Goal: Transaction & Acquisition: Purchase product/service

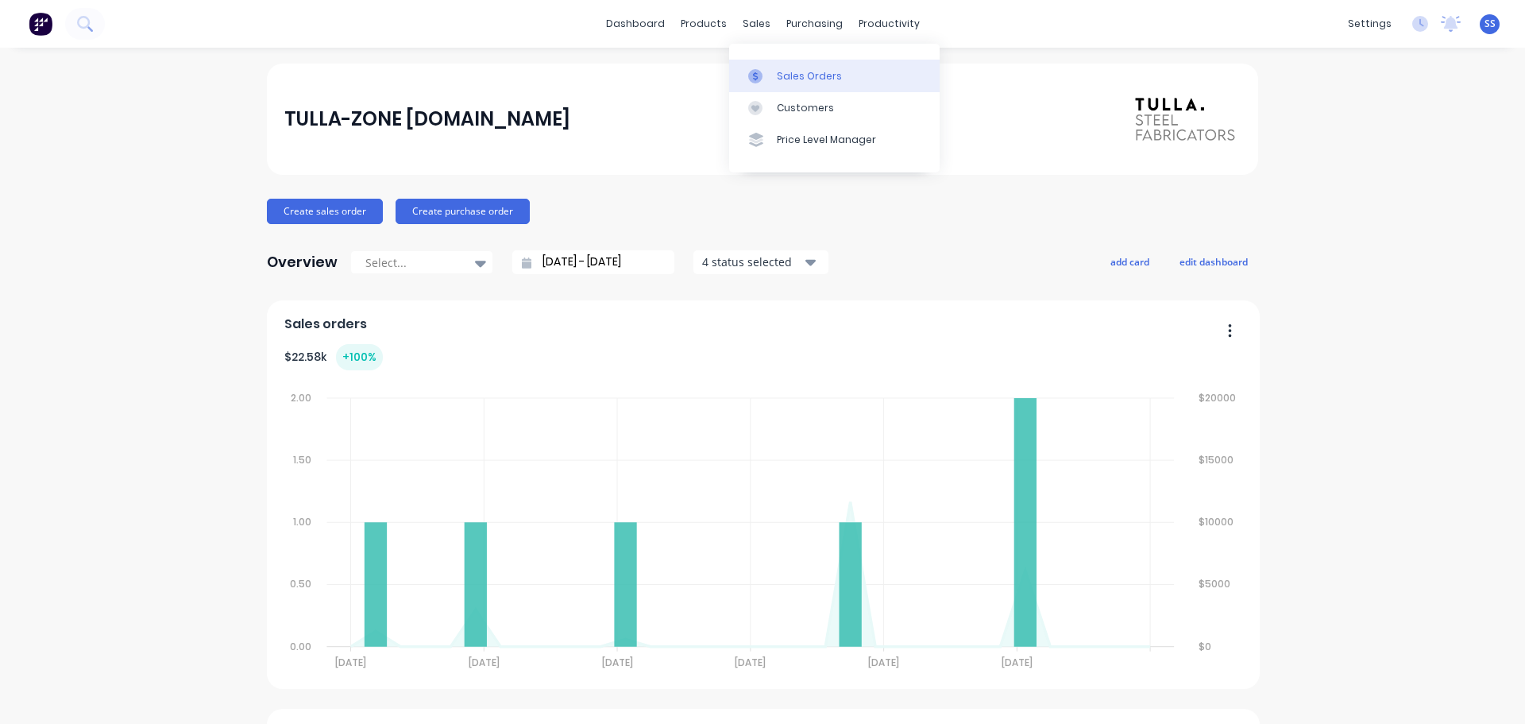
click at [775, 68] on link "Sales Orders" at bounding box center [834, 76] width 210 height 32
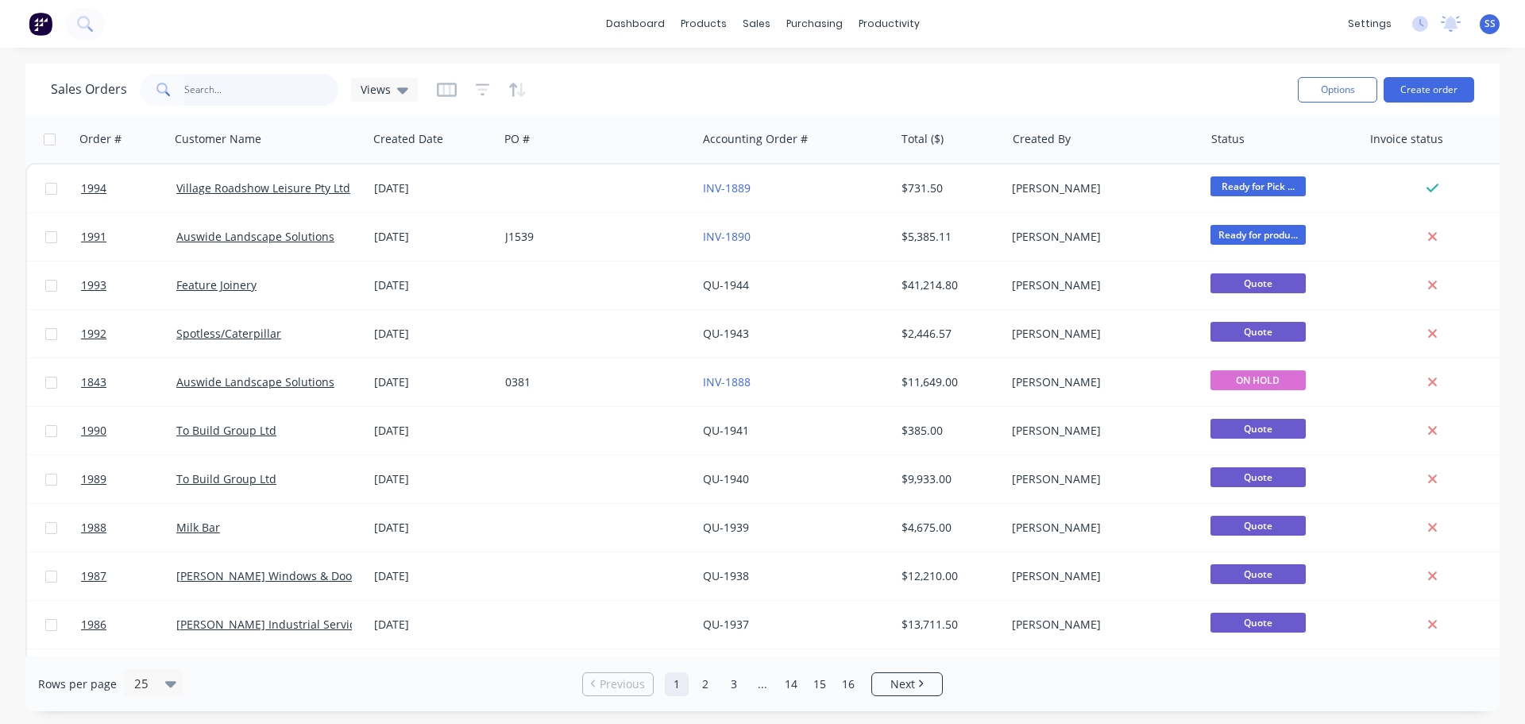
click at [230, 95] on input "text" at bounding box center [261, 90] width 155 height 32
type input "prime"
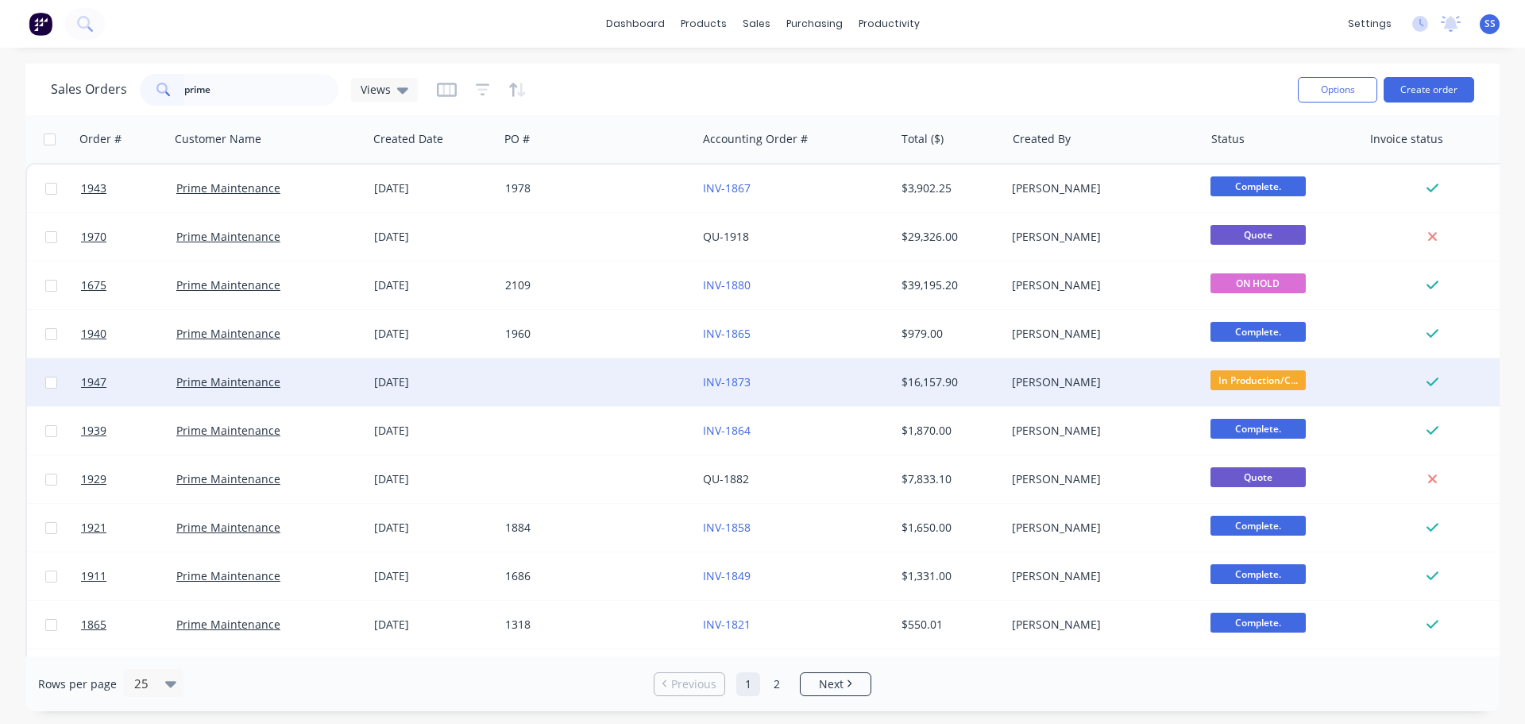
click at [677, 384] on div at bounding box center [598, 382] width 198 height 48
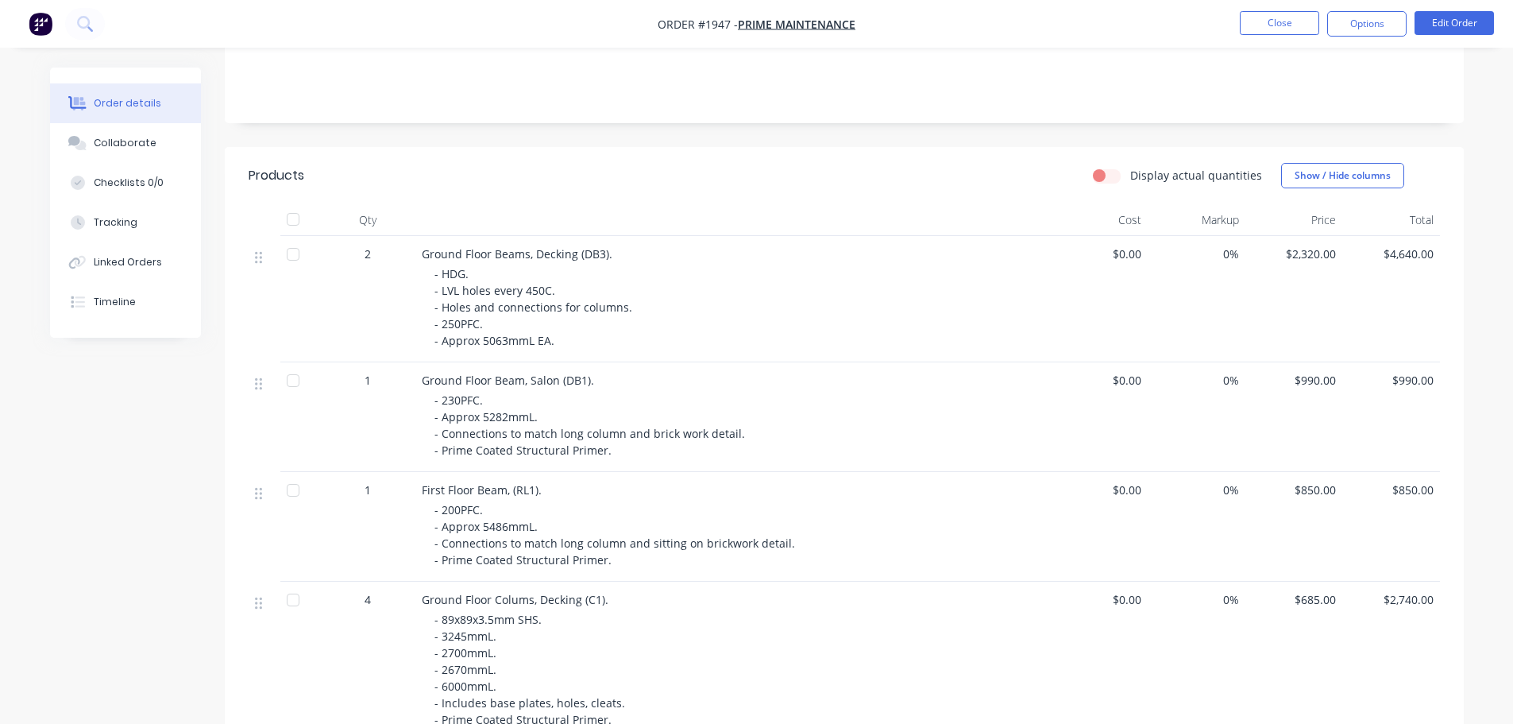
scroll to position [318, 0]
drag, startPoint x: 492, startPoint y: 385, endPoint x: 457, endPoint y: 380, distance: 36.1
click at [459, 392] on span "- 230PFC. - Approx 5282mmL. - Connections to match long column and brick work d…" at bounding box center [591, 424] width 314 height 65
click at [457, 392] on span "- 230PFC. - Approx 5282mmL. - Connections to match long column and brick work d…" at bounding box center [591, 424] width 314 height 65
drag, startPoint x: 445, startPoint y: 359, endPoint x: 536, endPoint y: 365, distance: 91.6
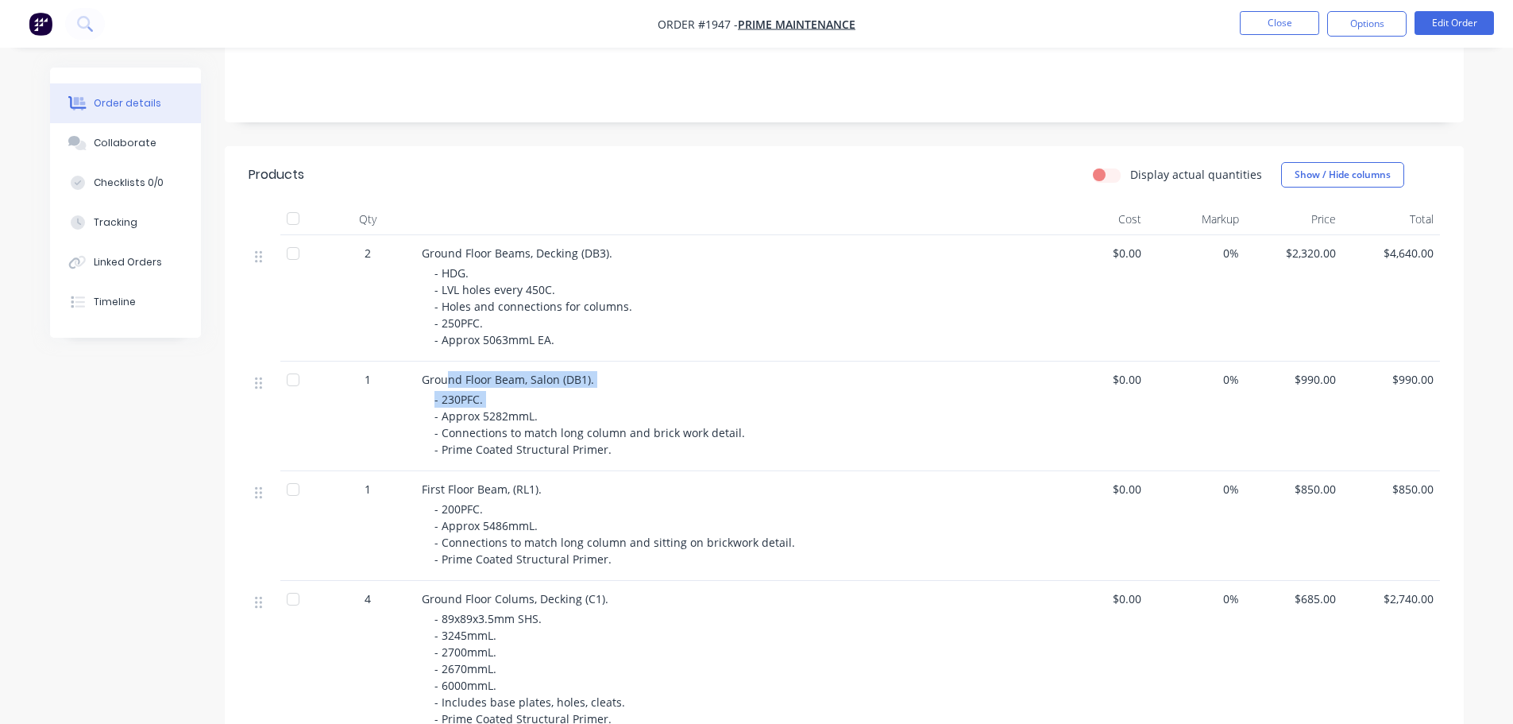
click at [536, 365] on div "Ground Floor Beam, Salon (DB1). - 230PFC. - Approx 5282mmL. - Connections to ma…" at bounding box center [732, 416] width 635 height 110
click at [469, 392] on span "- 230PFC. - Approx 5282mmL. - Connections to match long column and brick work d…" at bounding box center [591, 424] width 314 height 65
drag, startPoint x: 469, startPoint y: 396, endPoint x: 523, endPoint y: 394, distance: 54.9
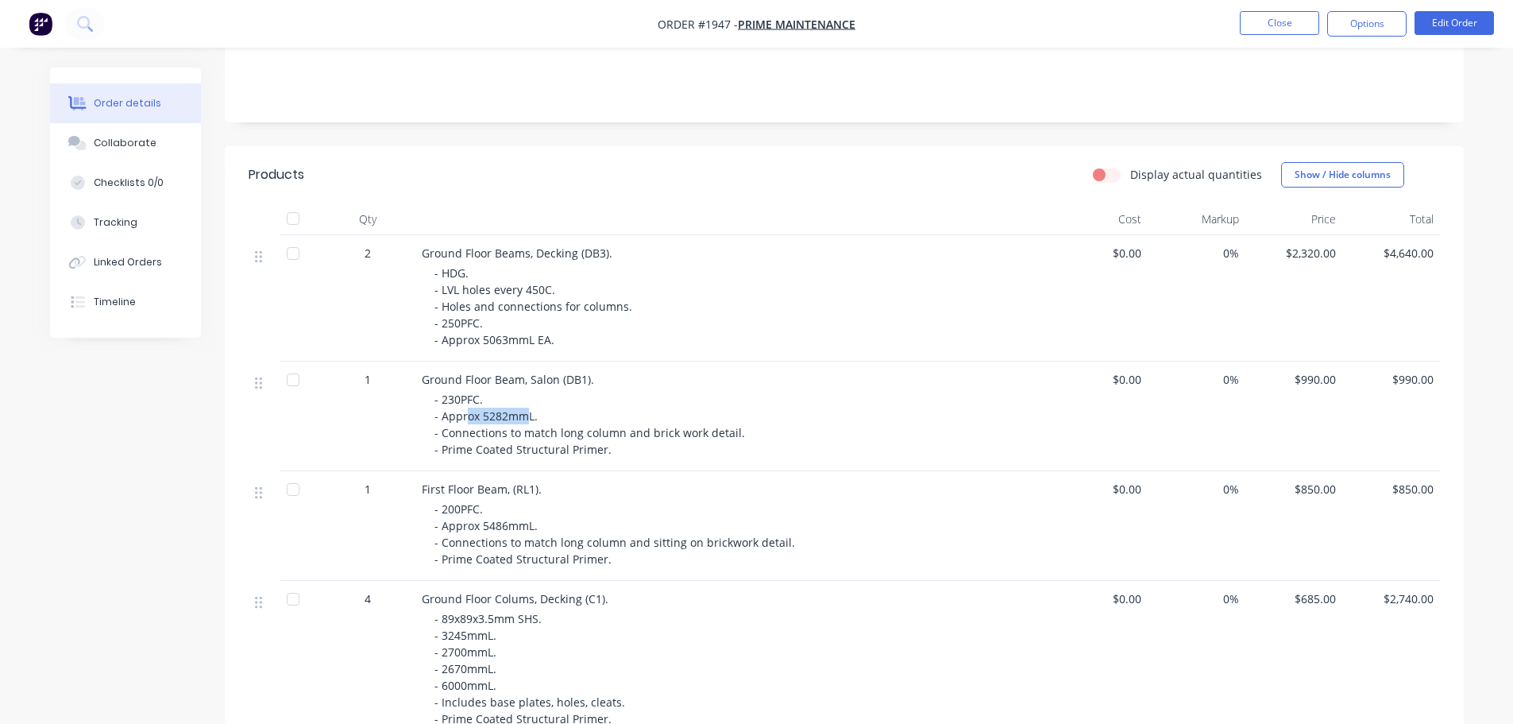
click at [523, 394] on span "- 230PFC. - Approx 5282mmL. - Connections to match long column and brick work d…" at bounding box center [591, 424] width 314 height 65
drag, startPoint x: 485, startPoint y: 406, endPoint x: 522, endPoint y: 404, distance: 37.4
click at [521, 404] on span "- 230PFC. - Approx 5282mmL. - Connections to match long column and brick work d…" at bounding box center [591, 424] width 314 height 65
click at [522, 404] on span "- 230PFC. - Approx 5282mmL. - Connections to match long column and brick work d…" at bounding box center [591, 424] width 314 height 65
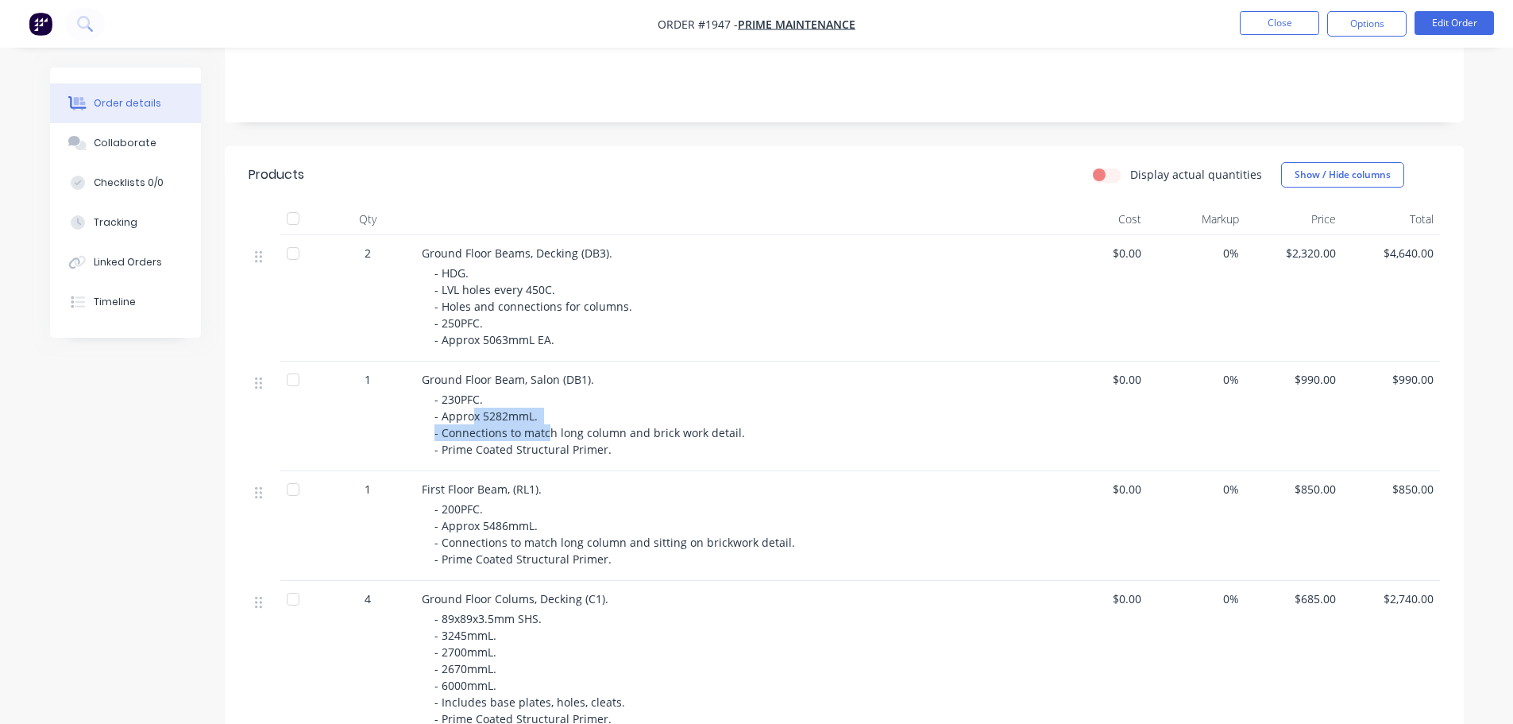
drag, startPoint x: 469, startPoint y: 397, endPoint x: 549, endPoint y: 405, distance: 79.8
click at [549, 405] on span "- 230PFC. - Approx 5282mmL. - Connections to match long column and brick work d…" at bounding box center [591, 424] width 314 height 65
drag, startPoint x: 471, startPoint y: 414, endPoint x: 522, endPoint y: 412, distance: 50.9
click at [522, 412] on span "- 230PFC. - Approx 5282mmL. - Connections to match long column and brick work d…" at bounding box center [591, 424] width 314 height 65
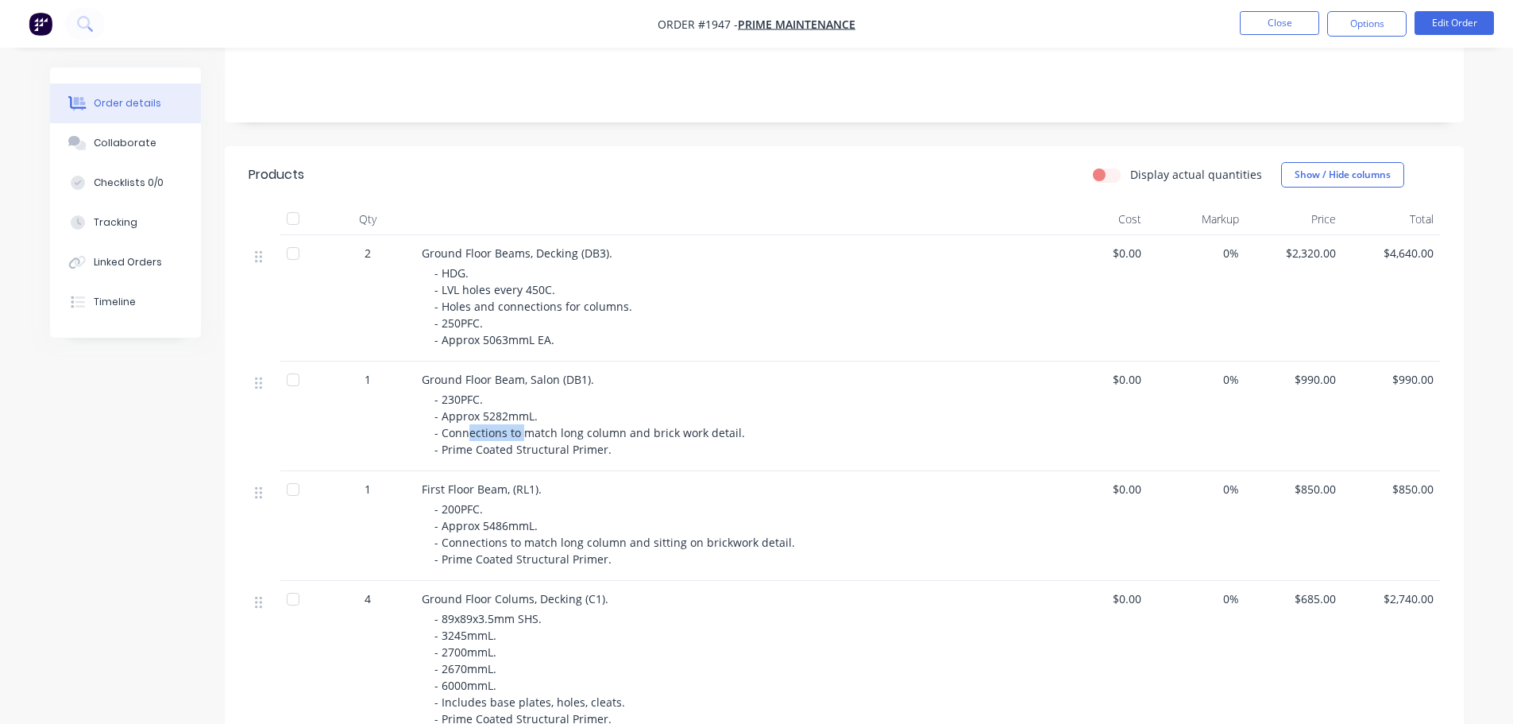
click at [522, 412] on span "- 230PFC. - Approx 5282mmL. - Connections to match long column and brick work d…" at bounding box center [591, 424] width 314 height 65
drag, startPoint x: 422, startPoint y: 463, endPoint x: 550, endPoint y: 469, distance: 128.0
click at [550, 481] on div "First Floor Beam, (RL1)." at bounding box center [733, 489] width 623 height 17
click at [551, 481] on div "First Floor Beam, (RL1)." at bounding box center [733, 489] width 623 height 17
drag, startPoint x: 454, startPoint y: 237, endPoint x: 503, endPoint y: 227, distance: 49.4
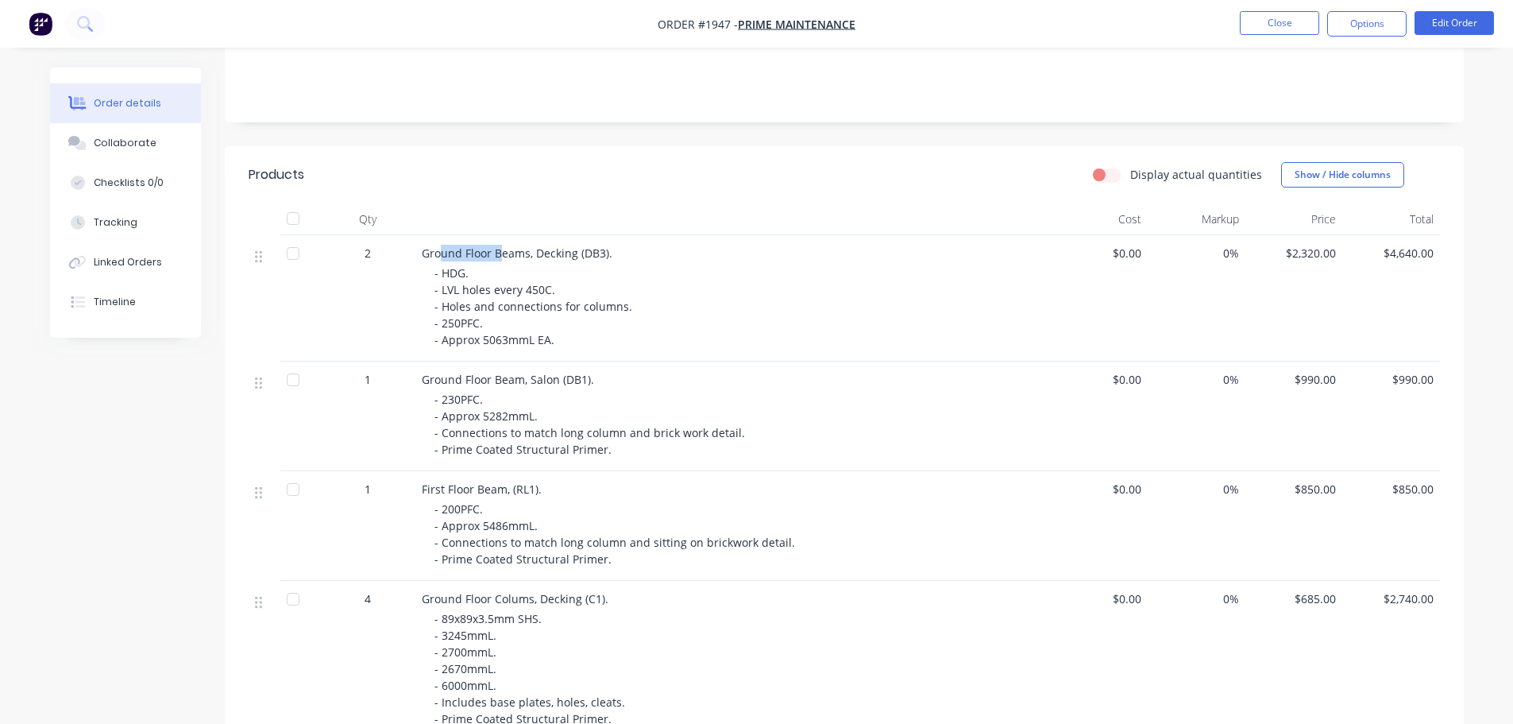
click at [503, 245] on span "Ground Floor Beams, Decking (DB3)." at bounding box center [517, 252] width 191 height 15
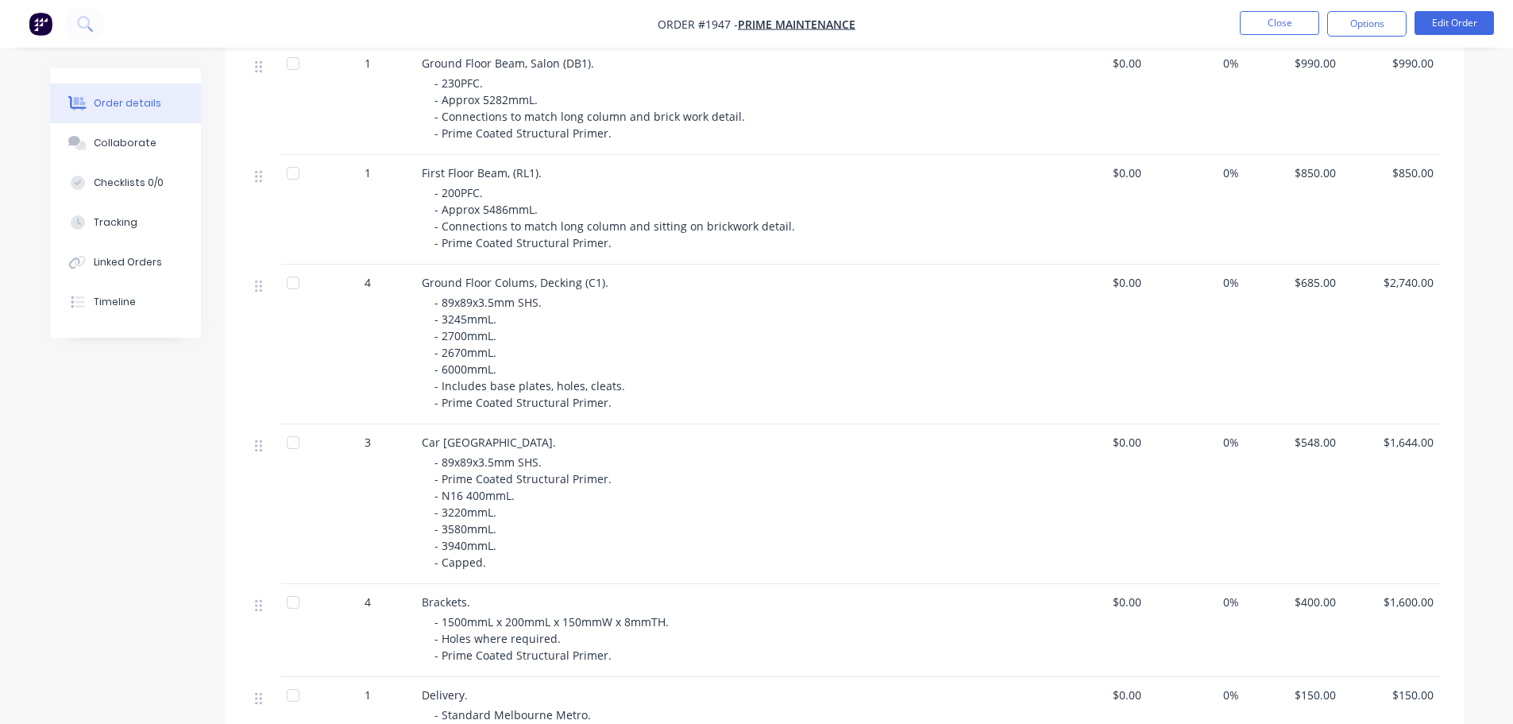
scroll to position [635, 0]
drag, startPoint x: 467, startPoint y: 440, endPoint x: 531, endPoint y: 437, distance: 64.4
click at [531, 453] on span "- 89x89x3.5mm SHS. - Prime Coated Structural Primer. - N16 400mmL. - 3220mmL. -…" at bounding box center [524, 510] width 180 height 115
drag, startPoint x: 525, startPoint y: 450, endPoint x: 536, endPoint y: 446, distance: 12.1
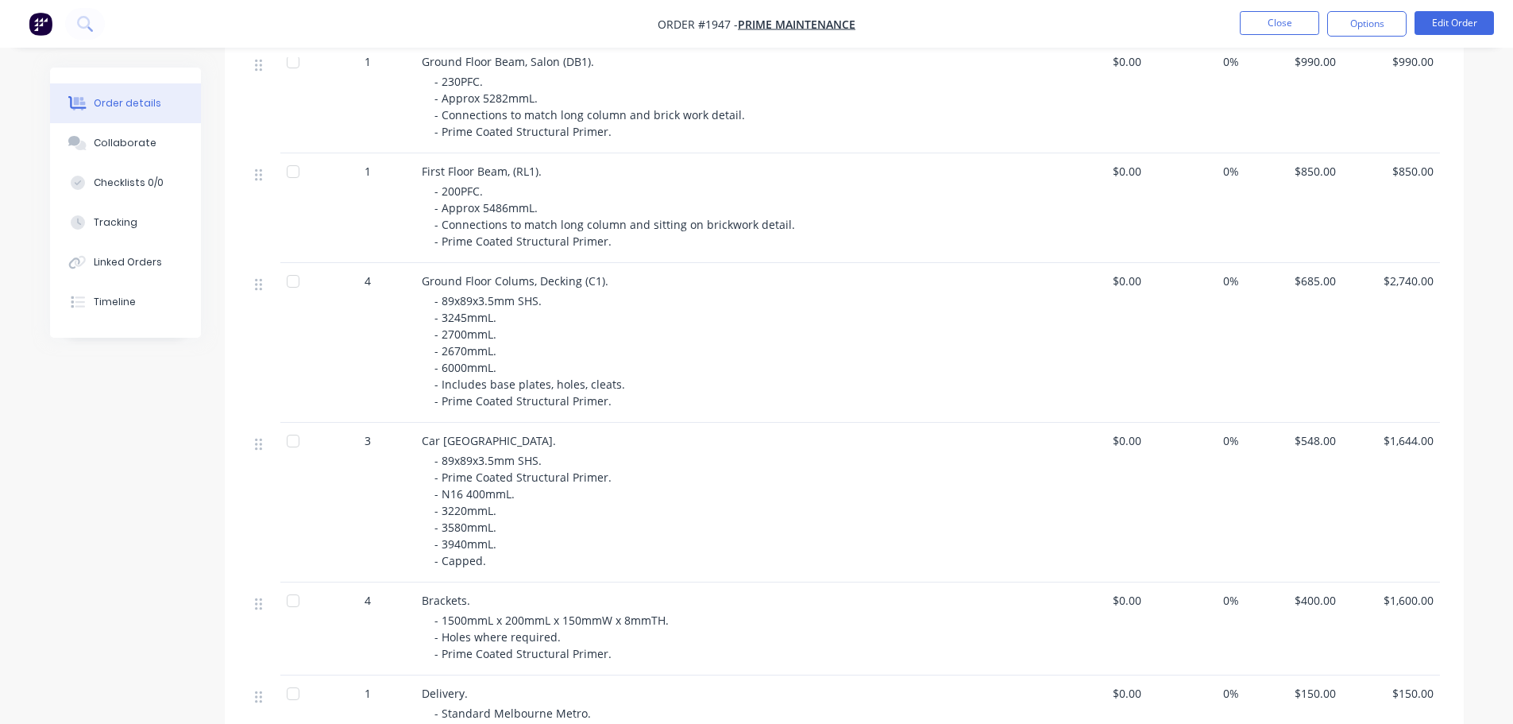
click at [526, 453] on span "- 89x89x3.5mm SHS. - Prime Coated Structural Primer. - N16 400mmL. - 3220mmL. -…" at bounding box center [524, 510] width 180 height 115
click at [536, 452] on div "- 89x89x3.5mm SHS. - Prime Coated Structural Primer. - N16 400mmL. - 3220mmL. -…" at bounding box center [739, 510] width 610 height 117
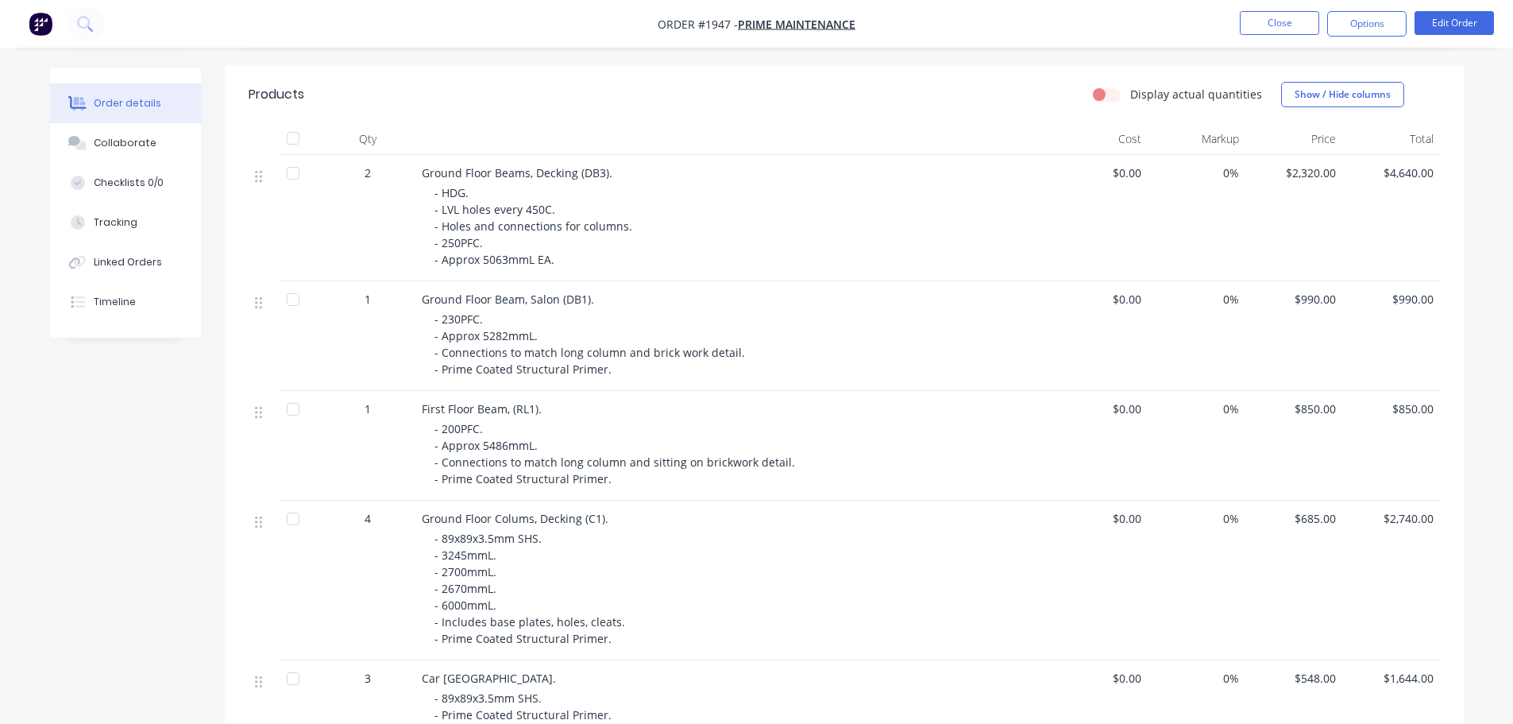
scroll to position [397, 0]
click at [542, 292] on span "Ground Floor Beam, Salon (DB1)." at bounding box center [508, 299] width 172 height 15
drag, startPoint x: 524, startPoint y: 383, endPoint x: 402, endPoint y: 388, distance: 122.4
click at [402, 392] on div "1 First Floor Beam, (RL1). - 200PFC. - Approx 5486mmL. - Connections to match l…" at bounding box center [844, 447] width 1191 height 110
click at [402, 401] on div "1" at bounding box center [367, 409] width 83 height 17
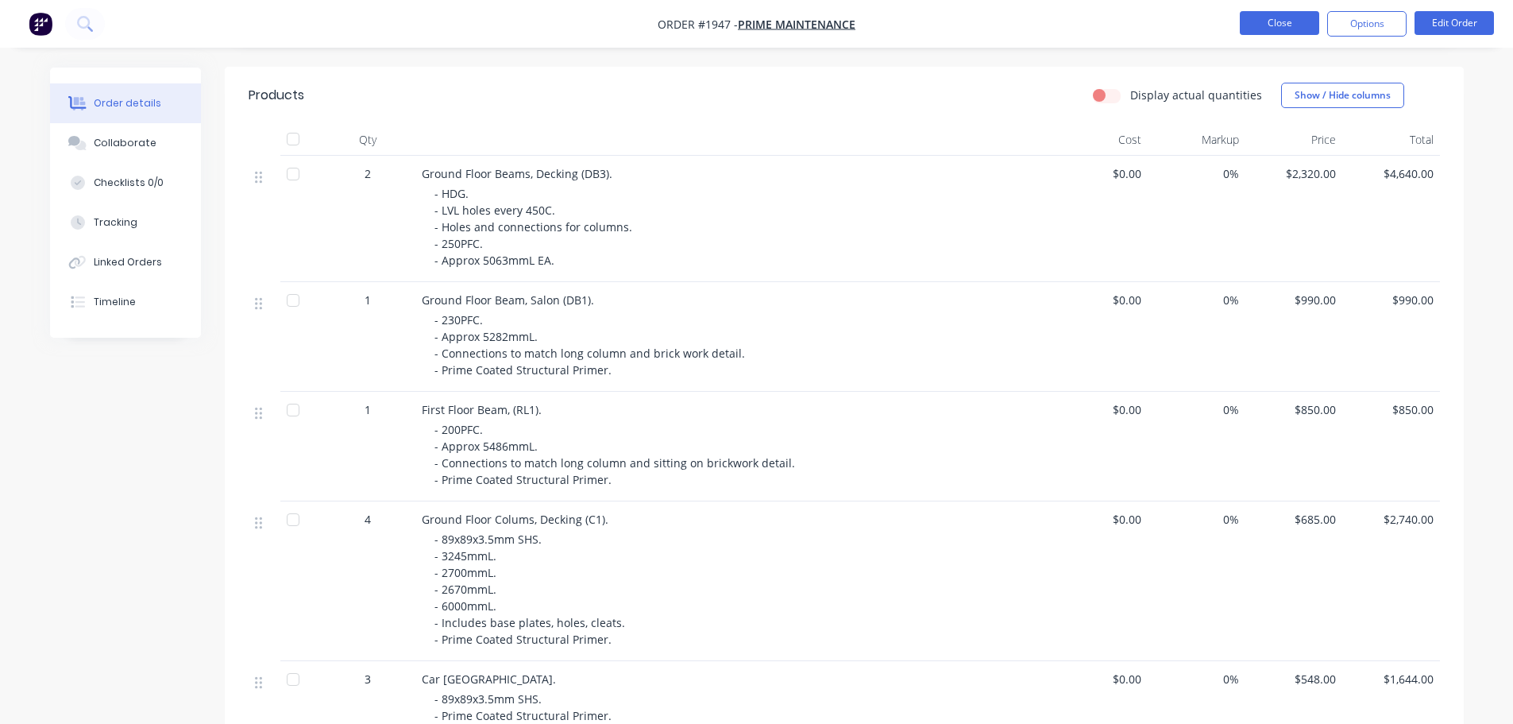
click at [1276, 21] on button "Close" at bounding box center [1279, 23] width 79 height 24
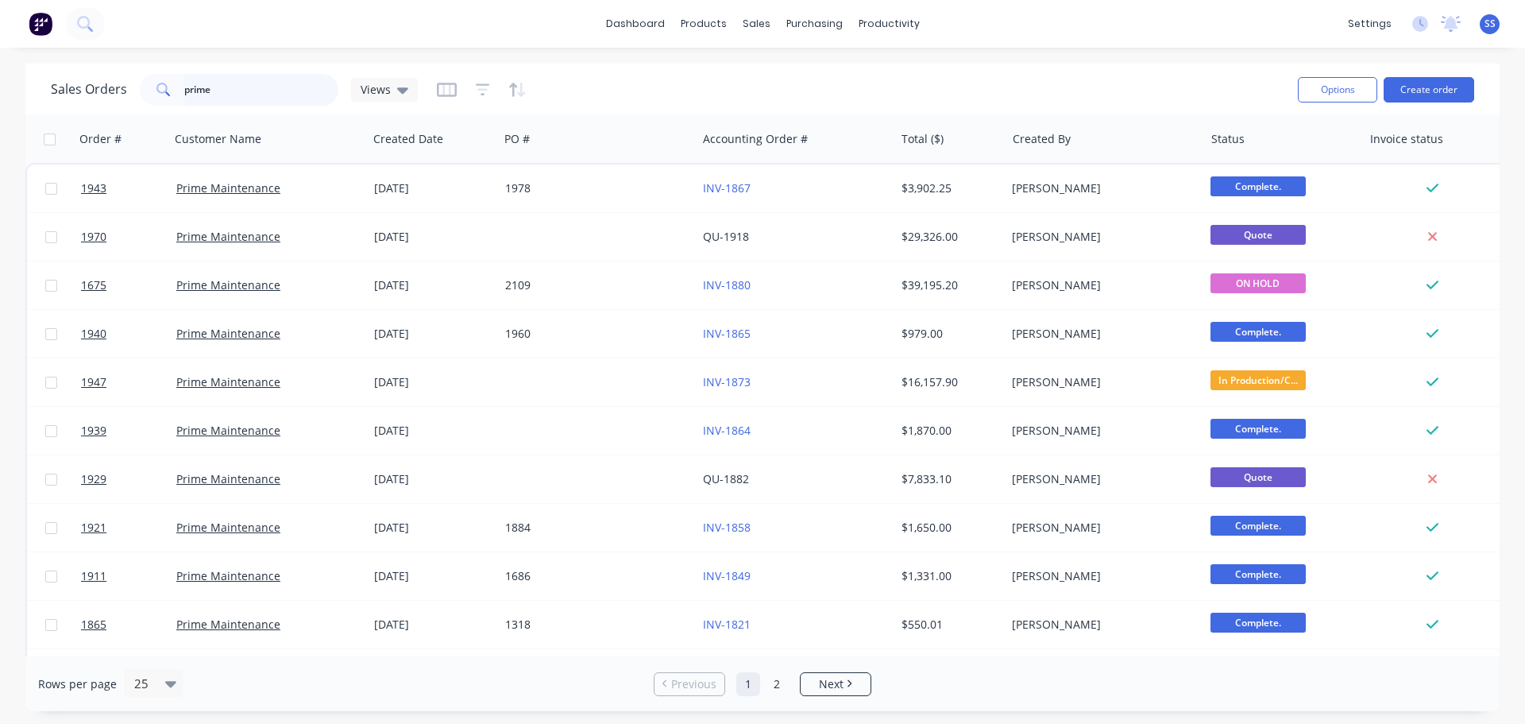
click at [226, 79] on input "prime" at bounding box center [261, 90] width 155 height 32
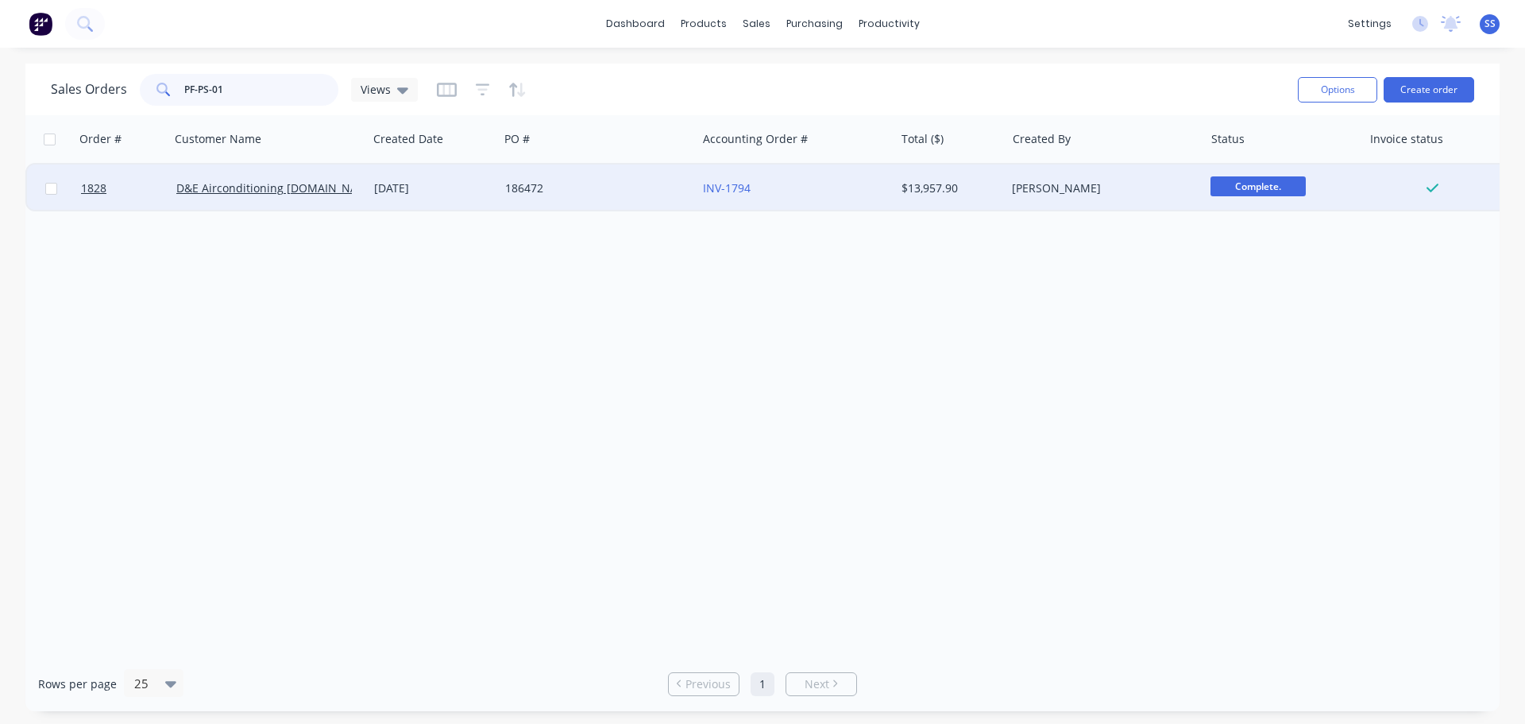
type input "PF-PS-01"
click at [656, 196] on div "186472" at bounding box center [598, 188] width 198 height 48
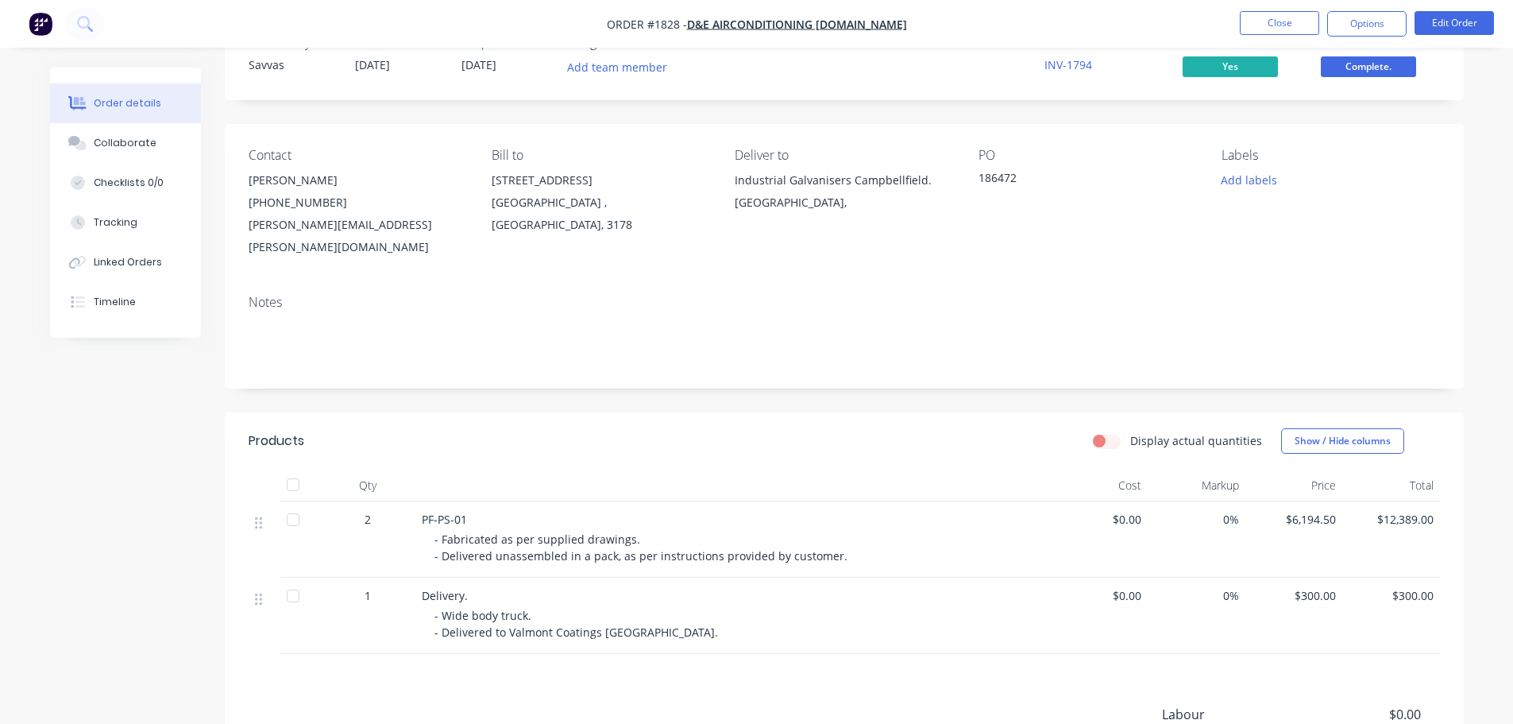
scroll to position [79, 0]
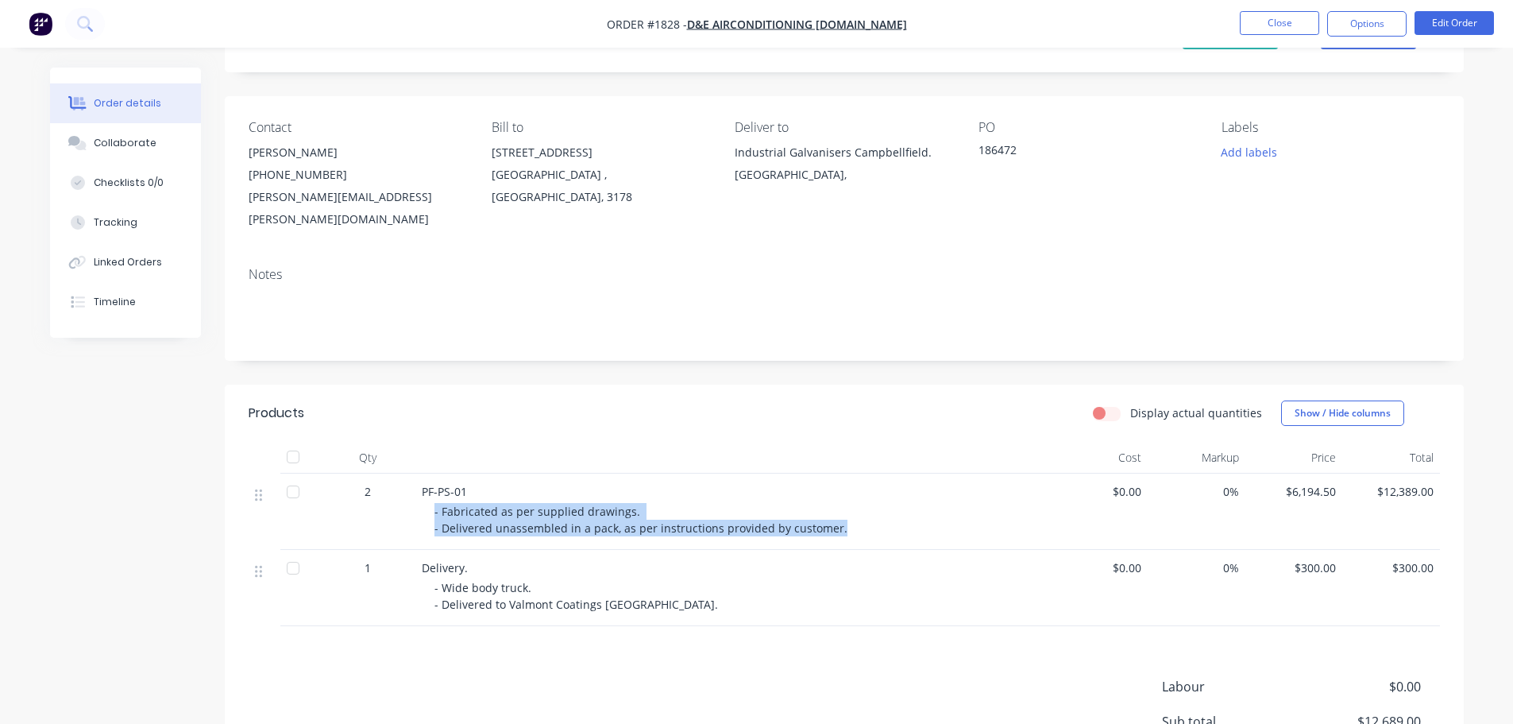
drag, startPoint x: 432, startPoint y: 485, endPoint x: 856, endPoint y: 519, distance: 425.4
click at [856, 519] on div "PF-PS-01 - Fabricated as per supplied drawings. - Delivered unassembled in a pa…" at bounding box center [732, 511] width 635 height 76
copy span "- Fabricated as per supplied drawings. - Delivered unassembled in a pack, as pe…"
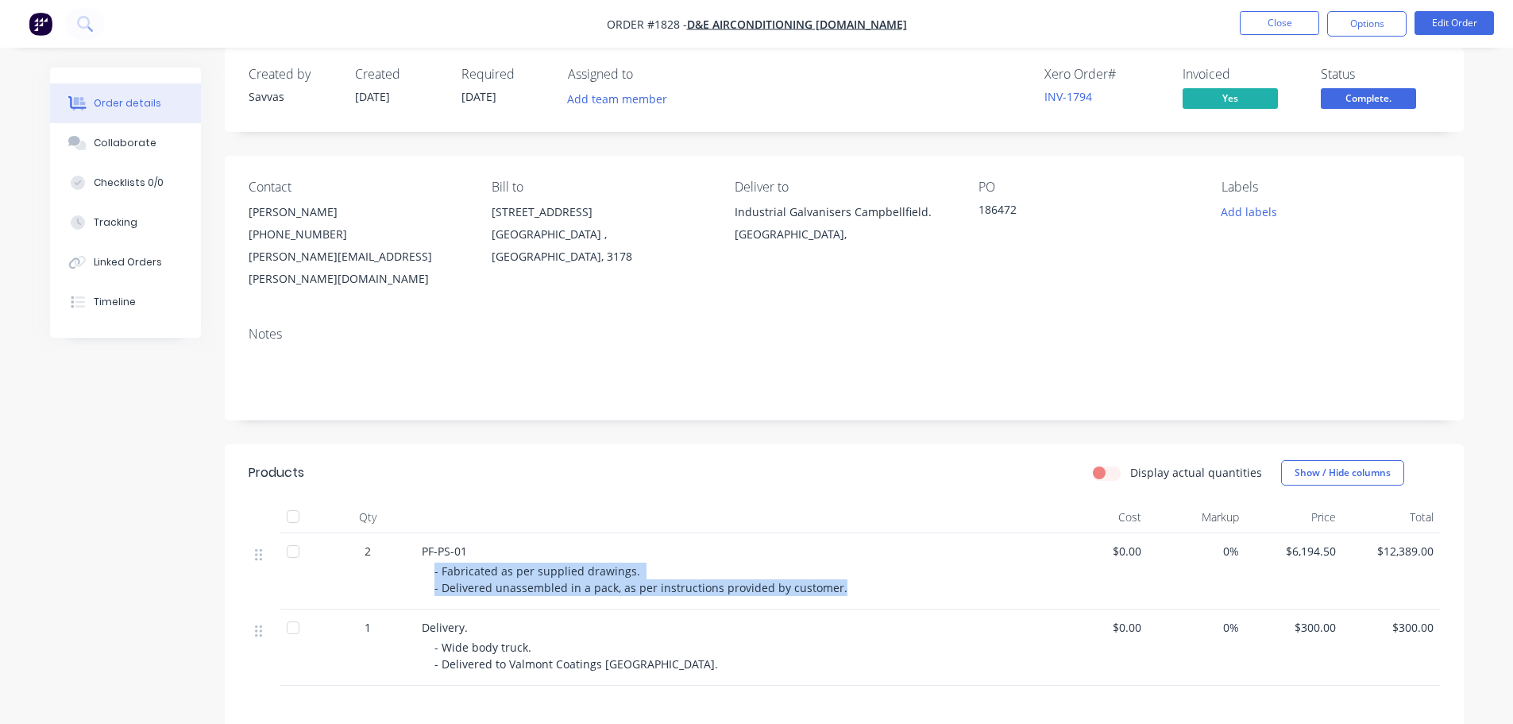
scroll to position [0, 0]
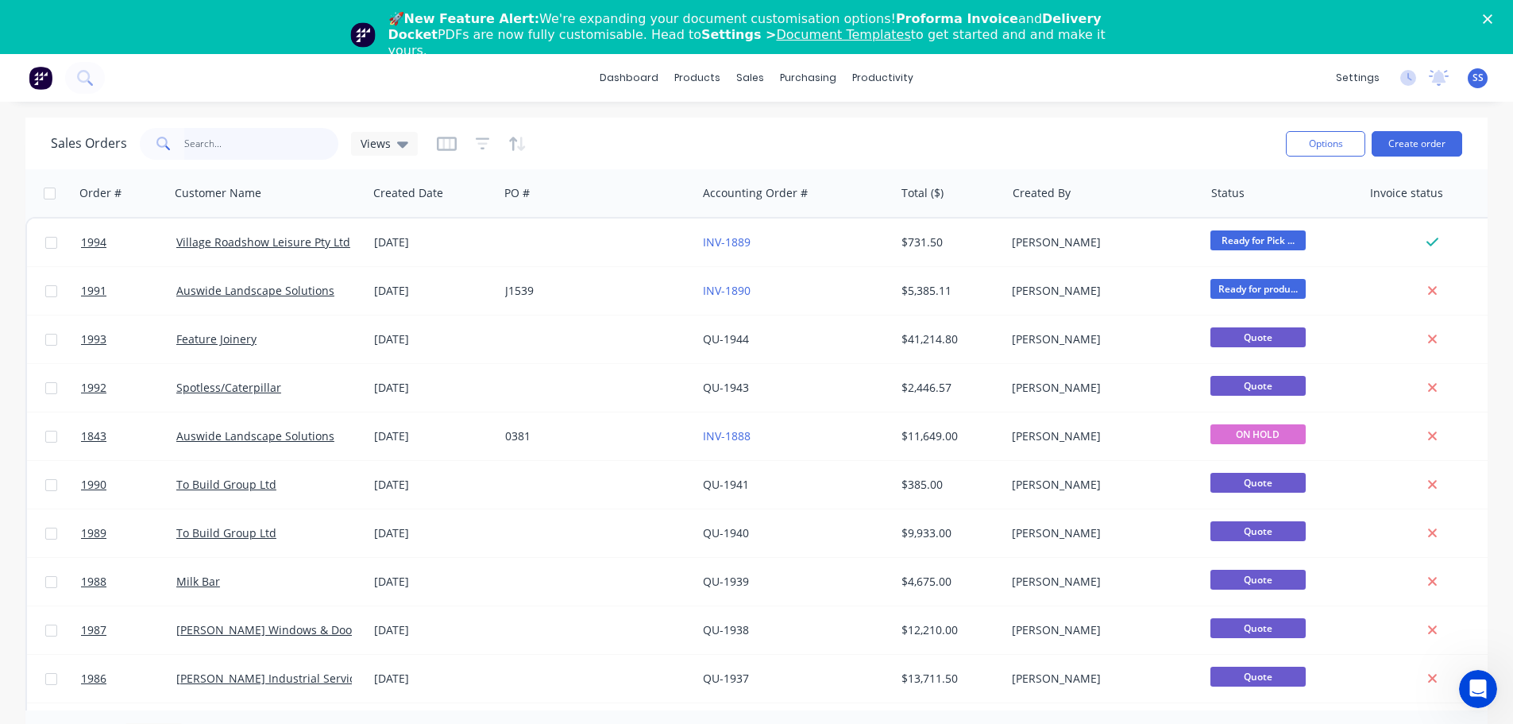
click at [302, 144] on input "text" at bounding box center [261, 144] width 155 height 32
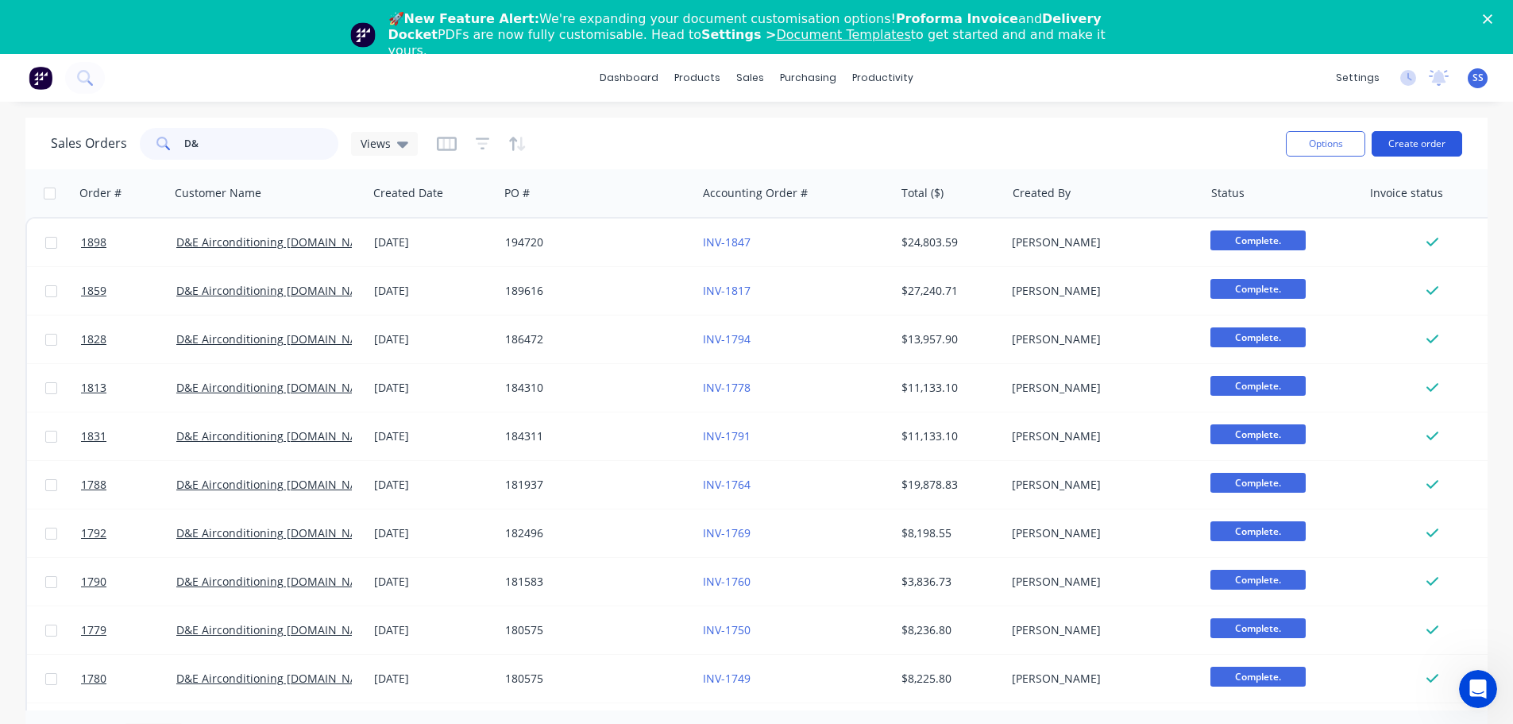
type input "D&"
click at [1408, 147] on button "Create order" at bounding box center [1417, 143] width 91 height 25
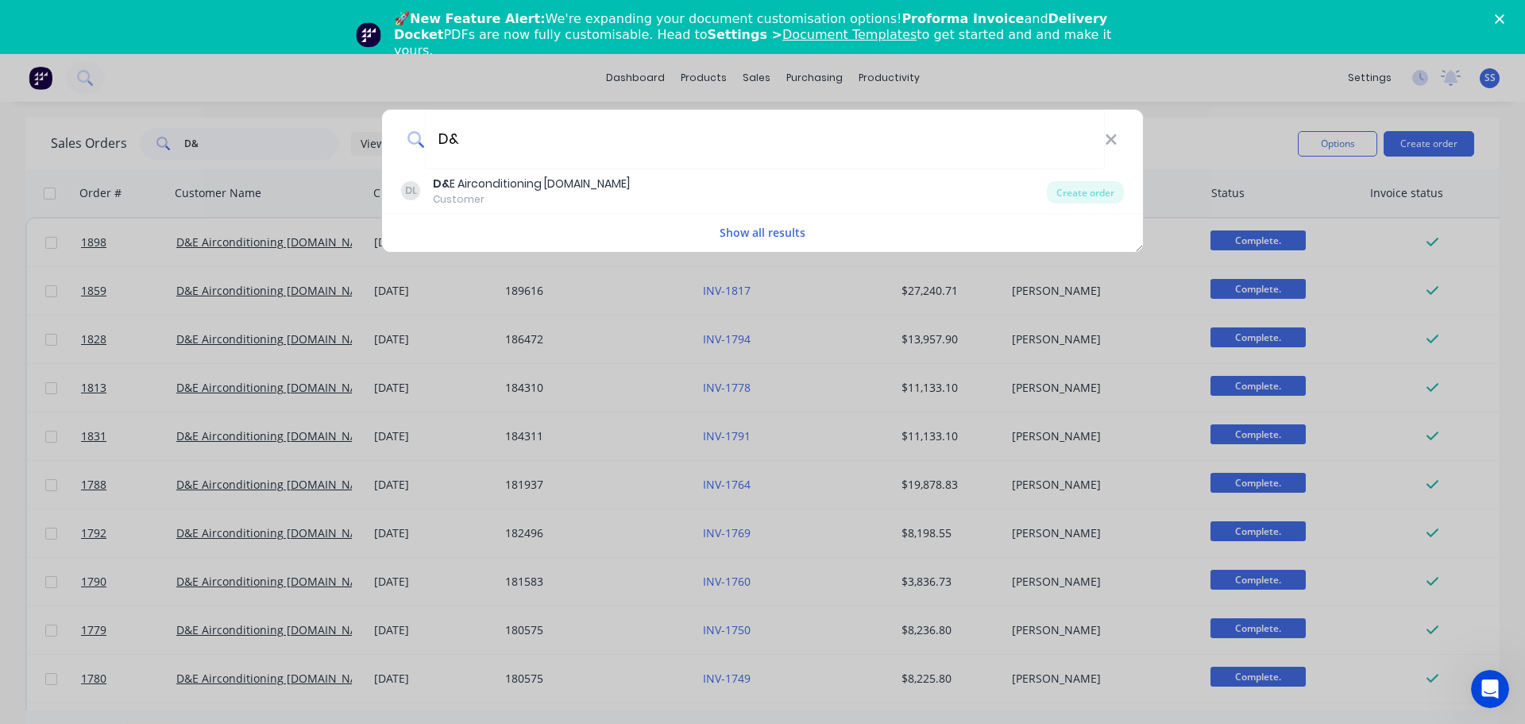
type input "D&"
click at [471, 209] on div "DL D& E Airconditioning Pty.Ltd Customer Create order" at bounding box center [762, 191] width 761 height 44
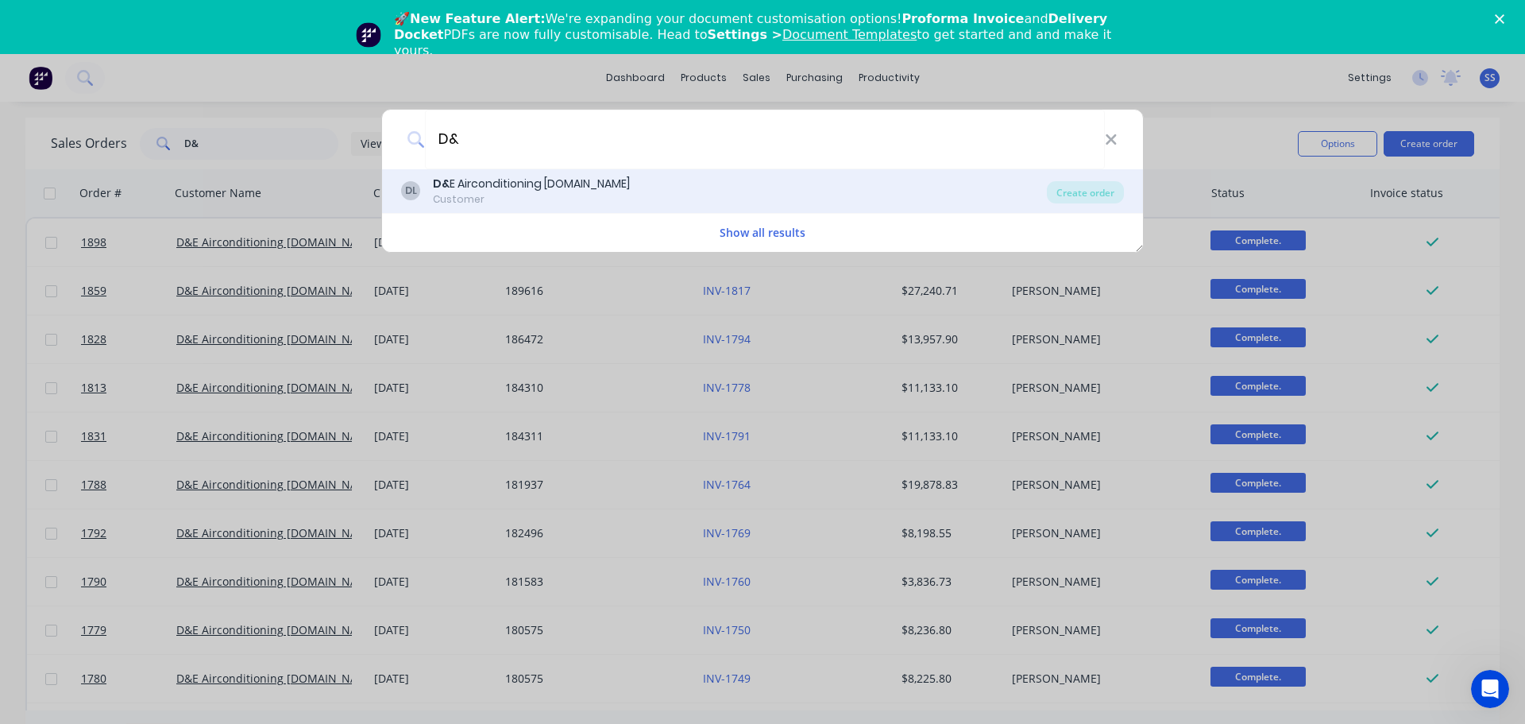
click at [494, 201] on div "Customer" at bounding box center [531, 199] width 197 height 14
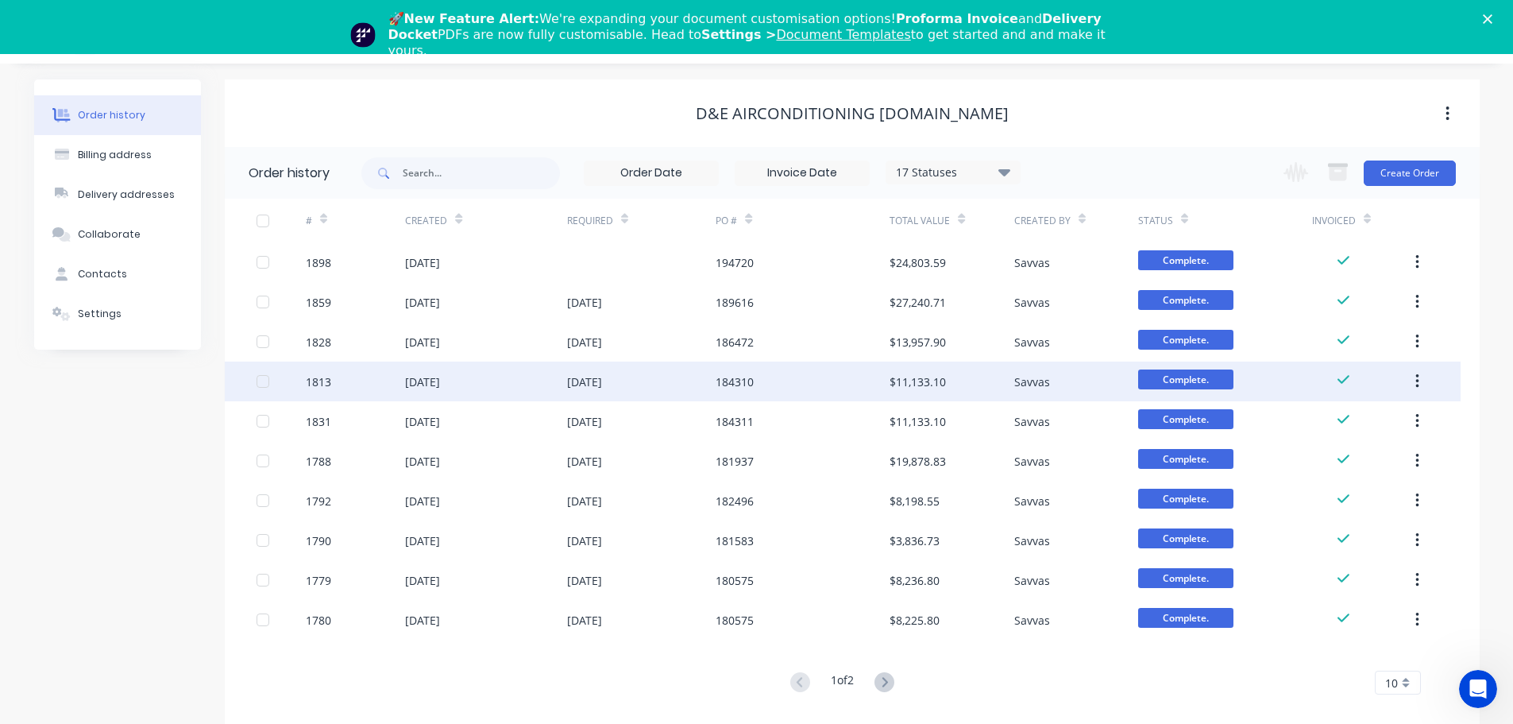
scroll to position [60, 0]
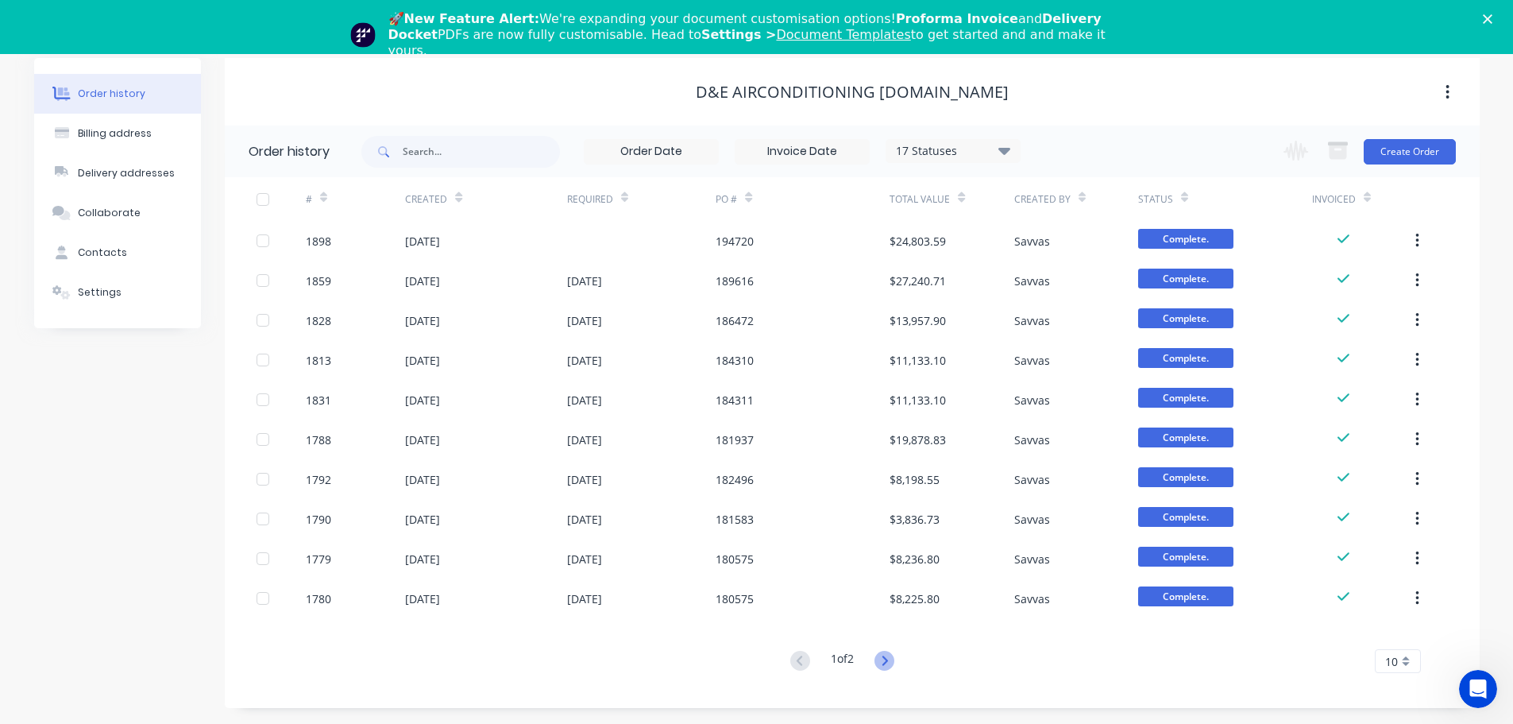
click at [882, 653] on icon at bounding box center [884, 661] width 20 height 20
click at [790, 668] on button at bounding box center [800, 661] width 29 height 23
click at [1384, 146] on button "Create Order" at bounding box center [1410, 151] width 92 height 25
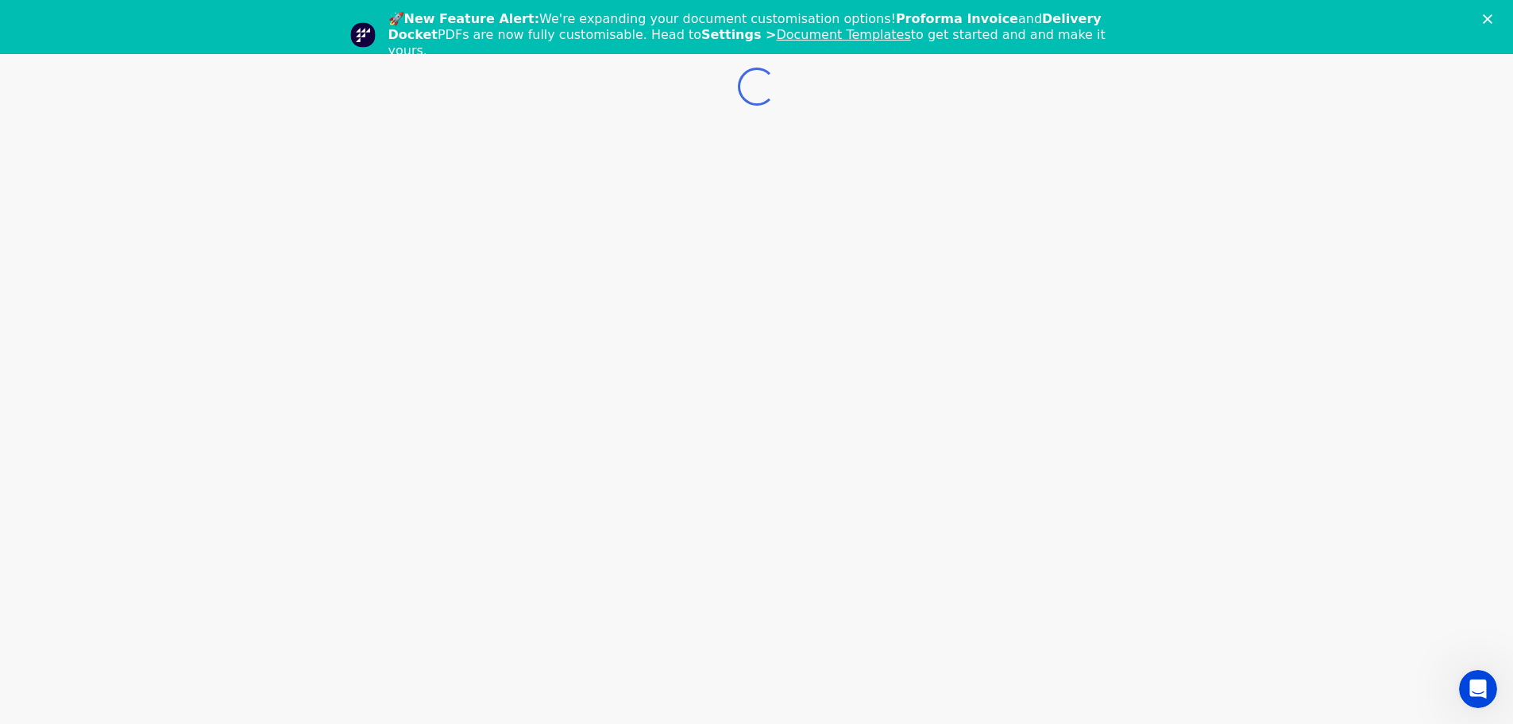
scroll to position [54, 0]
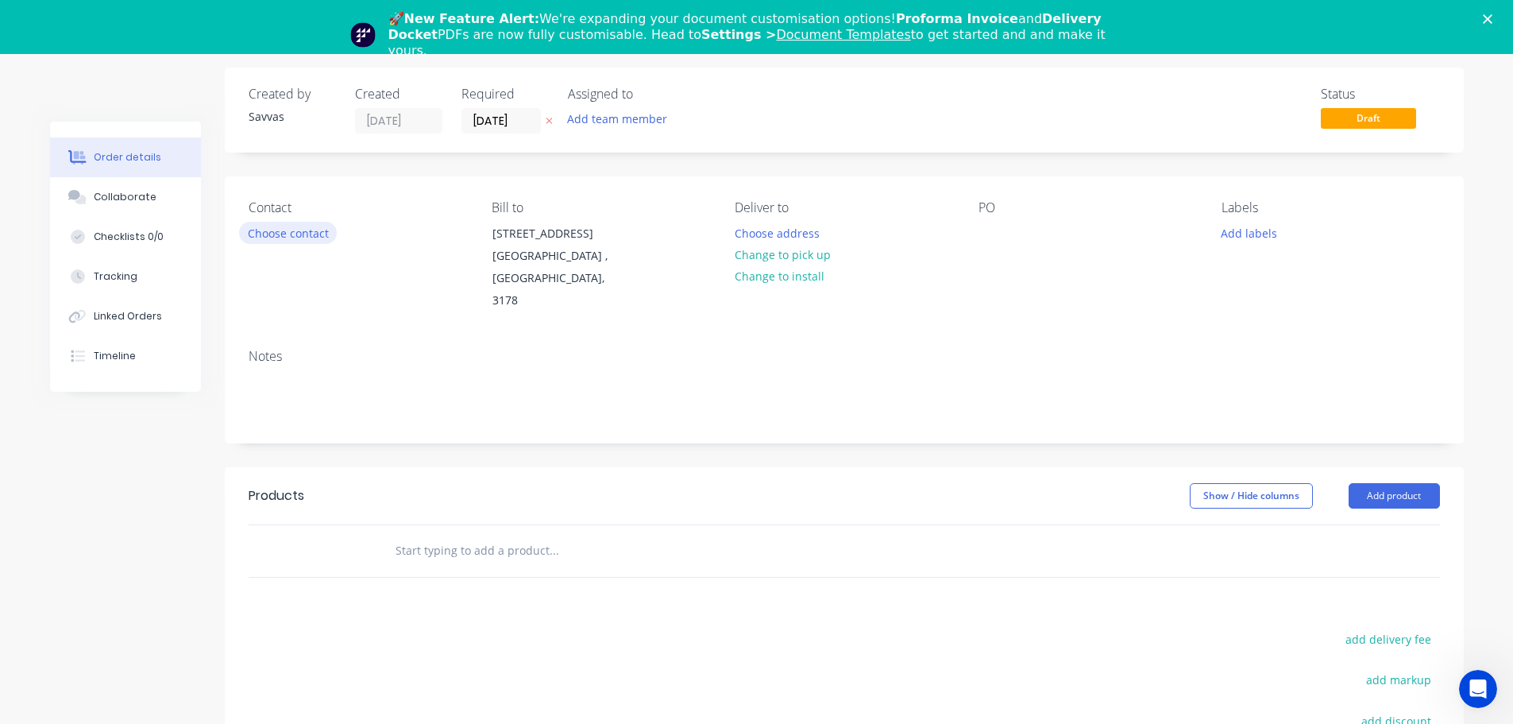
click at [310, 228] on button "Choose contact" at bounding box center [288, 232] width 98 height 21
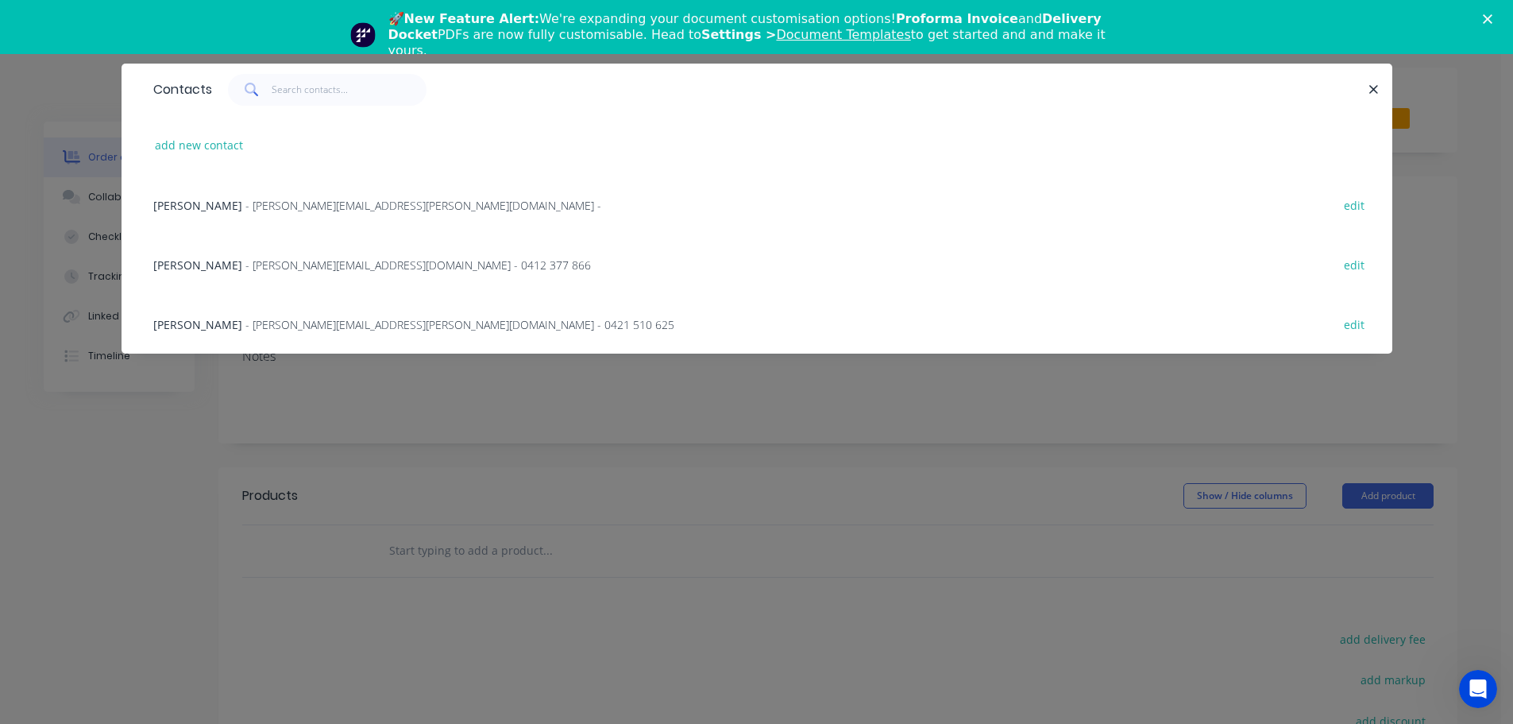
click at [487, 264] on div "Rohan Young - rohan.young@de-air.com.au - 0412 377 866 edit" at bounding box center [756, 264] width 1223 height 60
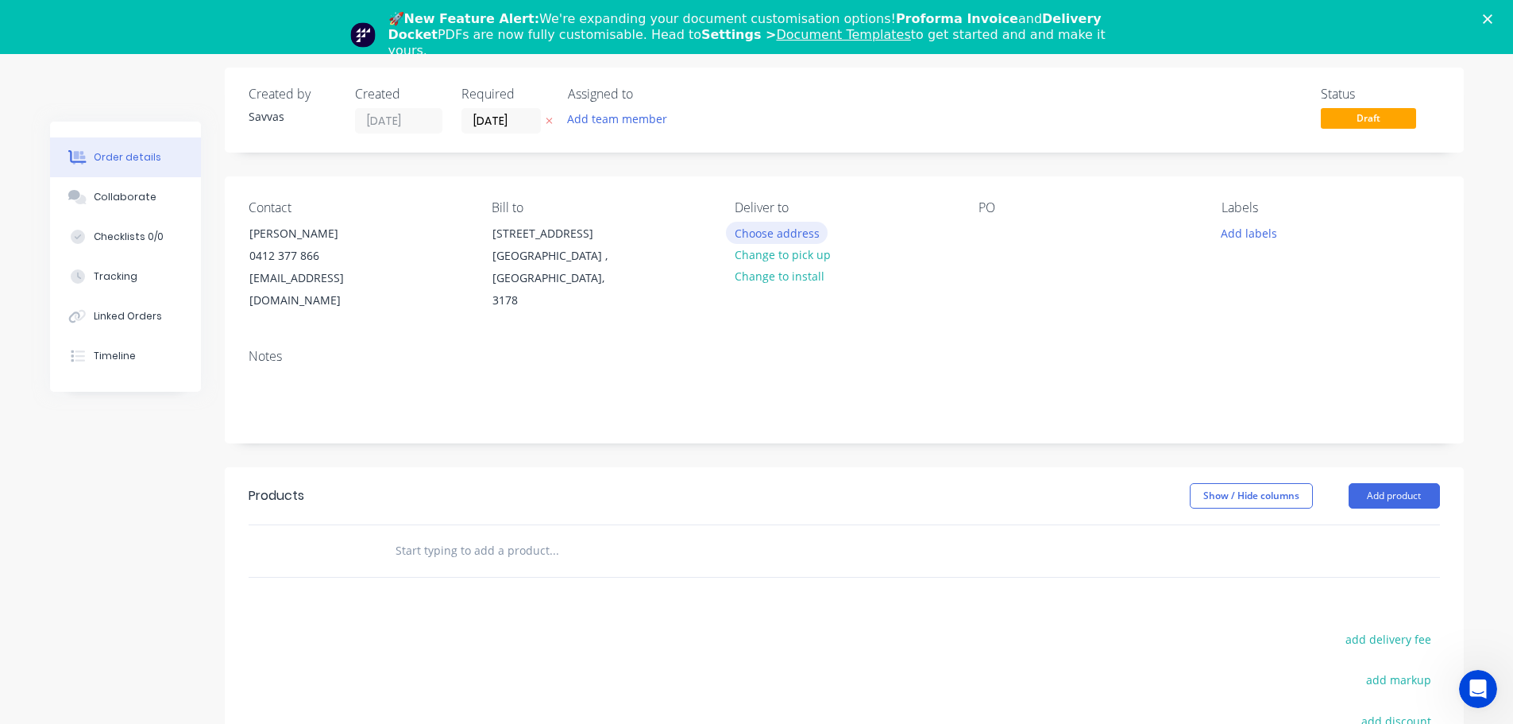
click at [761, 238] on button "Choose address" at bounding box center [777, 232] width 102 height 21
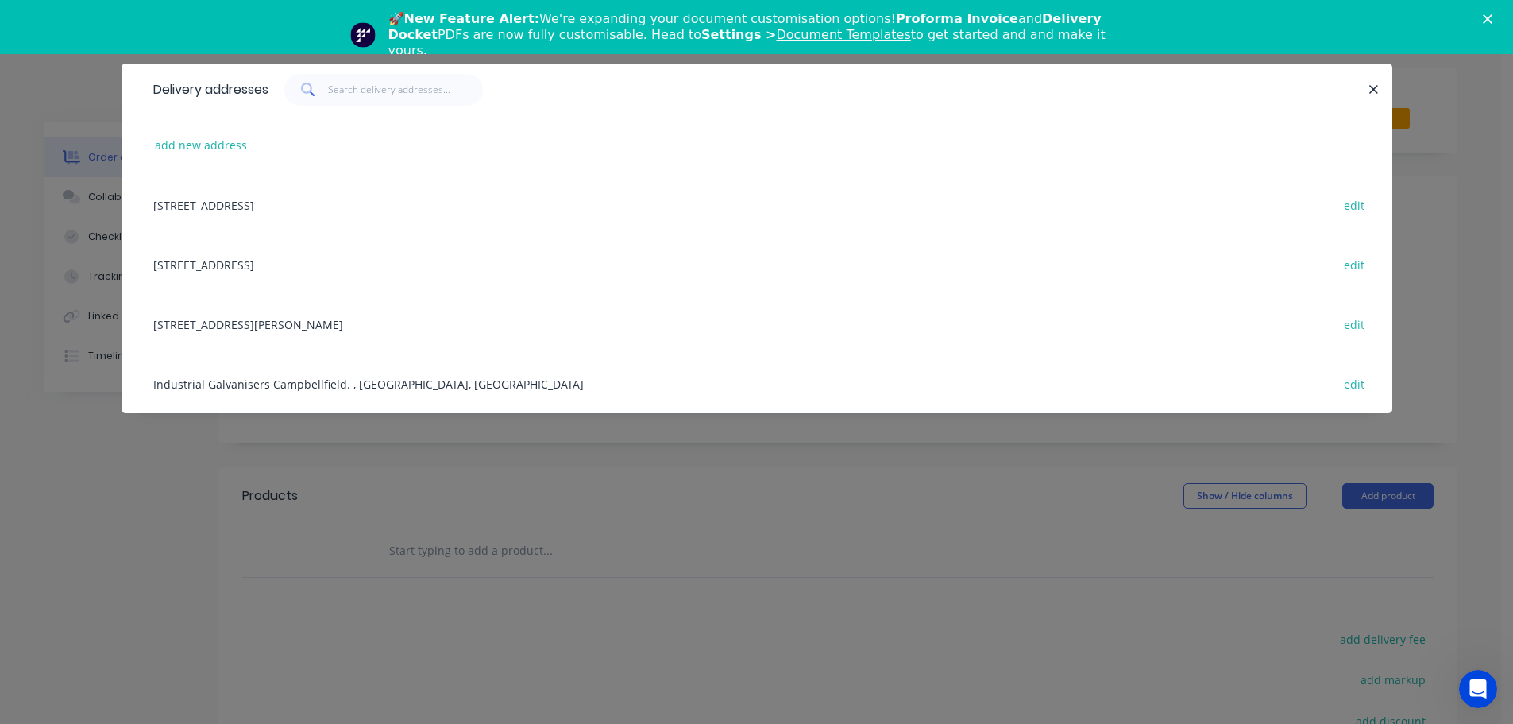
click at [546, 378] on div "Industrial Galvanisers Campbellfield. , Victoria, Australia edit" at bounding box center [756, 383] width 1223 height 60
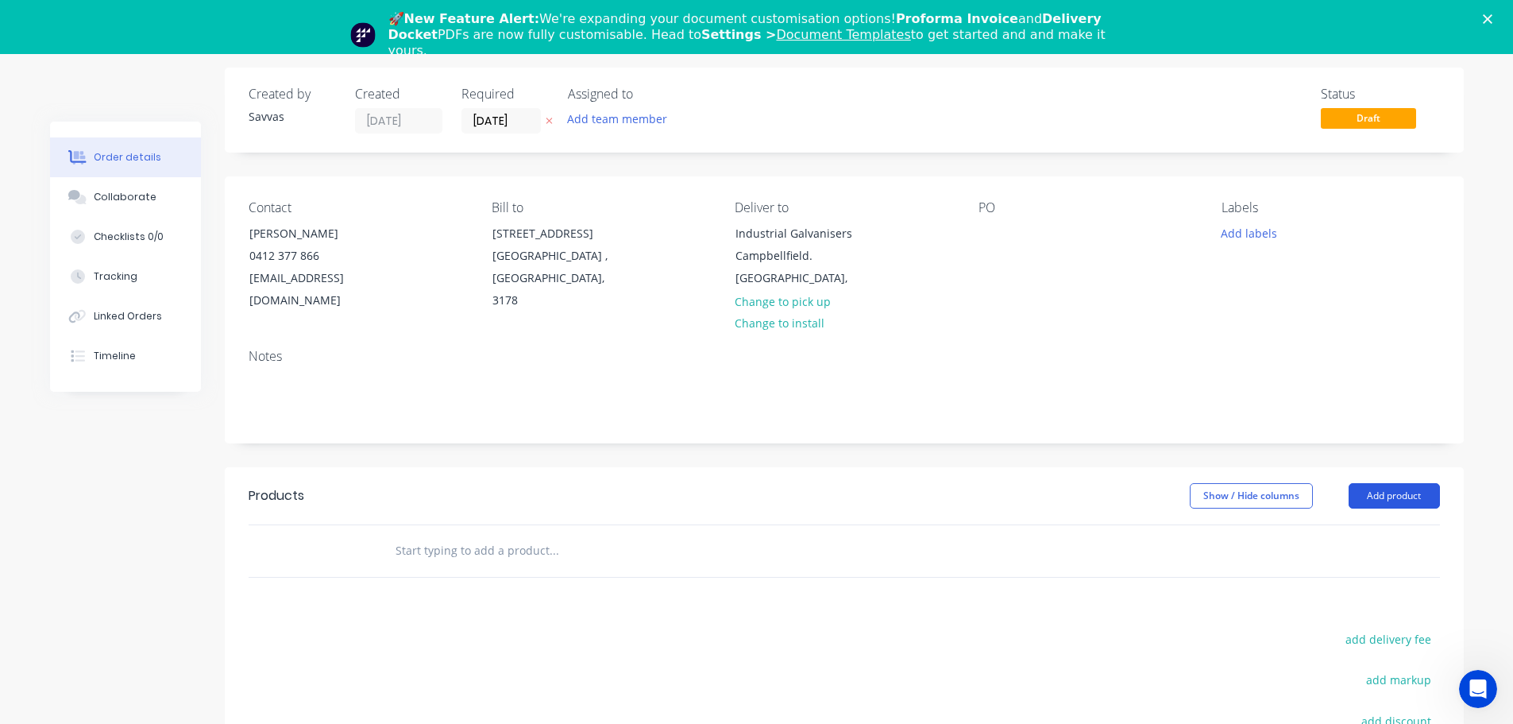
click at [1405, 488] on button "Add product" at bounding box center [1394, 495] width 91 height 25
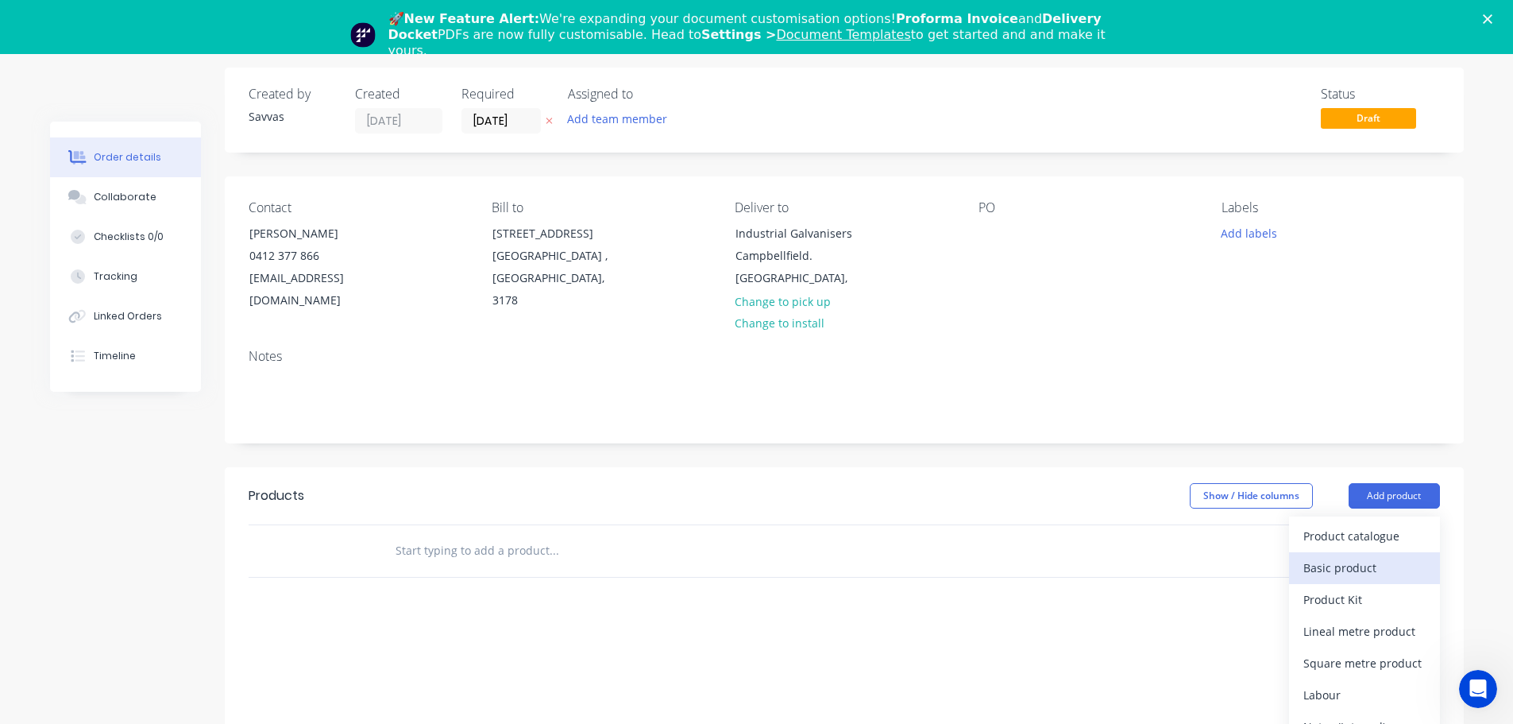
click at [1326, 553] on button "Basic product" at bounding box center [1364, 568] width 151 height 32
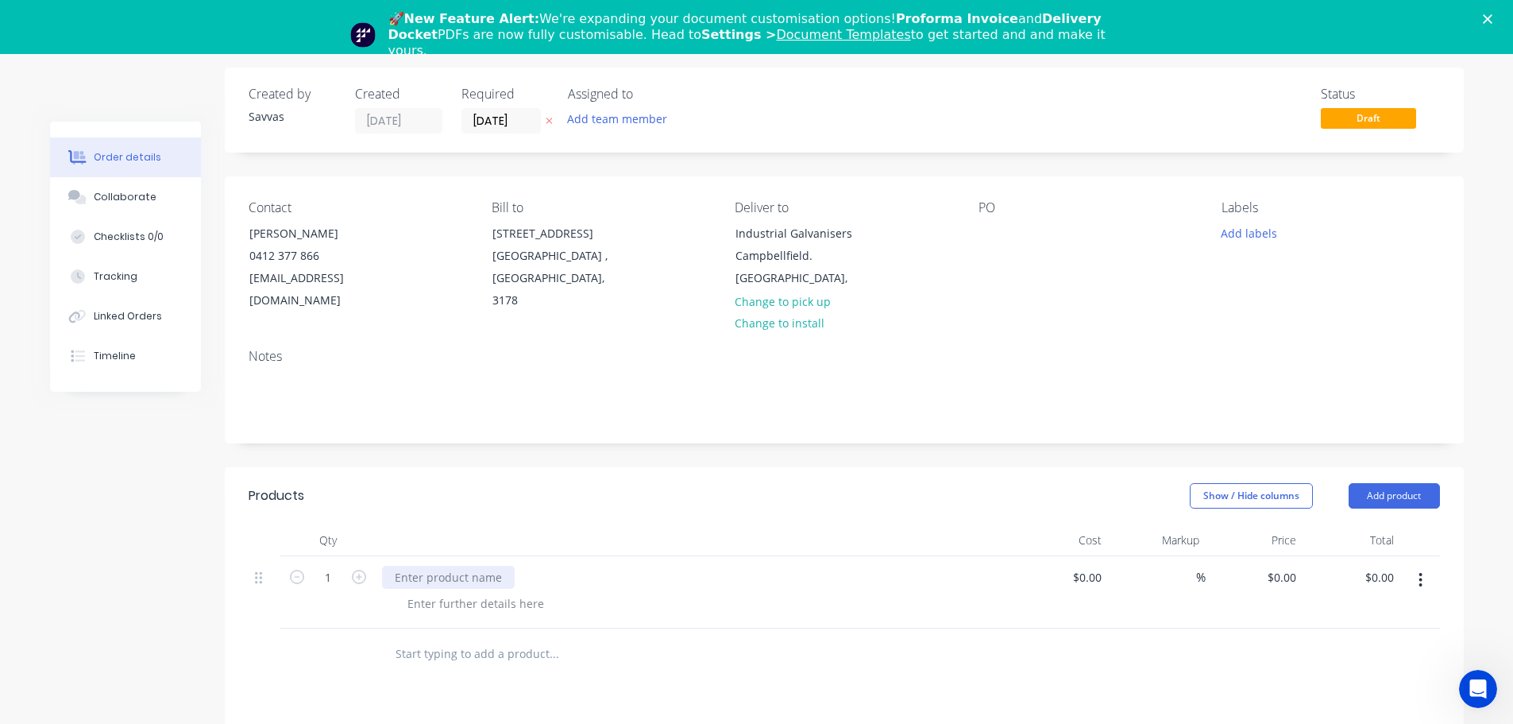
click at [403, 581] on div at bounding box center [448, 577] width 133 height 23
click at [423, 597] on div at bounding box center [476, 603] width 162 height 23
paste div
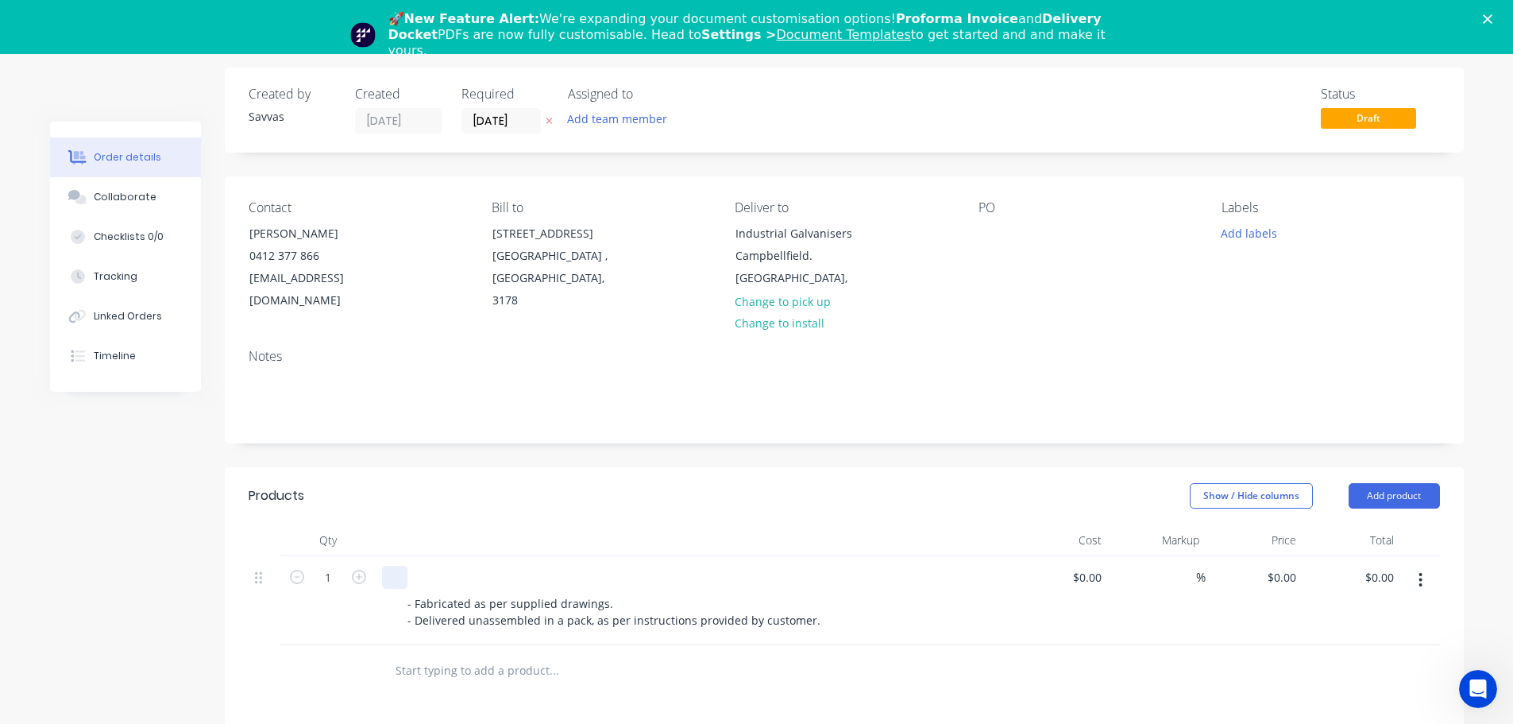
click at [392, 583] on div at bounding box center [394, 577] width 25 height 23
click at [551, 121] on icon at bounding box center [549, 121] width 7 height 10
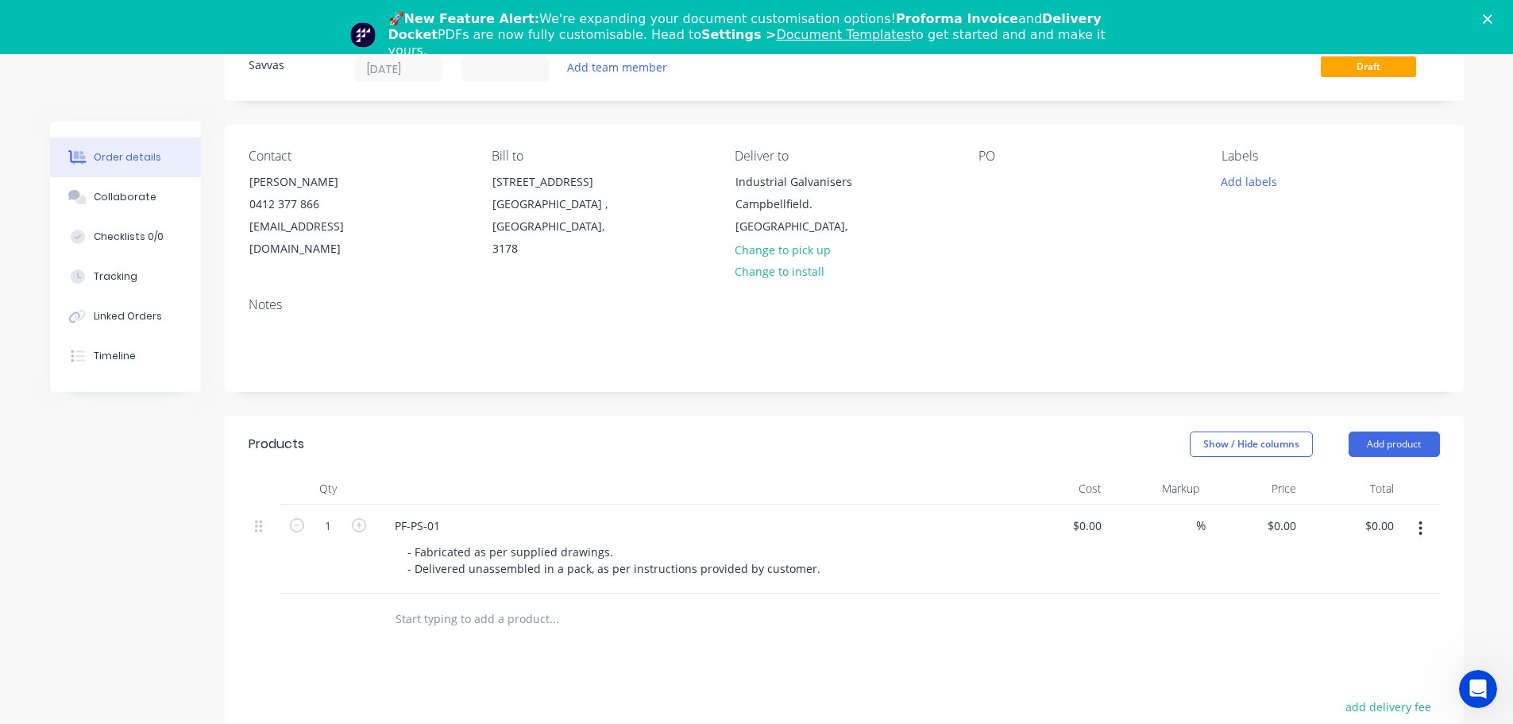
scroll to position [133, 0]
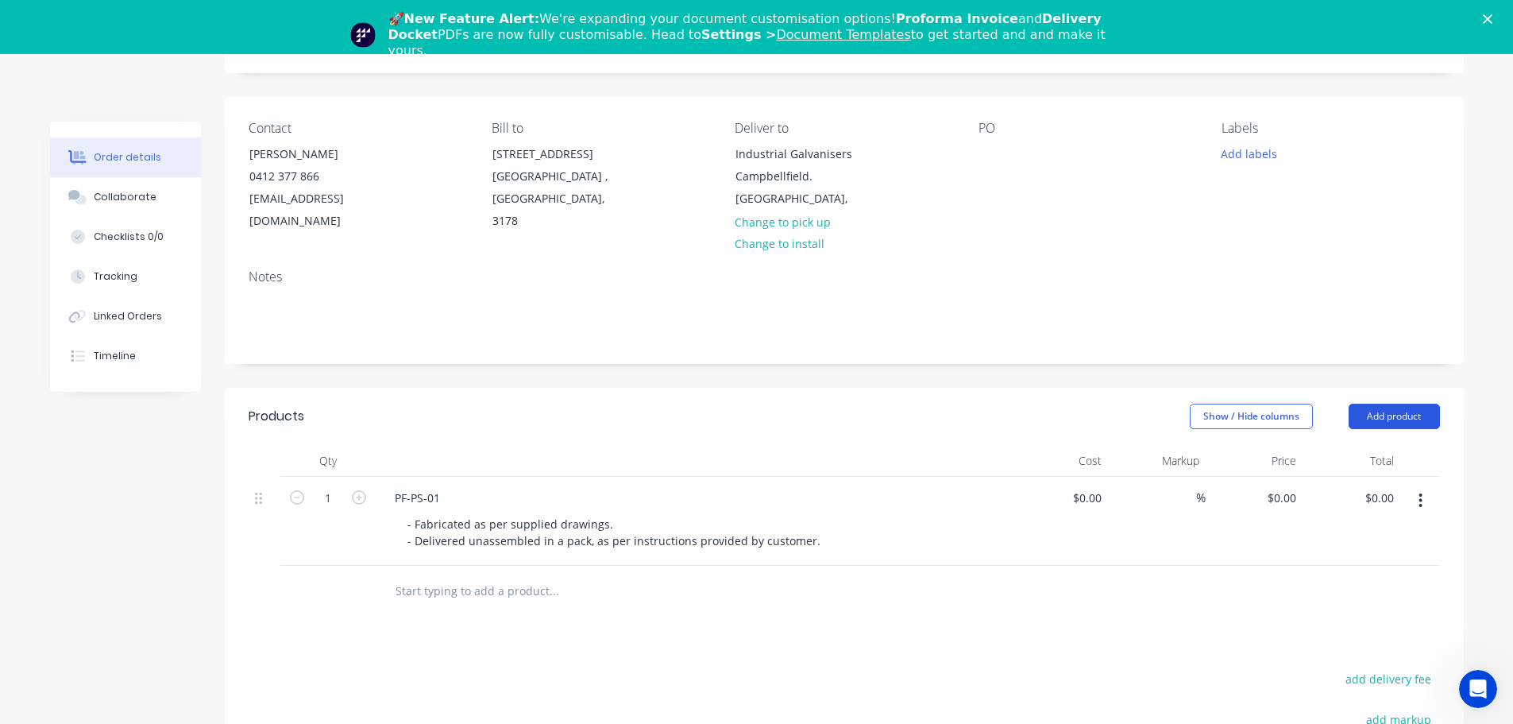
click at [1398, 419] on button "Add product" at bounding box center [1394, 415] width 91 height 25
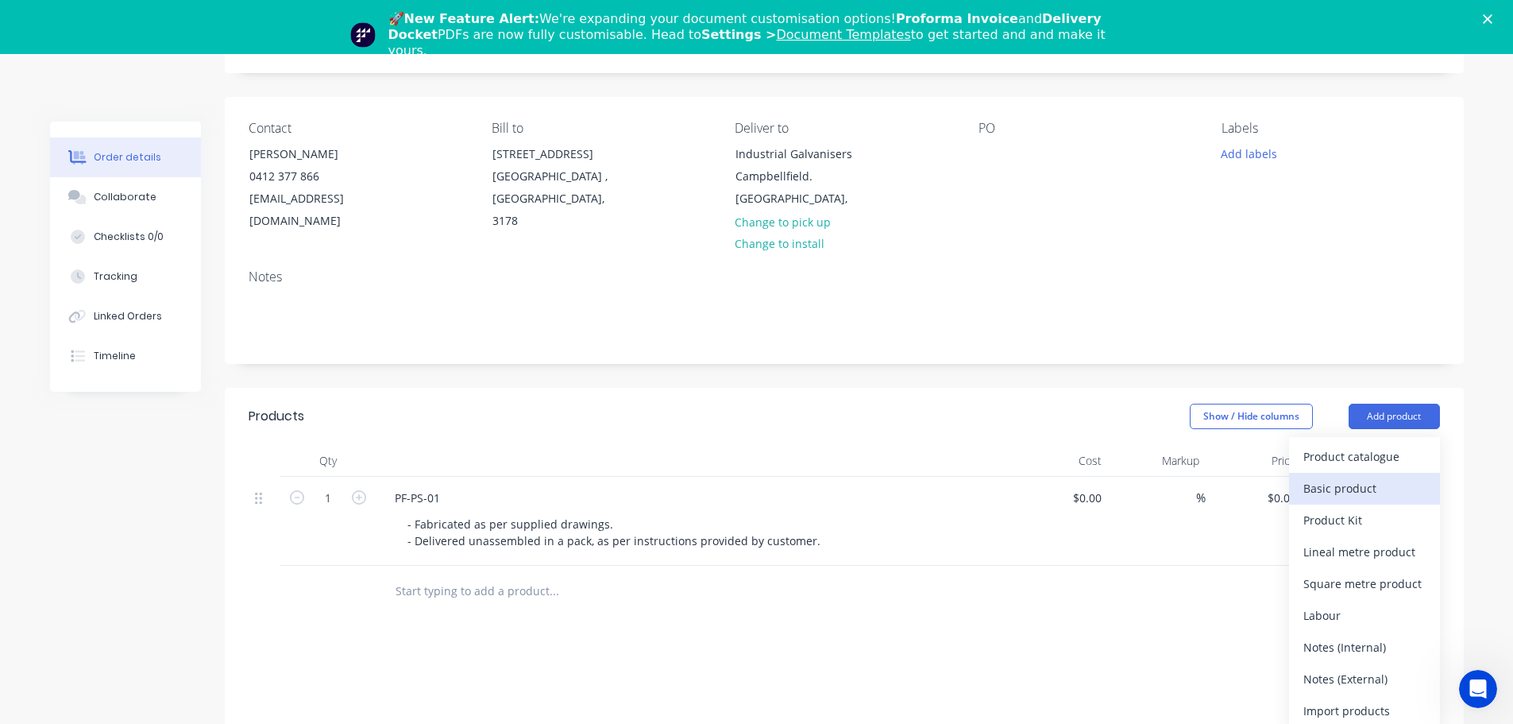
click at [1365, 485] on div "Basic product" at bounding box center [1364, 488] width 122 height 23
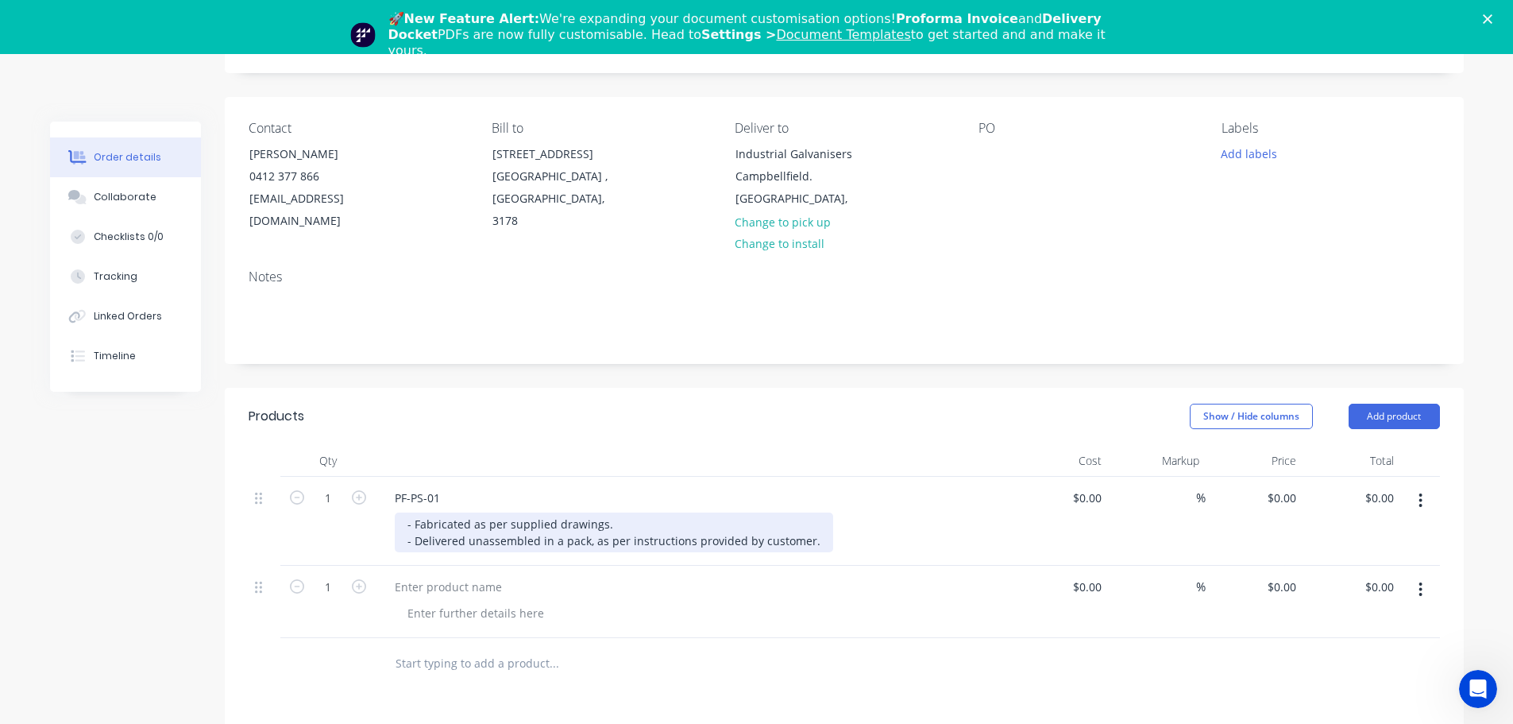
click at [810, 542] on div "- Fabricated as per supplied drawings. - Delivered unassembled in a pack, as pe…" at bounding box center [614, 532] width 438 height 40
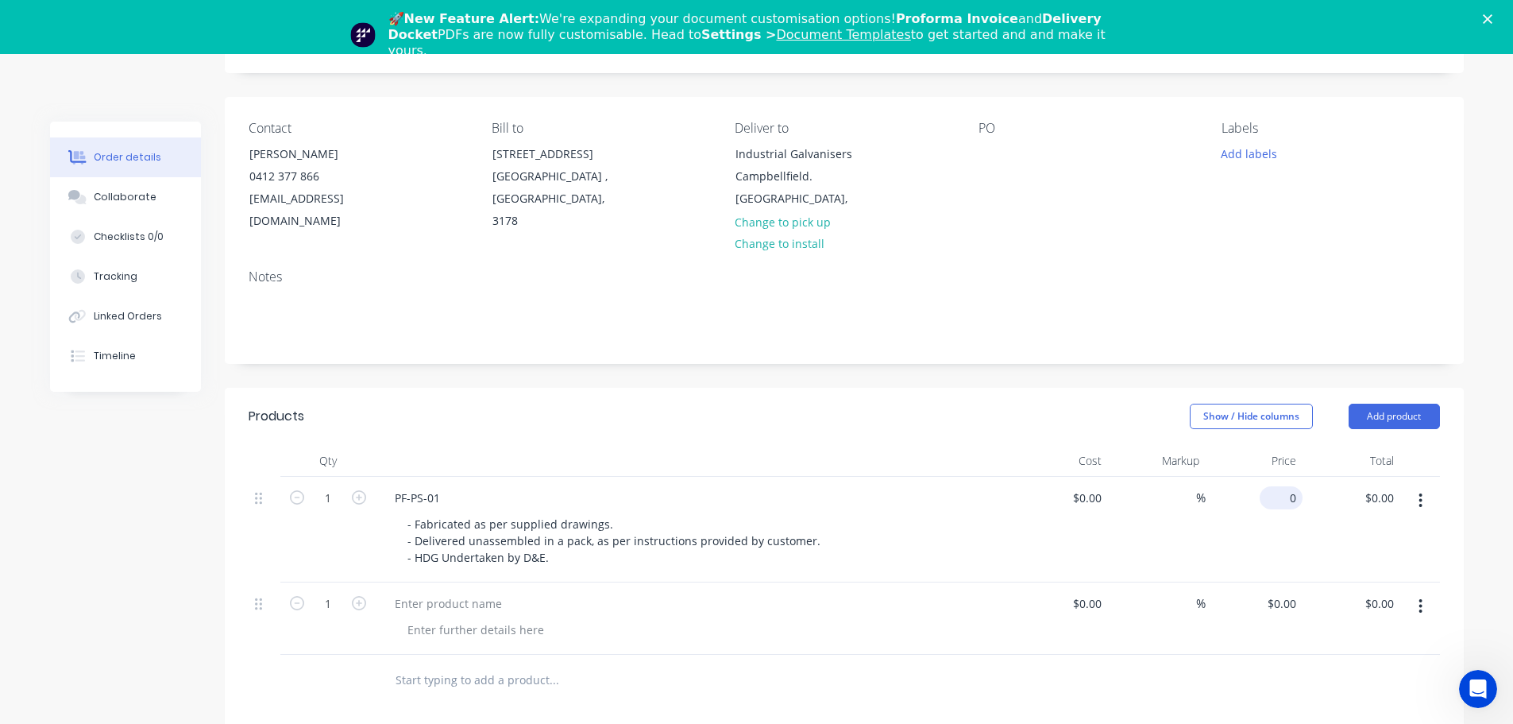
click at [1273, 496] on div "0 $0.00" at bounding box center [1255, 530] width 98 height 106
type input "$10,687.00"
click at [928, 391] on header "Products Show / Hide columns Add product" at bounding box center [844, 416] width 1239 height 57
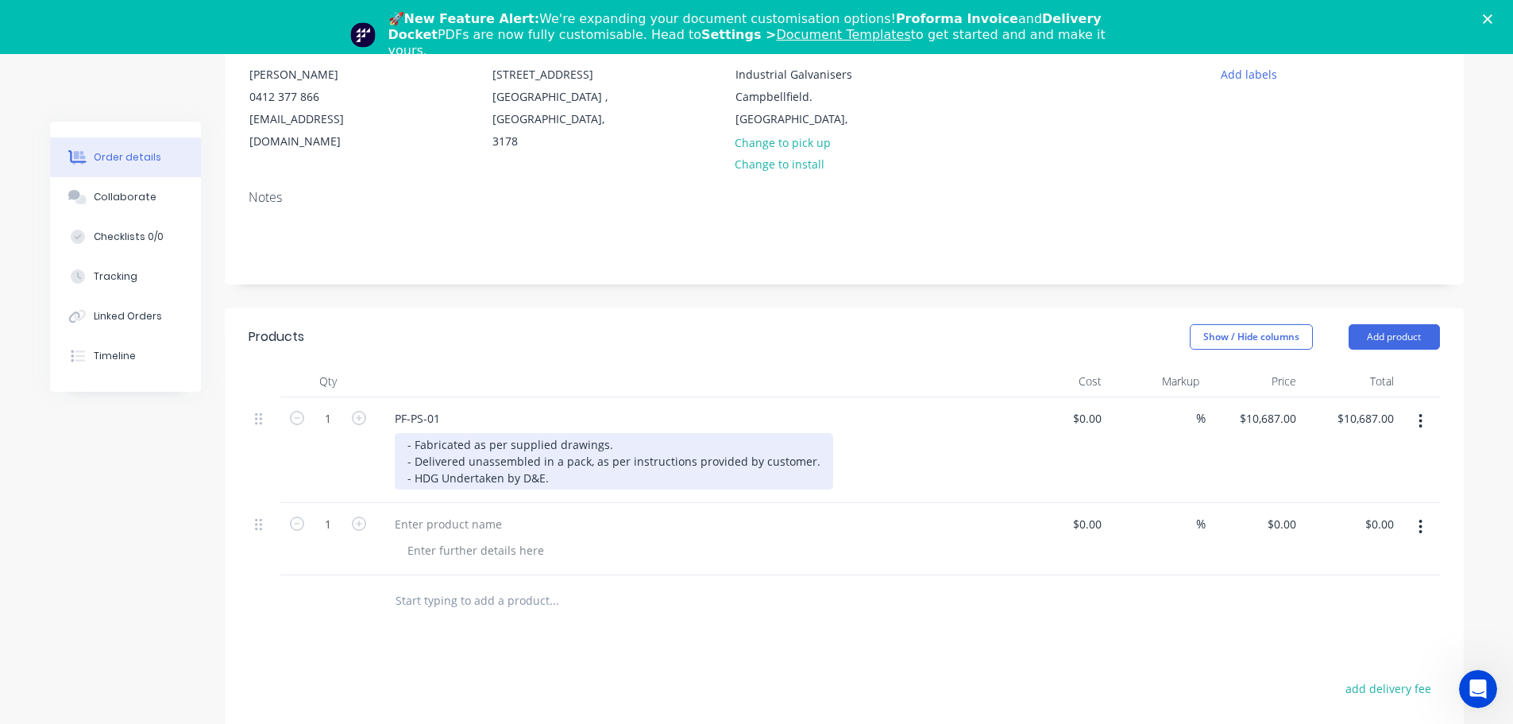
click at [576, 473] on div "- Fabricated as per supplied drawings. - Delivered unassembled in a pack, as pe…" at bounding box center [614, 461] width 438 height 56
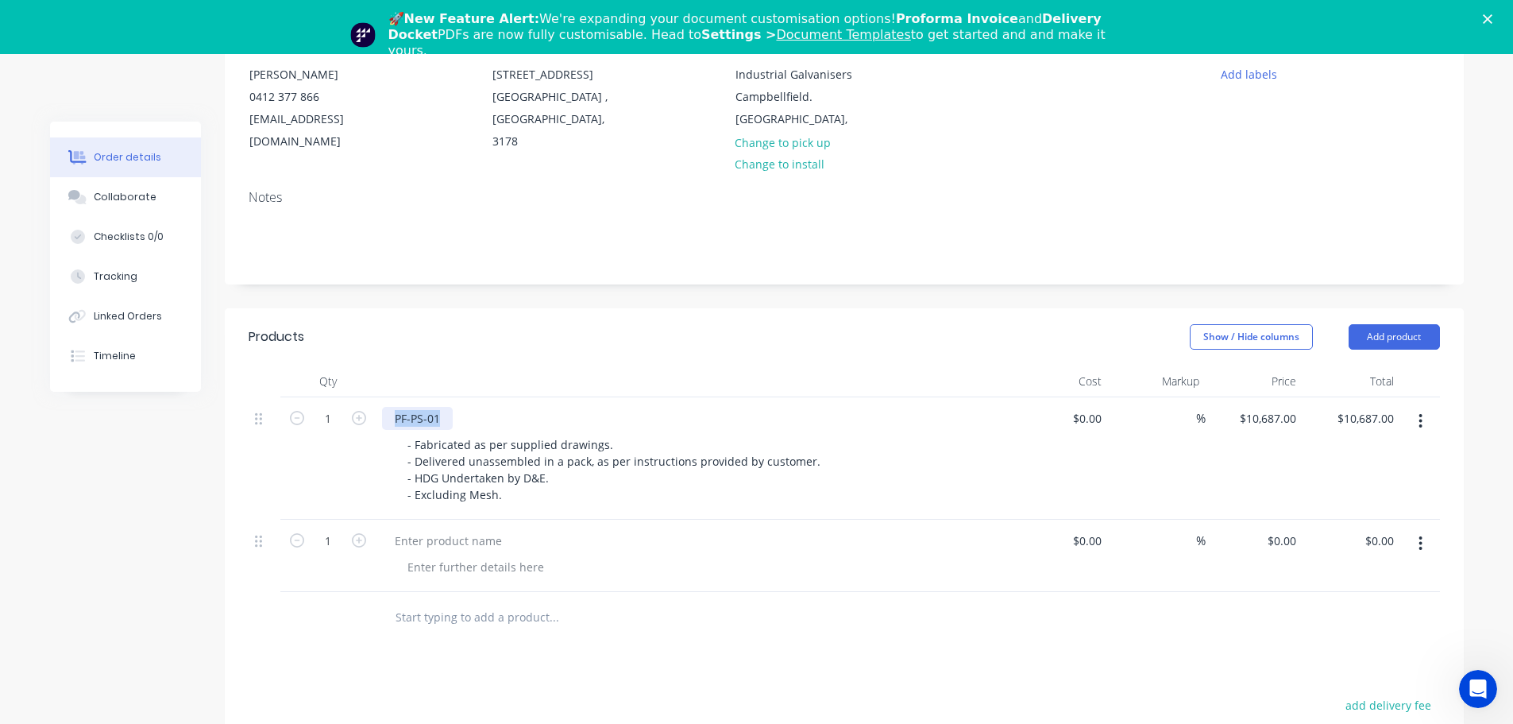
drag, startPoint x: 438, startPoint y: 411, endPoint x: 389, endPoint y: 416, distance: 48.7
click at [389, 416] on div "PF-PS-01" at bounding box center [417, 418] width 71 height 23
copy div "PF-PS-01"
click at [473, 529] on div at bounding box center [448, 540] width 133 height 23
click at [412, 422] on div "PF-PS-01" at bounding box center [417, 418] width 71 height 23
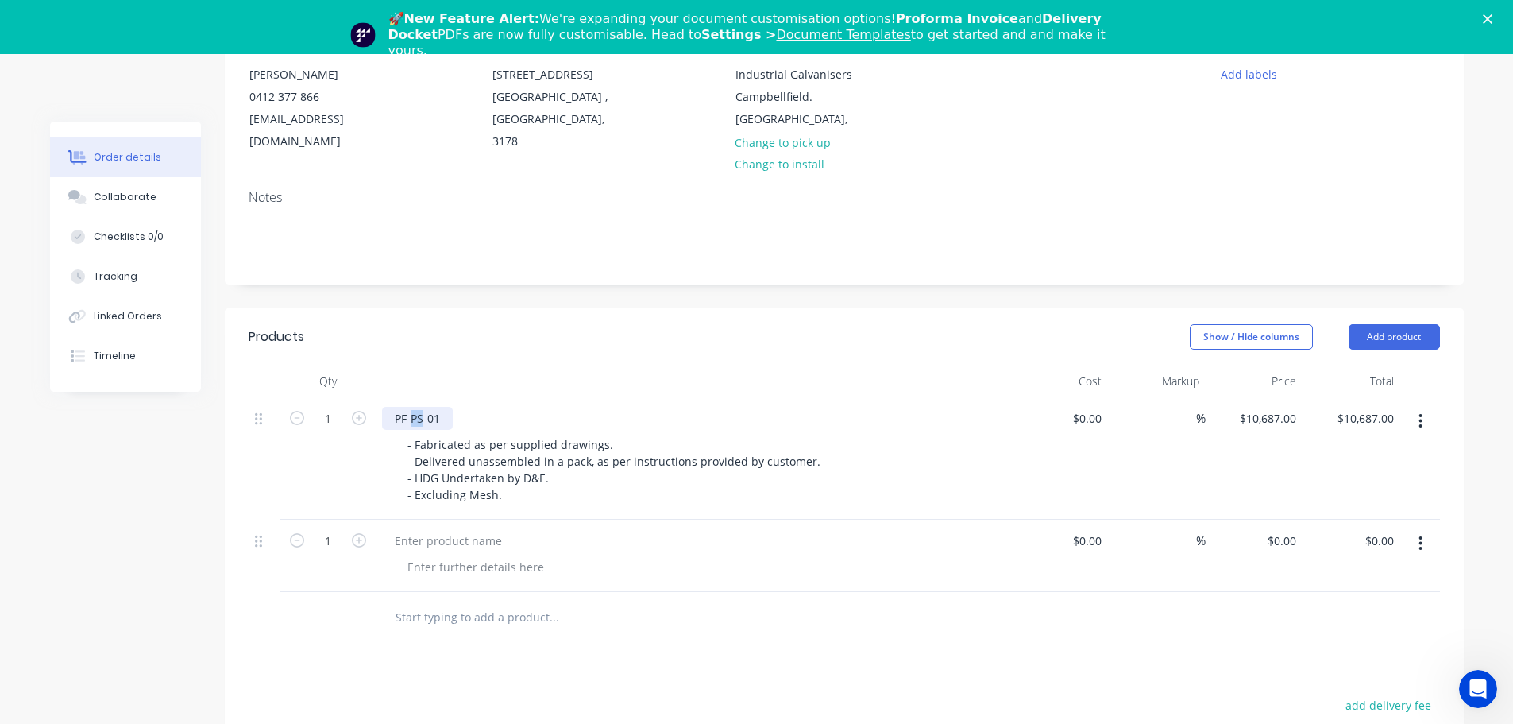
click at [412, 422] on div "PF-PS-01" at bounding box center [417, 418] width 71 height 23
copy div "PF-PS-01"
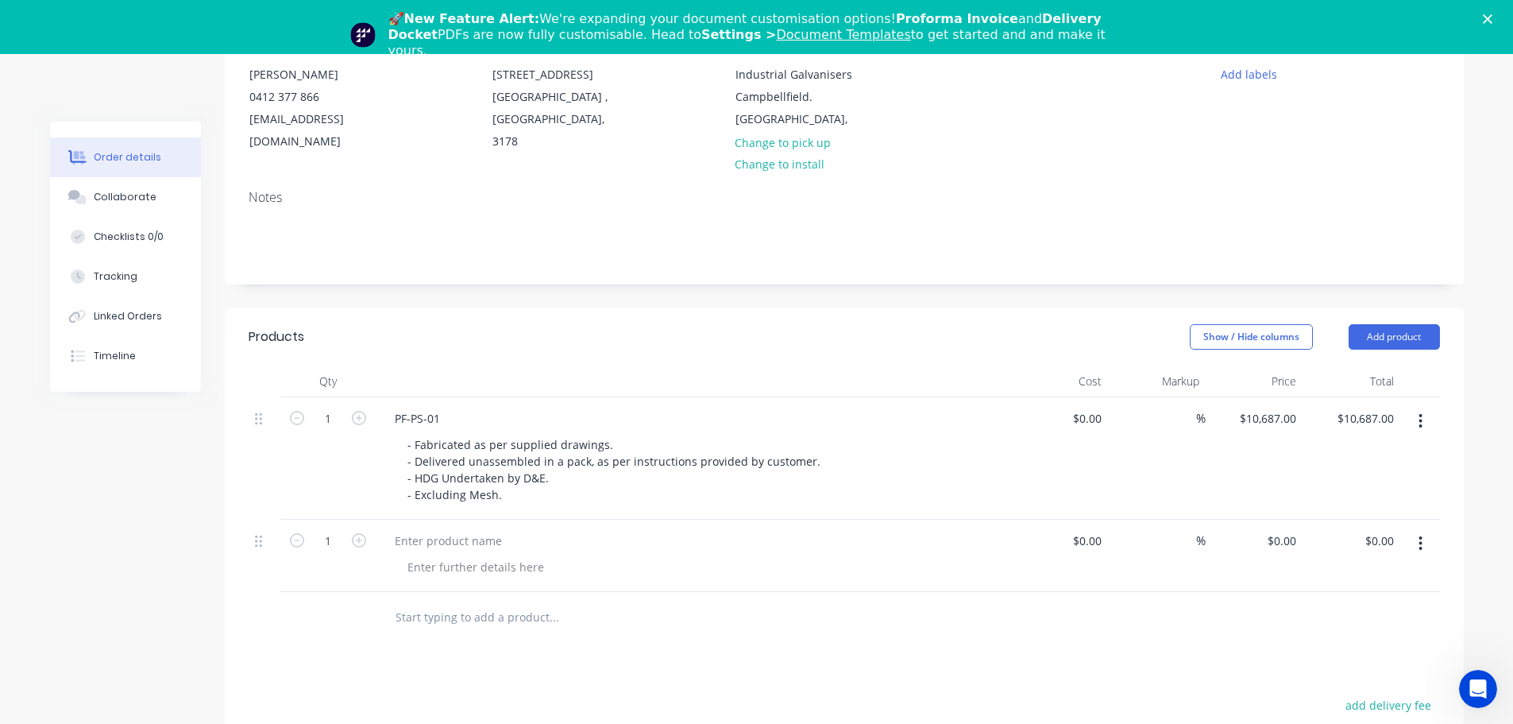
click at [444, 526] on div at bounding box center [693, 555] width 635 height 72
click at [444, 532] on div at bounding box center [448, 540] width 133 height 23
paste div
click at [444, 565] on div at bounding box center [476, 566] width 162 height 23
click at [1280, 531] on div "0 $0.00" at bounding box center [1255, 555] width 98 height 72
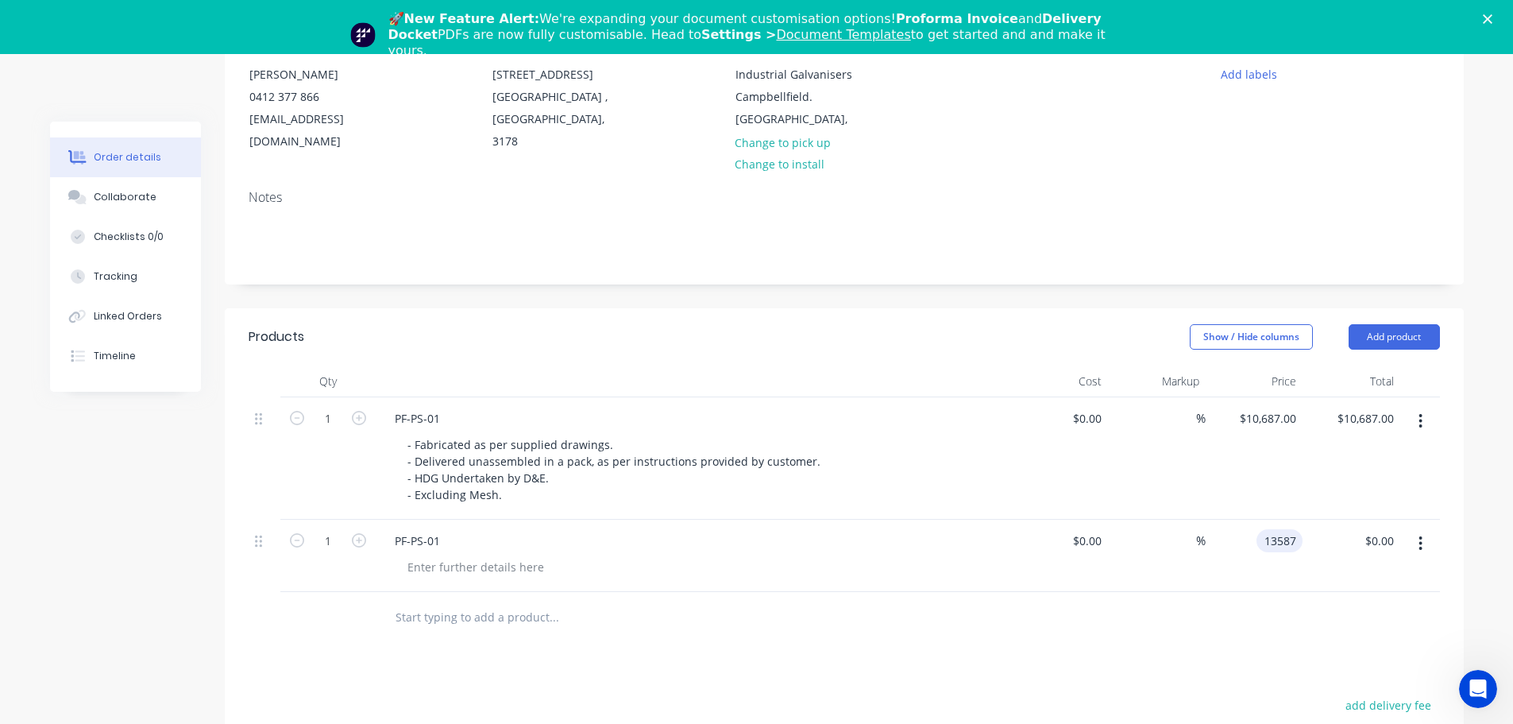
type input "$13,587.00"
click at [592, 650] on div "Products Show / Hide columns Add product Qty Cost Markup Price Total 1 PF-PS-01…" at bounding box center [844, 666] width 1239 height 716
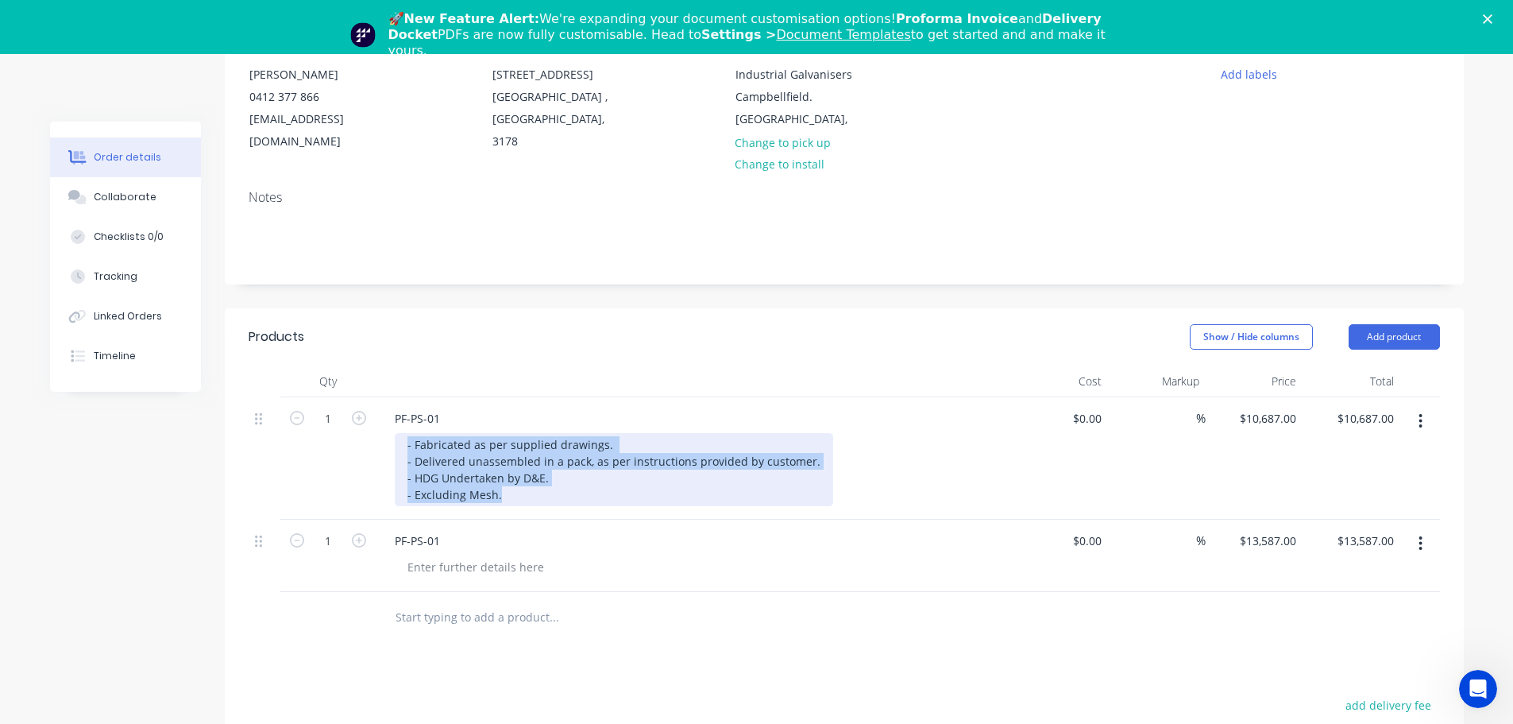
drag, startPoint x: 514, startPoint y: 496, endPoint x: 407, endPoint y: 435, distance: 122.4
click at [407, 435] on div "- Fabricated as per supplied drawings. - Delivered unassembled in a pack, as pe…" at bounding box center [614, 469] width 438 height 73
copy div "- Fabricated as per supplied drawings. - Delivered unassembled in a pack, as pe…"
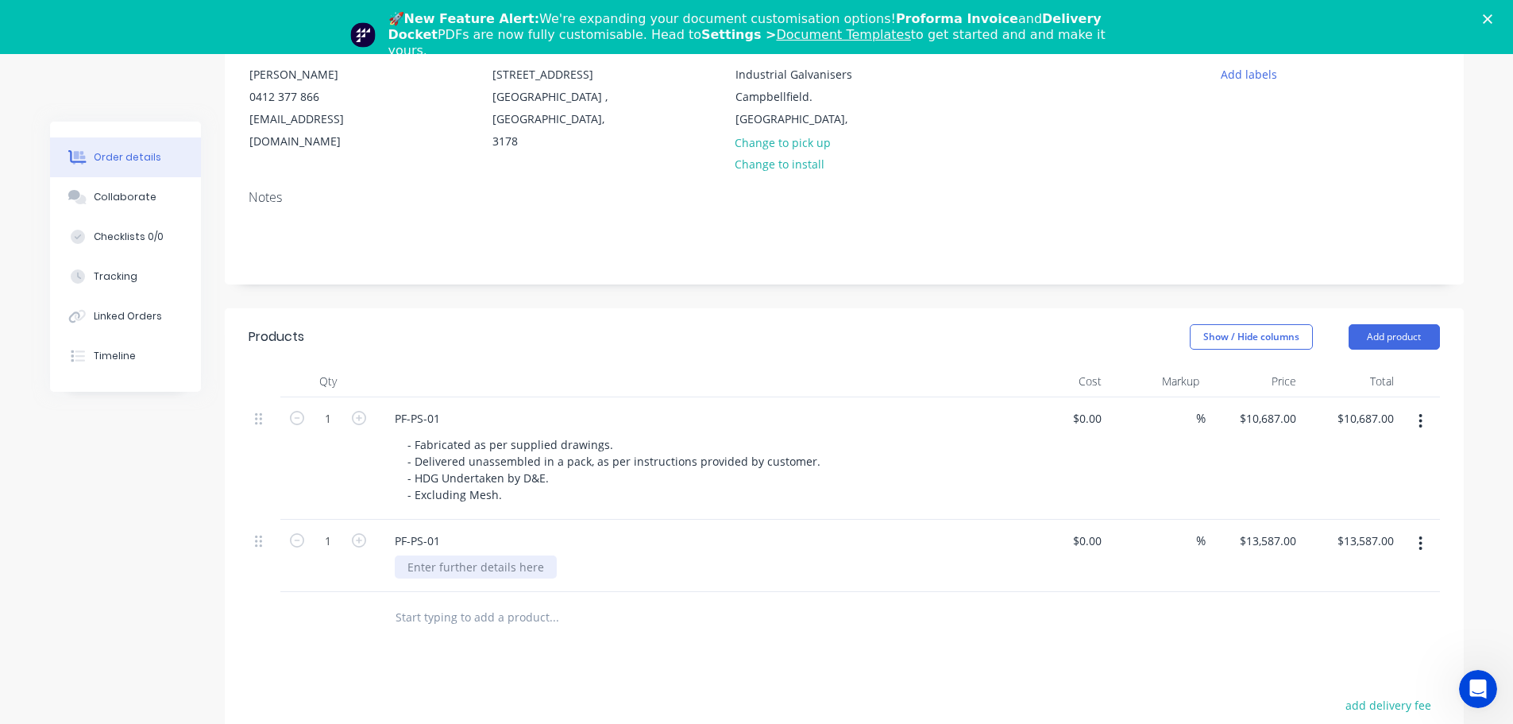
click at [422, 556] on div at bounding box center [476, 566] width 162 height 23
paste div
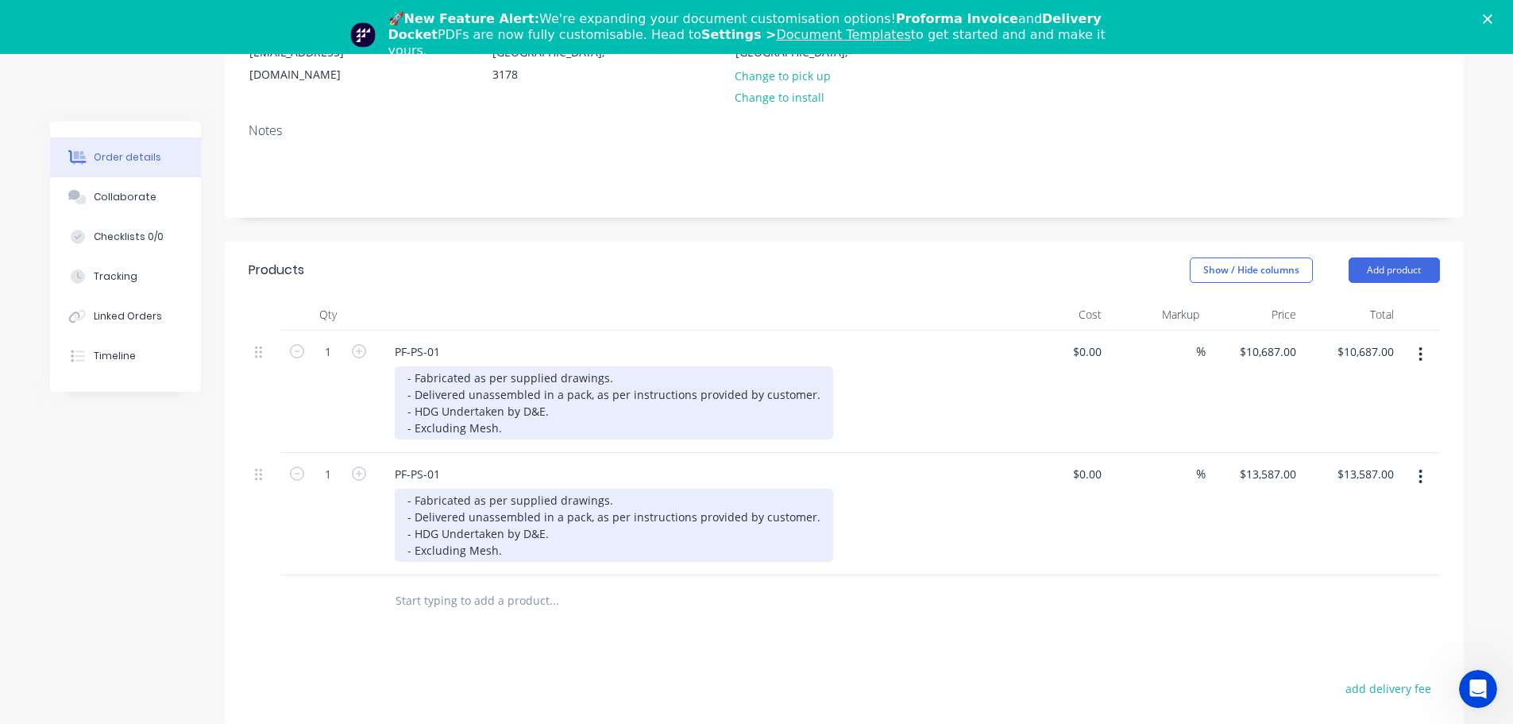
scroll to position [372, 0]
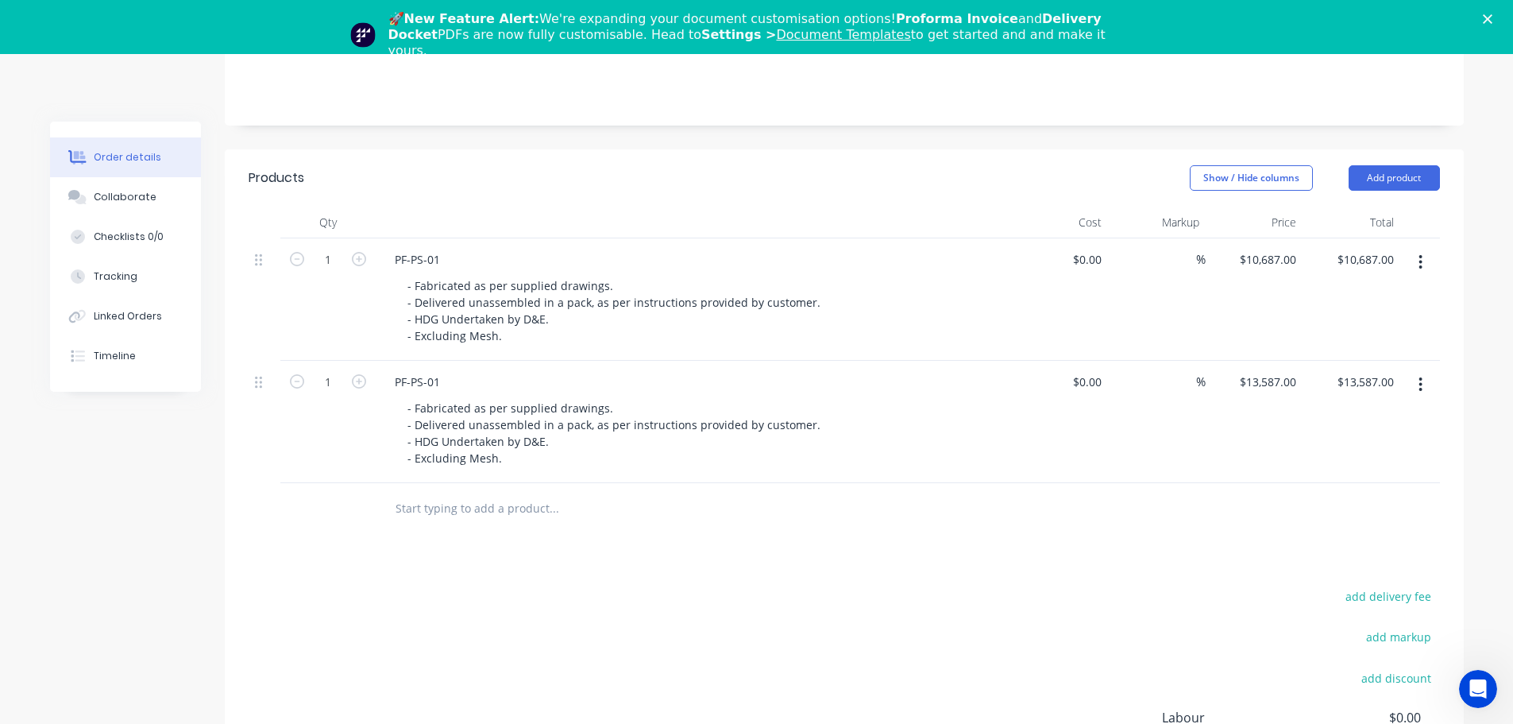
click at [543, 567] on div "Products Show / Hide columns Add product Qty Cost Markup Price Total 1 PF-PS-01…" at bounding box center [844, 532] width 1239 height 766
click at [438, 386] on div "PF-PS-01" at bounding box center [417, 381] width 71 height 23
click at [1350, 172] on button "Add product" at bounding box center [1394, 177] width 91 height 25
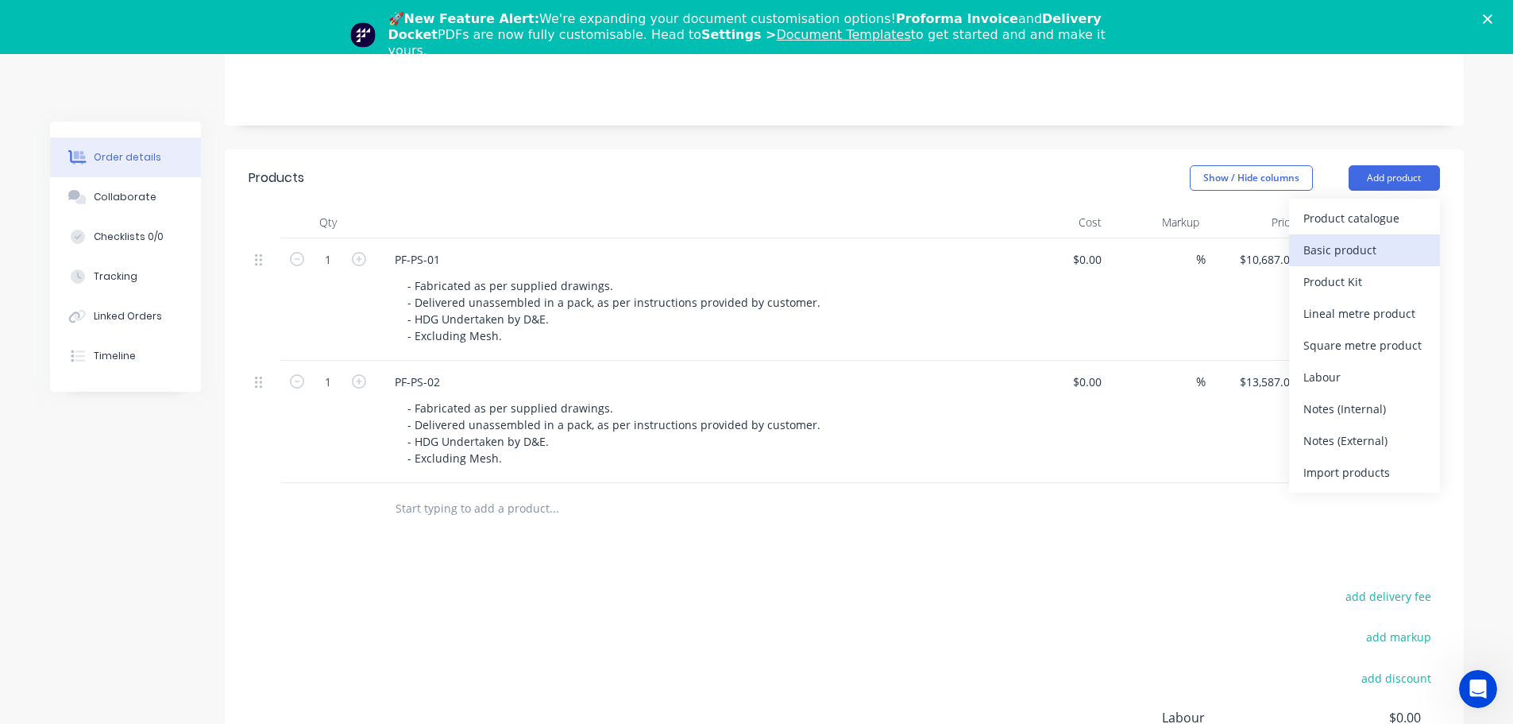
click at [1351, 256] on div "Basic product" at bounding box center [1364, 249] width 122 height 23
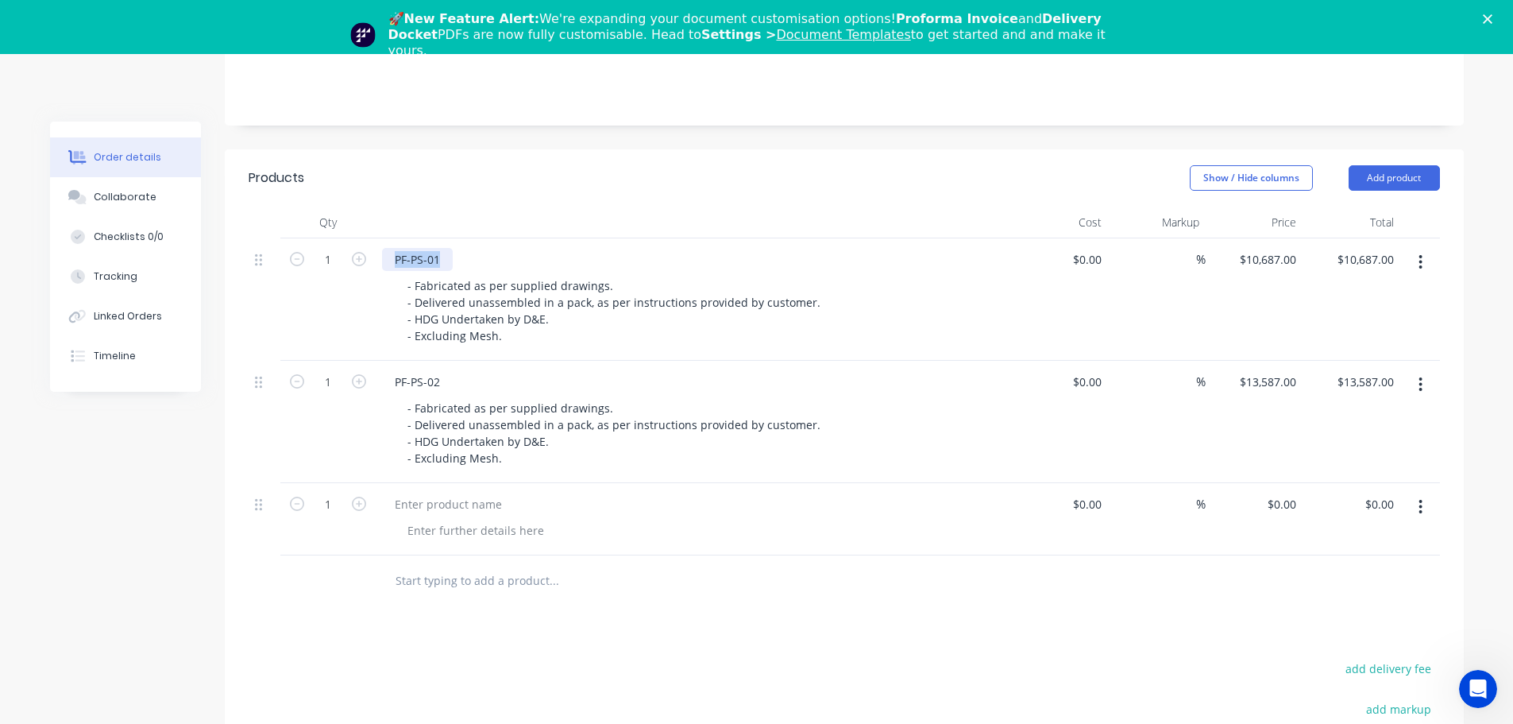
drag, startPoint x: 446, startPoint y: 255, endPoint x: 372, endPoint y: 265, distance: 75.4
click at [372, 265] on div "1 PF-PS-01 - Fabricated as per supplied drawings. - Delivered unassembled in a …" at bounding box center [844, 299] width 1191 height 122
copy div "PF-PS-01"
click at [496, 500] on div at bounding box center [448, 503] width 133 height 23
click at [412, 269] on div "PF-PS-01" at bounding box center [417, 259] width 71 height 23
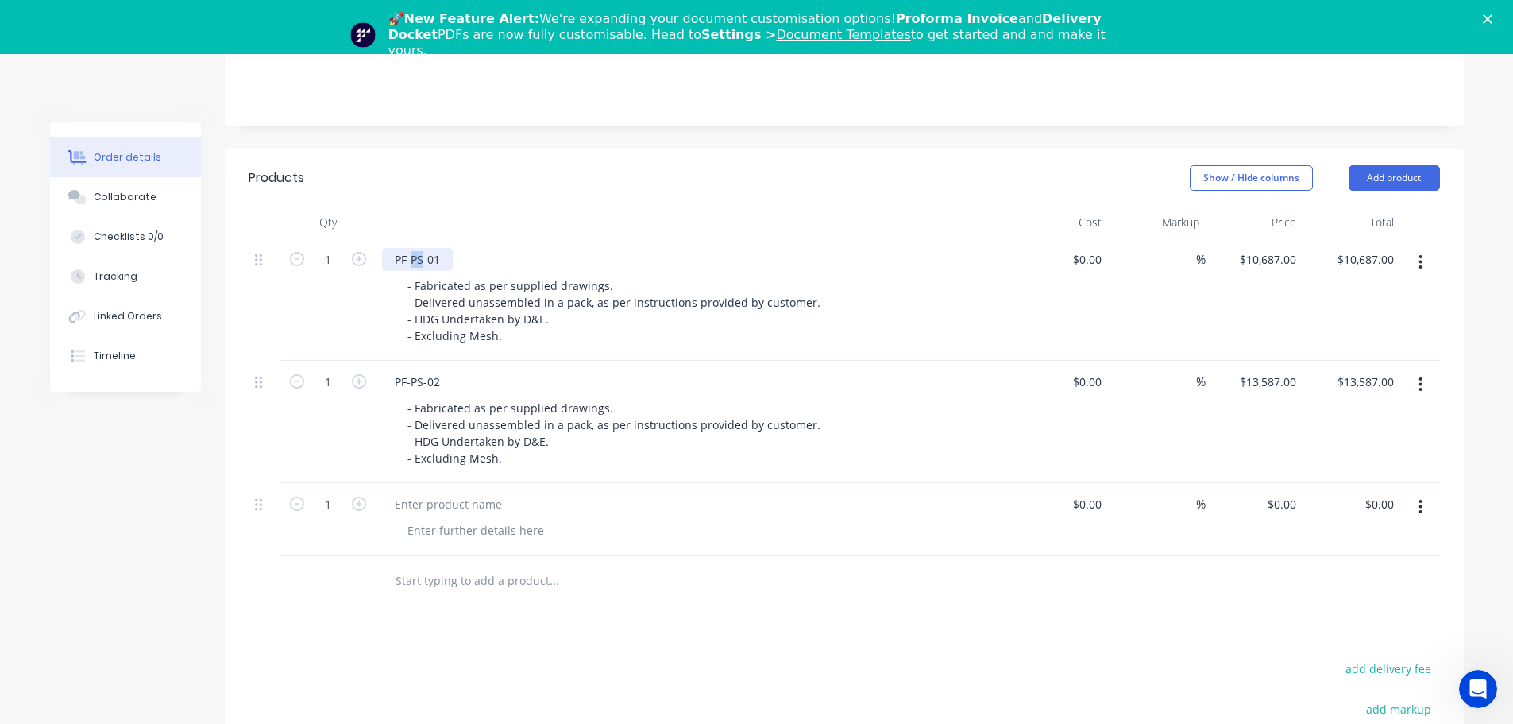
click at [412, 269] on div "PF-PS-01" at bounding box center [417, 259] width 71 height 23
copy div "PF-PS-01"
click at [416, 494] on div at bounding box center [448, 503] width 133 height 23
click at [418, 500] on div at bounding box center [448, 503] width 133 height 23
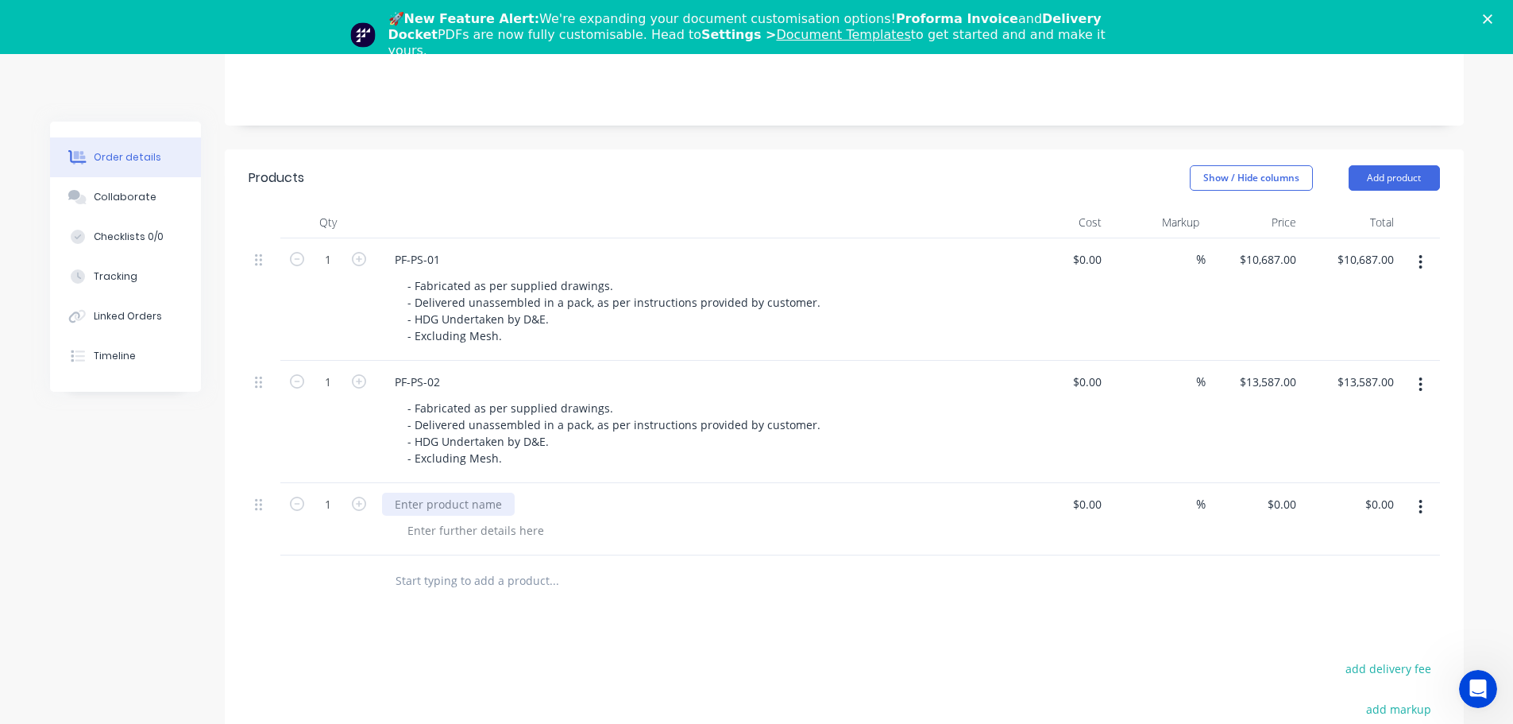
paste div
click at [531, 610] on div "Products Show / Hide columns Add product Qty Cost Markup Price Total 1 PF-PS-01…" at bounding box center [844, 568] width 1239 height 839
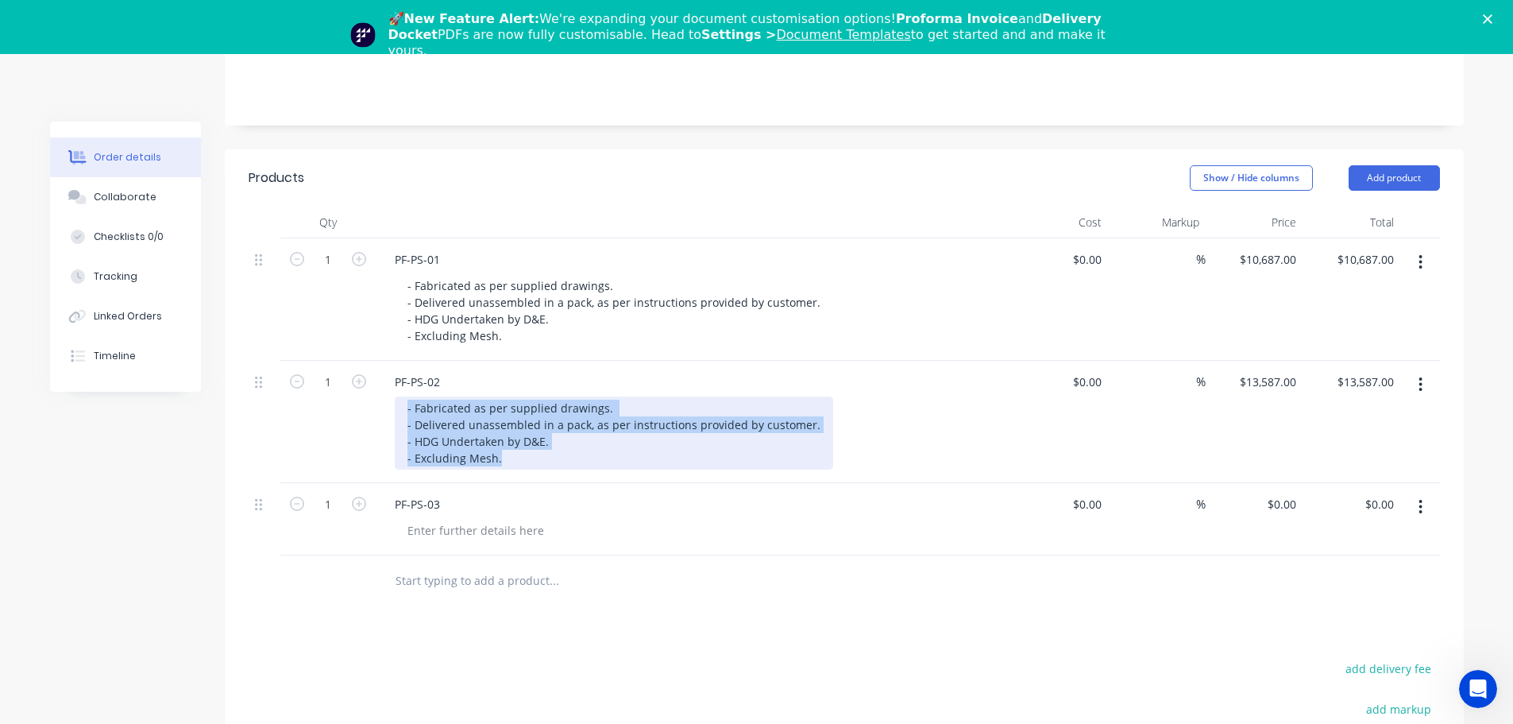
drag, startPoint x: 511, startPoint y: 461, endPoint x: 382, endPoint y: 398, distance: 143.2
click at [382, 398] on div "PF-PS-02 - Fabricated as per supplied drawings. - Delivered unassembled in a pa…" at bounding box center [693, 422] width 635 height 122
copy div "- Fabricated as per supplied drawings. - Delivered unassembled in a pack, as pe…"
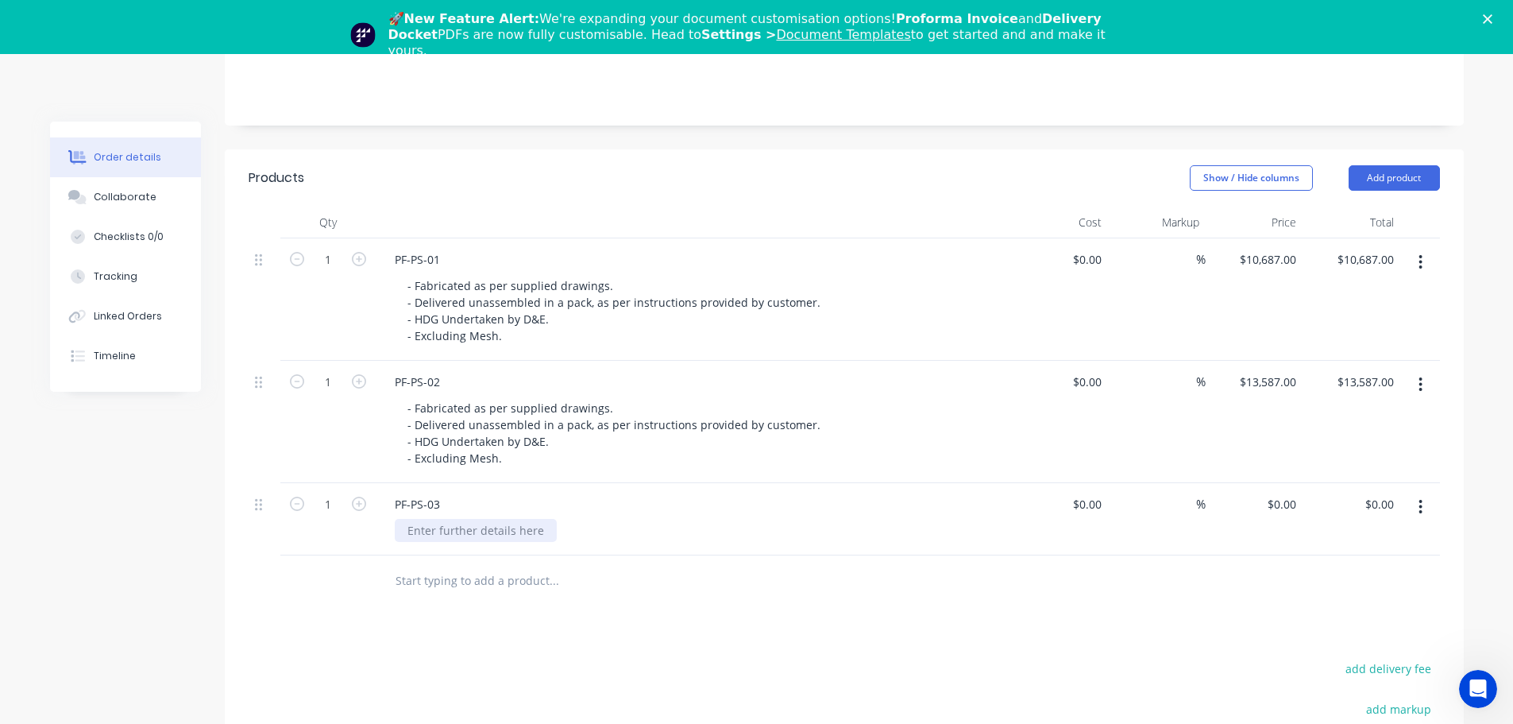
click at [460, 519] on div at bounding box center [476, 530] width 162 height 23
paste div
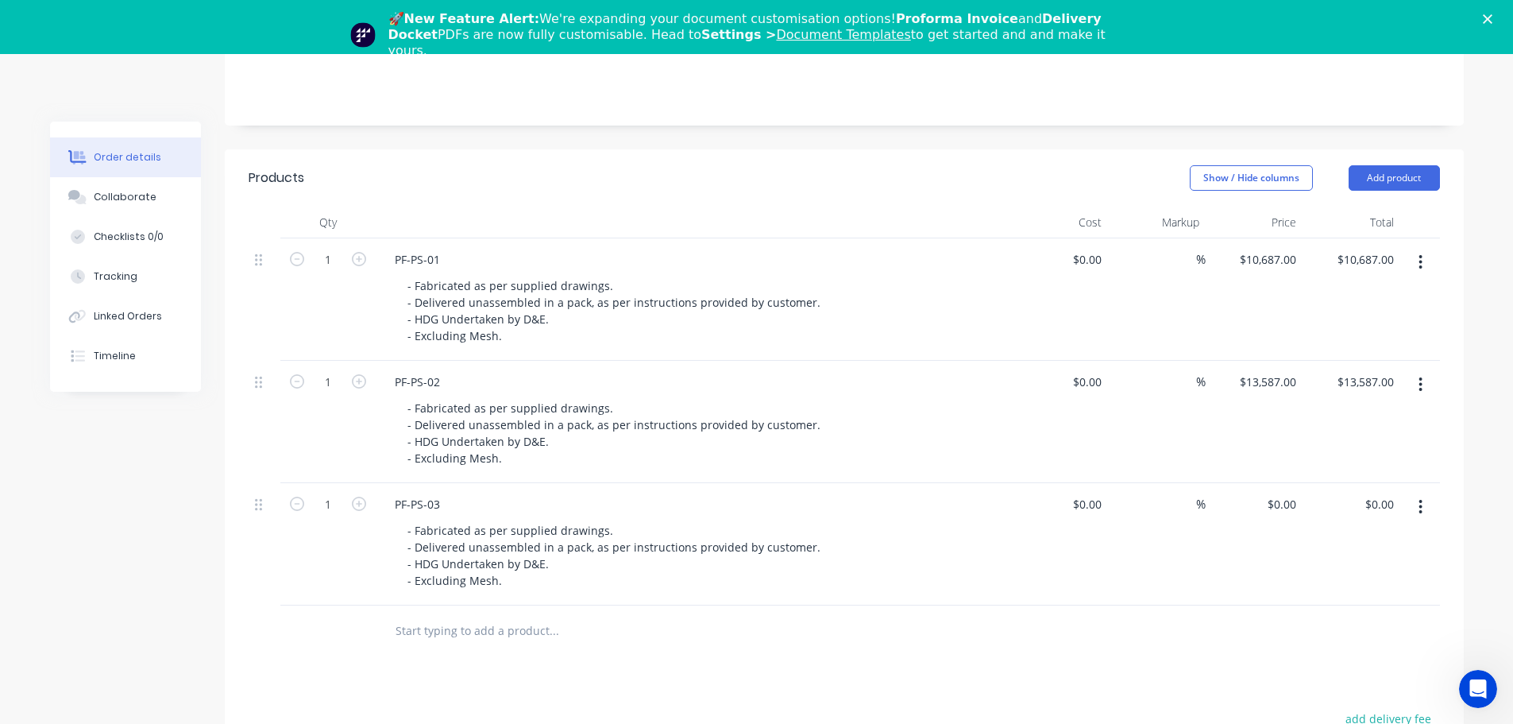
click at [934, 624] on div at bounding box center [661, 631] width 559 height 32
click at [898, 196] on header "Products Show / Hide columns Add product" at bounding box center [844, 177] width 1239 height 57
click at [1287, 508] on input "0" at bounding box center [1284, 503] width 37 height 23
type input "$9,940.00"
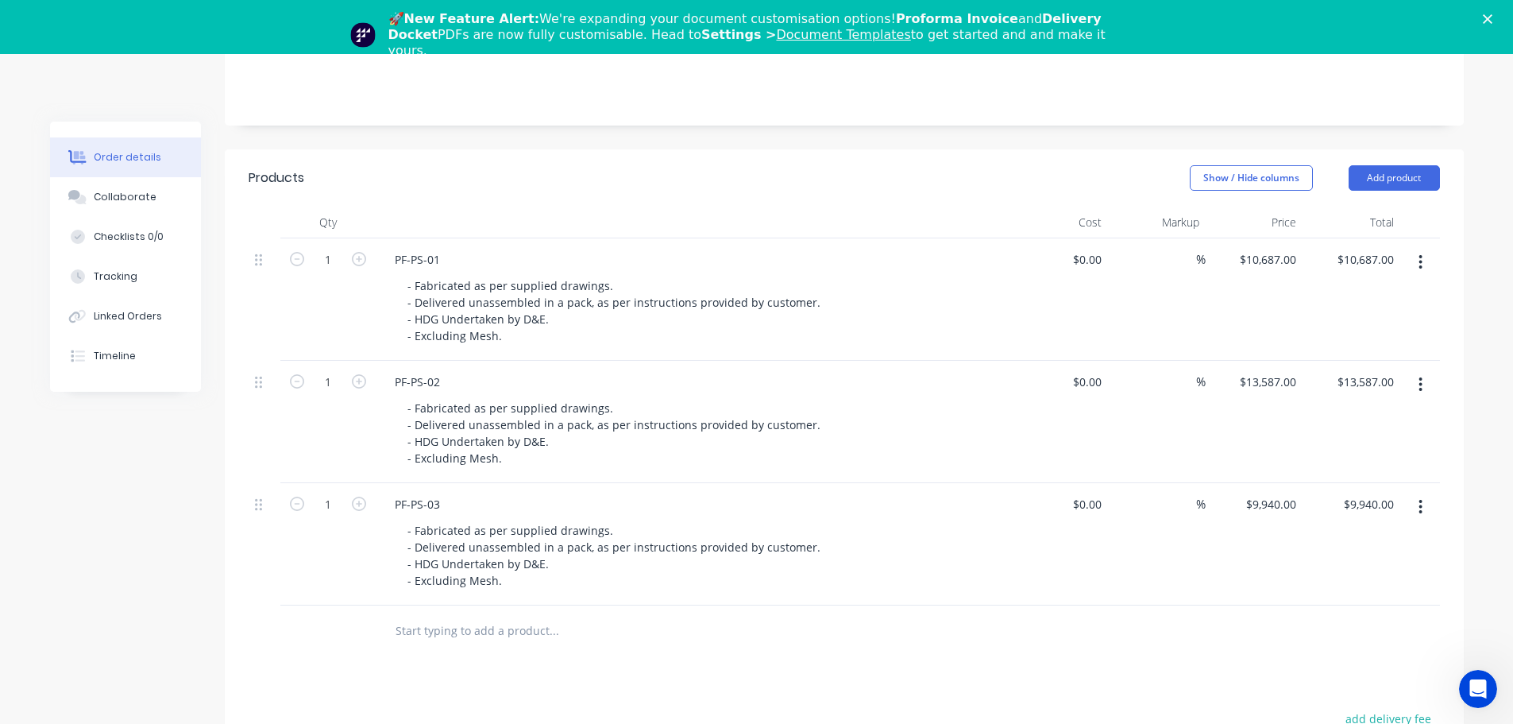
click at [1311, 684] on div "Products Show / Hide columns Add product Qty Cost Markup Price Total 1 PF-PS-01…" at bounding box center [844, 593] width 1239 height 889
click at [1272, 387] on input "13587" at bounding box center [1270, 381] width 64 height 23
click at [1287, 380] on input "13587" at bounding box center [1283, 381] width 40 height 23
click at [1293, 380] on input "13587" at bounding box center [1283, 381] width 40 height 23
click at [1287, 380] on input "13587" at bounding box center [1283, 381] width 40 height 23
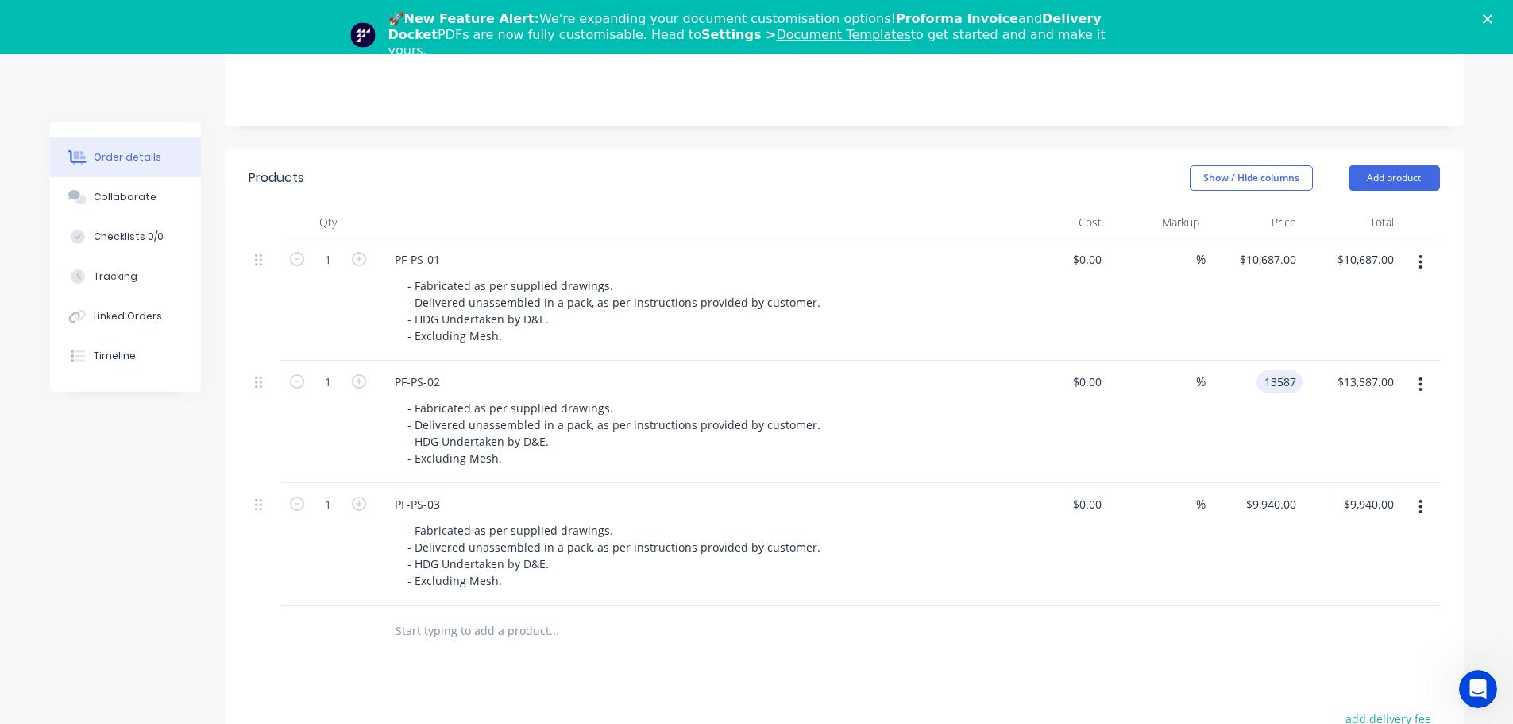
click at [1287, 380] on input "13587" at bounding box center [1283, 381] width 40 height 23
type input "$13,517.00"
click at [1188, 627] on div at bounding box center [844, 631] width 1191 height 52
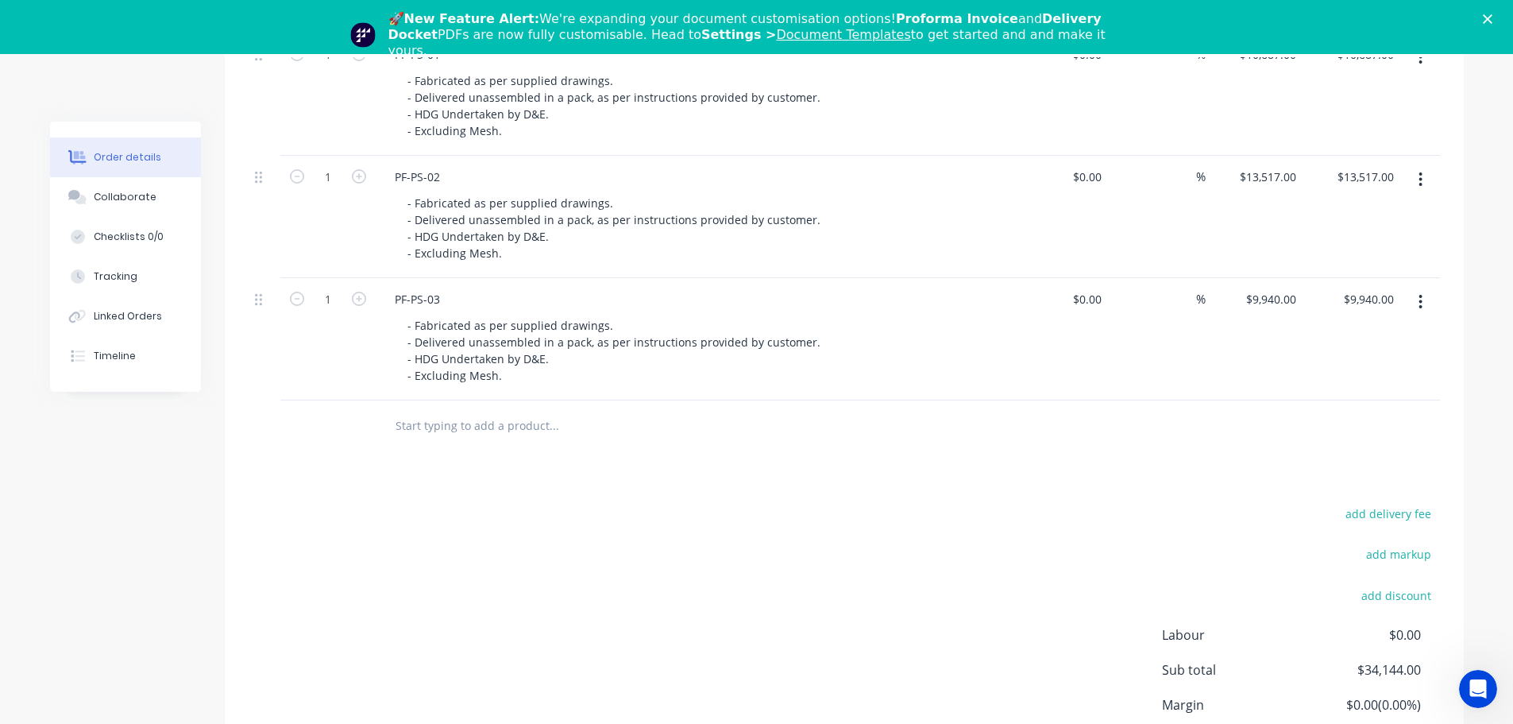
scroll to position [392, 0]
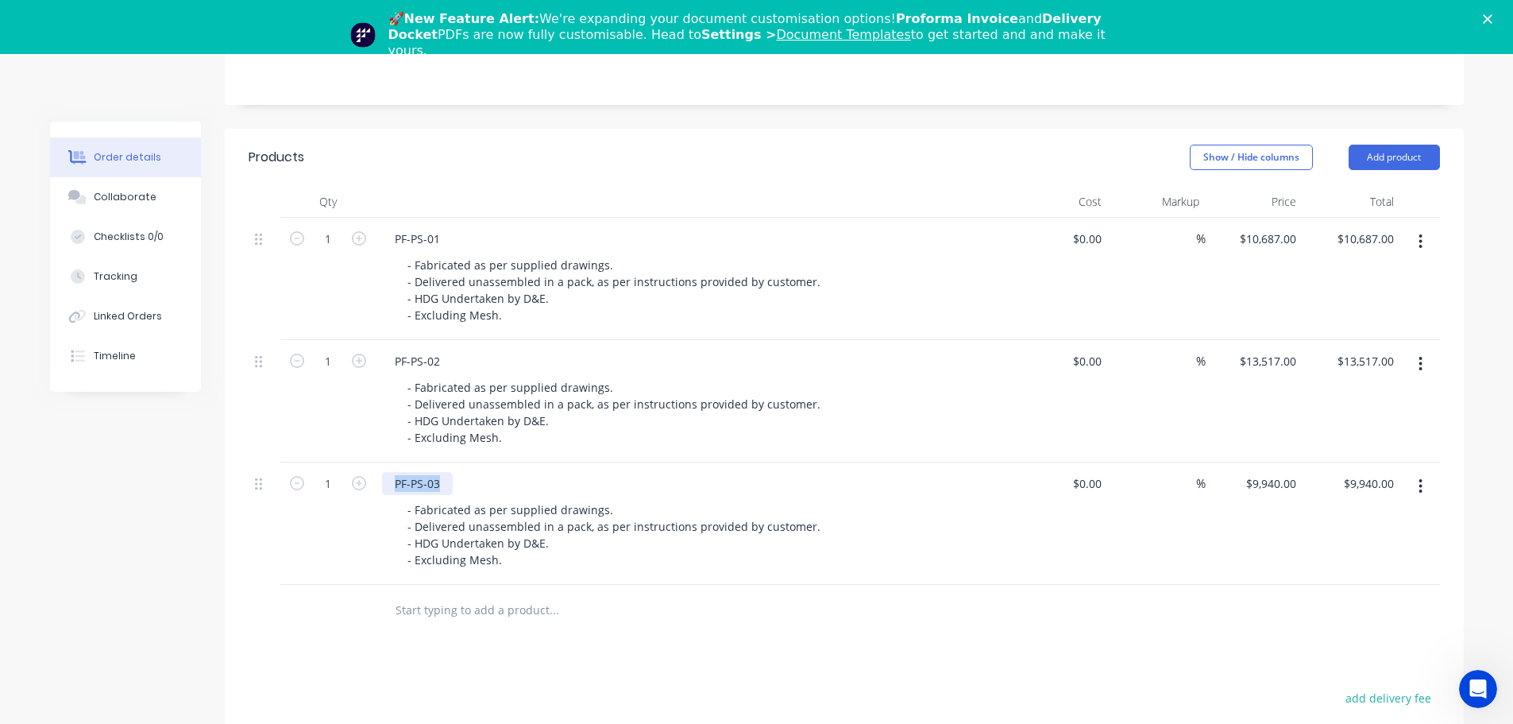
drag, startPoint x: 450, startPoint y: 488, endPoint x: 385, endPoint y: 477, distance: 66.1
click at [385, 477] on div "PF-PS-03" at bounding box center [417, 483] width 71 height 23
copy div "PF-PS-03"
click at [1363, 156] on button "Add product" at bounding box center [1394, 157] width 91 height 25
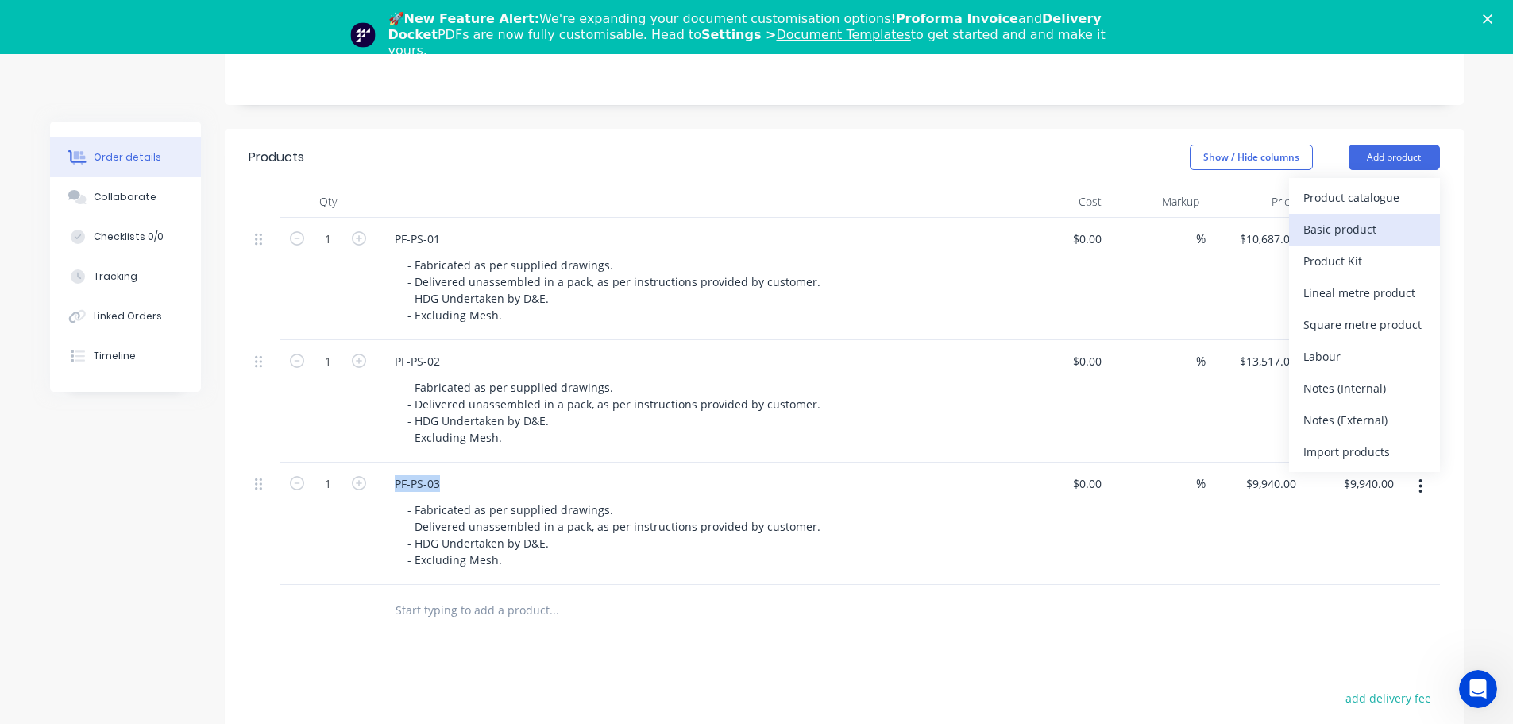
click at [1361, 215] on button "Basic product" at bounding box center [1364, 230] width 151 height 32
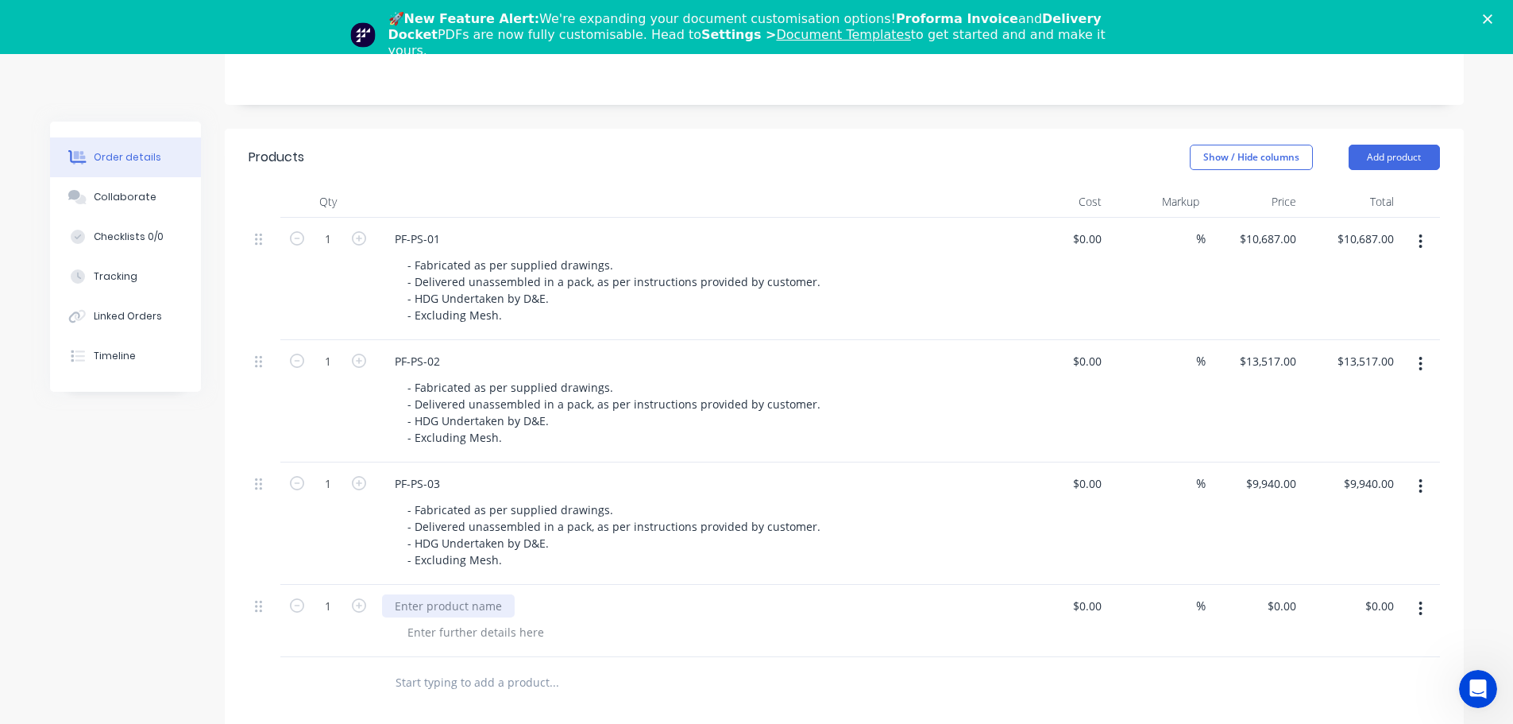
click at [417, 608] on div at bounding box center [448, 605] width 133 height 23
paste div
click at [1369, 159] on button "Add product" at bounding box center [1394, 157] width 91 height 25
click at [994, 414] on div "- Fabricated as per supplied drawings. - Delivered unassembled in a pack, as pe…" at bounding box center [700, 412] width 610 height 73
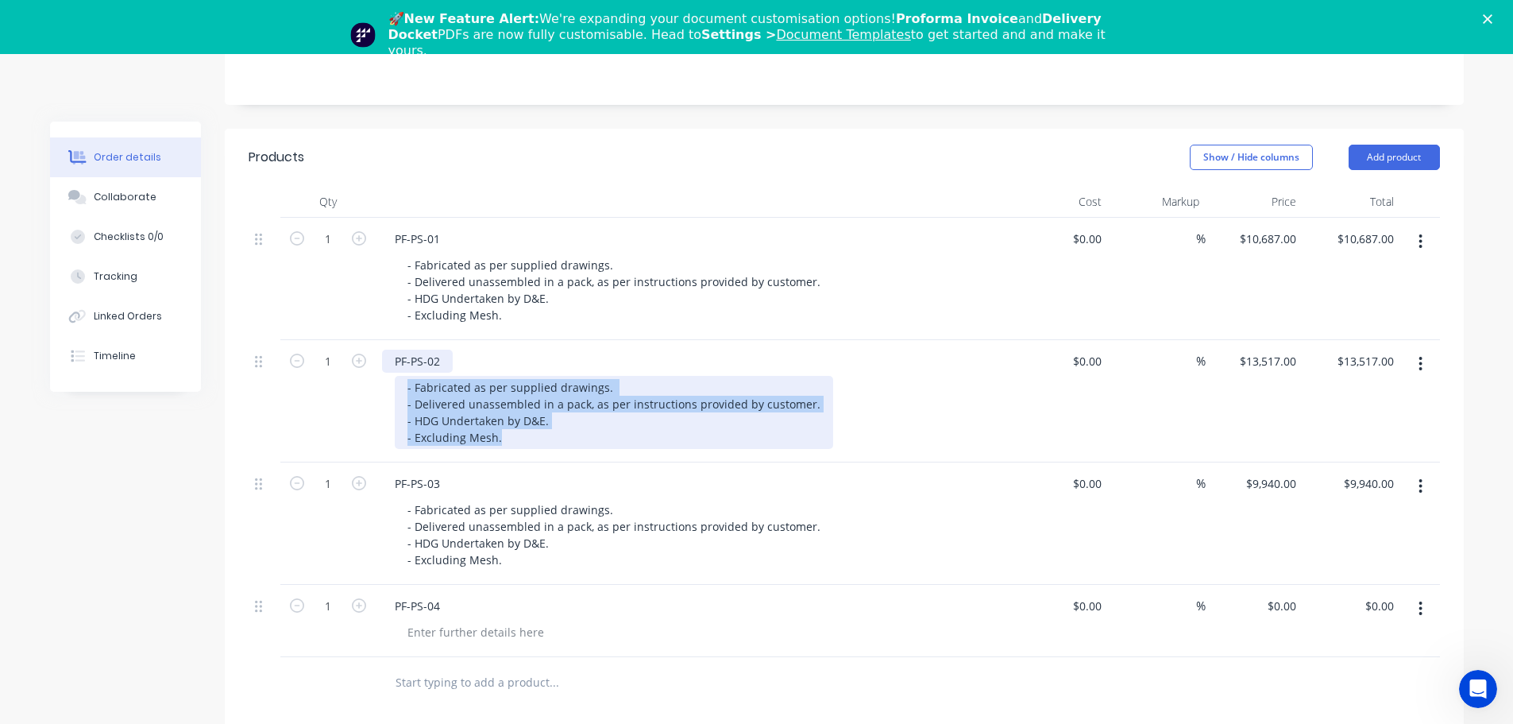
drag, startPoint x: 525, startPoint y: 441, endPoint x: 405, endPoint y: 370, distance: 139.2
click at [405, 370] on div "PF-PS-02 - Fabricated as per supplied drawings. - Delivered unassembled in a pa…" at bounding box center [693, 401] width 635 height 122
copy div "- Fabricated as per supplied drawings. - Delivered unassembled in a pack, as pe…"
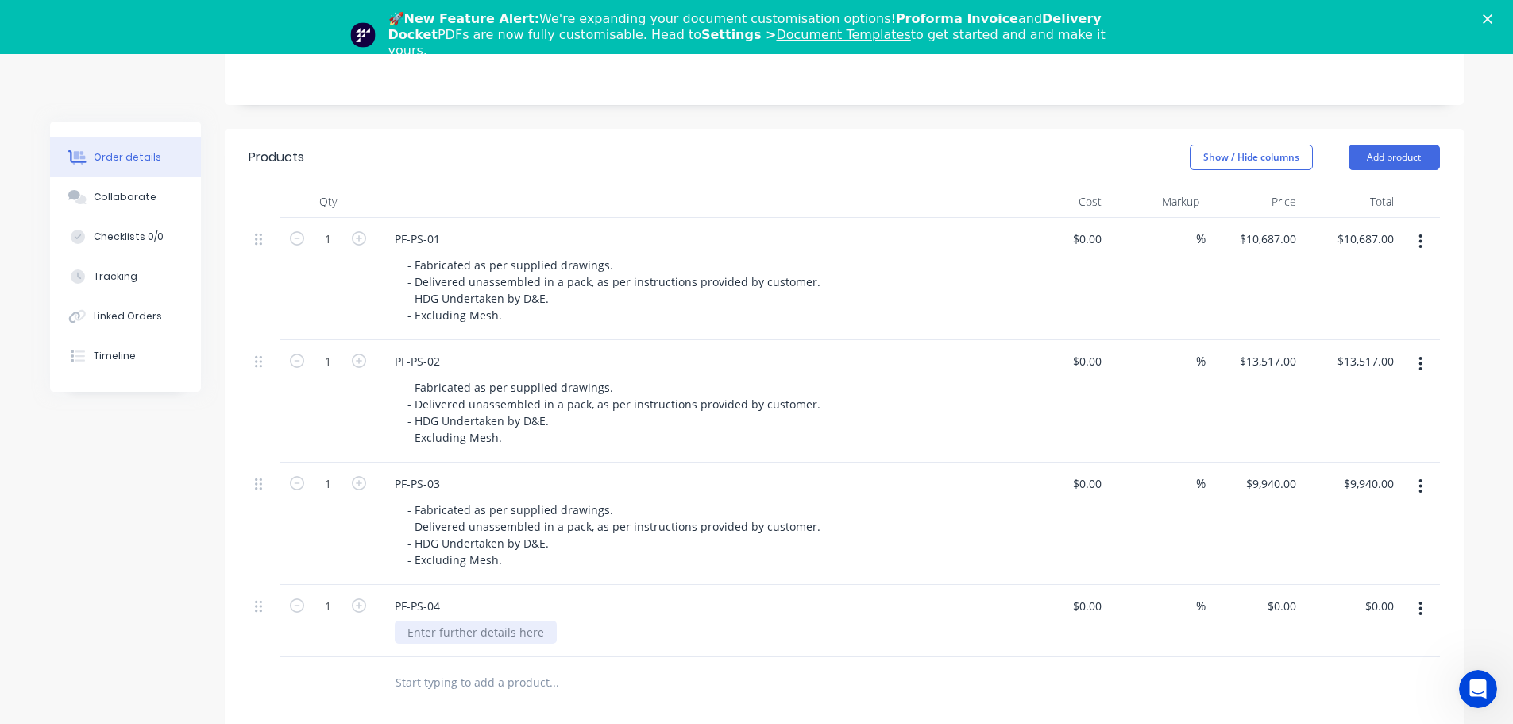
click at [494, 637] on div at bounding box center [476, 631] width 162 height 23
paste div
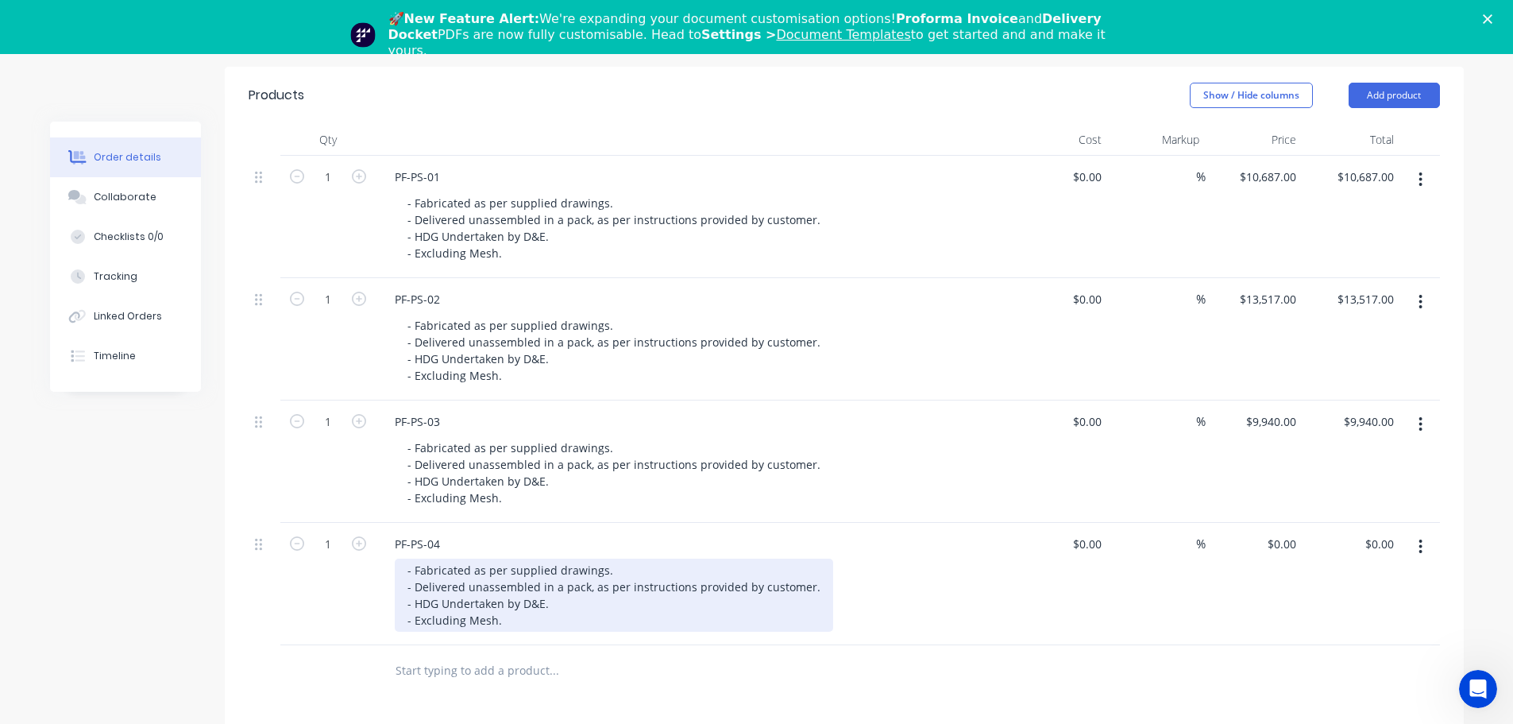
scroll to position [472, 0]
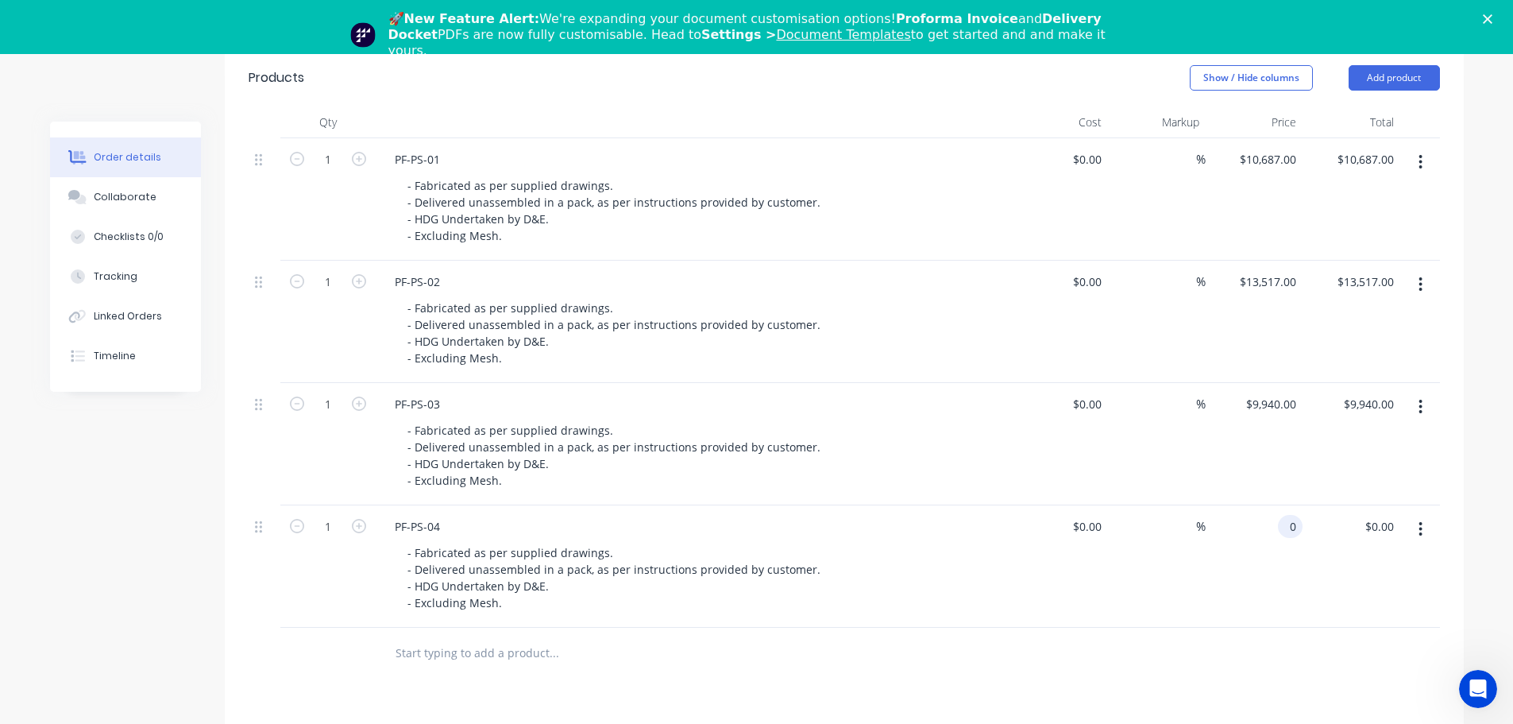
click at [1284, 530] on div "0 0" at bounding box center [1290, 526] width 25 height 23
type input "$12,733.00"
click at [1137, 647] on div at bounding box center [844, 653] width 1191 height 52
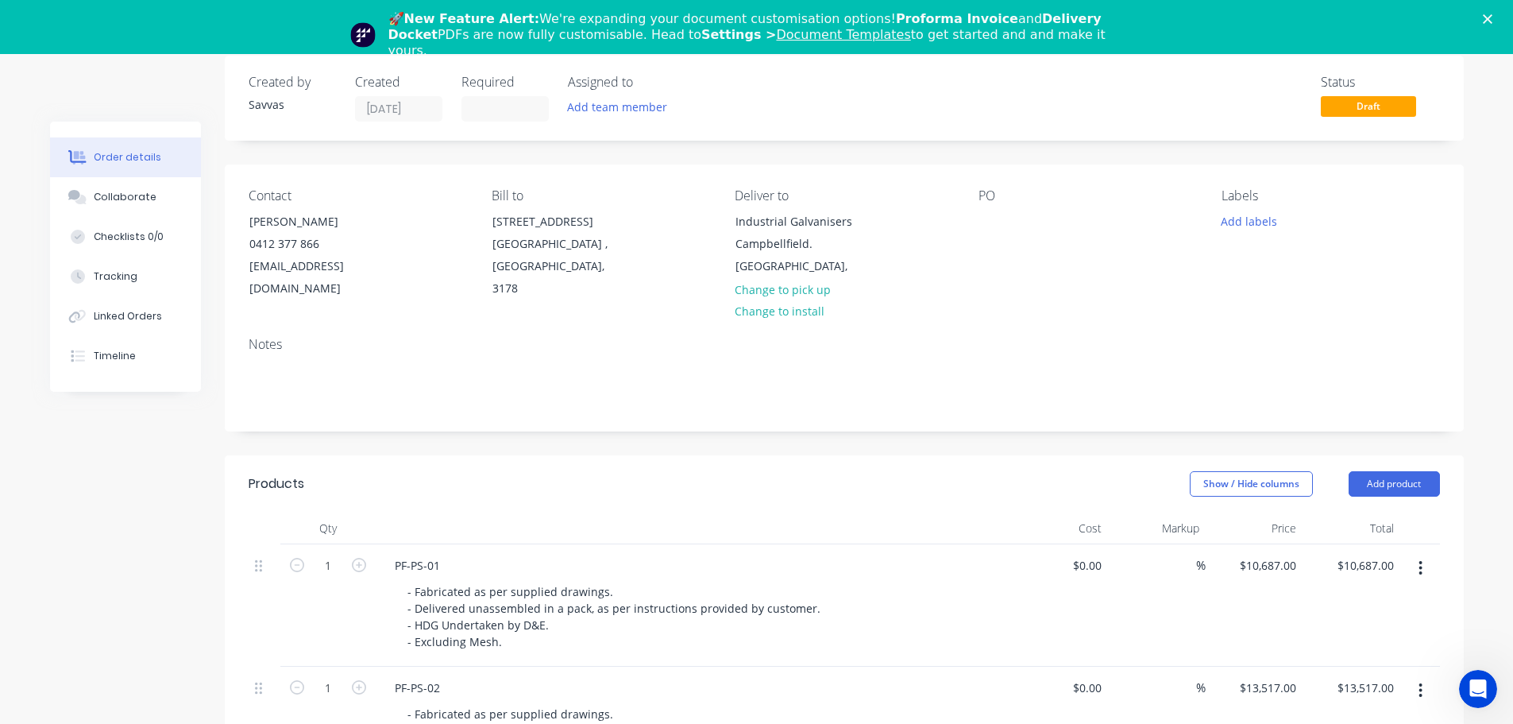
scroll to position [0, 0]
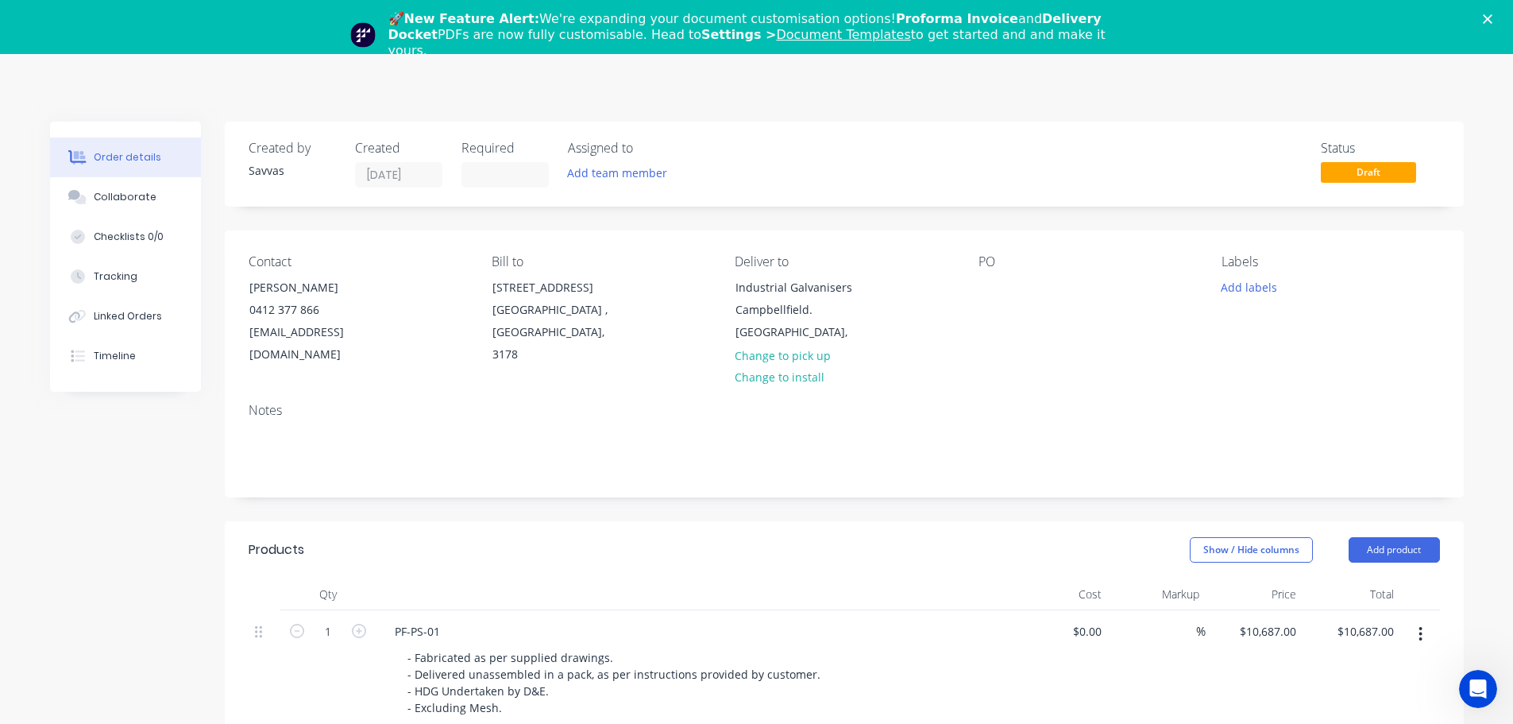
click at [1503, 25] on div "🚀 New Feature Alert: We're expanding your document customisation options! Profo…" at bounding box center [756, 34] width 1513 height 57
click at [1492, 18] on polygon "Close" at bounding box center [1488, 19] width 10 height 10
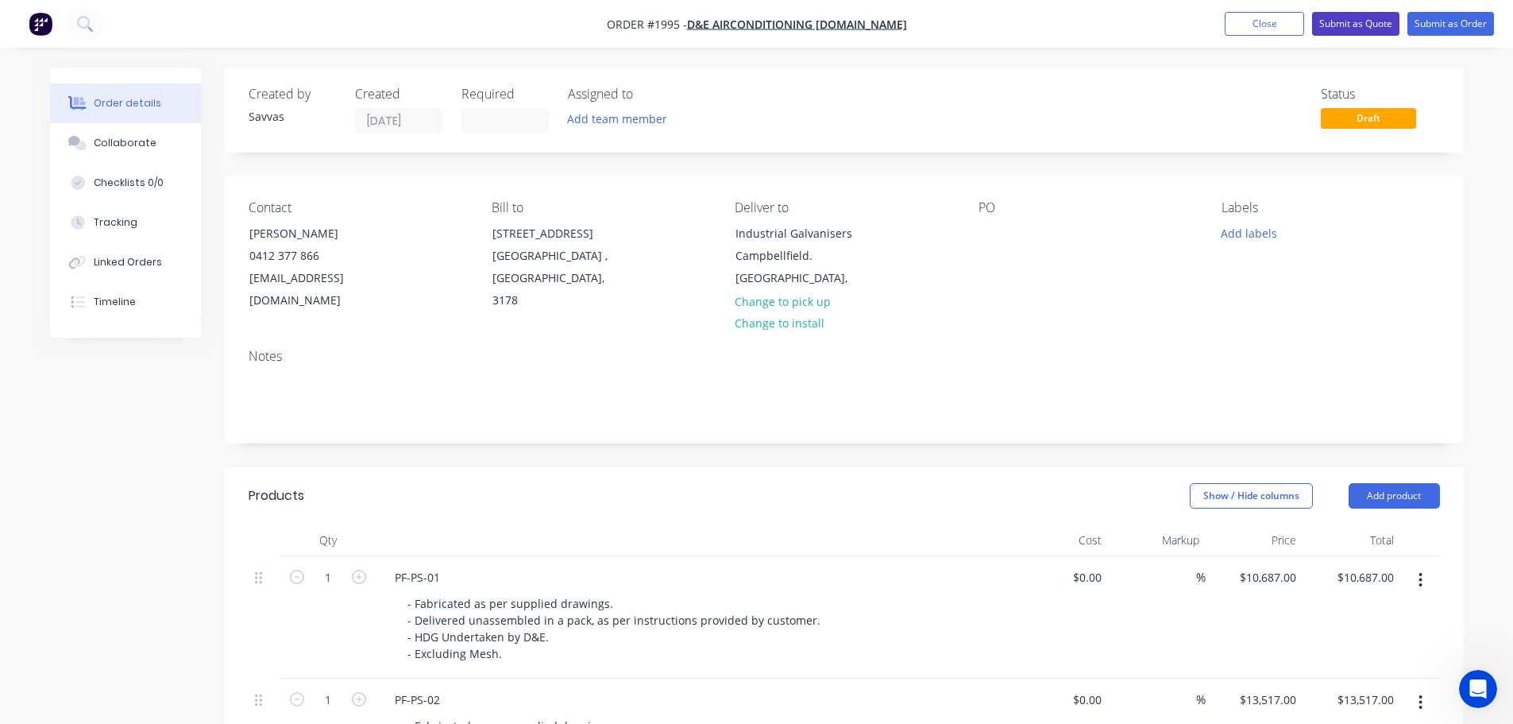
click at [1388, 26] on button "Submit as Quote" at bounding box center [1355, 24] width 87 height 24
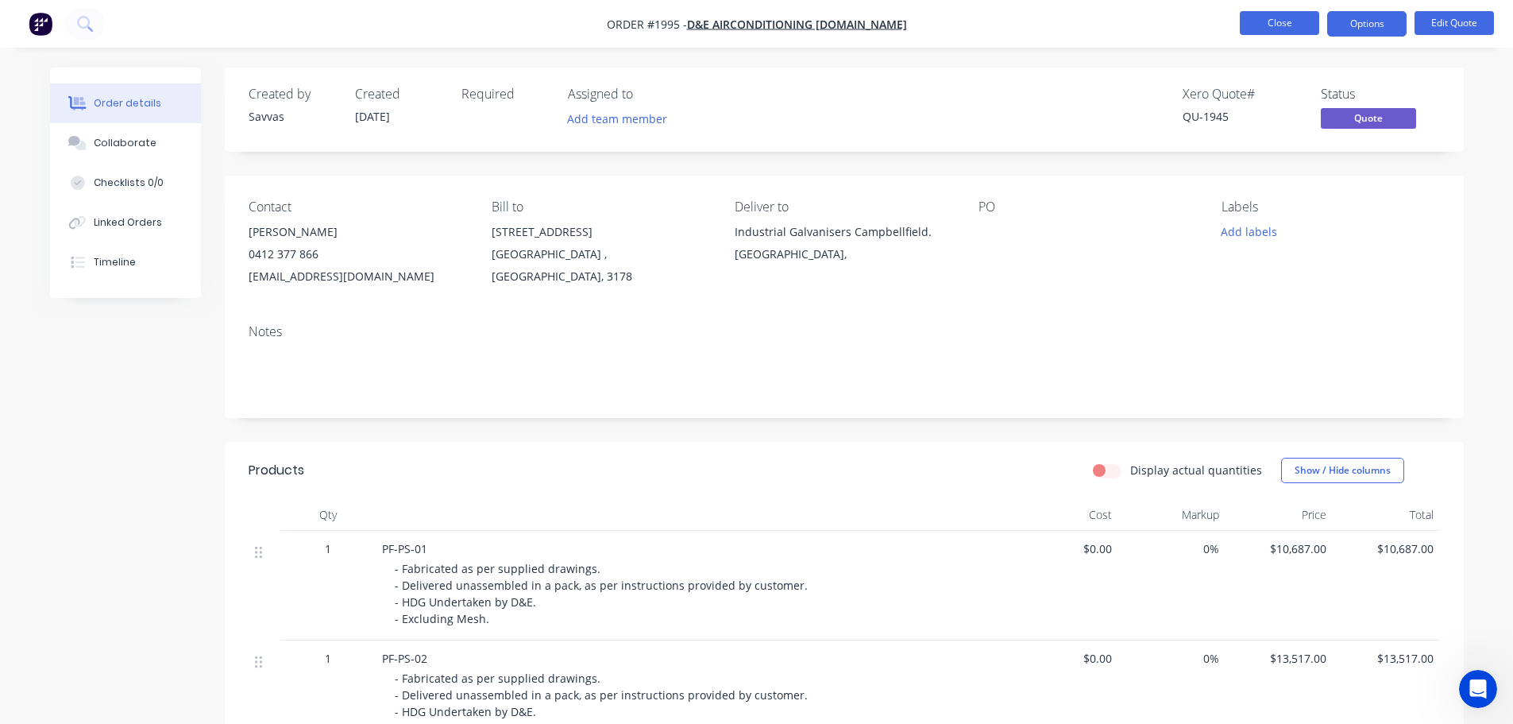
click at [1250, 21] on button "Close" at bounding box center [1279, 23] width 79 height 24
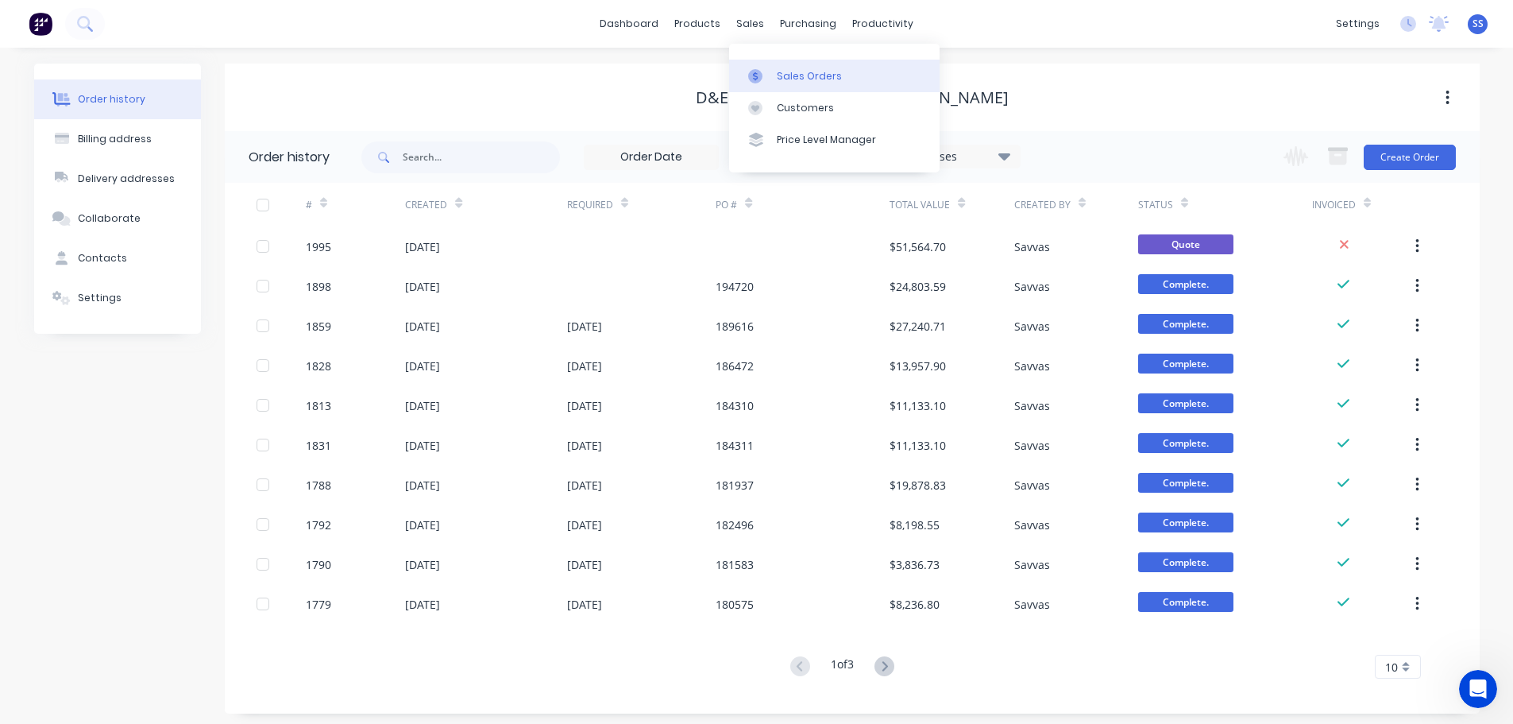
click at [761, 63] on link "Sales Orders" at bounding box center [834, 76] width 210 height 32
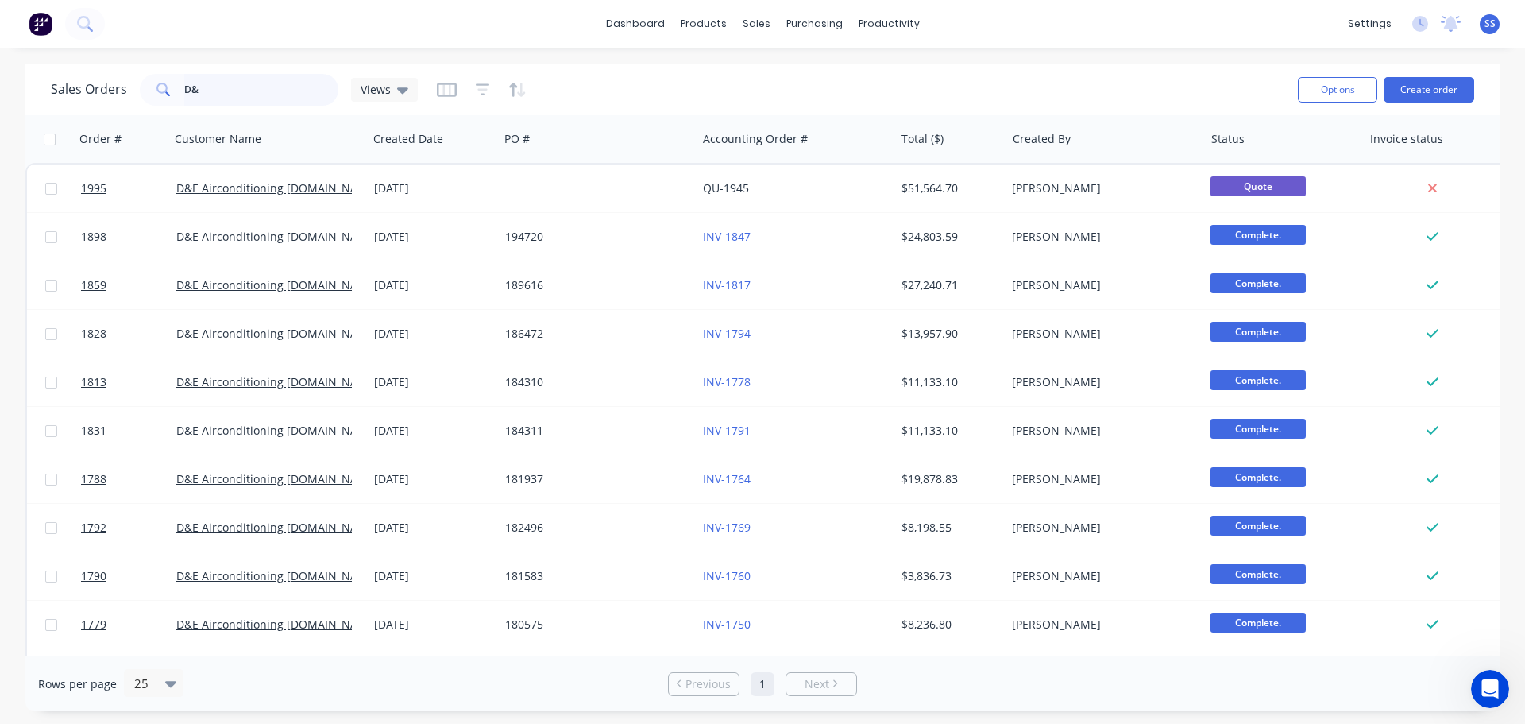
click at [244, 95] on input "D&" at bounding box center [261, 90] width 155 height 32
type input "D"
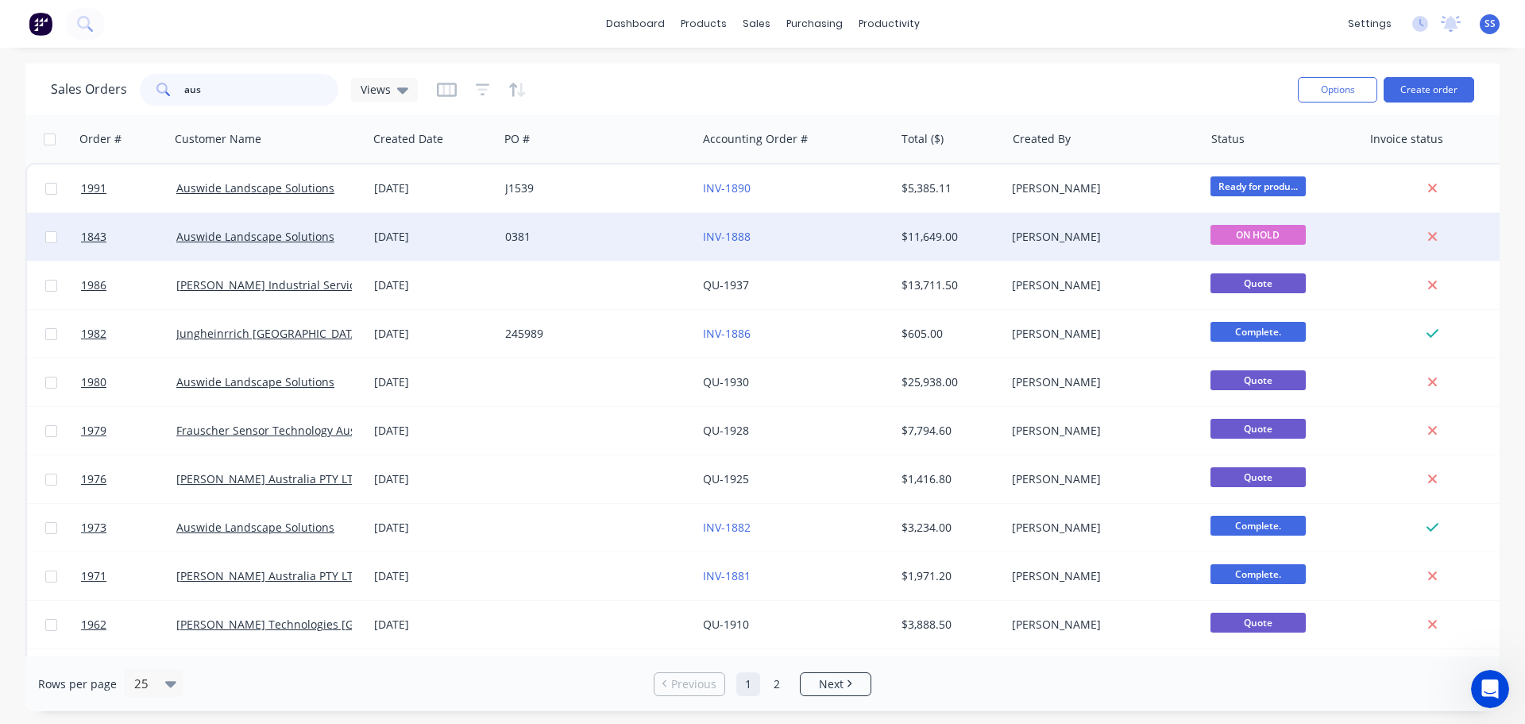
type input "aus"
click at [621, 231] on div "0381" at bounding box center [593, 237] width 176 height 16
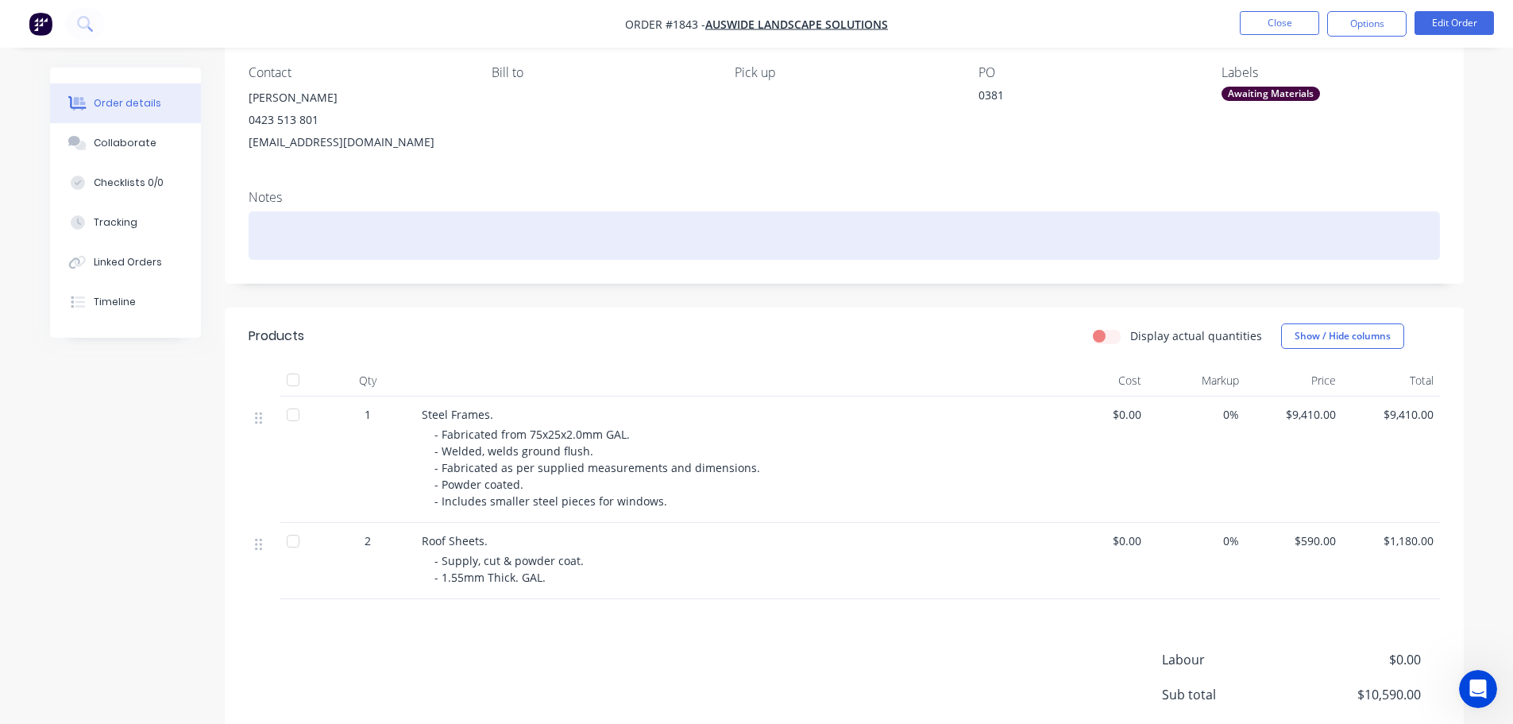
scroll to position [292, 0]
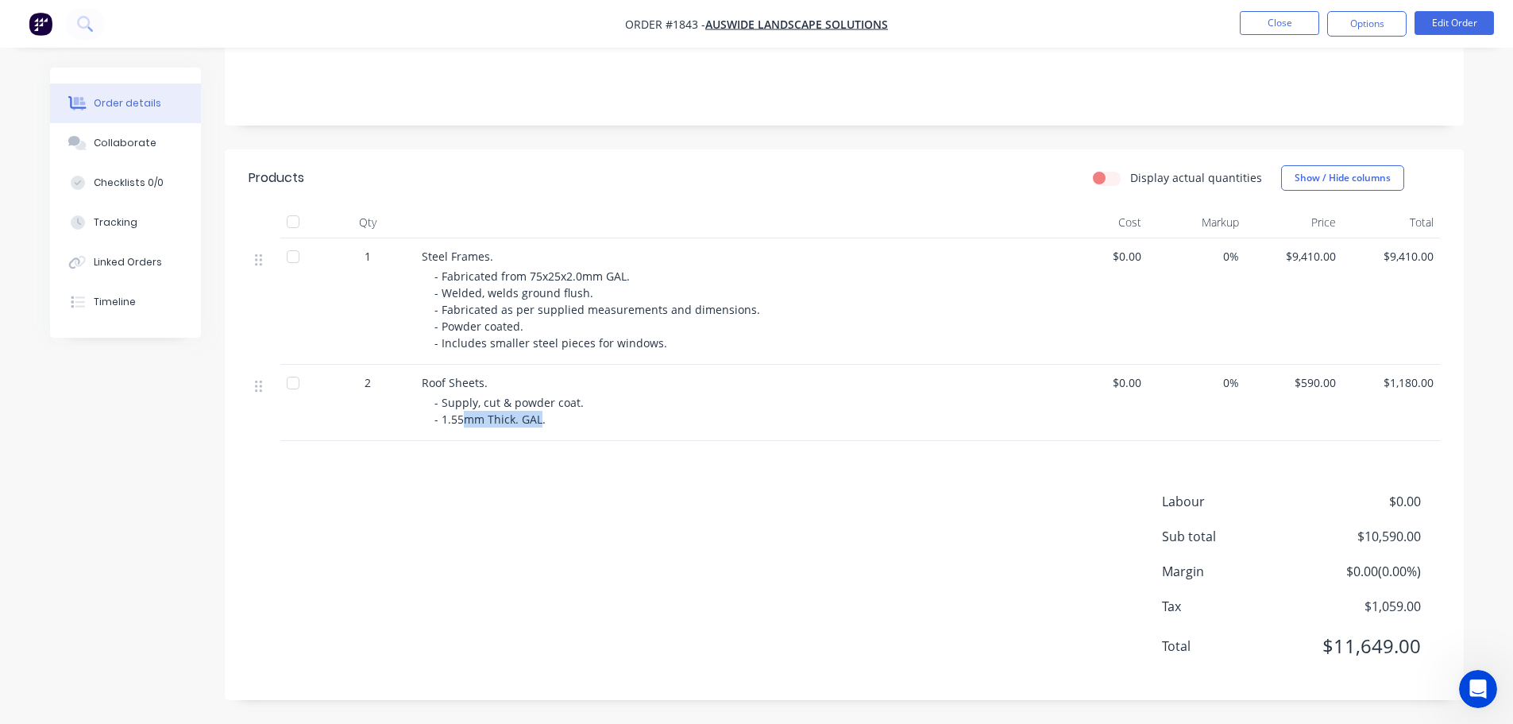
drag, startPoint x: 465, startPoint y: 419, endPoint x: 540, endPoint y: 413, distance: 75.7
click at [540, 413] on span "- Supply, cut & powder coat. - 1.55mm Thick. GAL." at bounding box center [510, 411] width 152 height 32
drag, startPoint x: 601, startPoint y: 282, endPoint x: 564, endPoint y: 281, distance: 37.3
click at [564, 281] on span "- Fabricated from 75x25x2.0mm GAL. - Welded, welds ground flush. - Fabricated a…" at bounding box center [598, 309] width 329 height 82
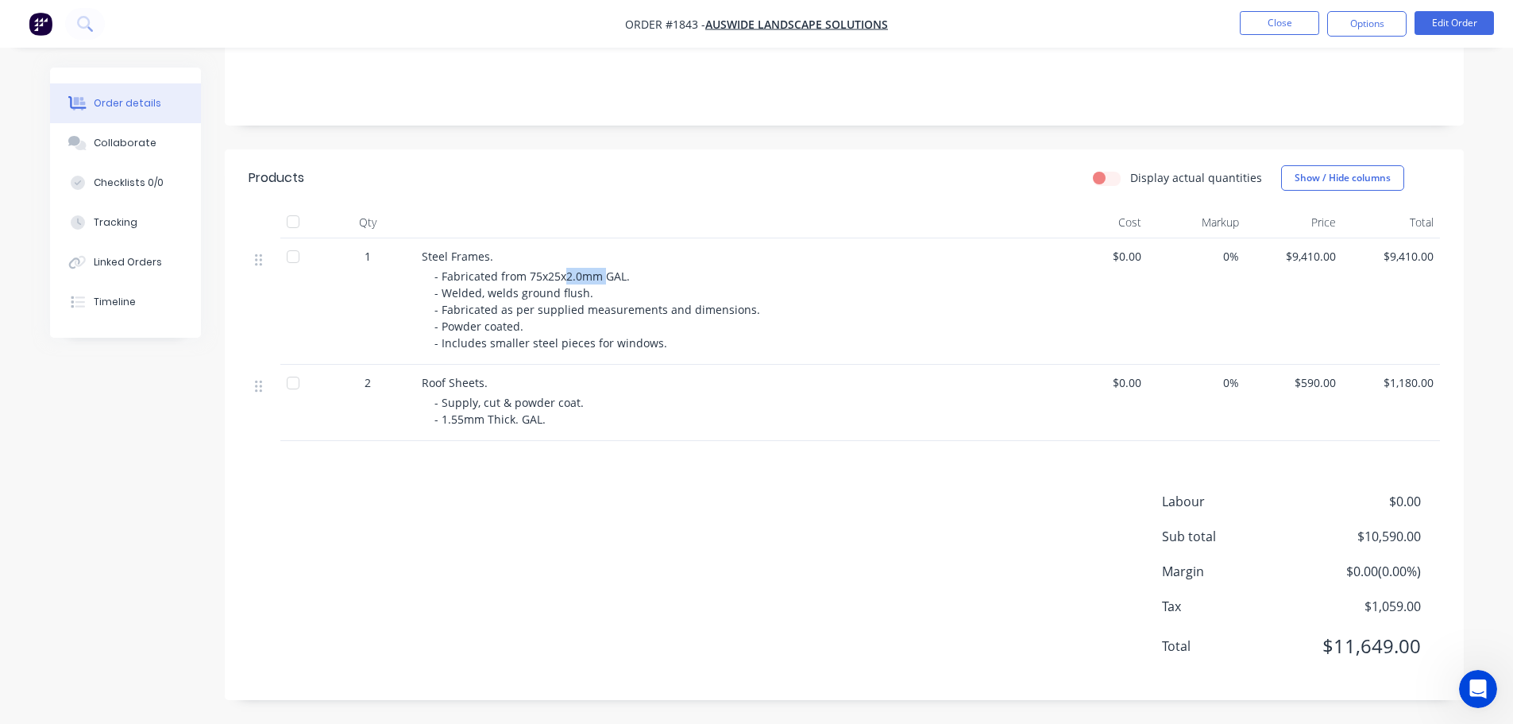
click at [564, 281] on span "- Fabricated from 75x25x2.0mm GAL. - Welded, welds ground flush. - Fabricated a…" at bounding box center [598, 309] width 329 height 82
click at [623, 500] on div "Labour $0.00 Sub total $10,590.00 Margin $0.00 ( 0.00 %) Tax $1,059.00 Total $1…" at bounding box center [844, 584] width 1191 height 184
drag, startPoint x: 1319, startPoint y: 257, endPoint x: 1306, endPoint y: 253, distance: 14.1
click at [1306, 253] on span "$9,410.00" at bounding box center [1294, 256] width 85 height 17
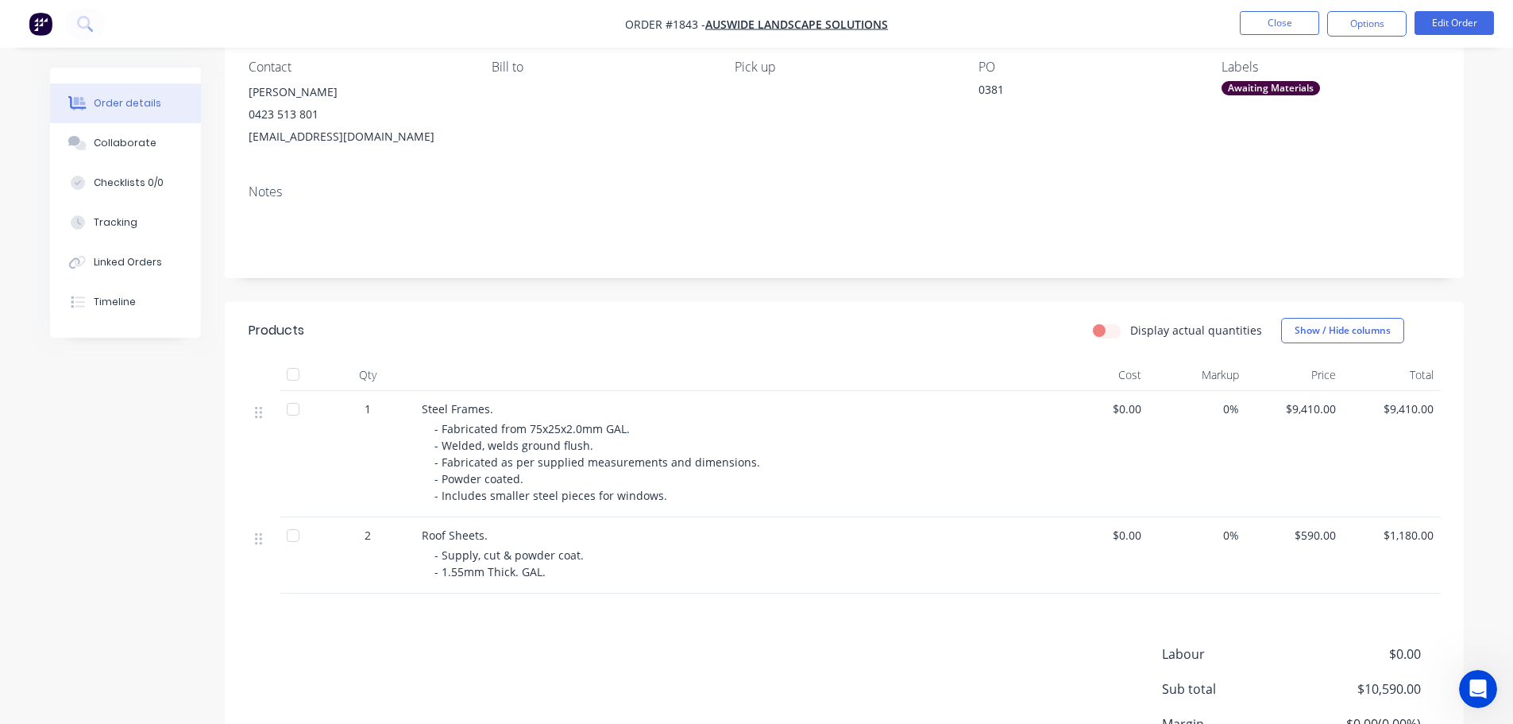
scroll to position [133, 0]
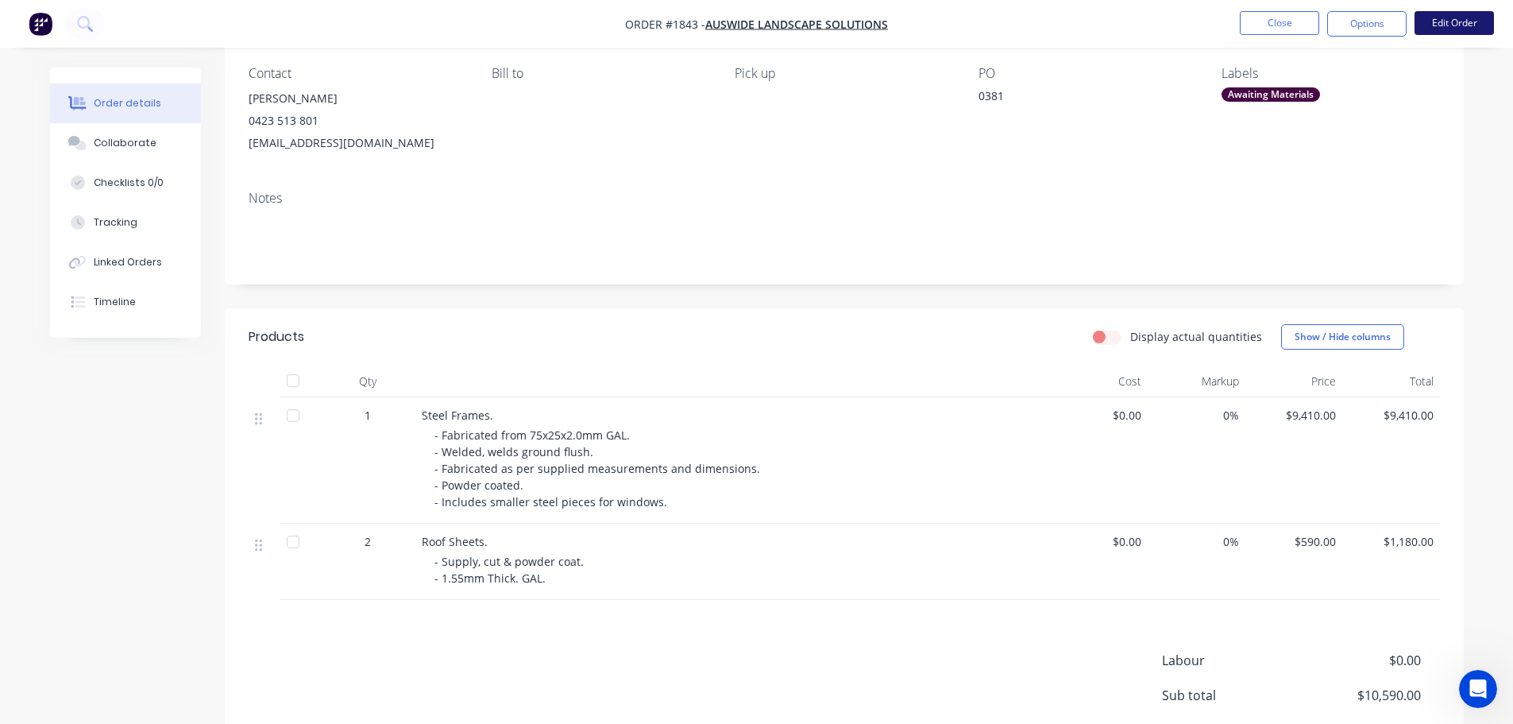
click at [1448, 28] on button "Edit Order" at bounding box center [1454, 23] width 79 height 24
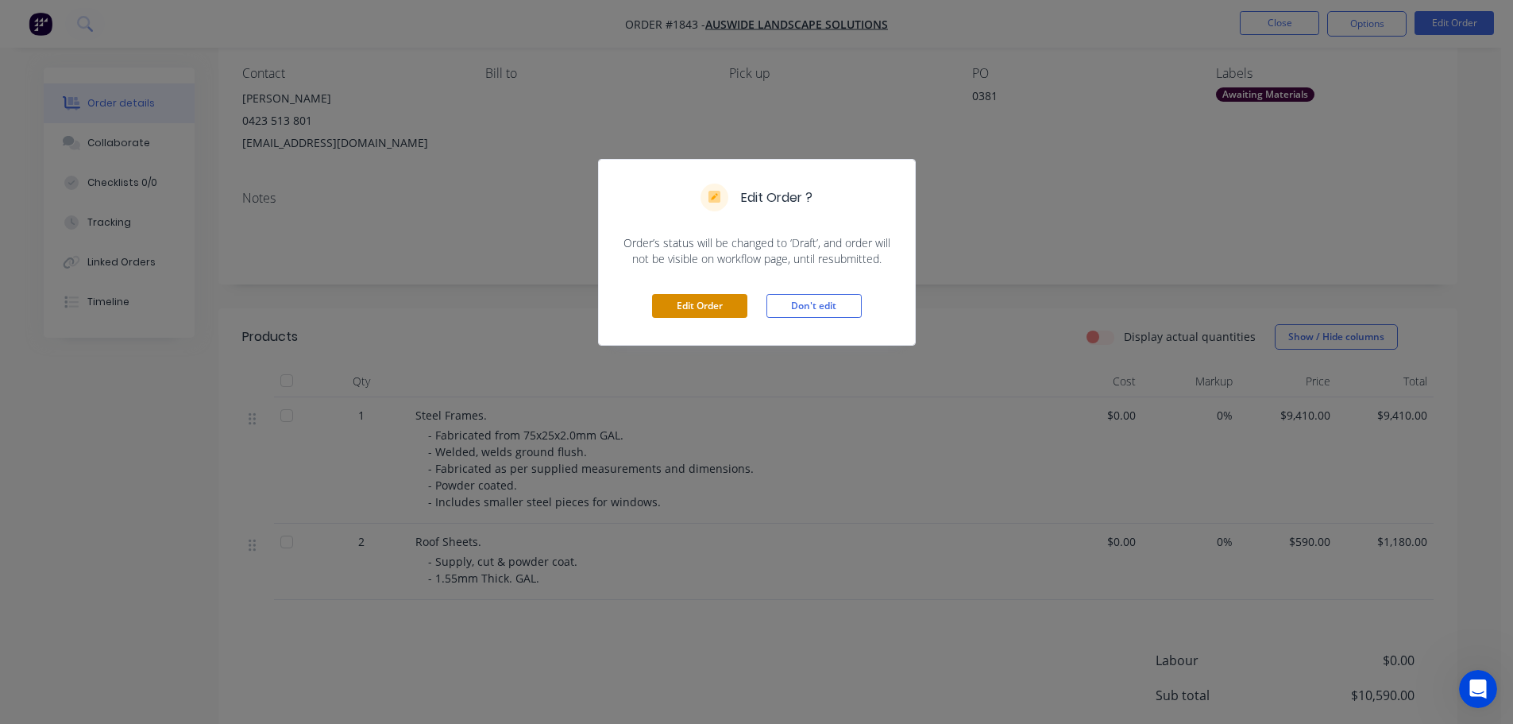
click at [712, 307] on button "Edit Order" at bounding box center [699, 306] width 95 height 24
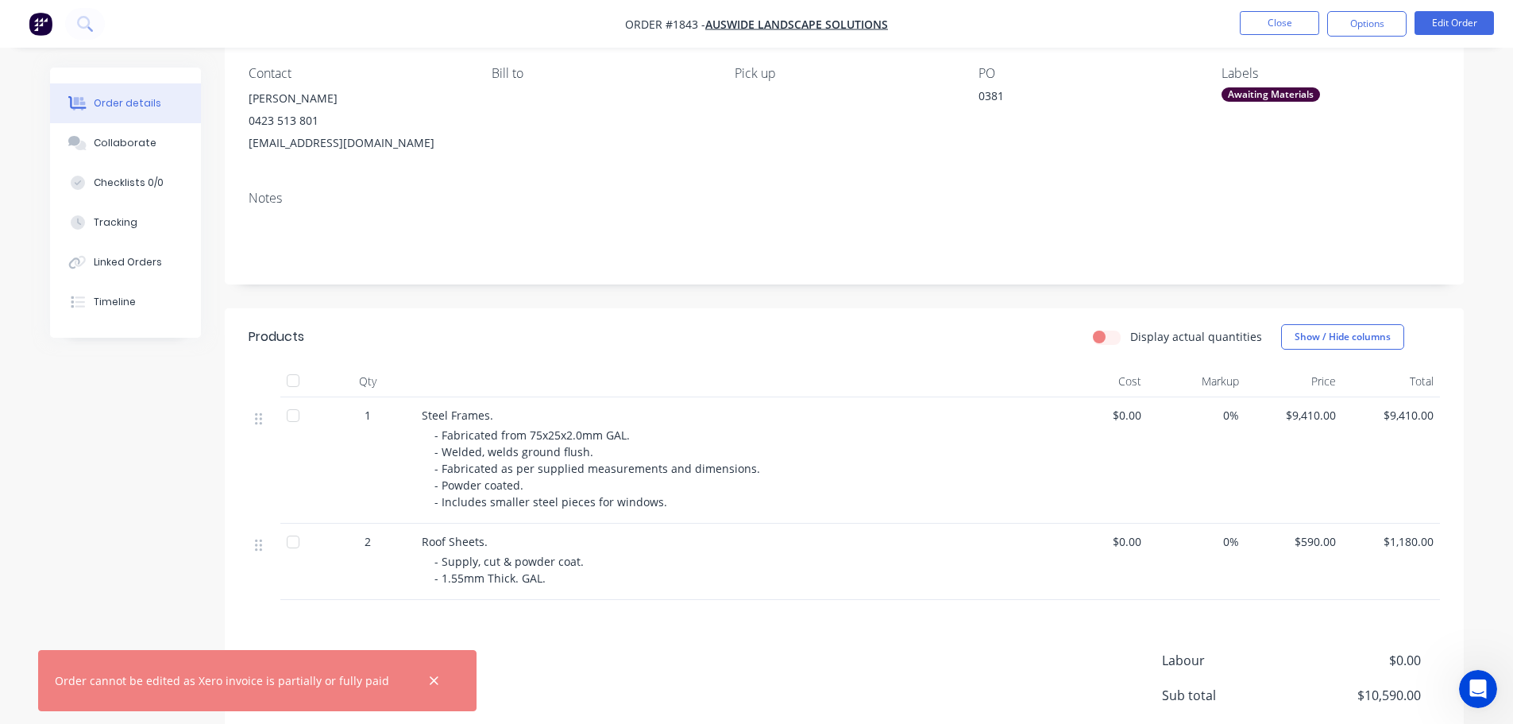
click at [826, 411] on div "Steel Frames." at bounding box center [733, 415] width 623 height 17
click at [743, 461] on span "- Fabricated from 75x25x2.0mm GAL. - Welded, welds ground flush. - Fabricated a…" at bounding box center [598, 468] width 329 height 82
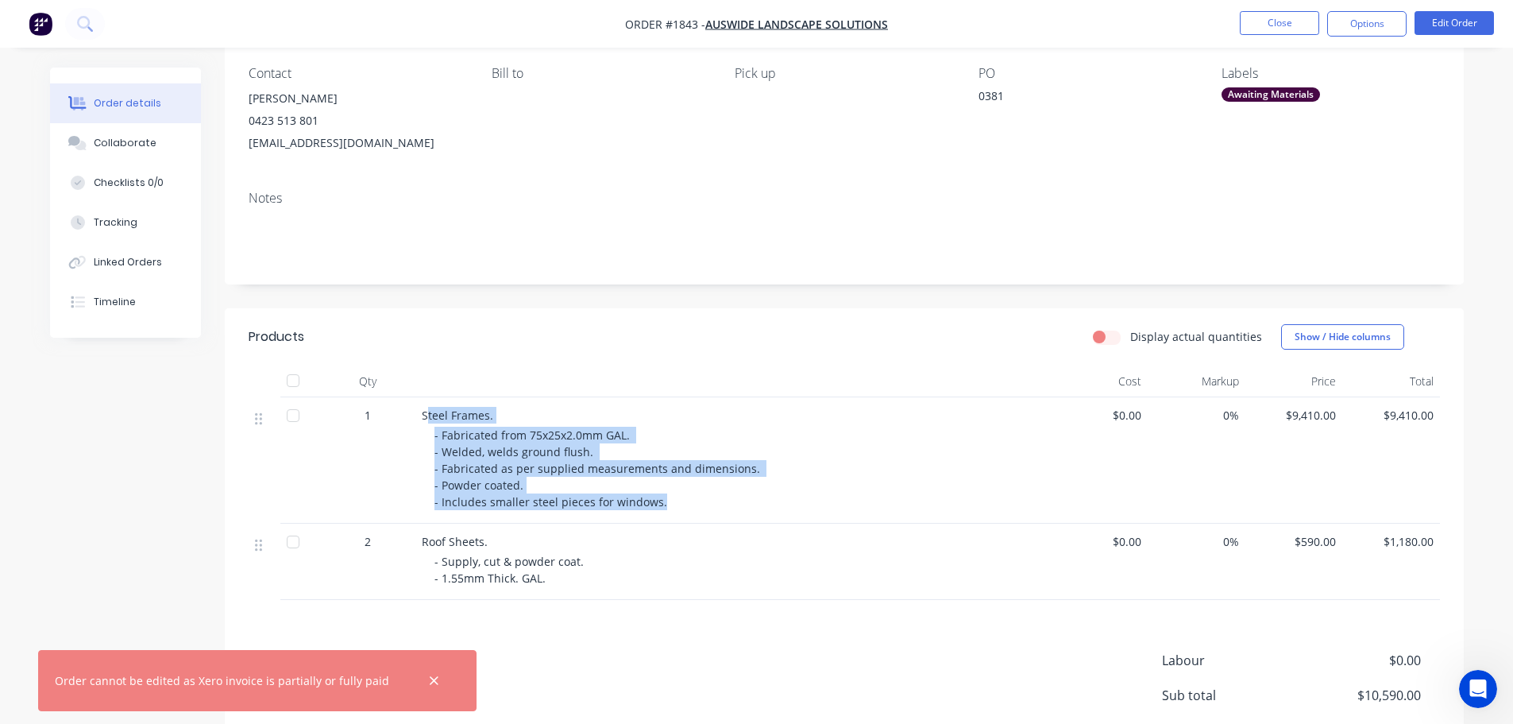
drag, startPoint x: 604, startPoint y: 497, endPoint x: 426, endPoint y: 403, distance: 202.2
click at [426, 403] on div "Steel Frames. - Fabricated from 75x25x2.0mm GAL. - Welded, welds ground flush. …" at bounding box center [732, 460] width 635 height 126
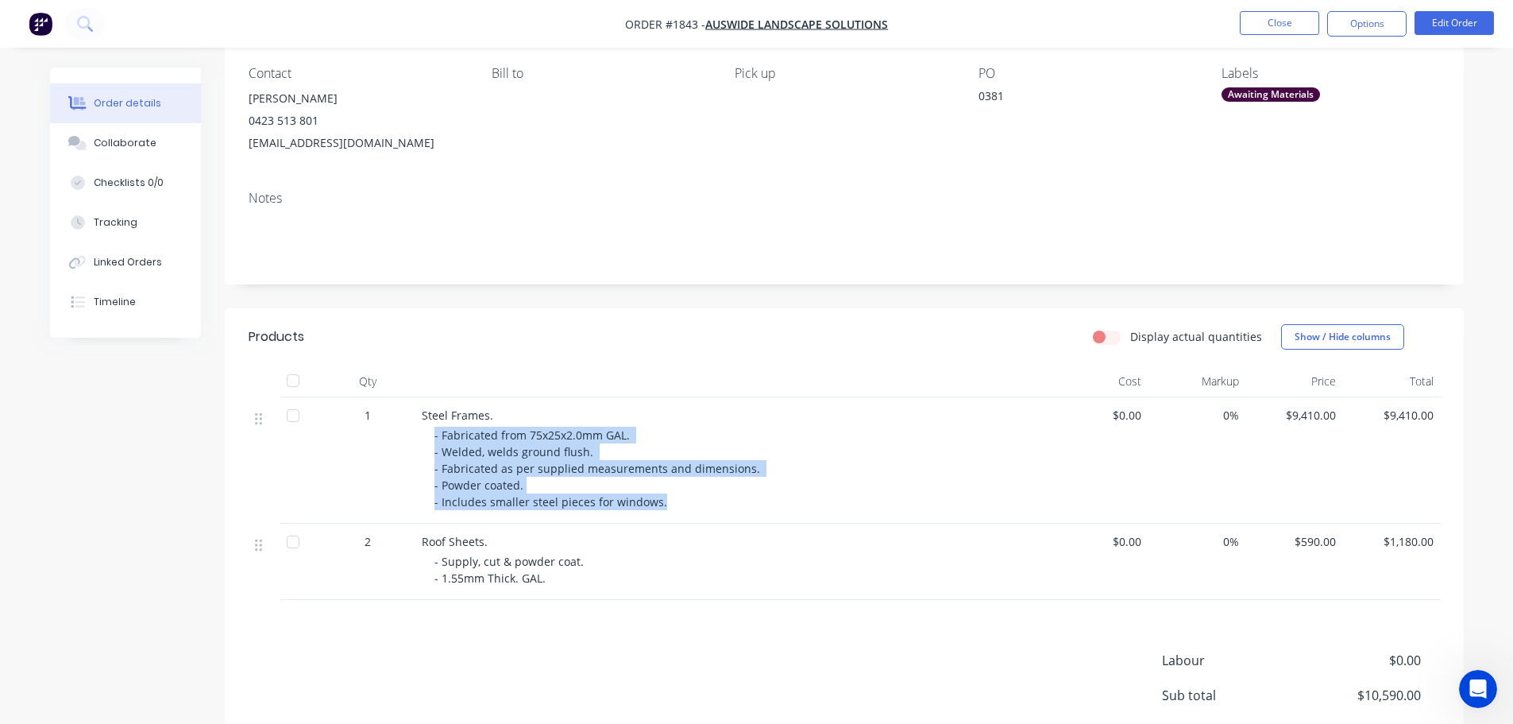
drag, startPoint x: 660, startPoint y: 499, endPoint x: 419, endPoint y: 430, distance: 250.4
click at [419, 430] on div "Steel Frames. - Fabricated from 75x25x2.0mm GAL. - Welded, welds ground flush. …" at bounding box center [732, 460] width 635 height 126
copy span "- Fabricated from 75x25x2.0mm GAL. - Welded, welds ground flush. - Fabricated a…"
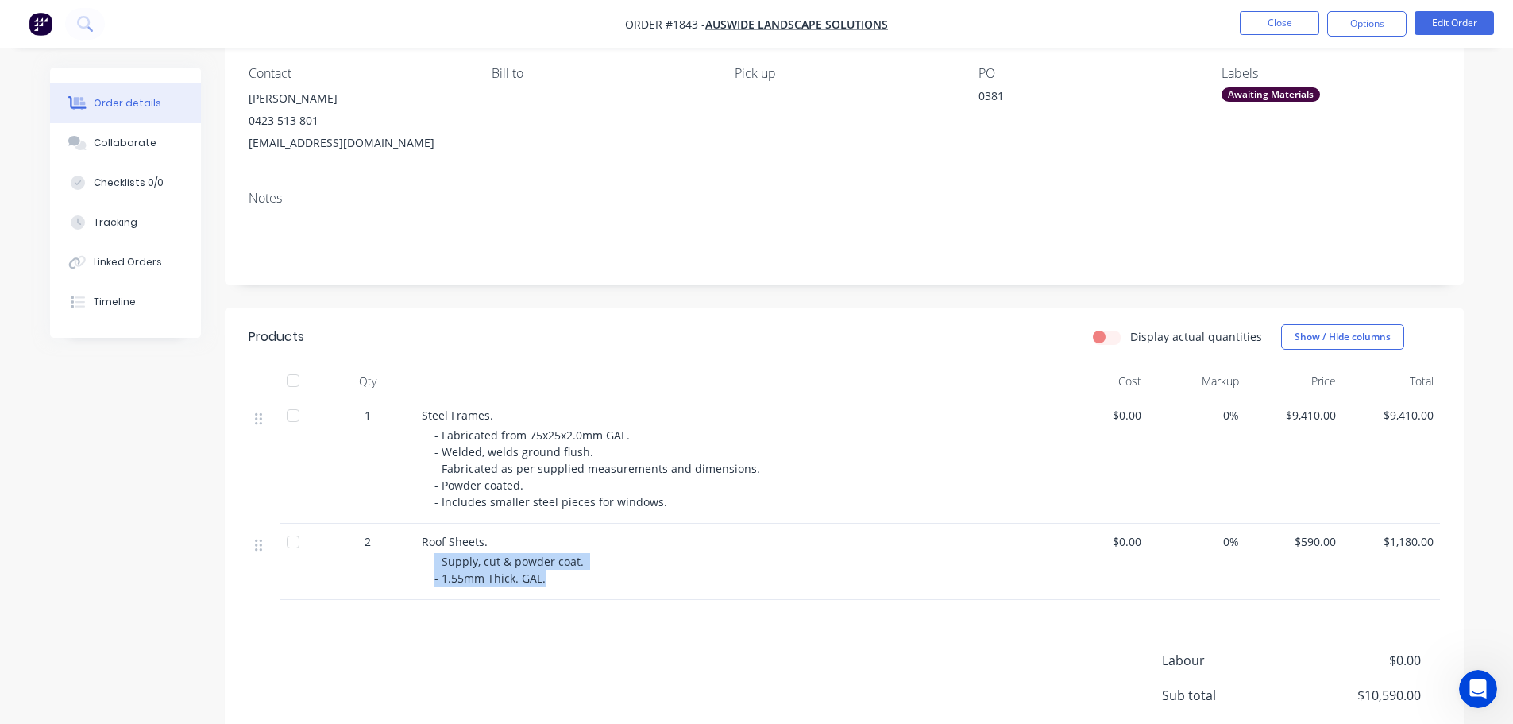
drag, startPoint x: 556, startPoint y: 578, endPoint x: 424, endPoint y: 561, distance: 133.0
click at [424, 561] on div "Roof Sheets. - Supply, cut & powder coat. - 1.55mm Thick. GAL." at bounding box center [732, 561] width 635 height 76
copy span "- Supply, cut & powder coat. - 1.55mm Thick. GAL."
click at [450, 541] on span "Roof Sheets." at bounding box center [455, 541] width 66 height 15
click at [450, 540] on span "Roof Sheets." at bounding box center [455, 541] width 66 height 15
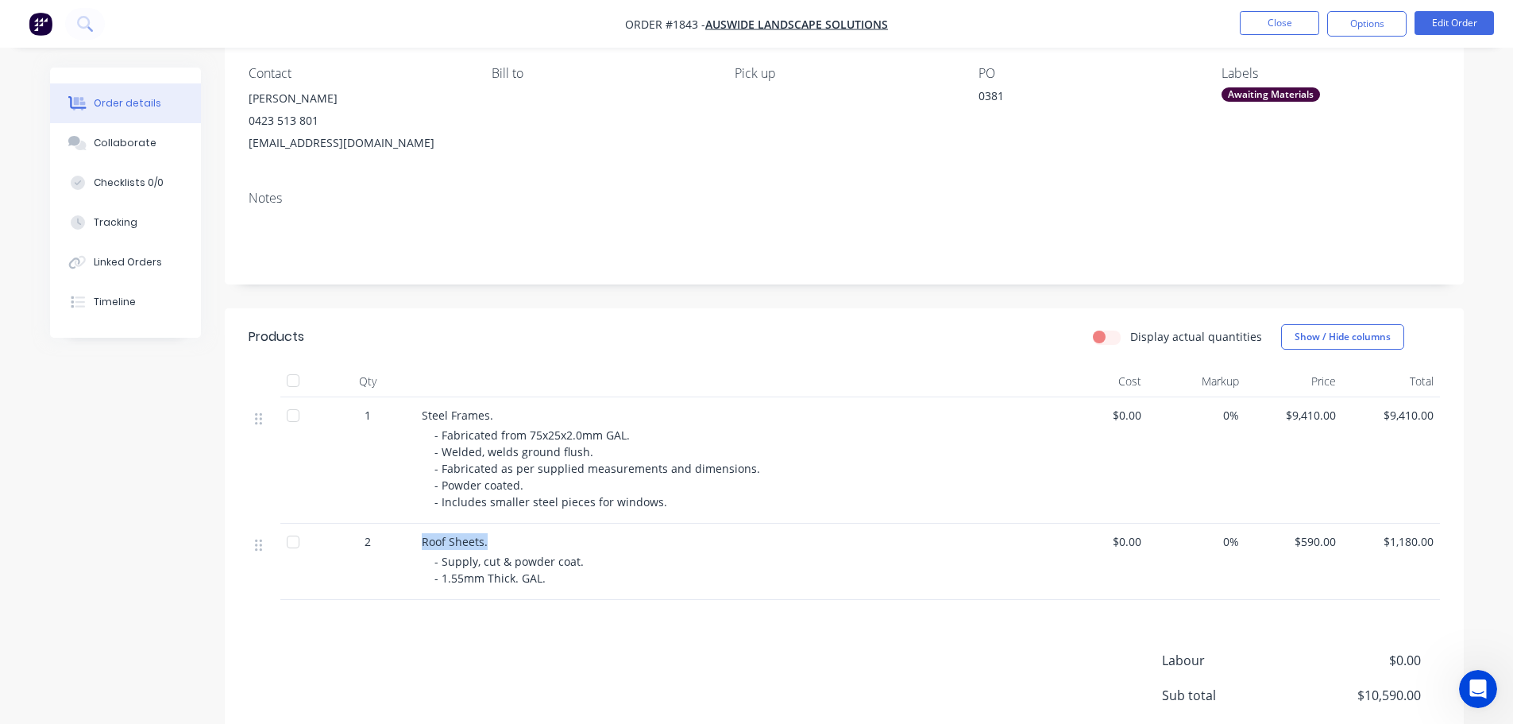
click at [450, 540] on span "Roof Sheets." at bounding box center [455, 541] width 66 height 15
click at [944, 321] on header "Products Display actual quantities Show / Hide columns" at bounding box center [844, 336] width 1239 height 57
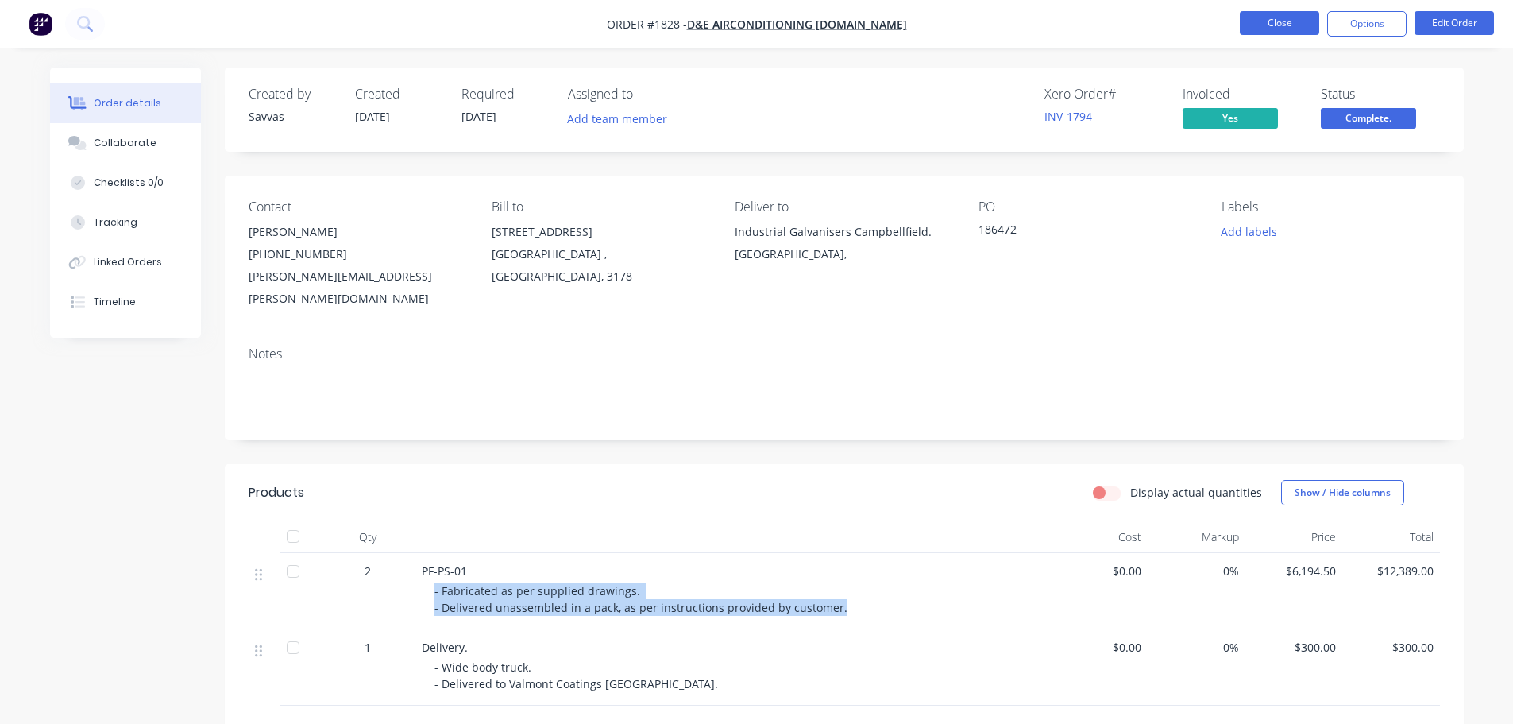
click at [1266, 29] on button "Close" at bounding box center [1279, 23] width 79 height 24
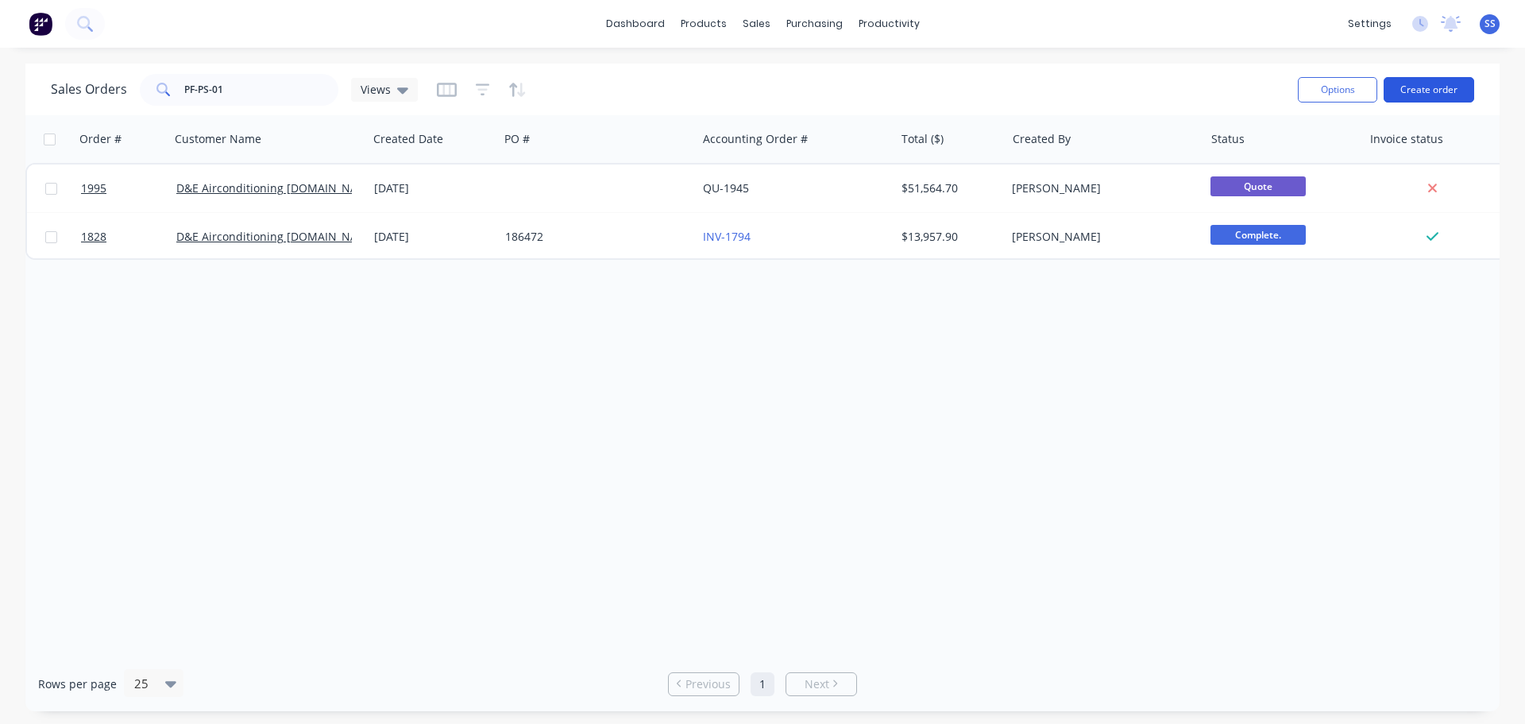
click at [1402, 77] on button "Create order" at bounding box center [1429, 89] width 91 height 25
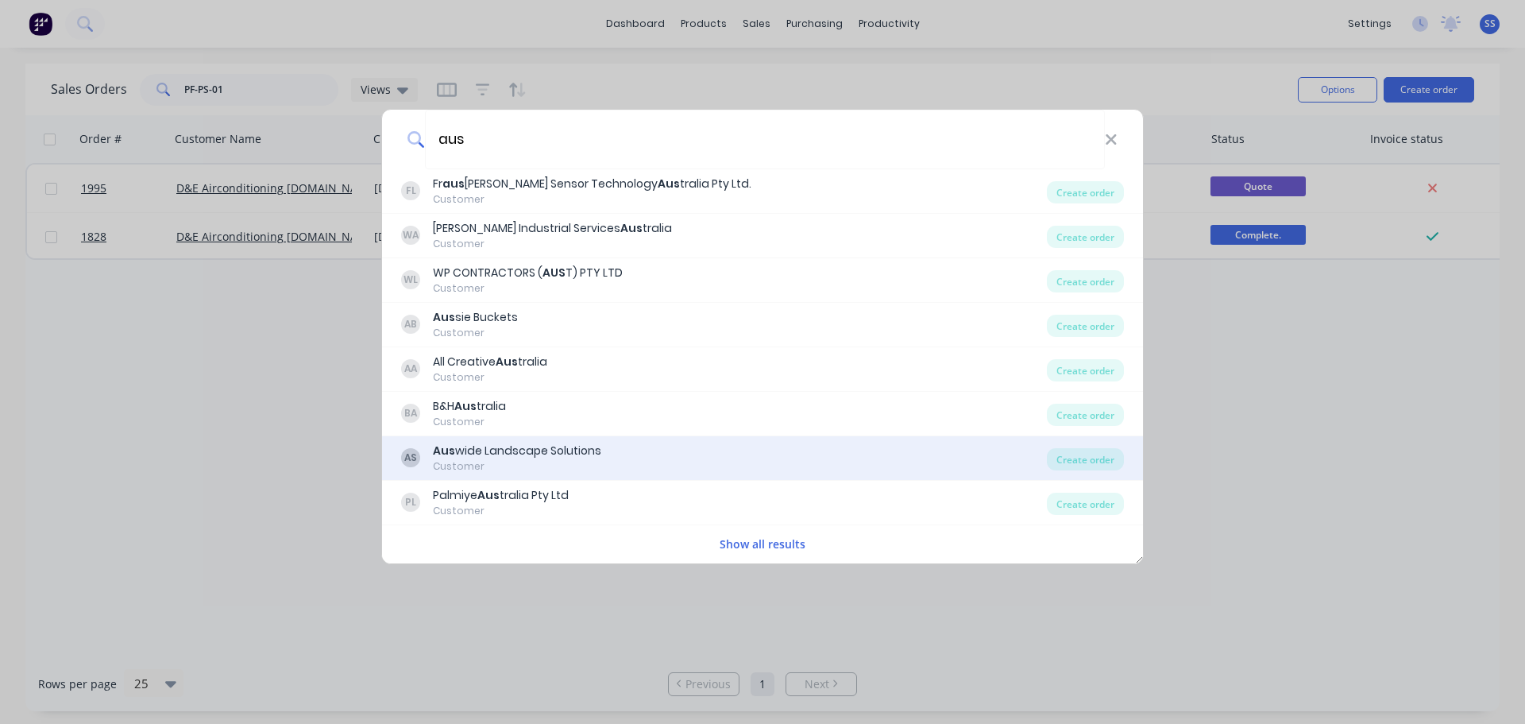
type input "aus"
click at [684, 450] on div "AS Aus wide Landscape Solutions Customer" at bounding box center [724, 457] width 646 height 31
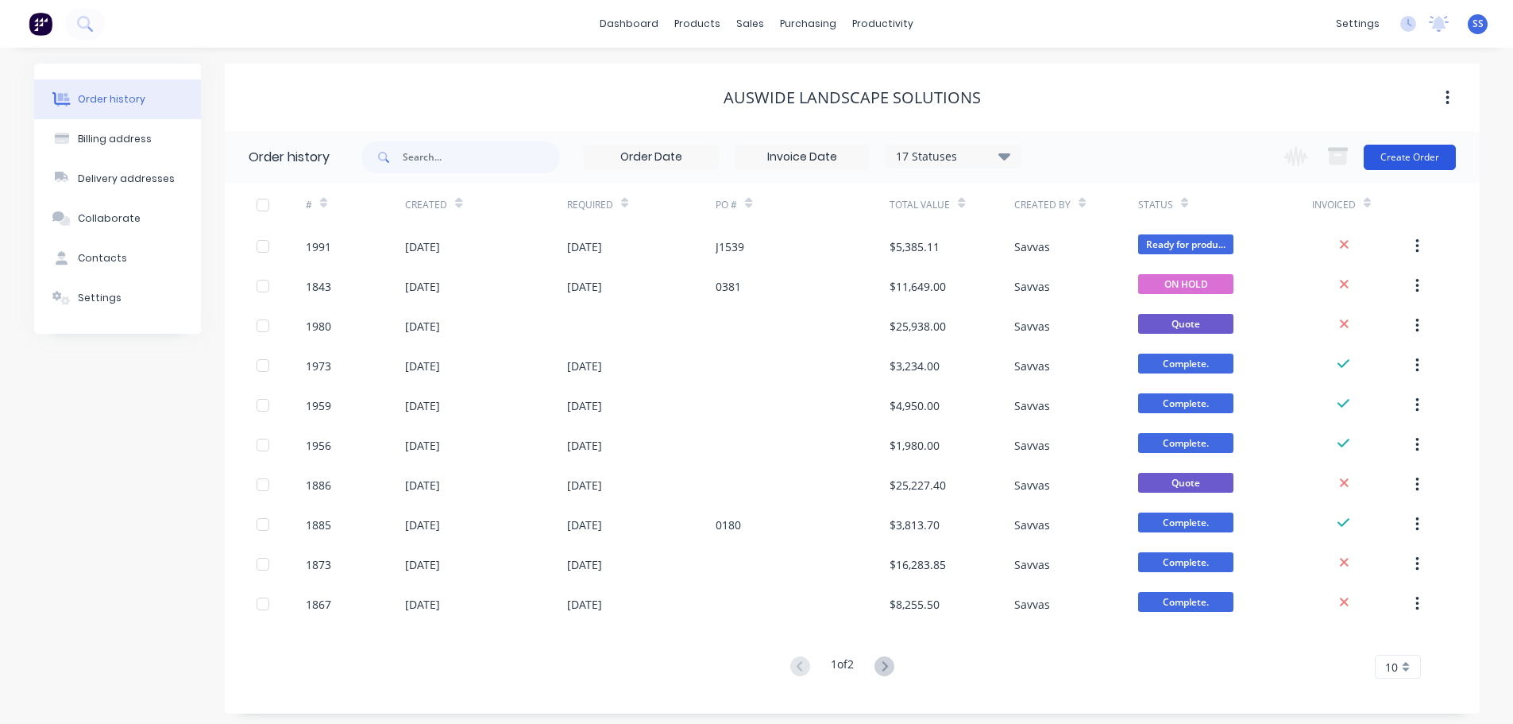
click at [1436, 157] on button "Create Order" at bounding box center [1410, 157] width 92 height 25
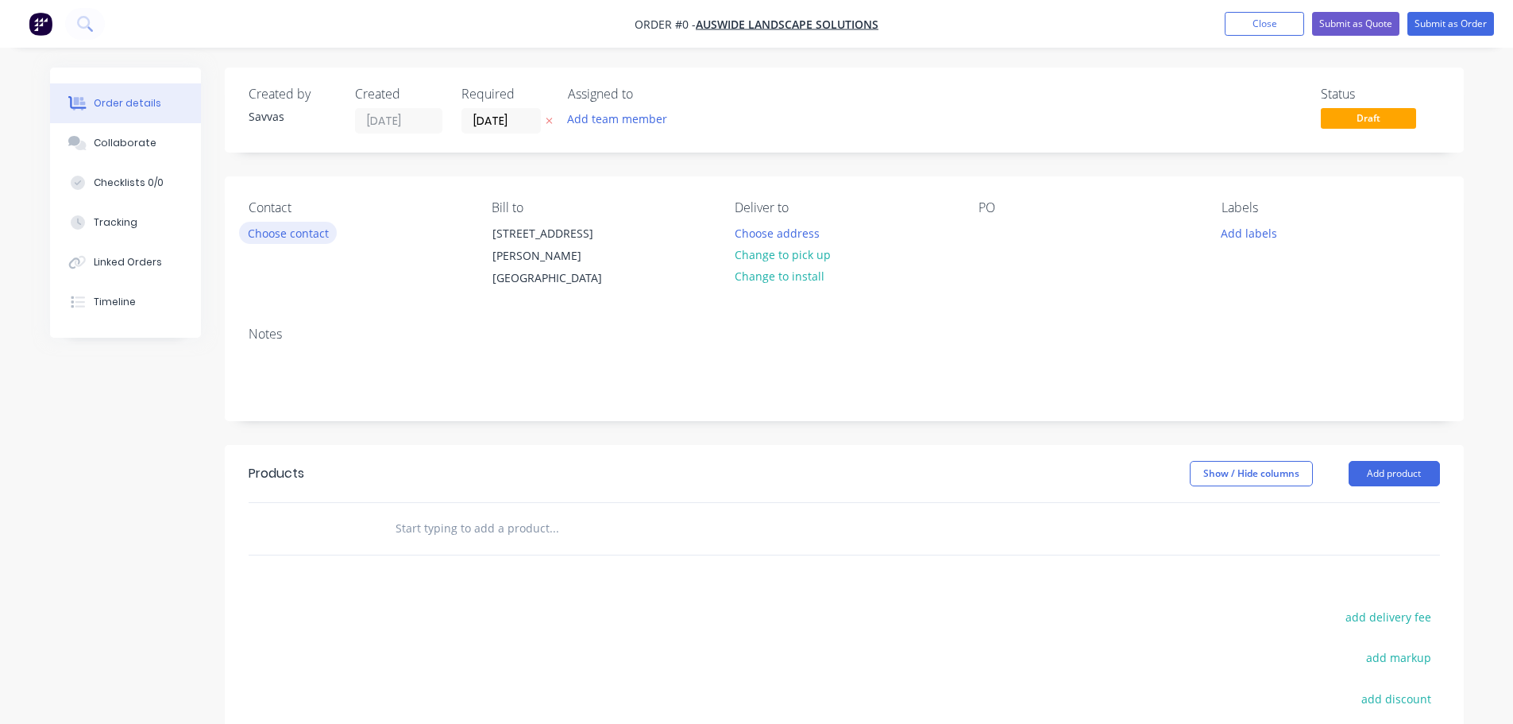
click at [325, 239] on button "Choose contact" at bounding box center [288, 232] width 98 height 21
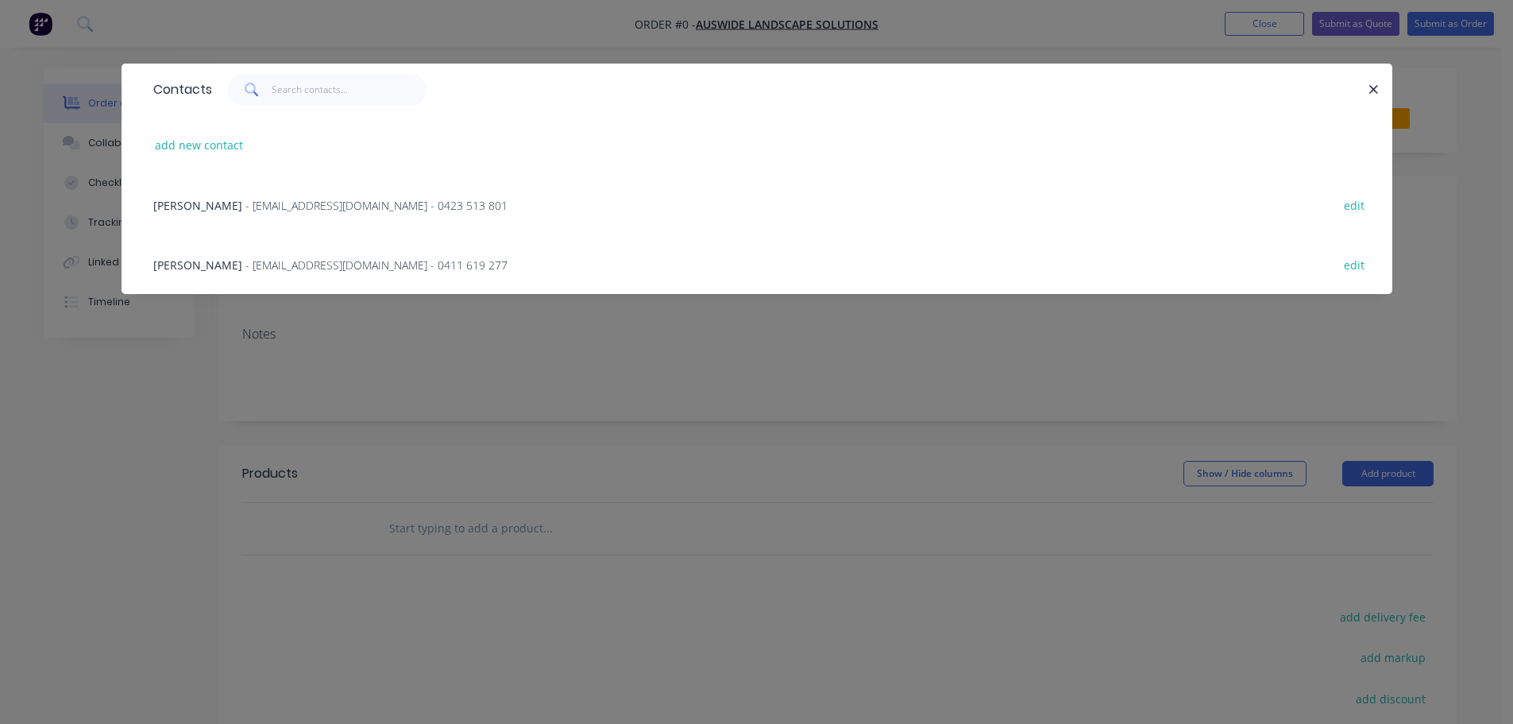
click at [585, 202] on div "[PERSON_NAME] - [EMAIL_ADDRESS][DOMAIN_NAME] - 0423 513 801 edit" at bounding box center [756, 205] width 1223 height 60
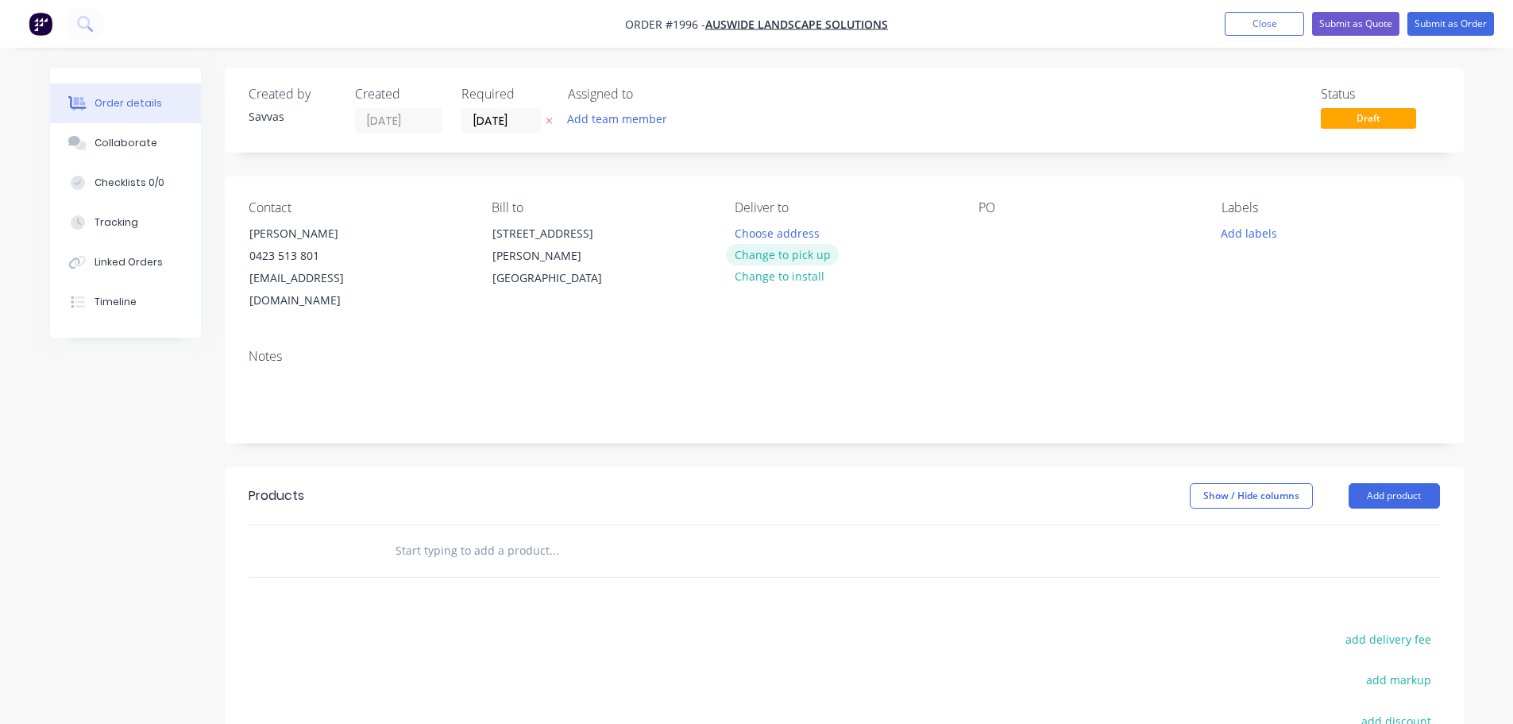
click at [824, 259] on button "Change to pick up" at bounding box center [782, 254] width 113 height 21
click at [1419, 483] on button "Add product" at bounding box center [1394, 495] width 91 height 25
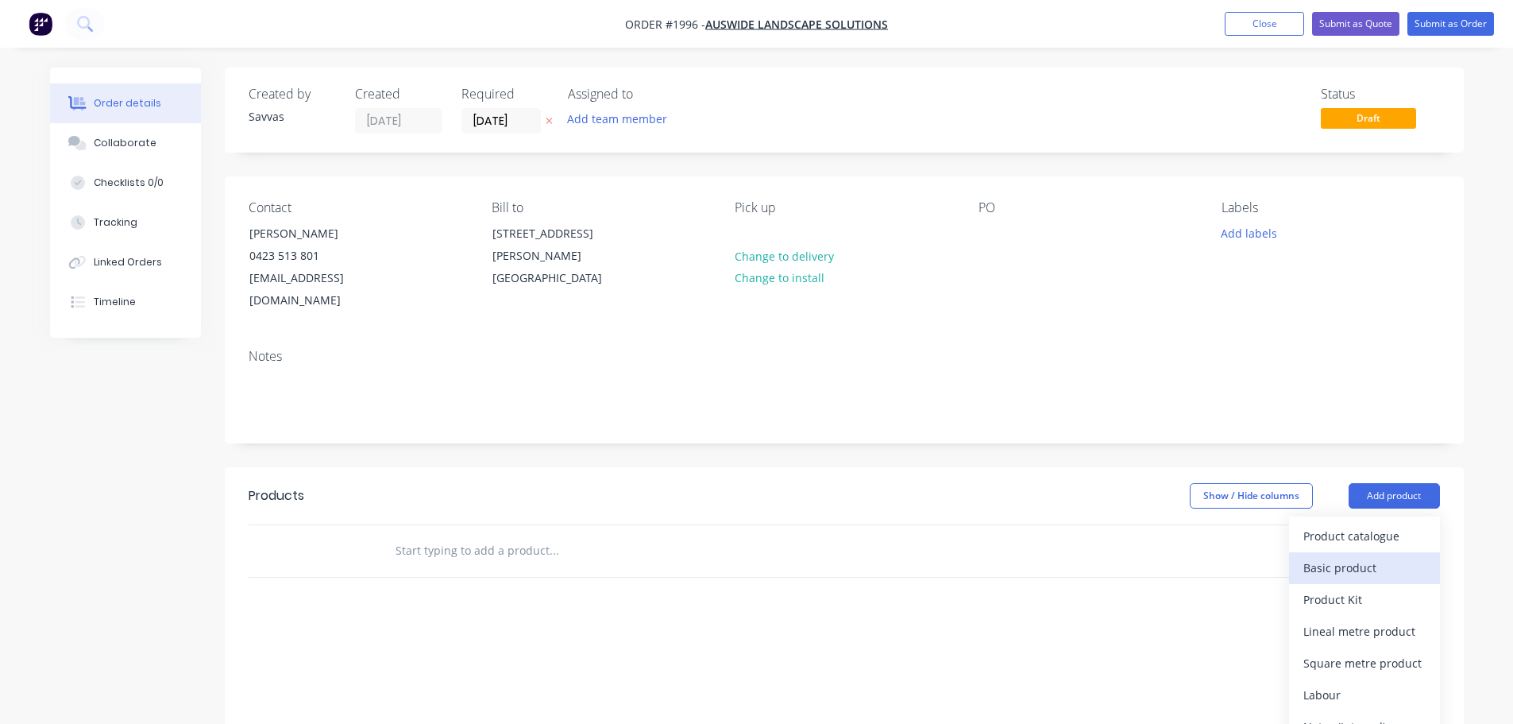
click at [1368, 556] on div "Basic product" at bounding box center [1364, 567] width 122 height 23
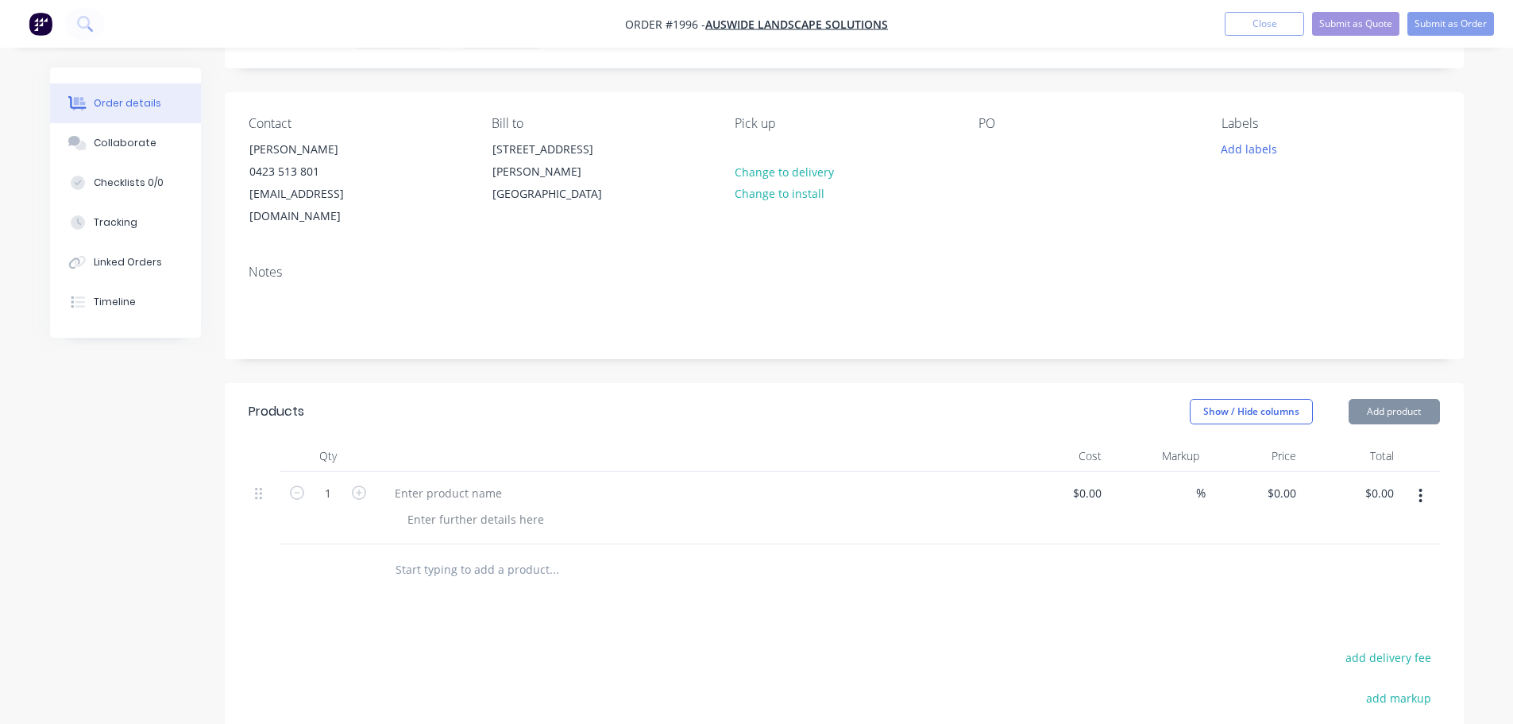
scroll to position [159, 0]
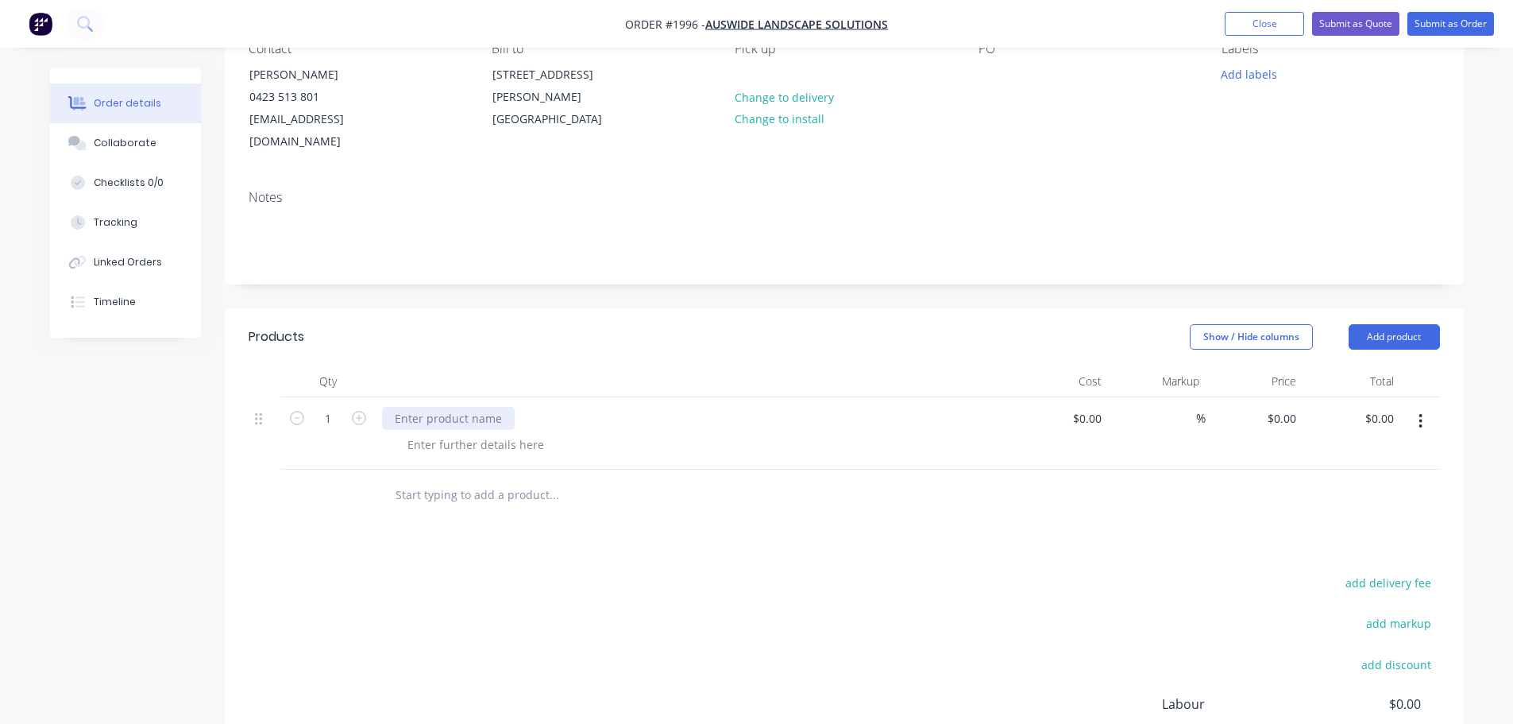
click at [457, 407] on div at bounding box center [448, 418] width 133 height 23
click at [427, 407] on div at bounding box center [448, 418] width 133 height 23
click at [363, 411] on icon "button" at bounding box center [359, 418] width 14 height 14
type input "2"
click at [1288, 407] on input "0" at bounding box center [1284, 418] width 37 height 23
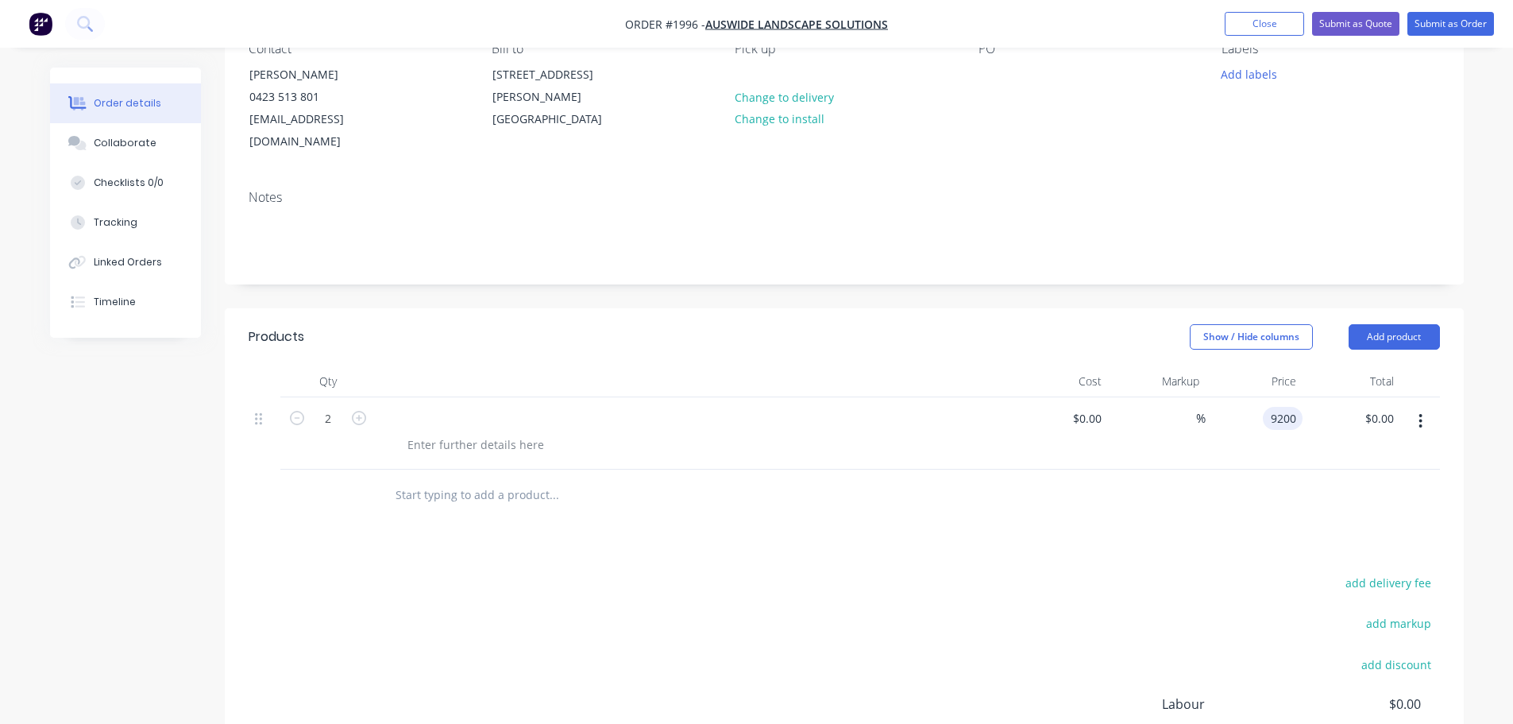
type input "$9,200.00"
type input "$18,400.00"
click at [875, 365] on div at bounding box center [693, 381] width 635 height 32
click at [437, 433] on div at bounding box center [476, 444] width 162 height 23
paste div
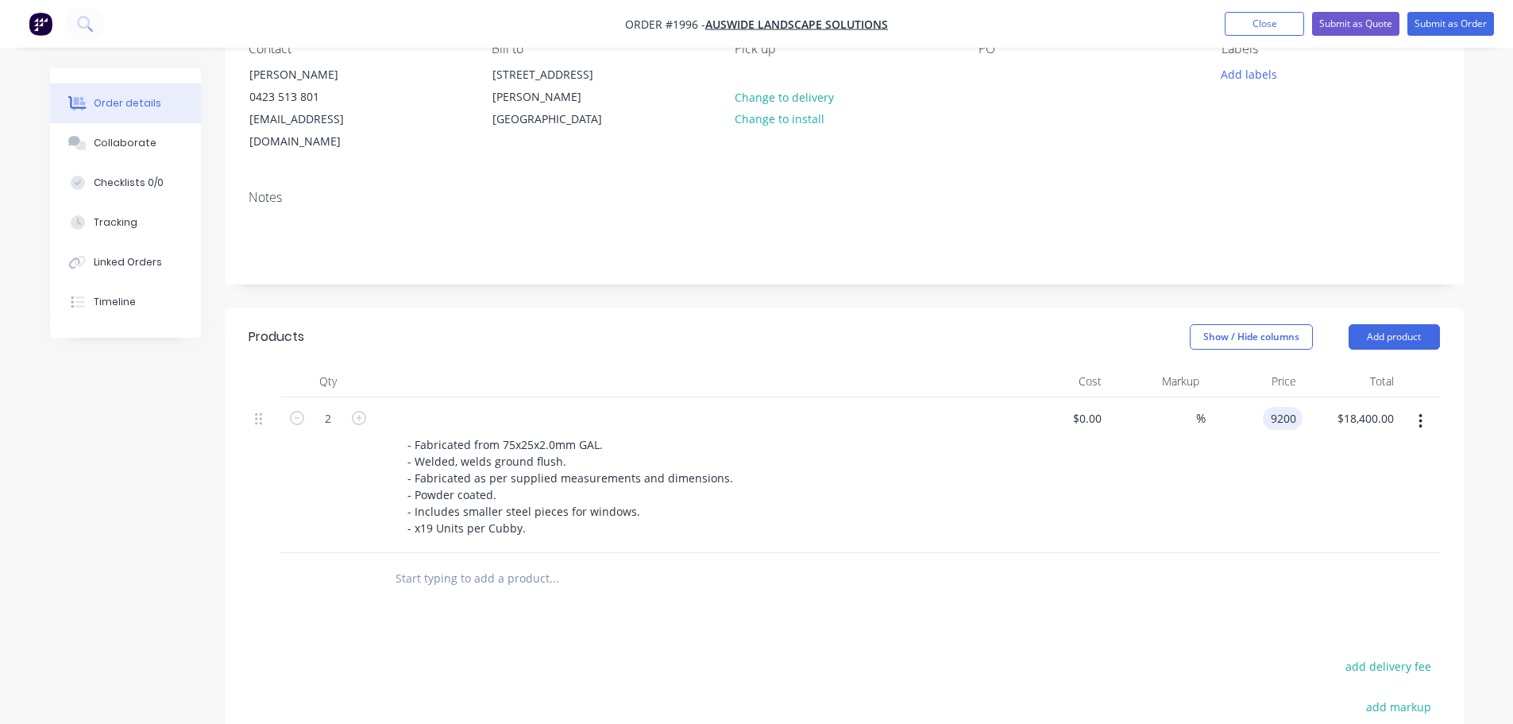
click at [1287, 407] on input "9200" at bounding box center [1285, 418] width 33 height 23
type input "$9,250.00"
type input "$18,500.00"
click at [874, 336] on header "Products Show / Hide columns Add product" at bounding box center [844, 336] width 1239 height 57
click at [1373, 324] on button "Add product" at bounding box center [1394, 336] width 91 height 25
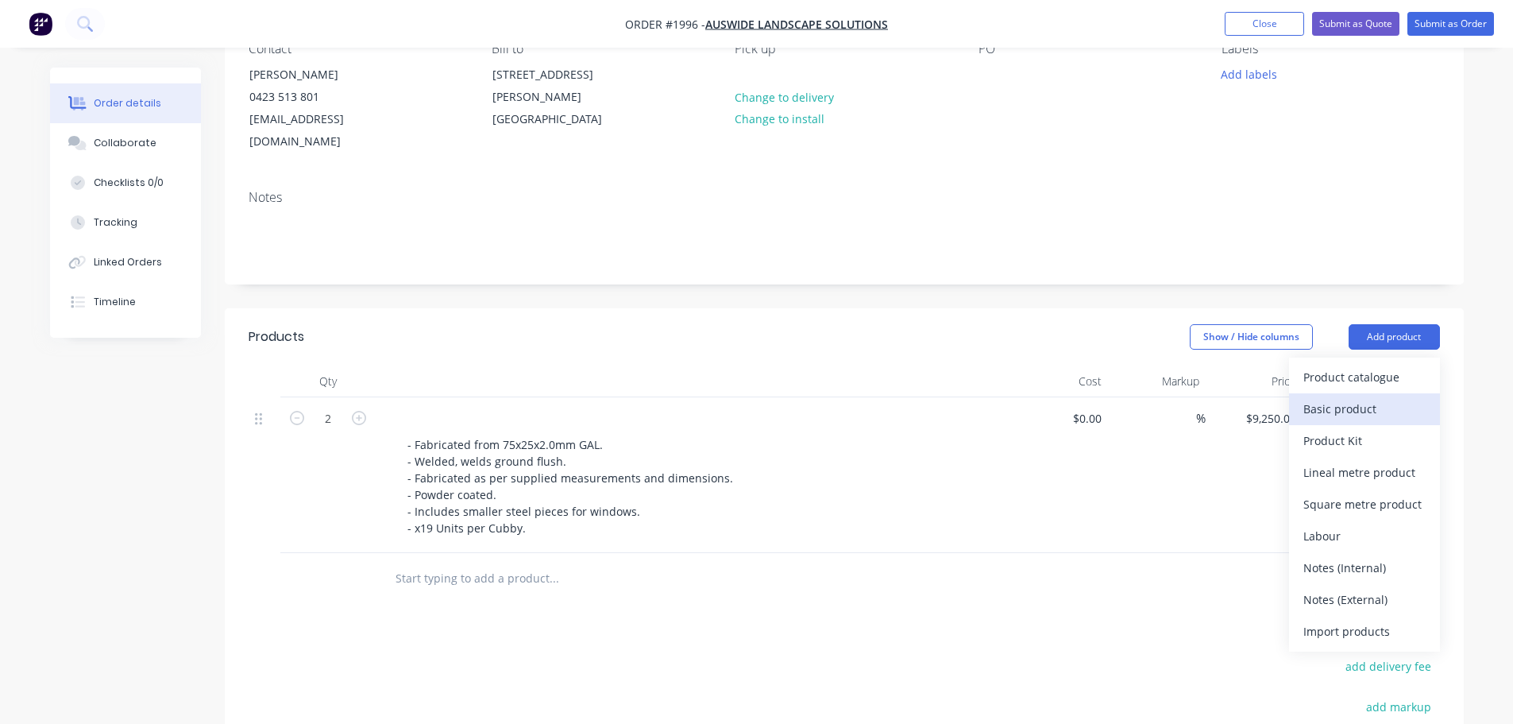
click at [1379, 397] on div "Basic product" at bounding box center [1364, 408] width 122 height 23
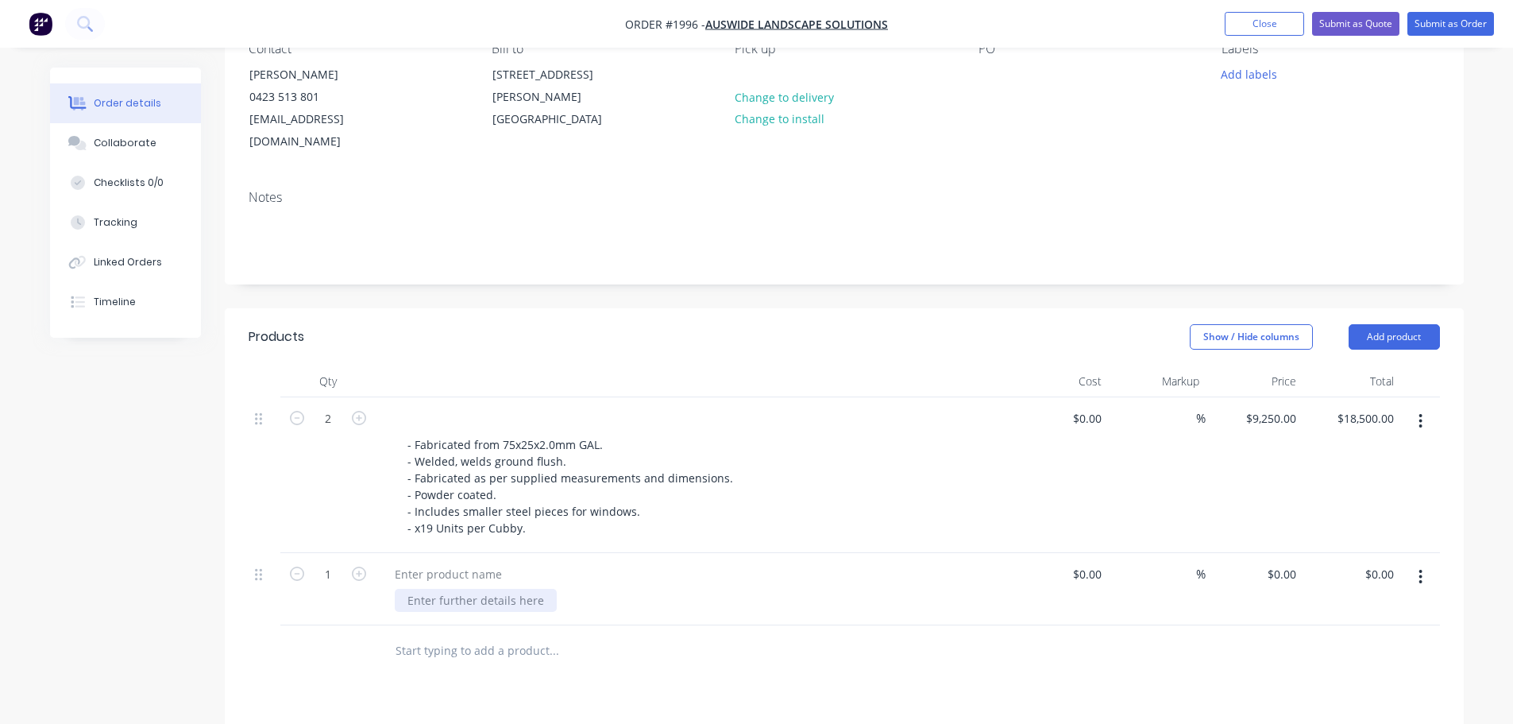
click at [474, 589] on div at bounding box center [476, 600] width 162 height 23
paste div
click at [438, 562] on div at bounding box center [448, 573] width 133 height 23
paste div
click at [361, 566] on icon "button" at bounding box center [359, 573] width 14 height 14
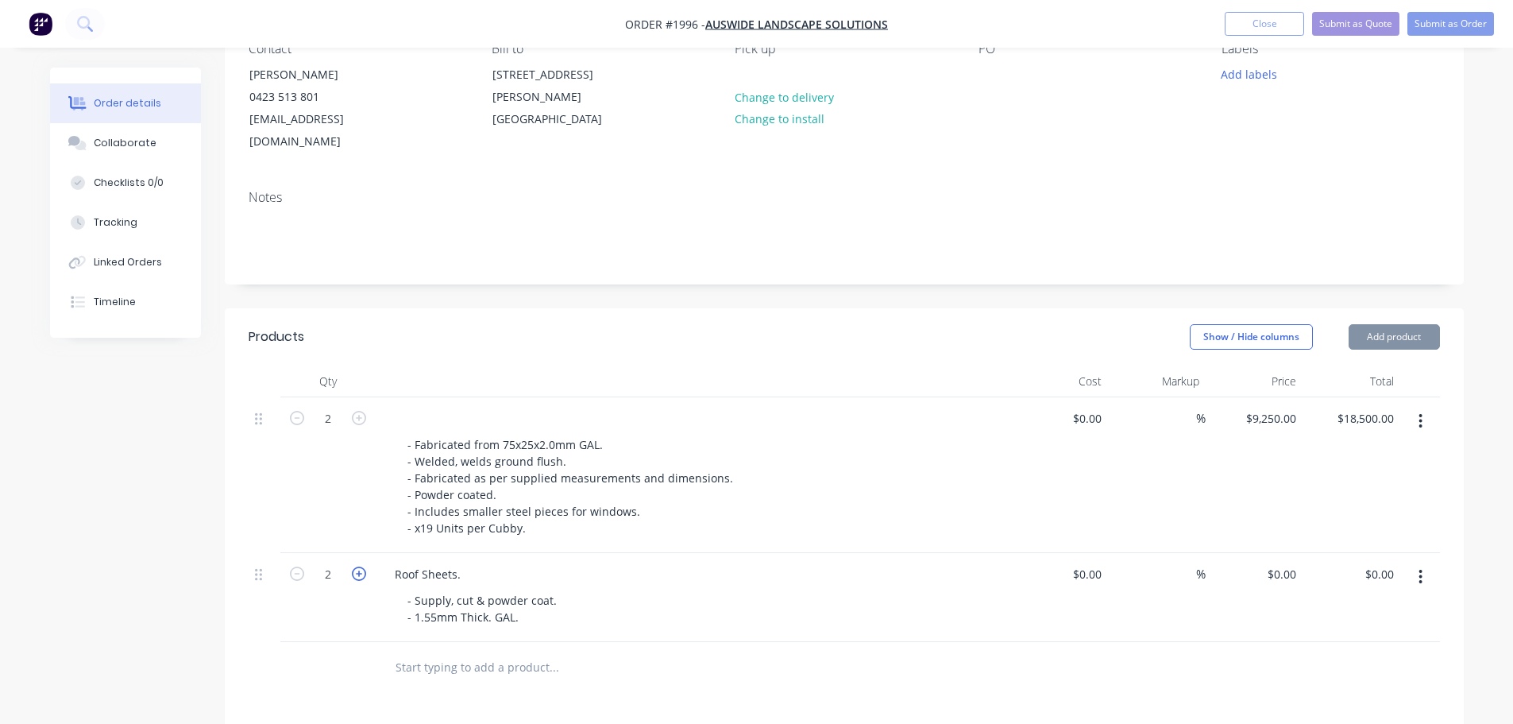
click at [361, 566] on icon "button" at bounding box center [359, 573] width 14 height 14
type input "4"
click at [1289, 562] on input "0" at bounding box center [1284, 573] width 37 height 23
type input "$590.00"
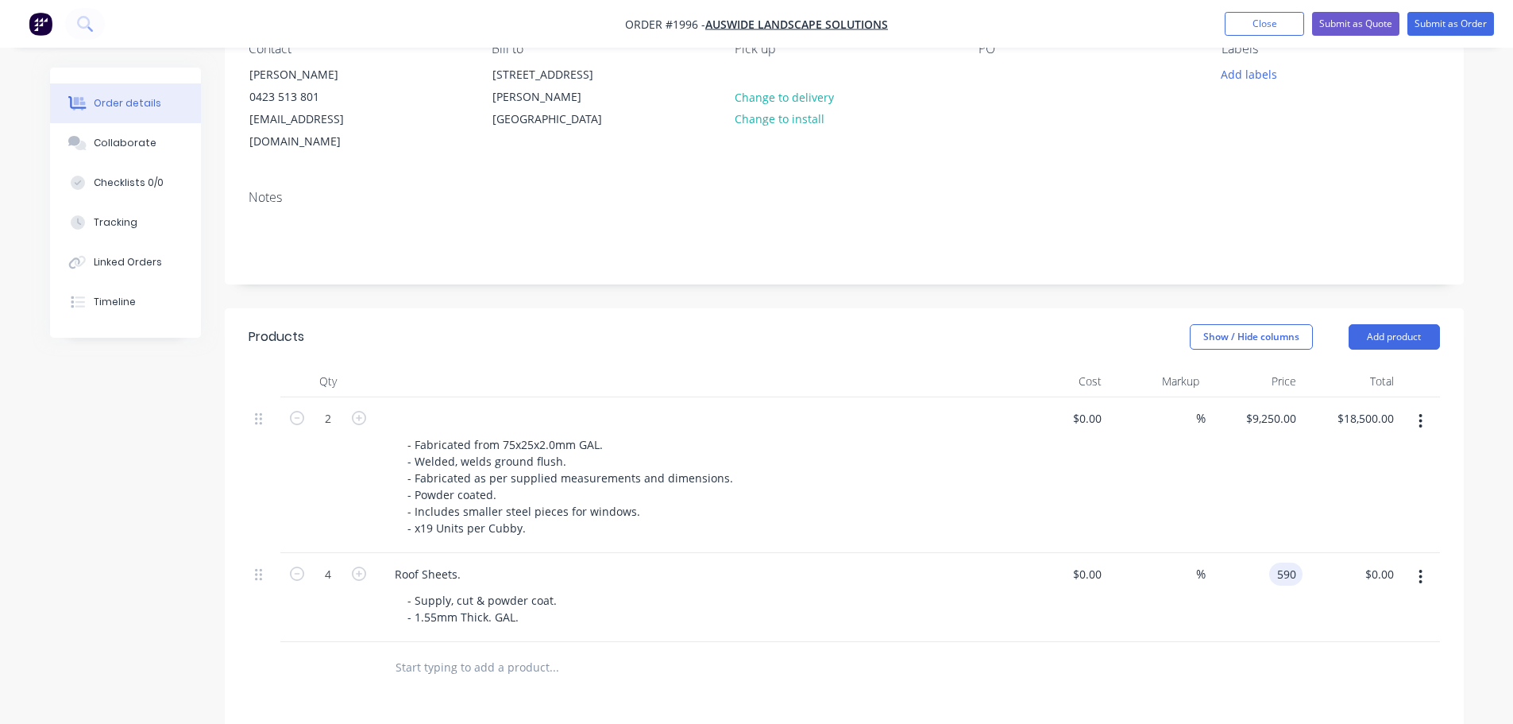
type input "$2,360.00"
click at [967, 642] on div at bounding box center [844, 668] width 1191 height 52
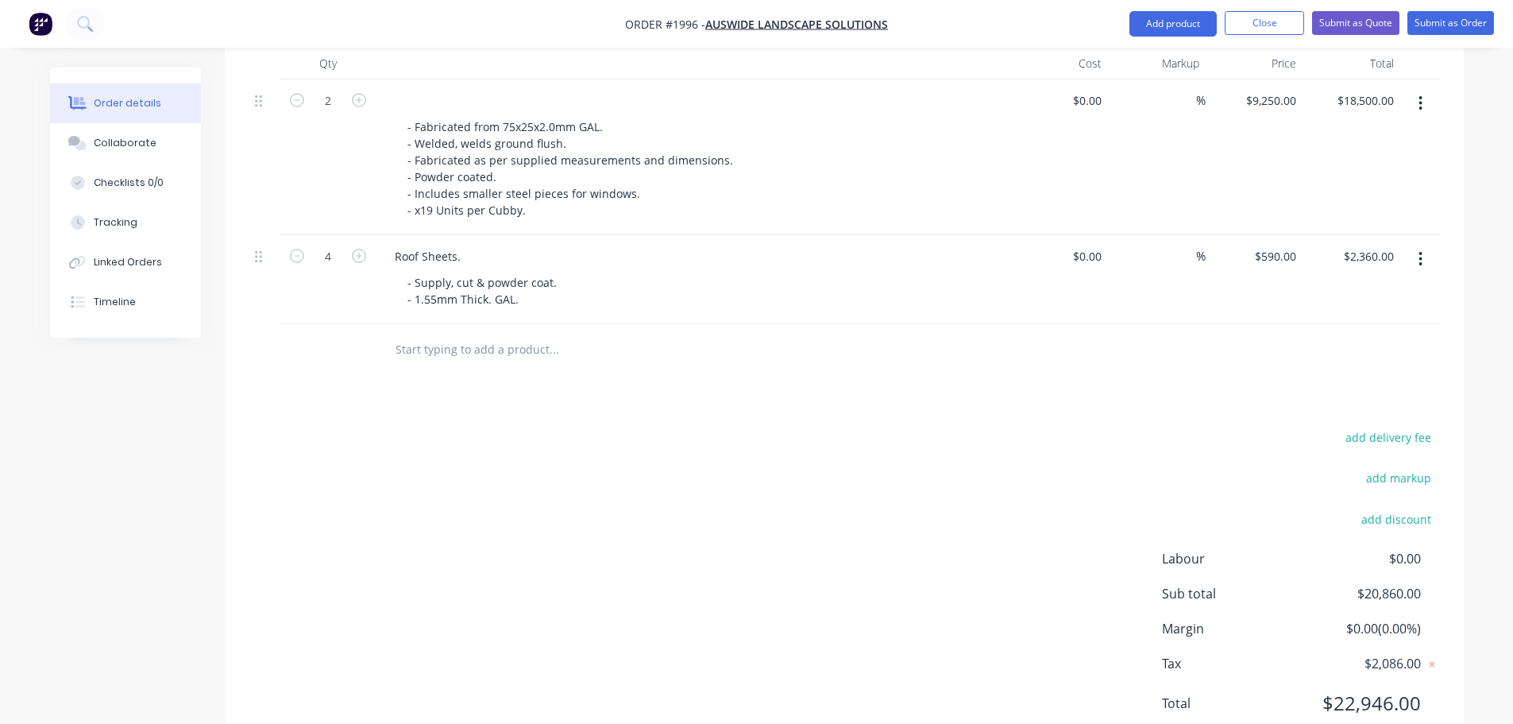
scroll to position [318, 0]
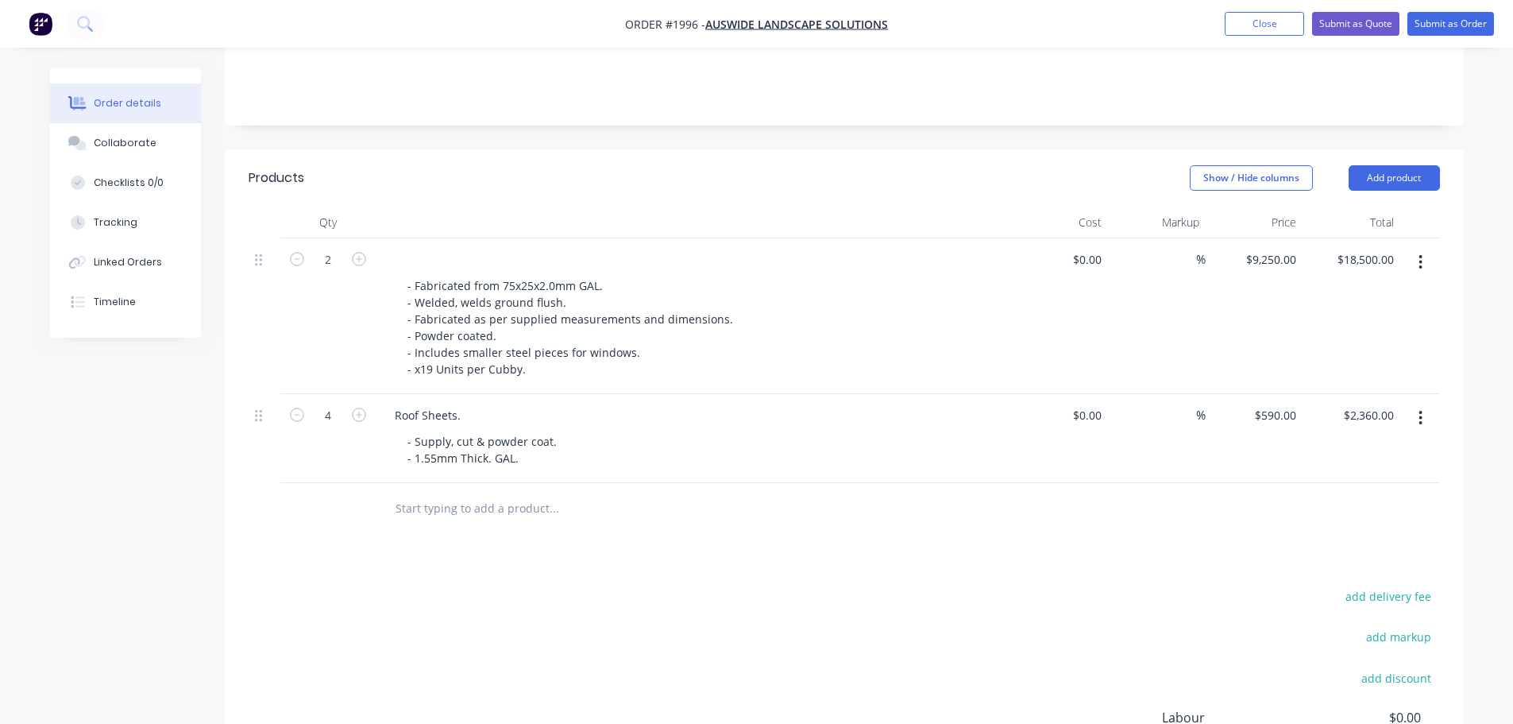
click at [975, 207] on div at bounding box center [693, 223] width 635 height 32
click at [1382, 165] on button "Add product" at bounding box center [1394, 177] width 91 height 25
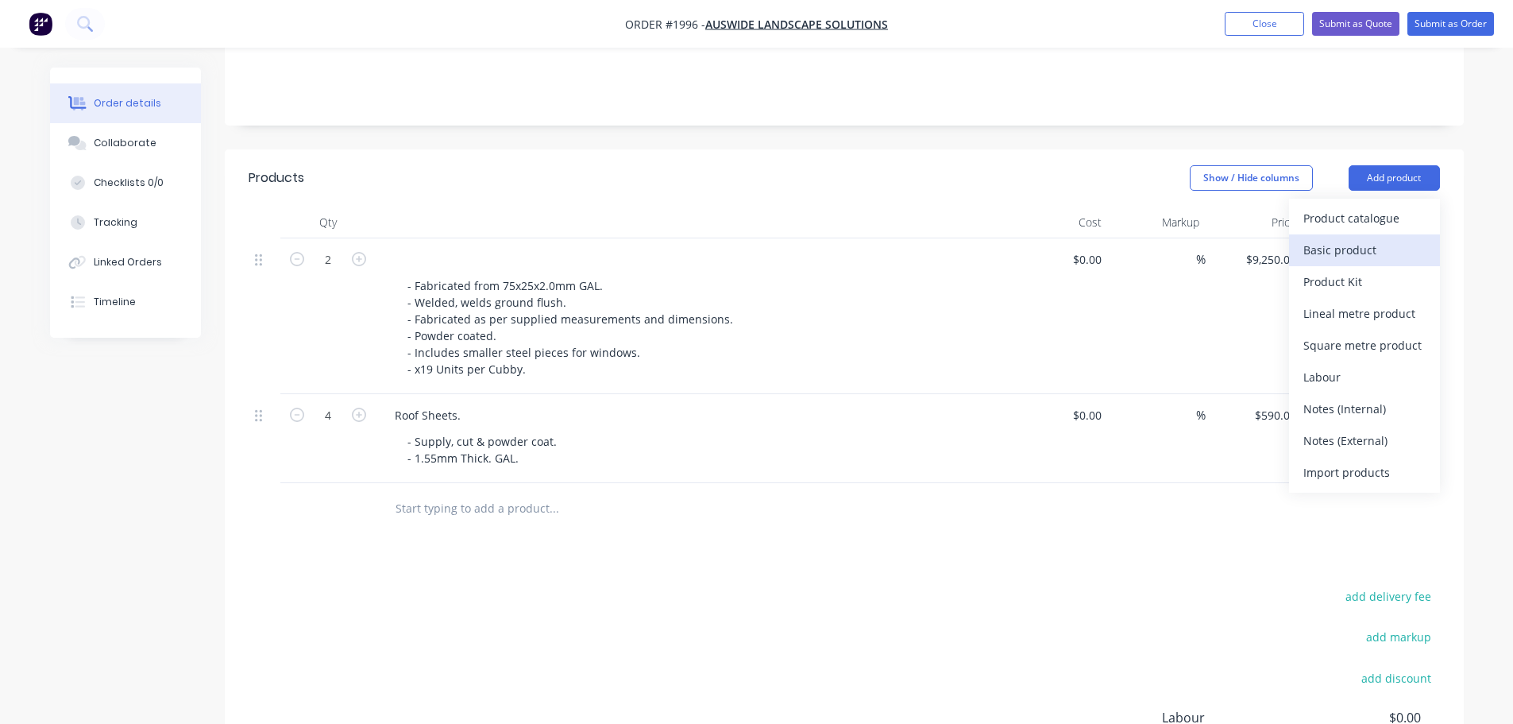
click at [1394, 238] on div "Basic product" at bounding box center [1364, 249] width 122 height 23
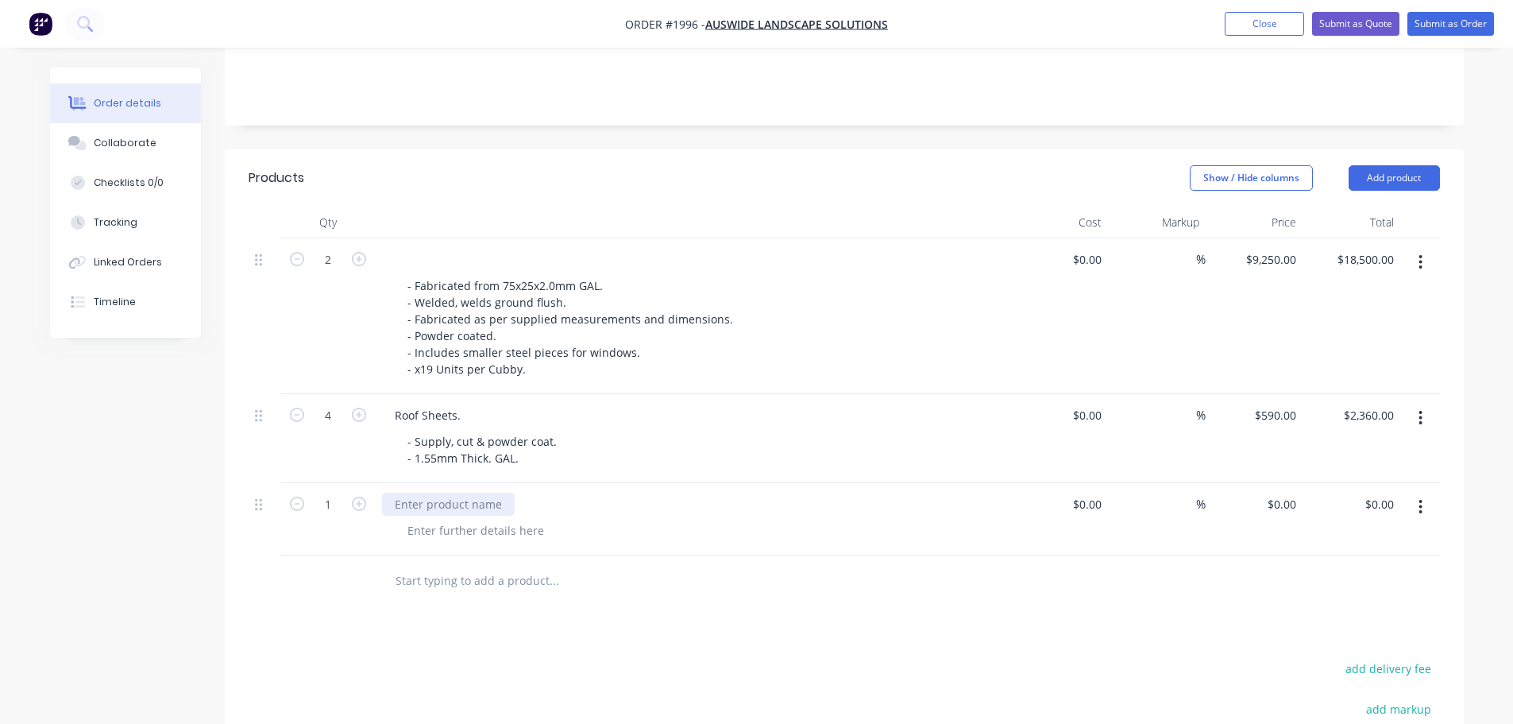
click at [385, 492] on div at bounding box center [448, 503] width 133 height 23
click at [492, 519] on div at bounding box center [476, 530] width 162 height 23
click at [1274, 248] on input "9250" at bounding box center [1274, 259] width 58 height 23
type input "$9,300.00"
type input "$18,600.00"
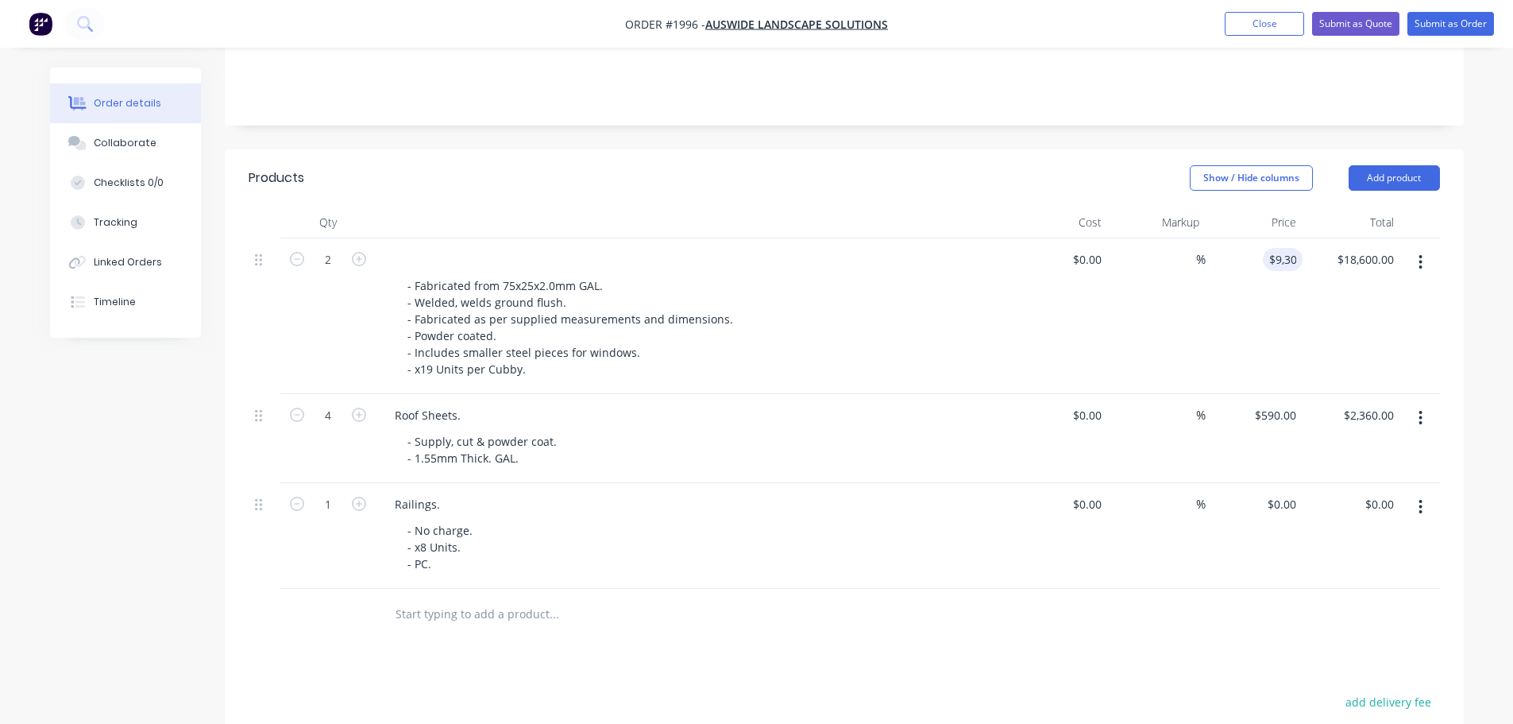
click at [1112, 165] on div "Show / Hide columns Add product" at bounding box center [970, 177] width 938 height 25
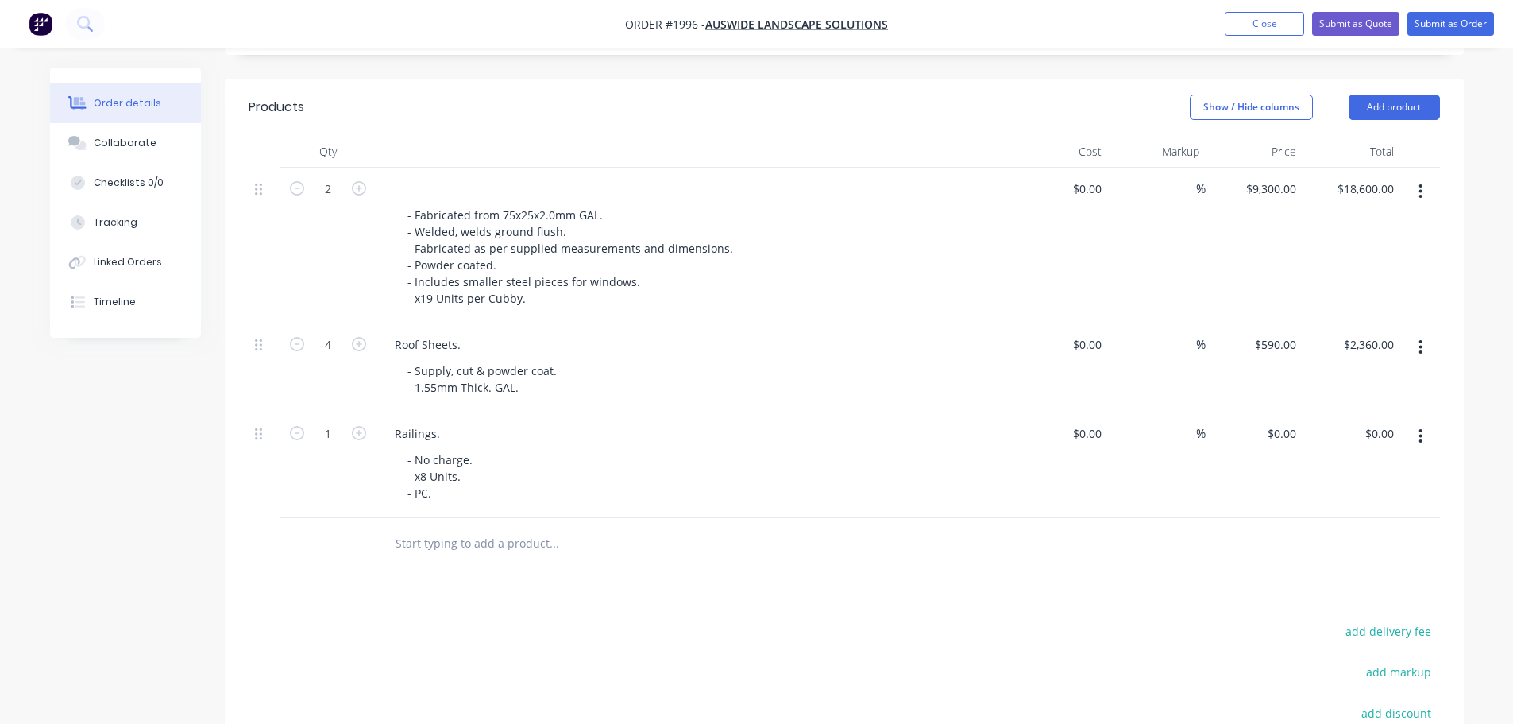
scroll to position [141, 0]
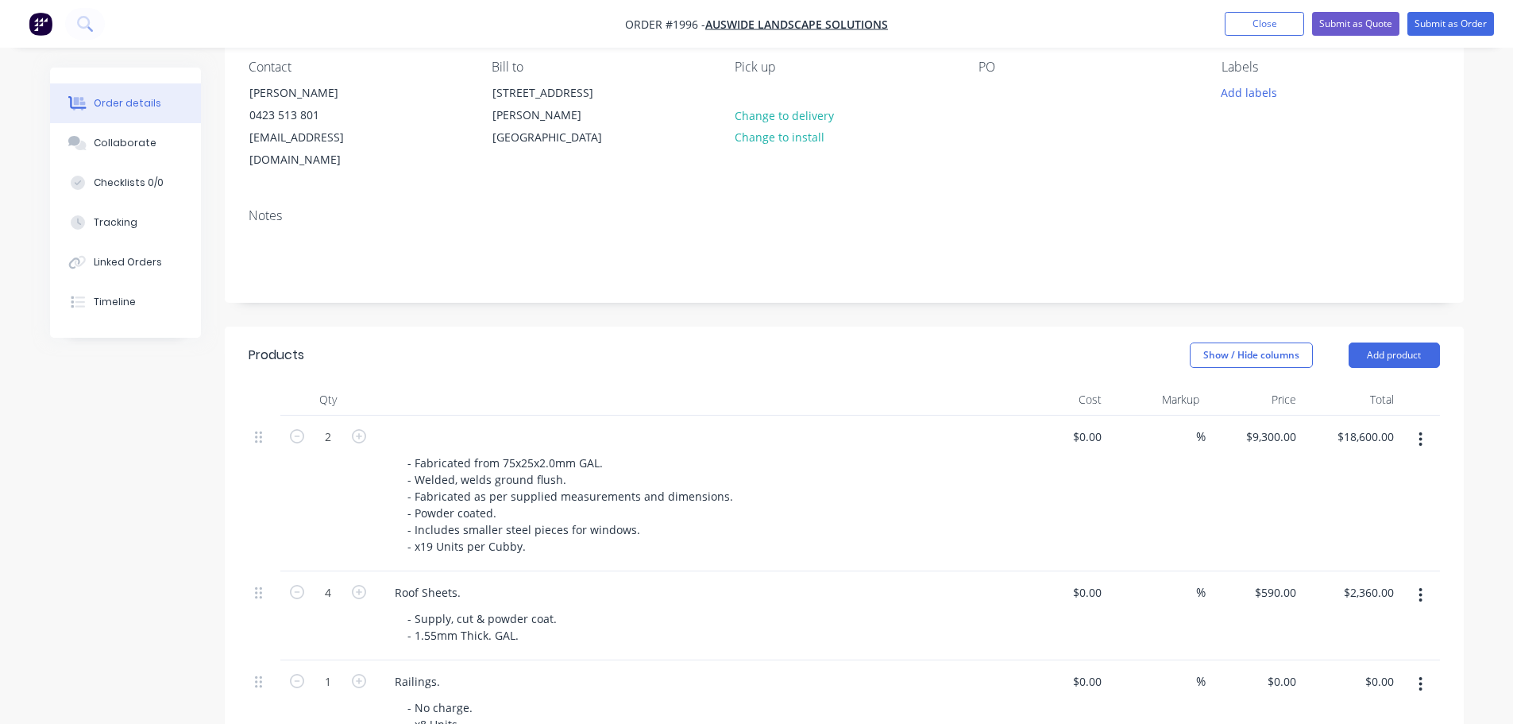
click at [995, 75] on div "PO" at bounding box center [1088, 116] width 218 height 112
click at [996, 87] on div at bounding box center [991, 92] width 25 height 23
click at [1053, 148] on div "PO 0381" at bounding box center [1088, 116] width 218 height 112
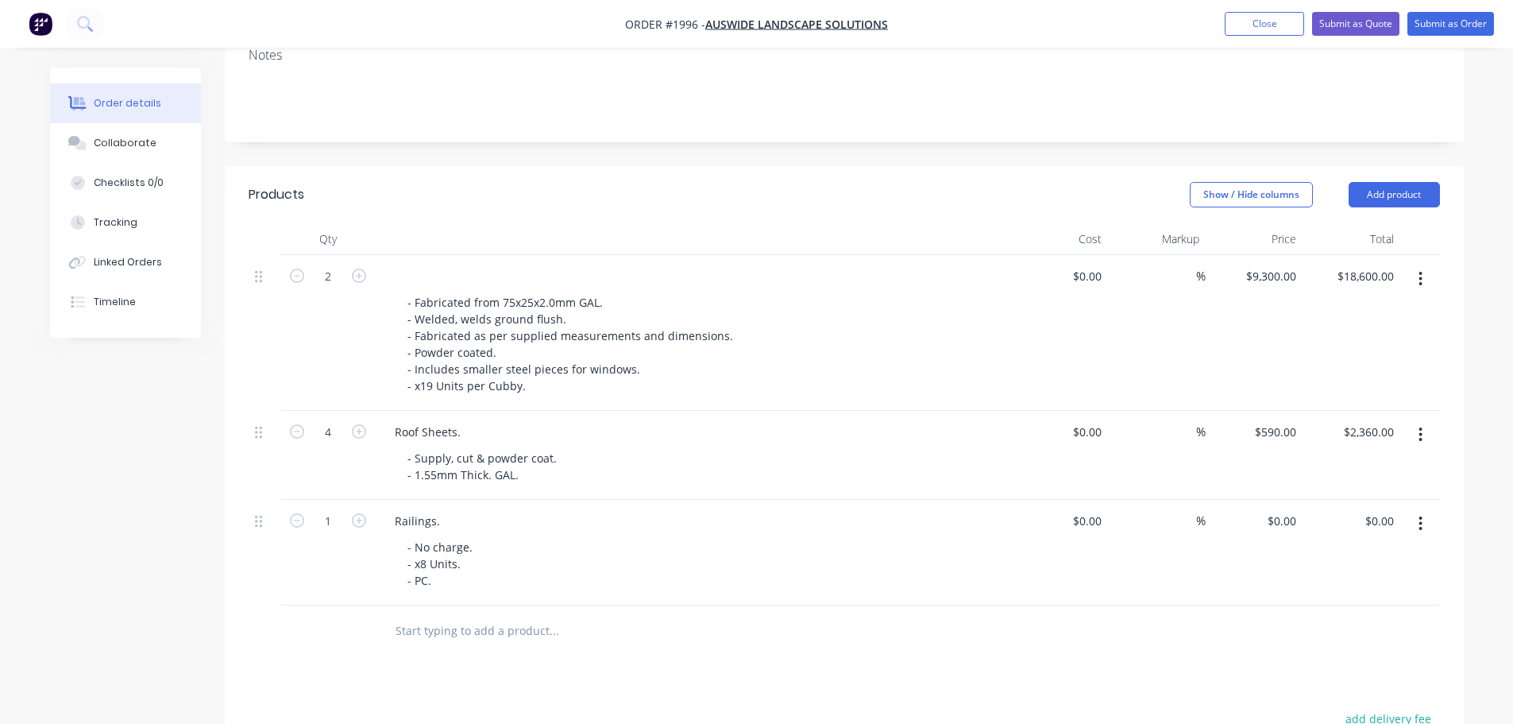
scroll to position [299, 0]
click at [1371, 29] on button "Submit as Quote" at bounding box center [1355, 24] width 87 height 24
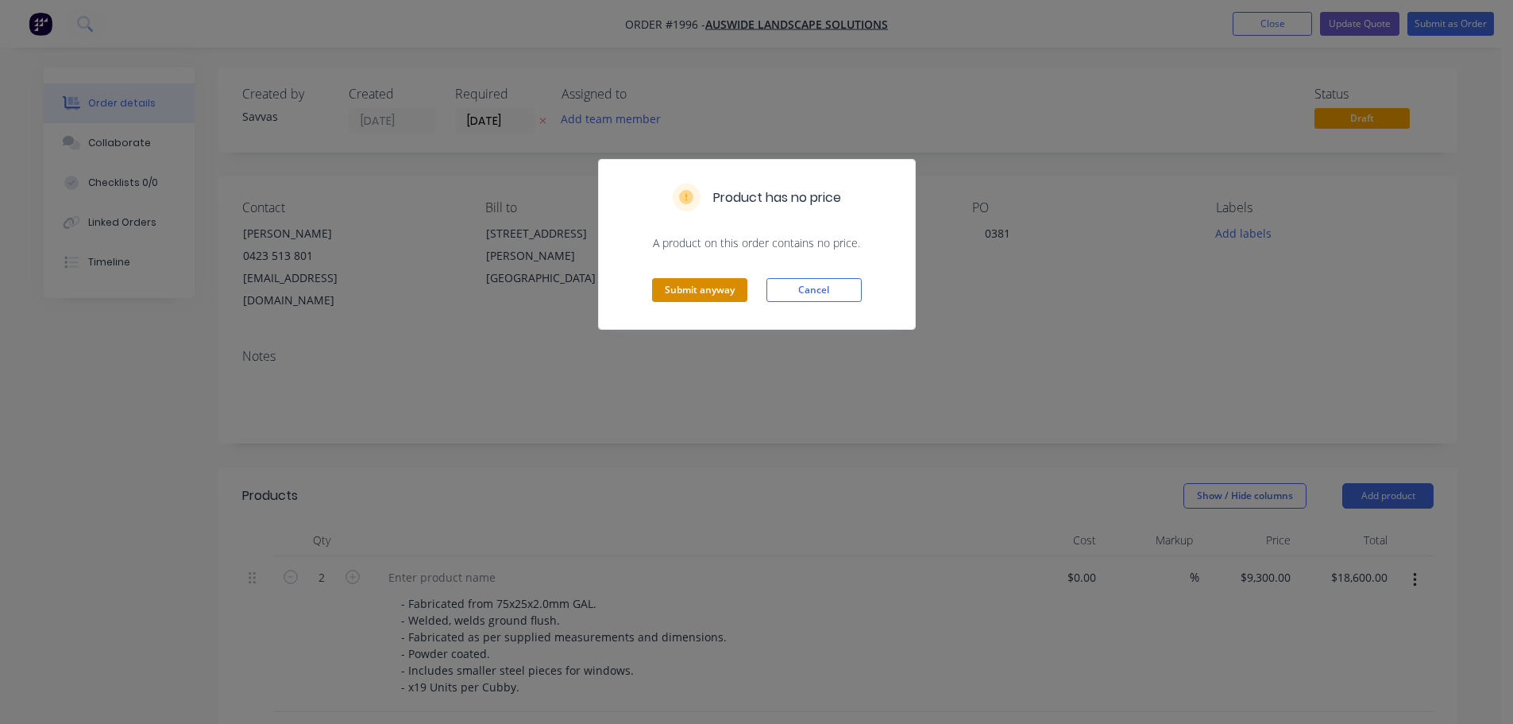
click at [721, 288] on button "Submit anyway" at bounding box center [699, 290] width 95 height 24
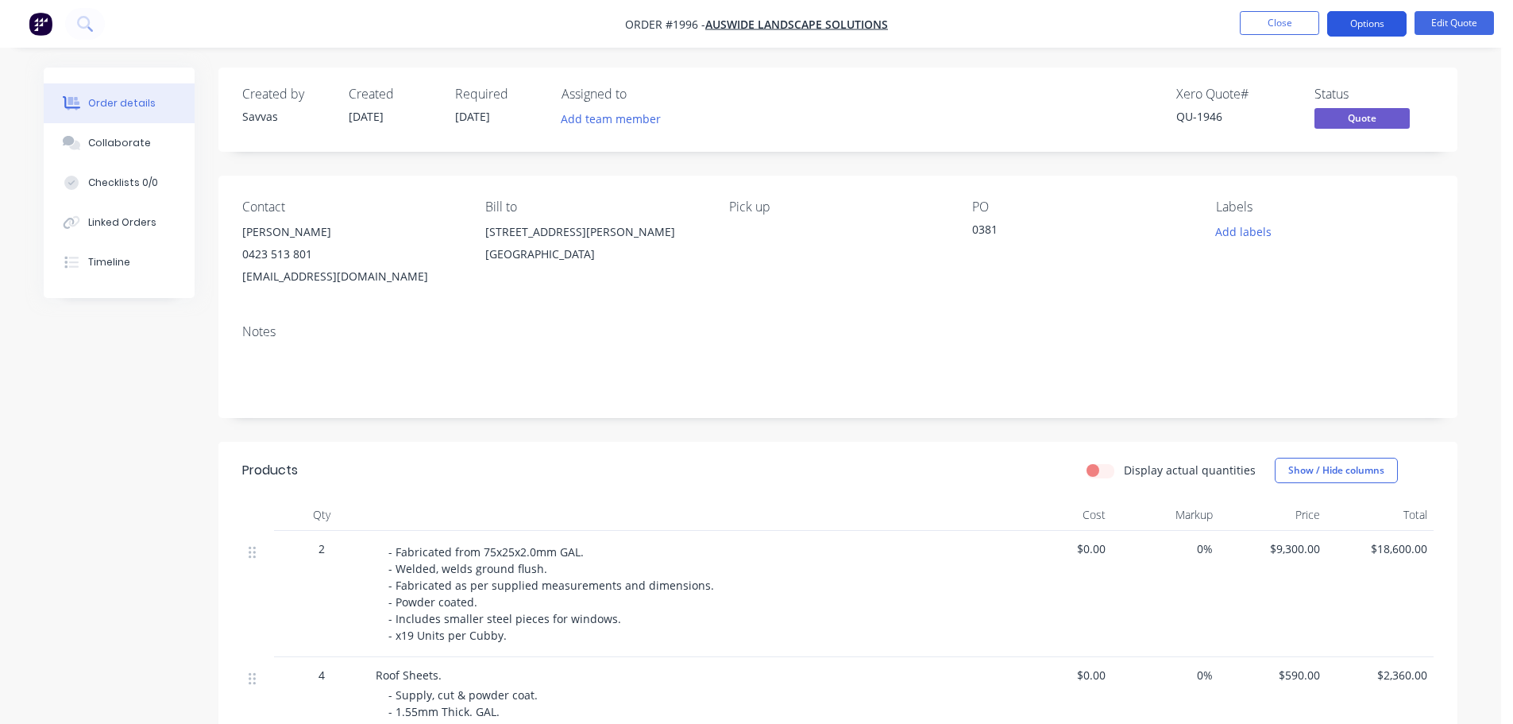
click at [1352, 29] on button "Options" at bounding box center [1366, 23] width 79 height 25
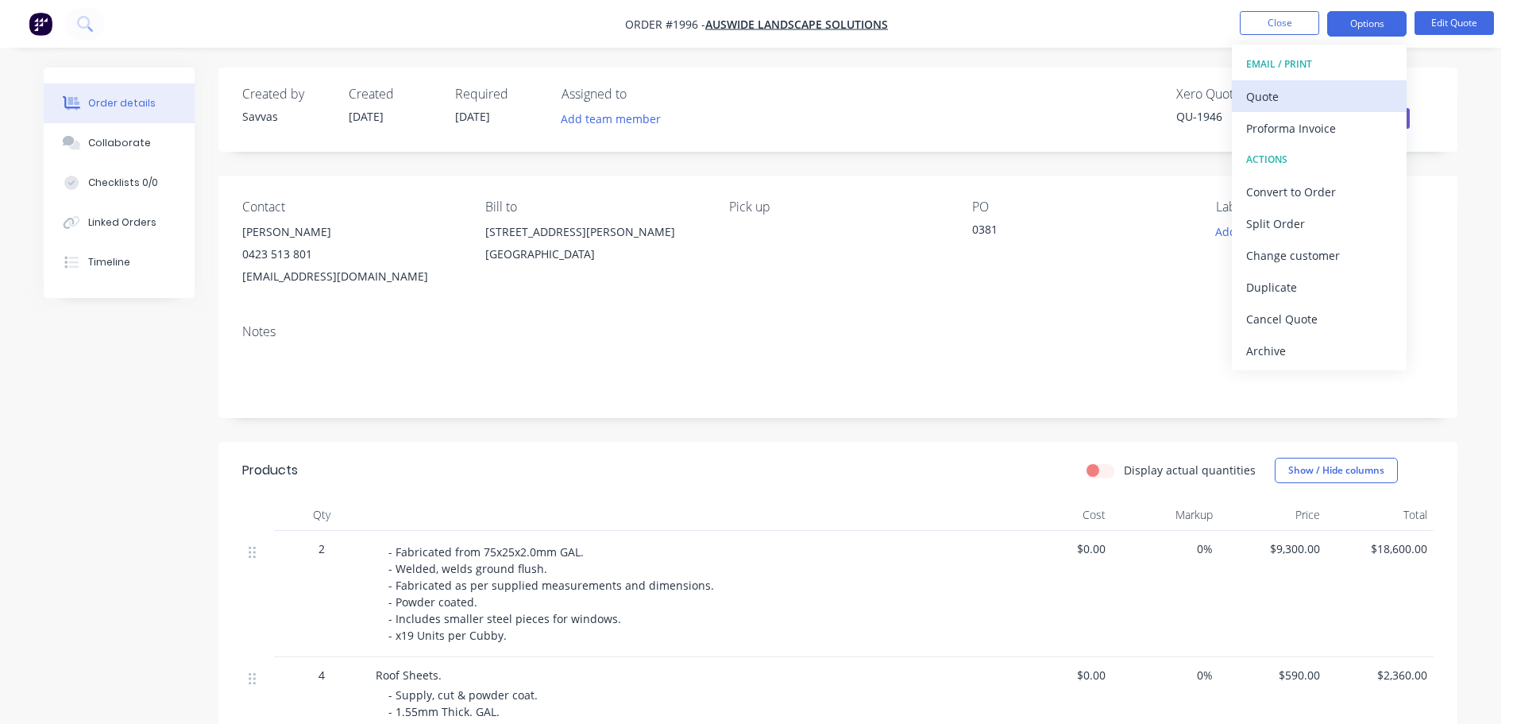
click at [1318, 90] on div "Quote" at bounding box center [1319, 96] width 146 height 23
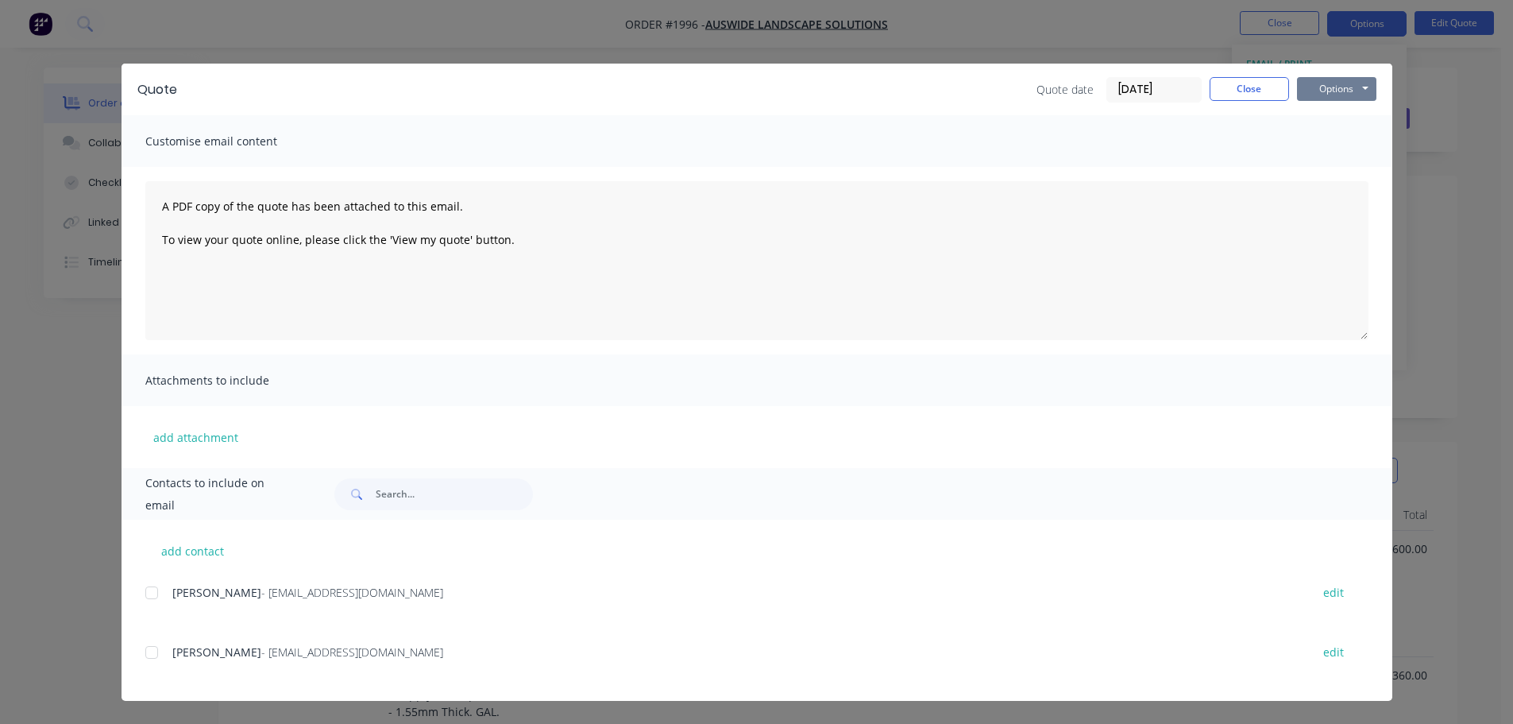
click at [1338, 91] on button "Options" at bounding box center [1336, 89] width 79 height 24
click at [1345, 133] on button "Print" at bounding box center [1348, 143] width 102 height 26
click at [1227, 84] on button "Close" at bounding box center [1249, 89] width 79 height 24
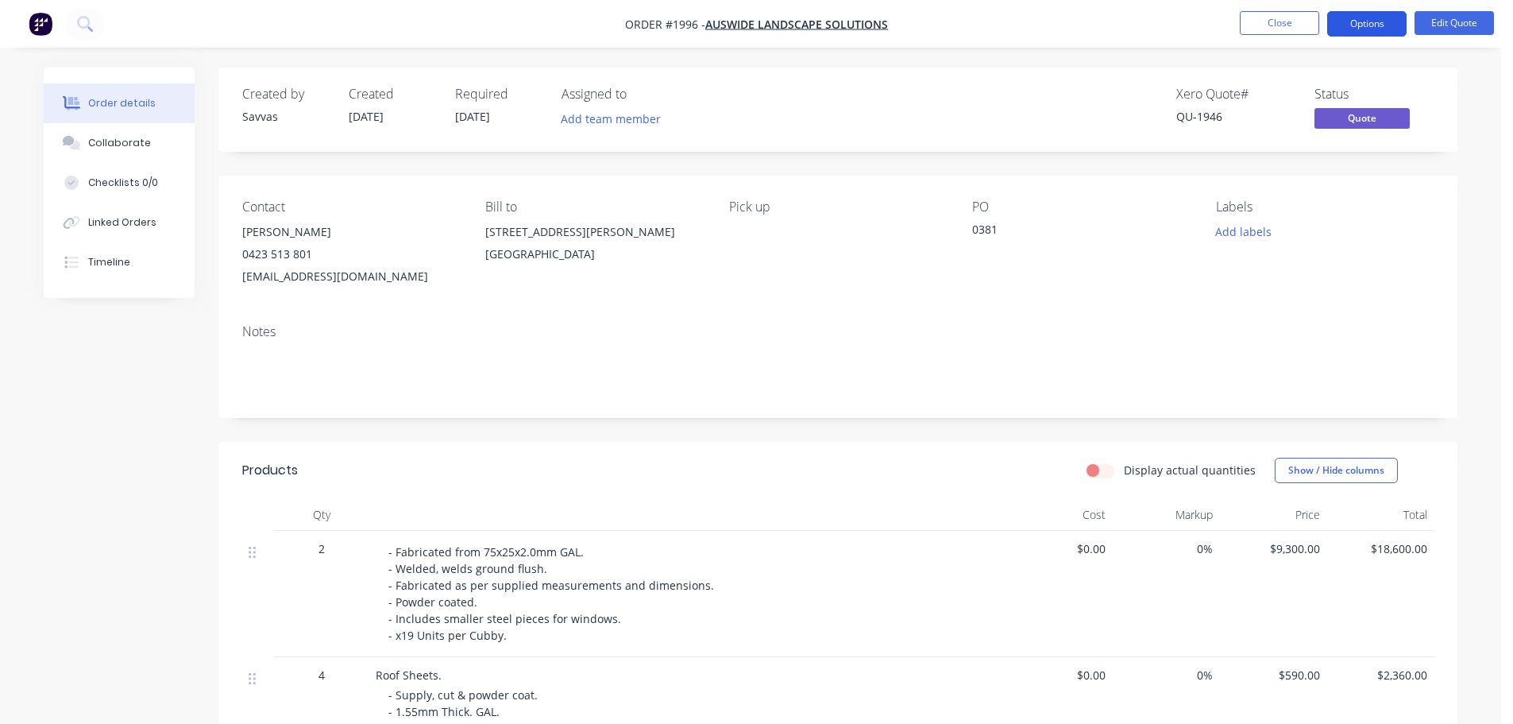
click at [1357, 29] on button "Options" at bounding box center [1366, 23] width 79 height 25
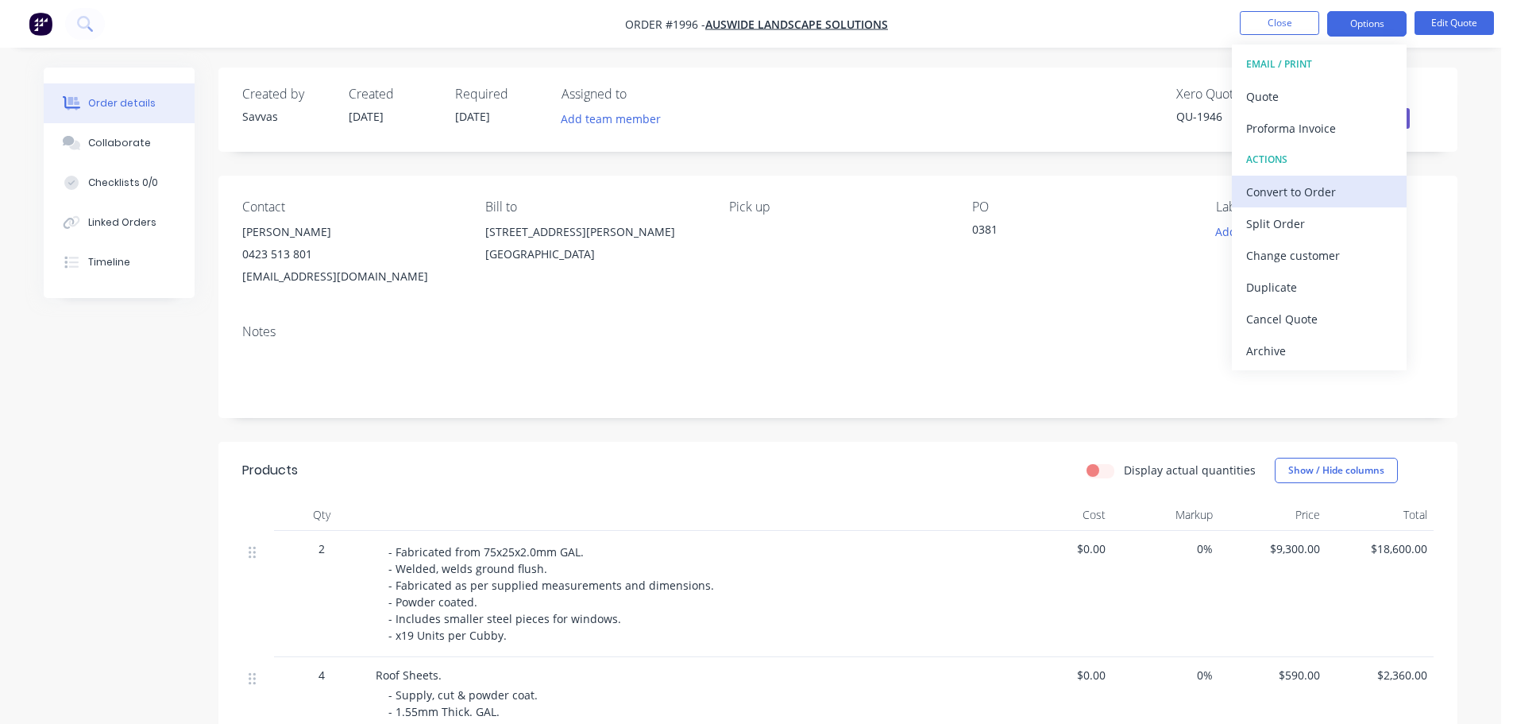
click at [1315, 192] on div "Convert to Order" at bounding box center [1319, 191] width 146 height 23
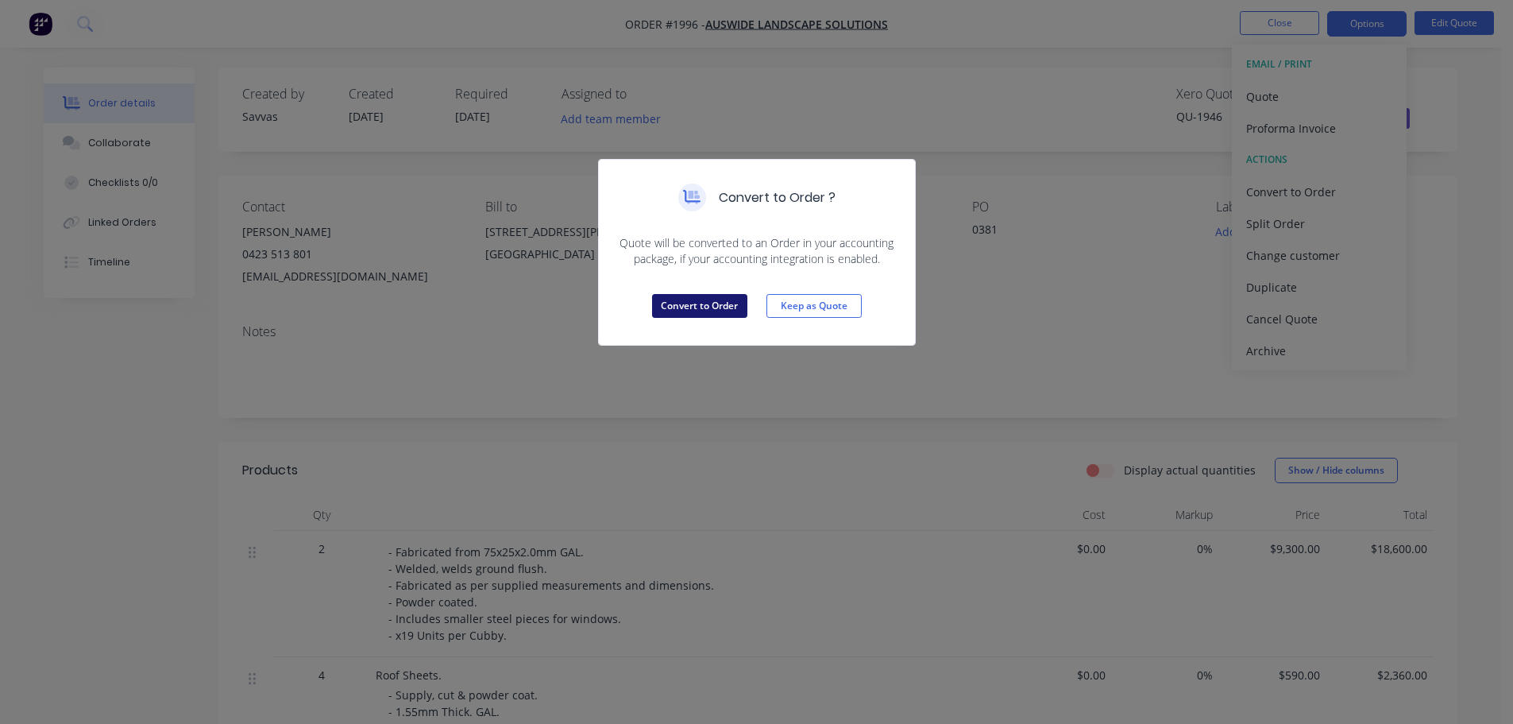
click at [667, 313] on button "Convert to Order" at bounding box center [699, 306] width 95 height 24
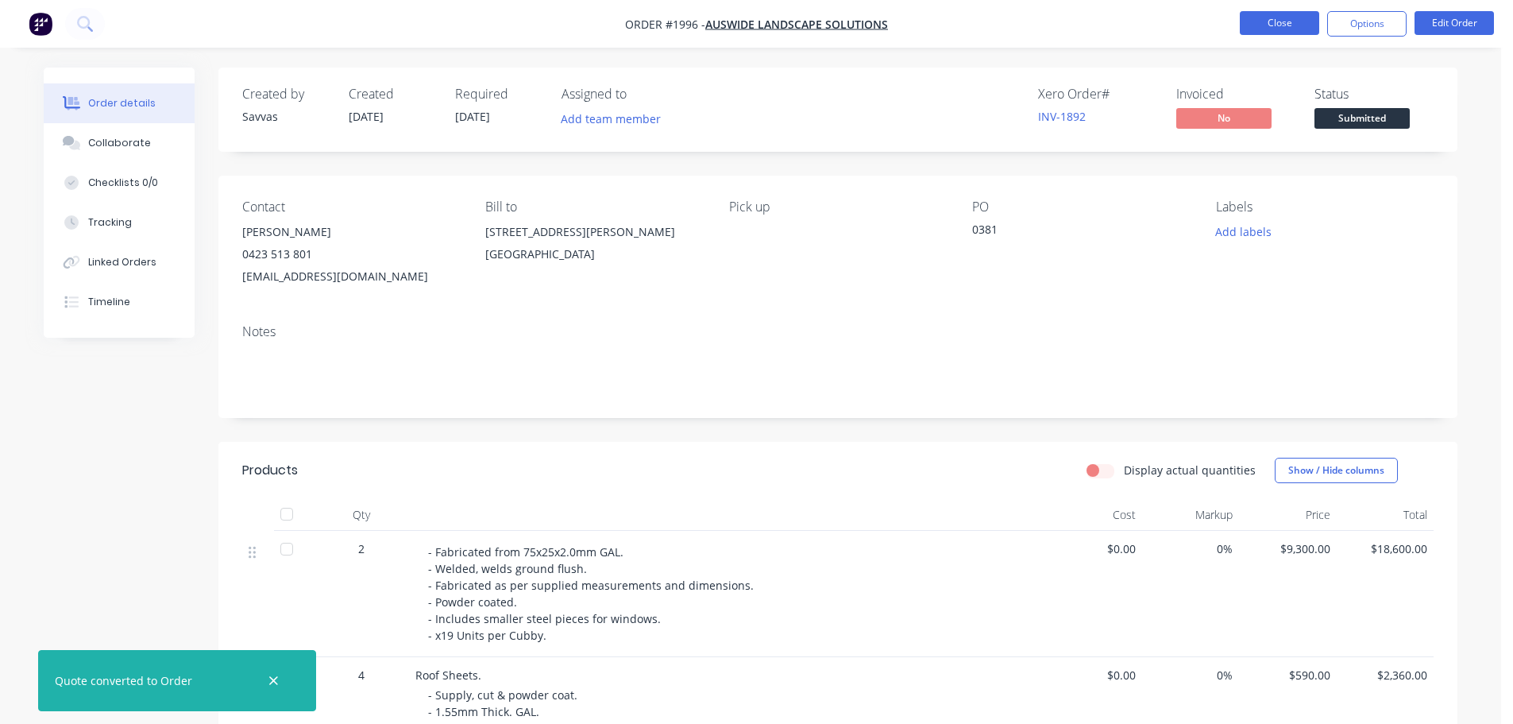
click at [1303, 25] on button "Close" at bounding box center [1279, 23] width 79 height 24
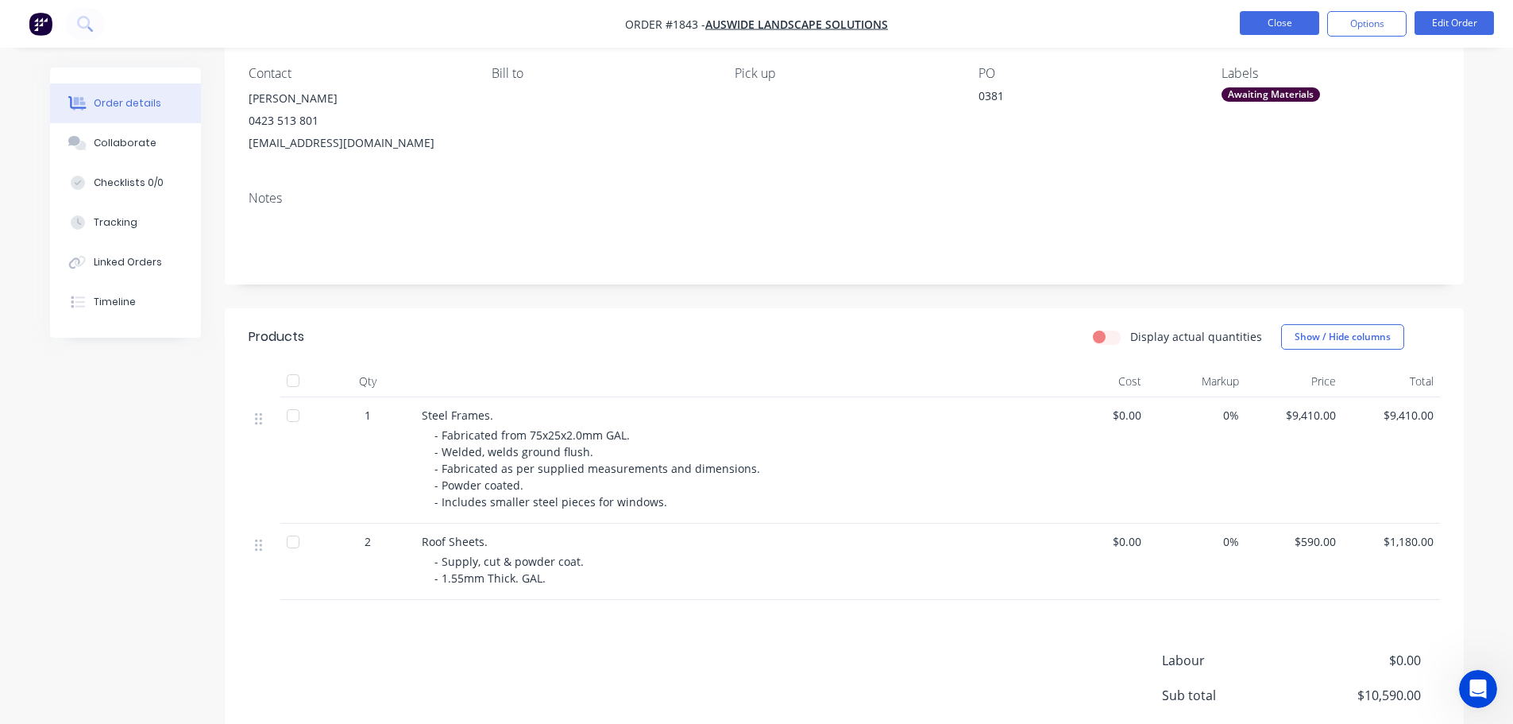
click at [1252, 24] on button "Close" at bounding box center [1279, 23] width 79 height 24
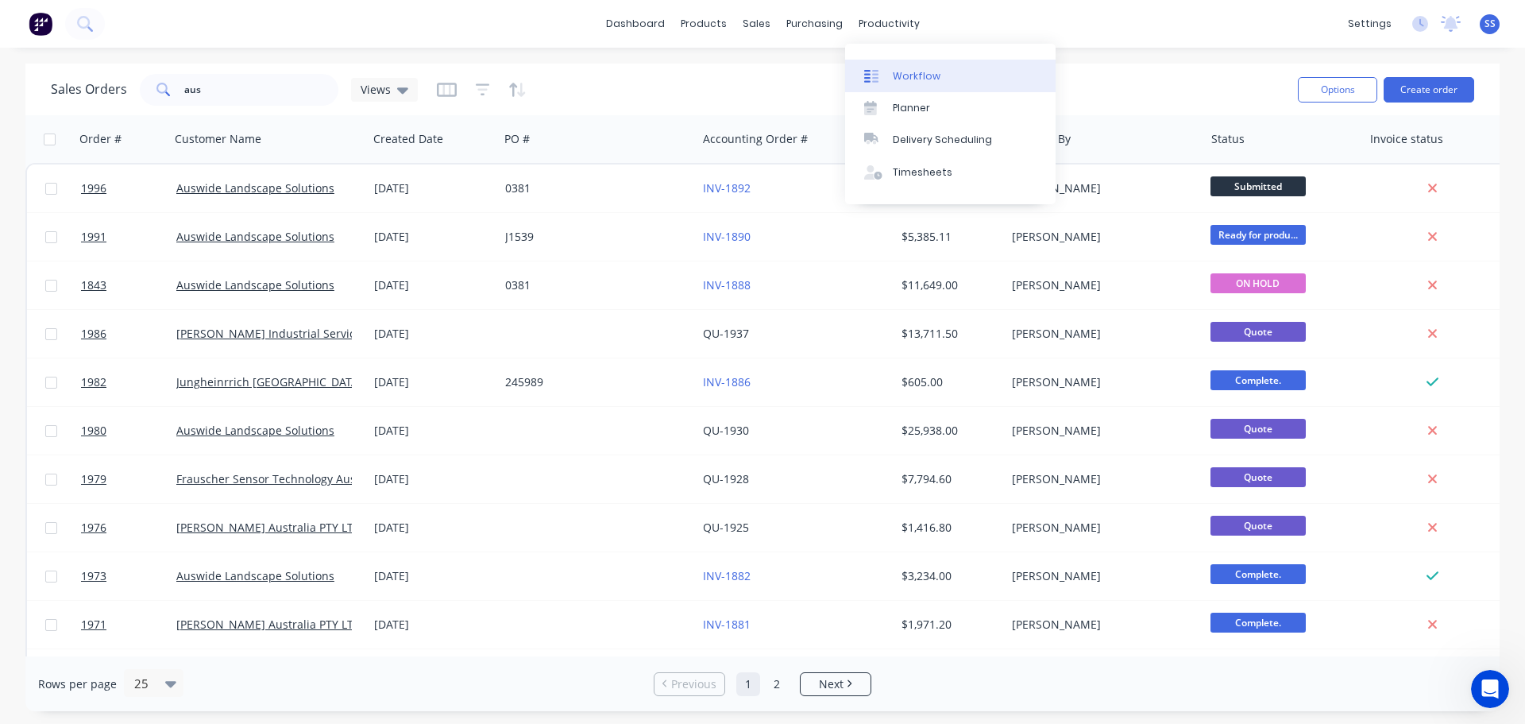
click at [894, 87] on link "Workflow" at bounding box center [950, 76] width 210 height 32
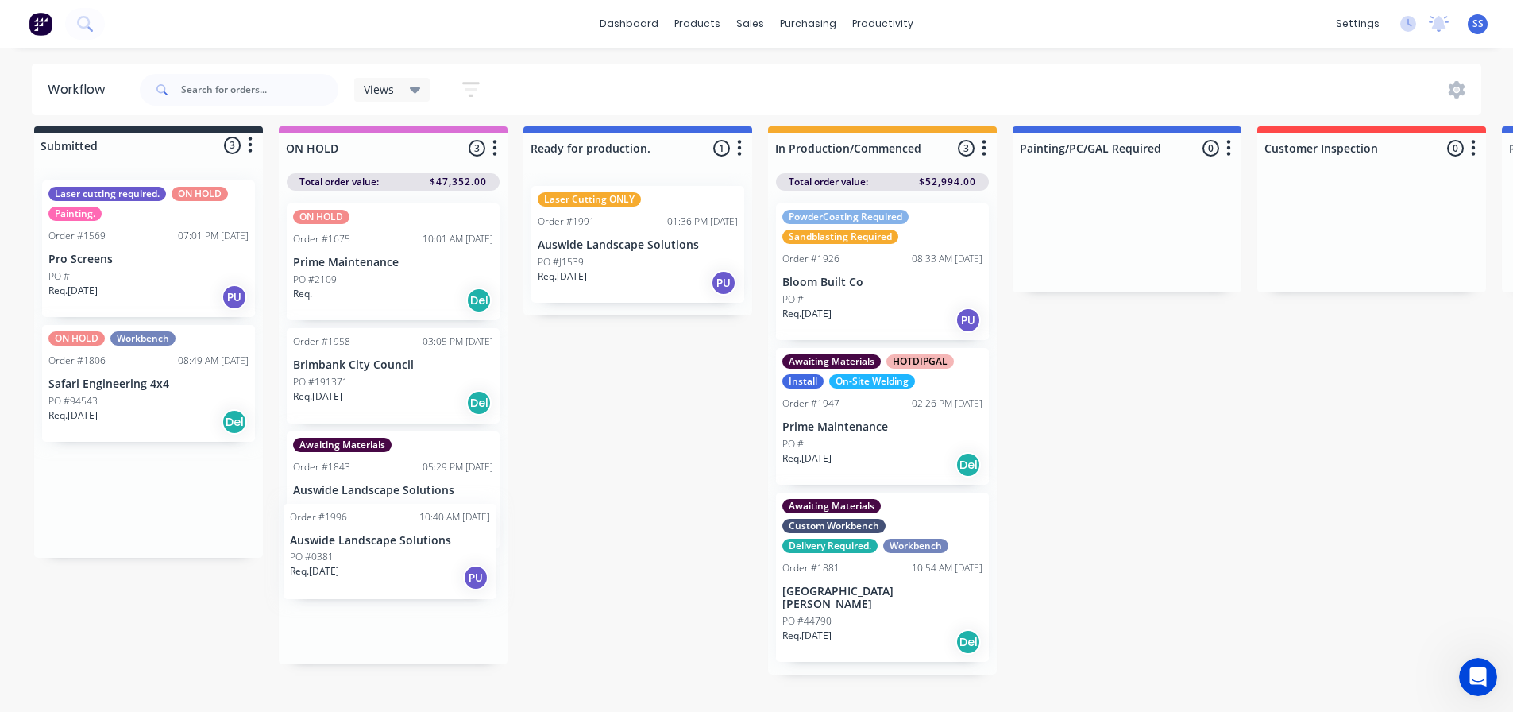
drag, startPoint x: 129, startPoint y: 536, endPoint x: 374, endPoint y: 583, distance: 249.9
click at [374, 583] on div "Submitted 3 Status colour #273444 hex #273444 Save Cancel Summaries Total order…" at bounding box center [1427, 418] width 2879 height 585
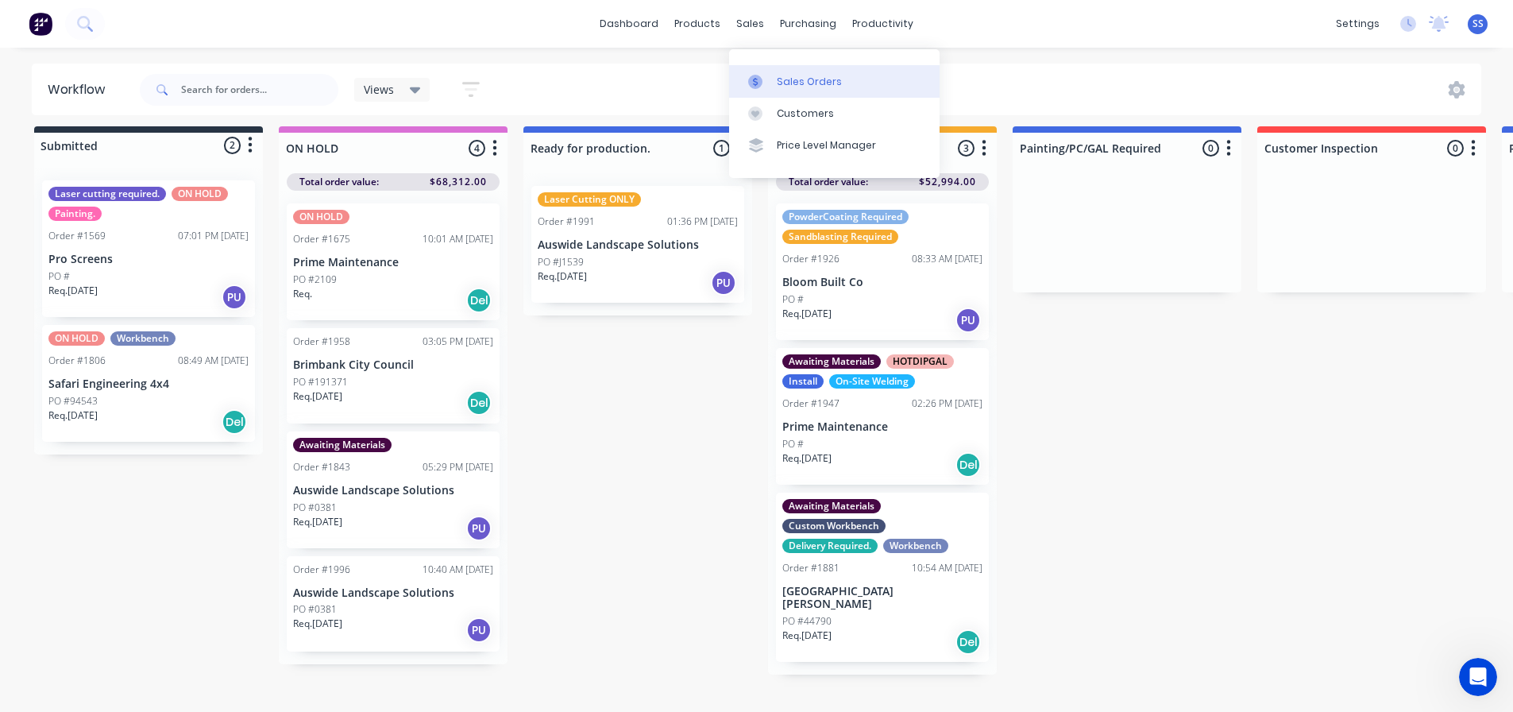
click at [779, 86] on link "Sales Orders" at bounding box center [834, 81] width 210 height 32
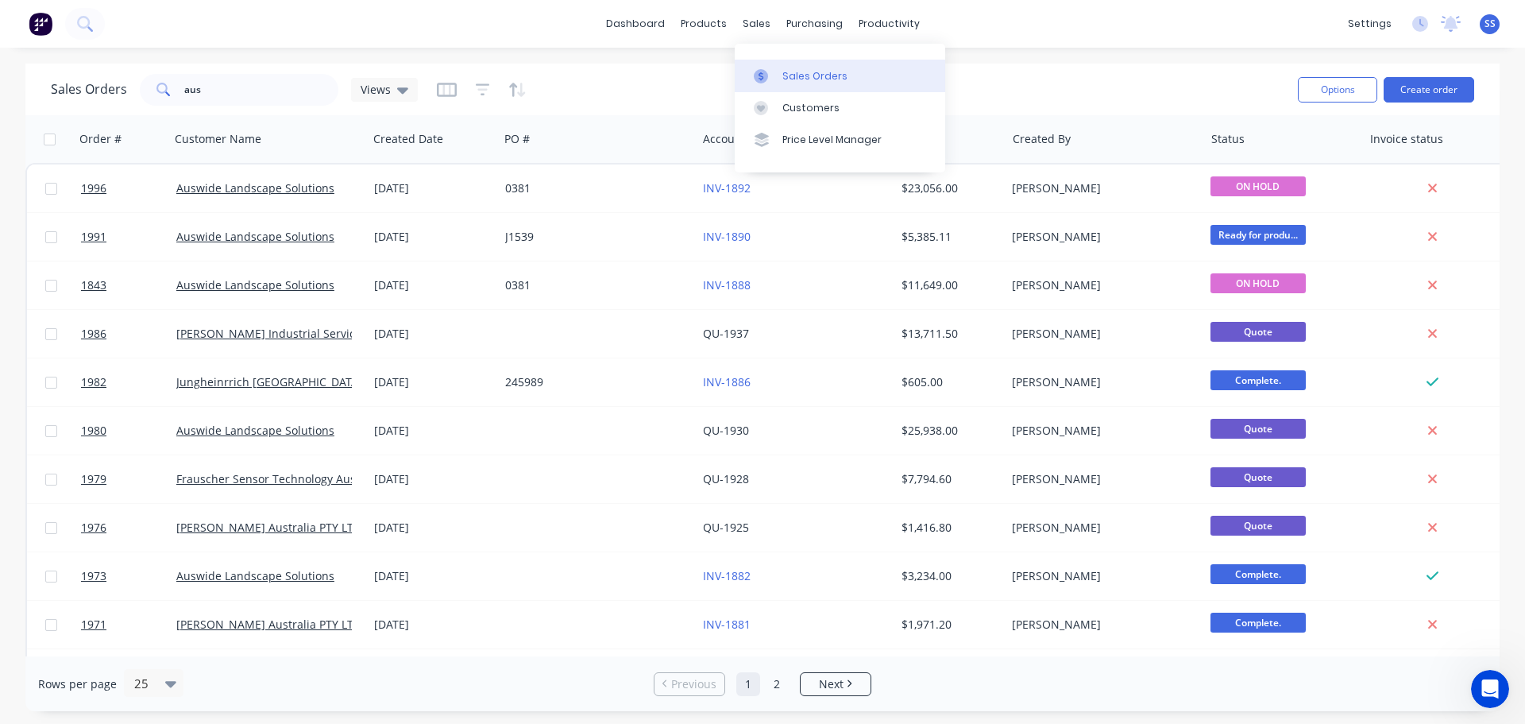
click at [792, 88] on link "Sales Orders" at bounding box center [840, 76] width 210 height 32
click at [305, 97] on input "aus" at bounding box center [261, 90] width 155 height 32
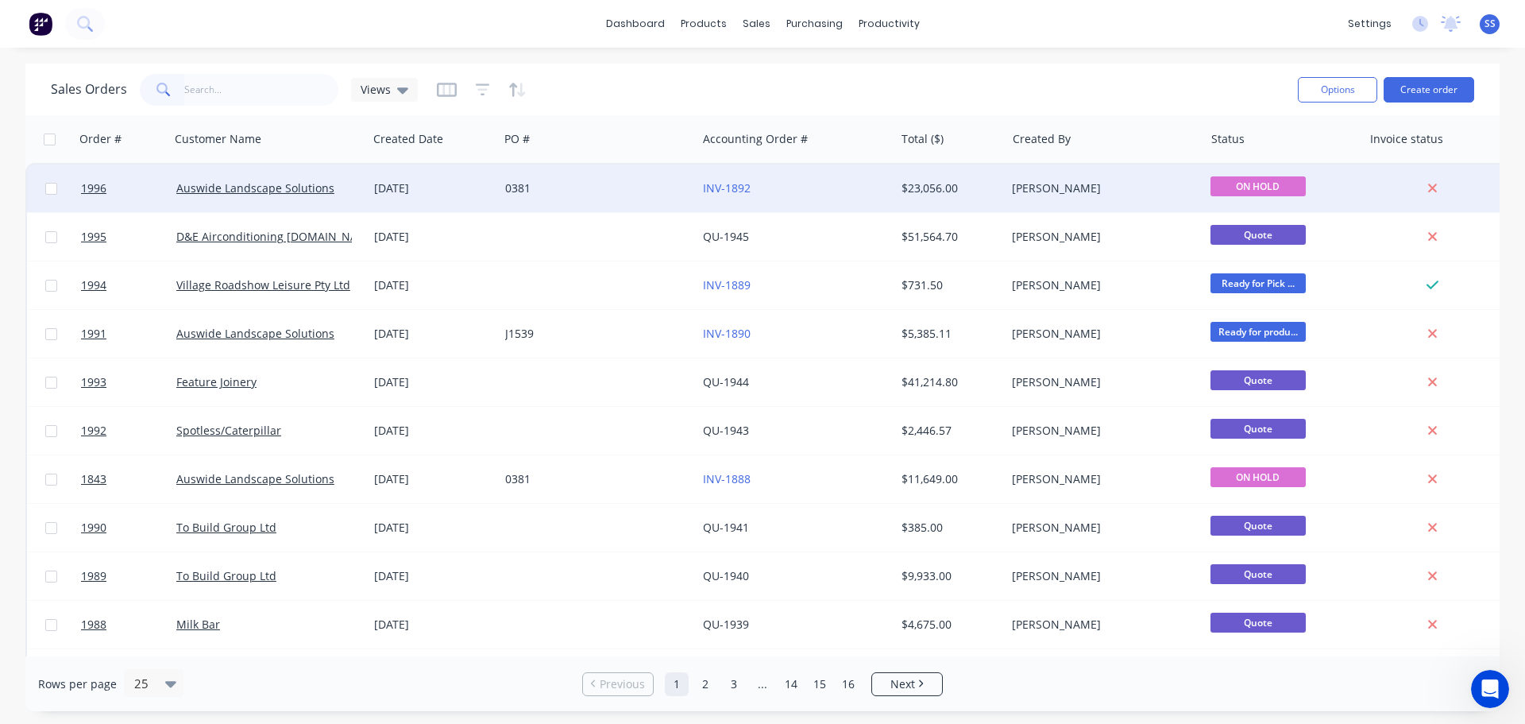
click at [624, 195] on div "0381" at bounding box center [593, 188] width 176 height 16
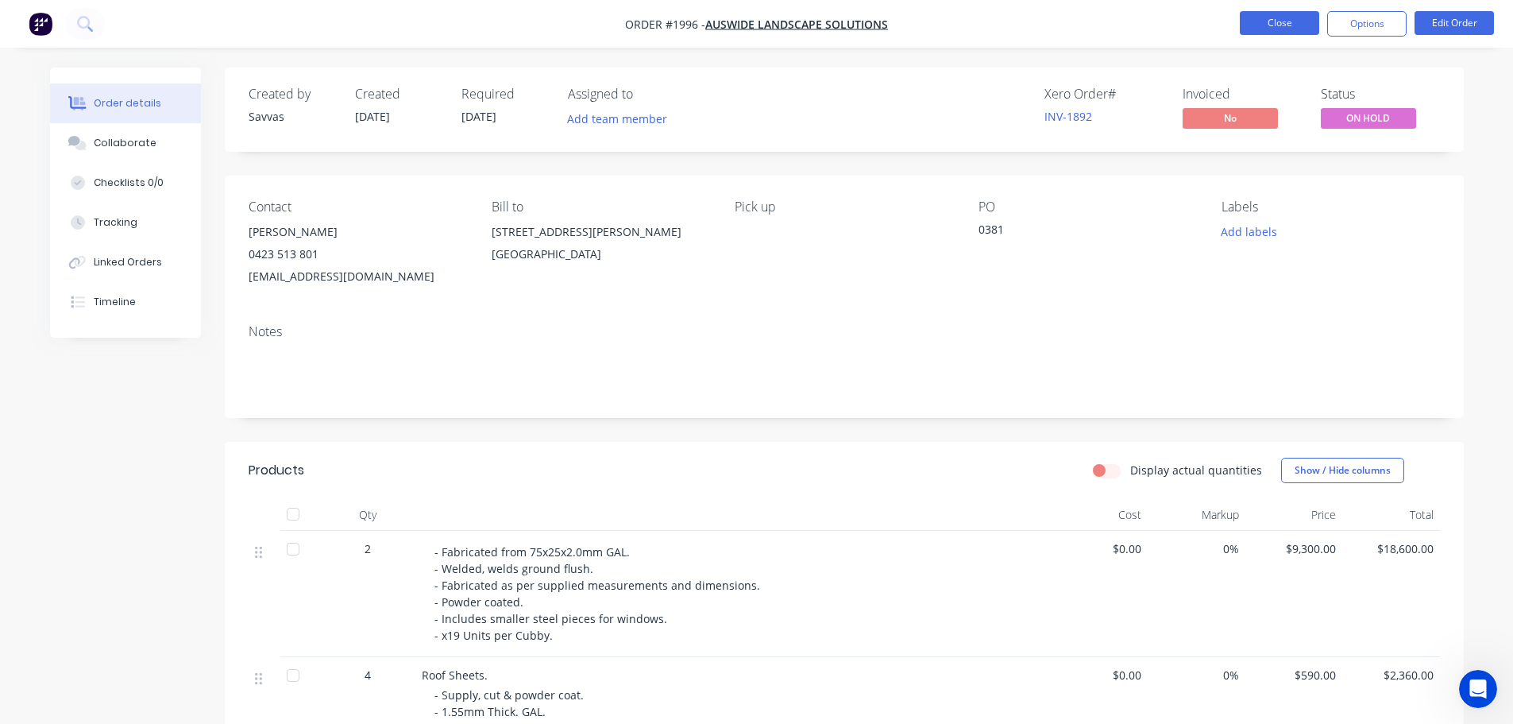
click at [1240, 25] on button "Close" at bounding box center [1279, 23] width 79 height 24
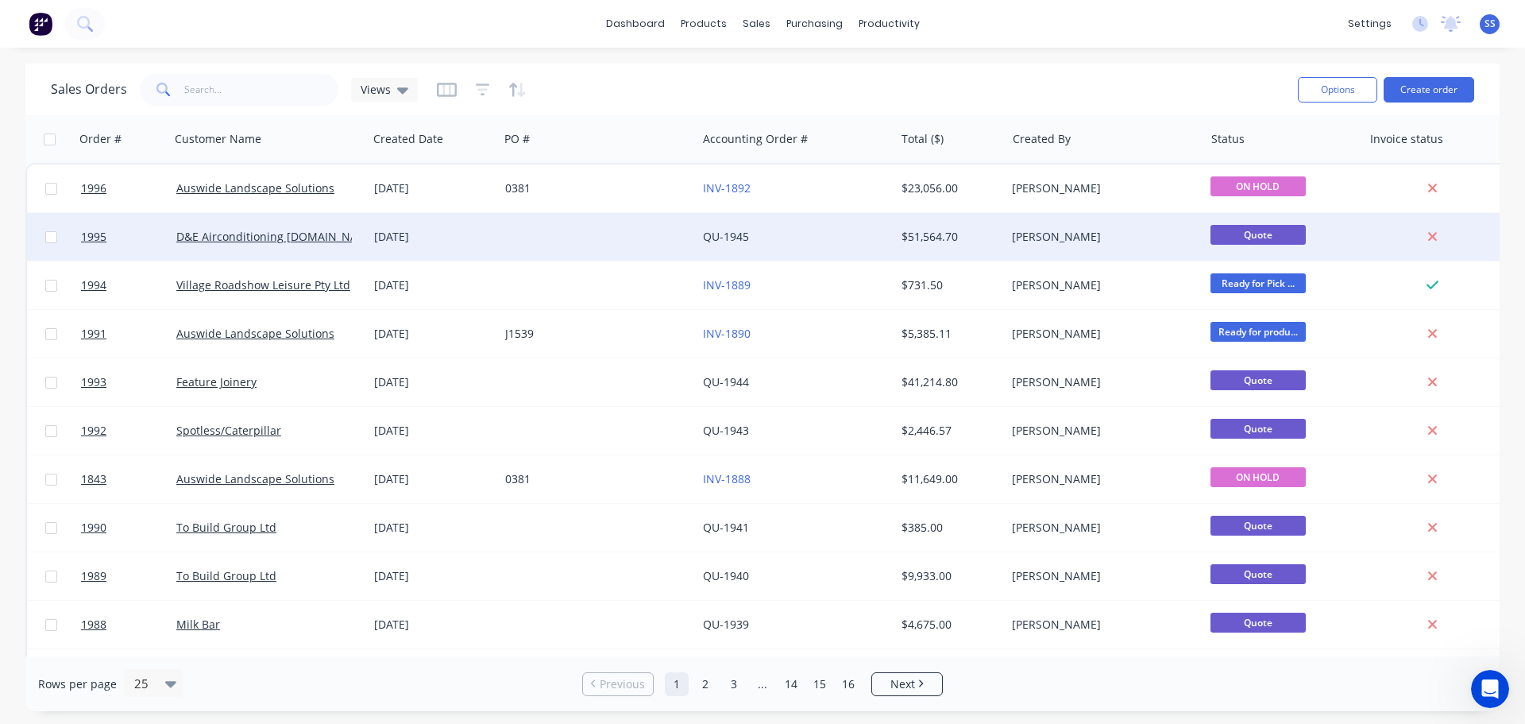
click at [564, 252] on div at bounding box center [598, 237] width 198 height 48
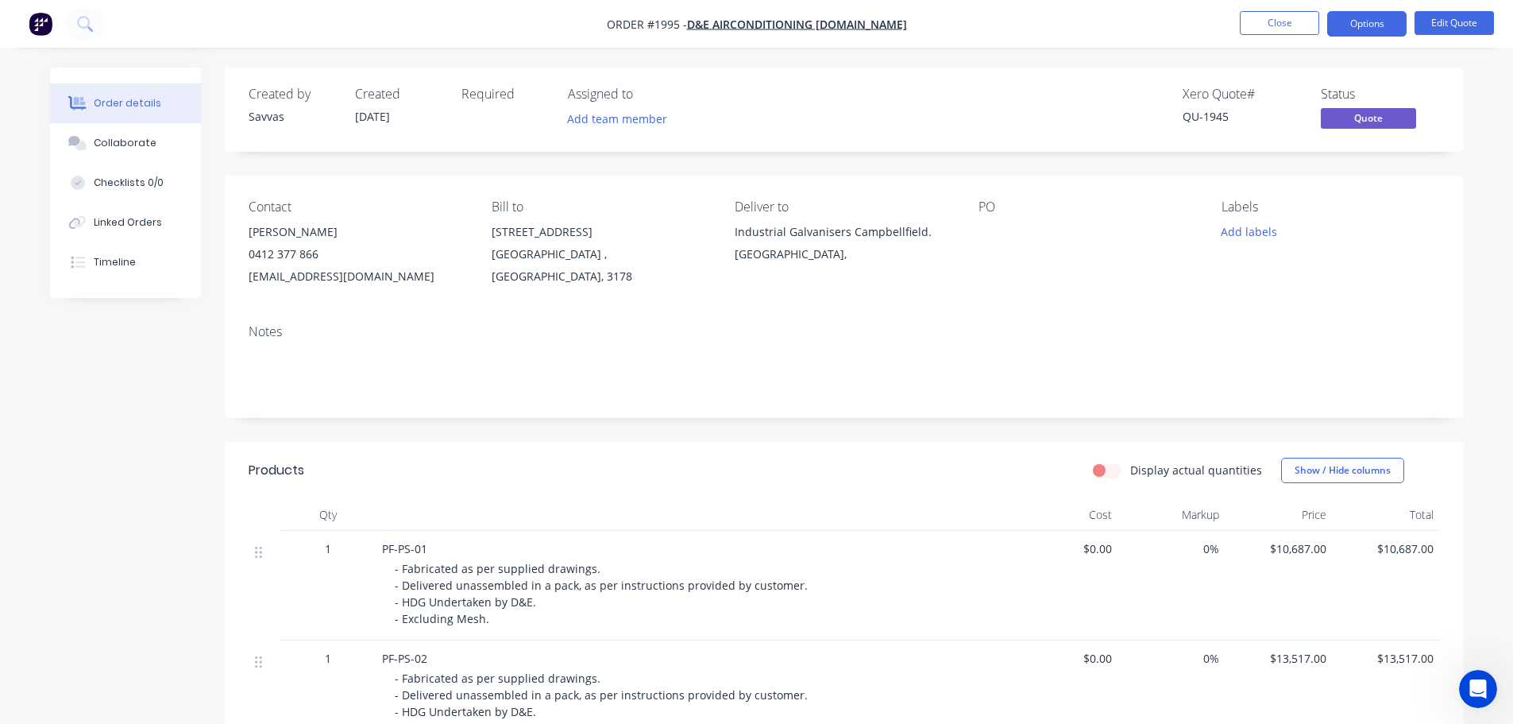
scroll to position [397, 0]
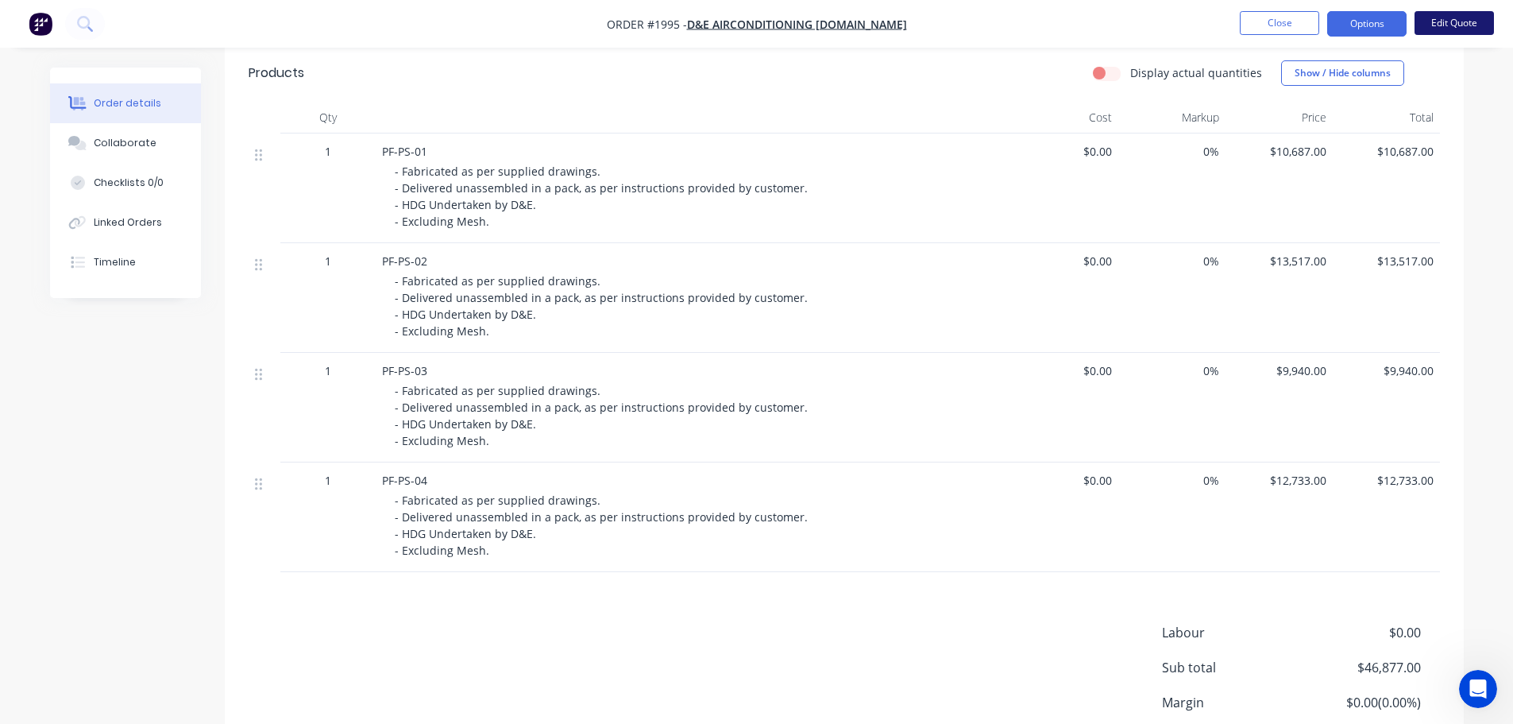
click at [1434, 29] on button "Edit Quote" at bounding box center [1454, 23] width 79 height 24
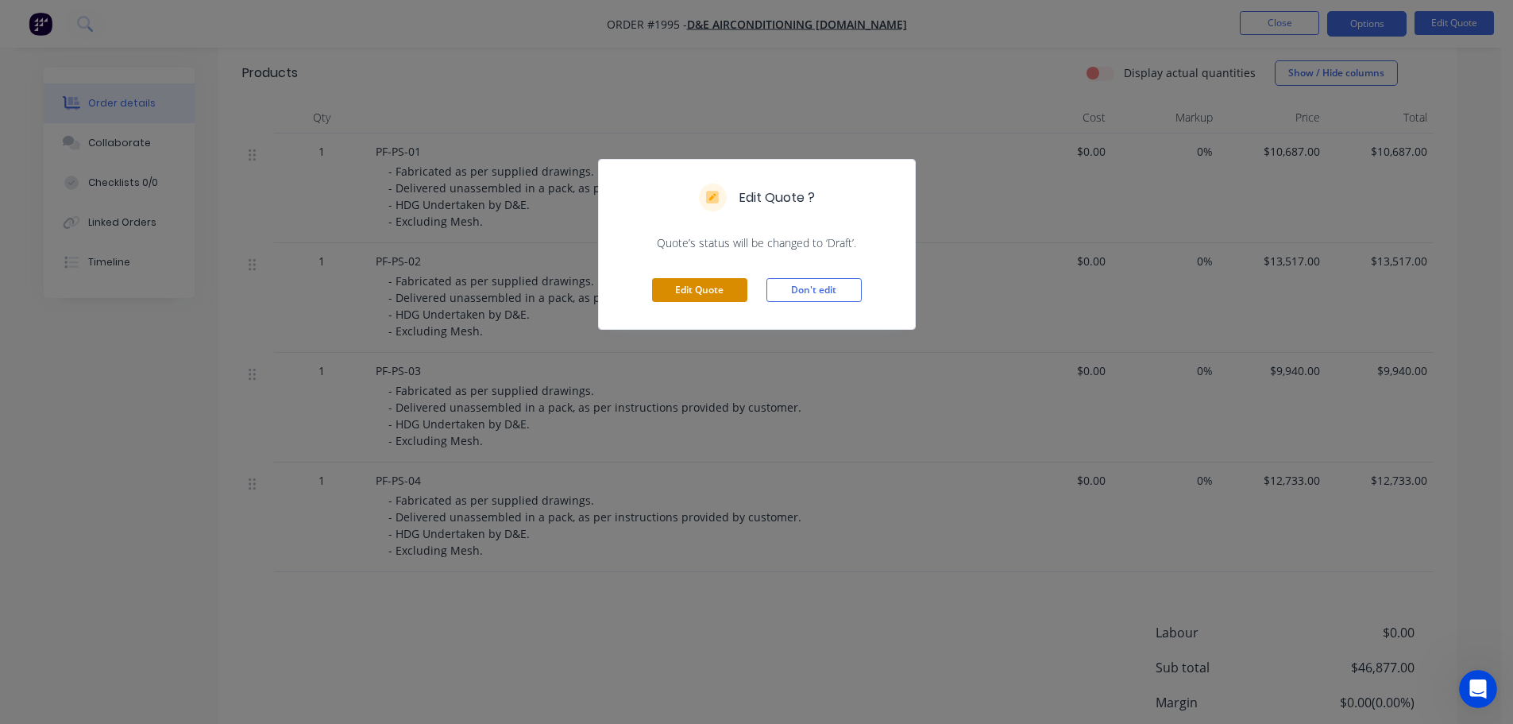
click at [739, 285] on button "Edit Quote" at bounding box center [699, 290] width 95 height 24
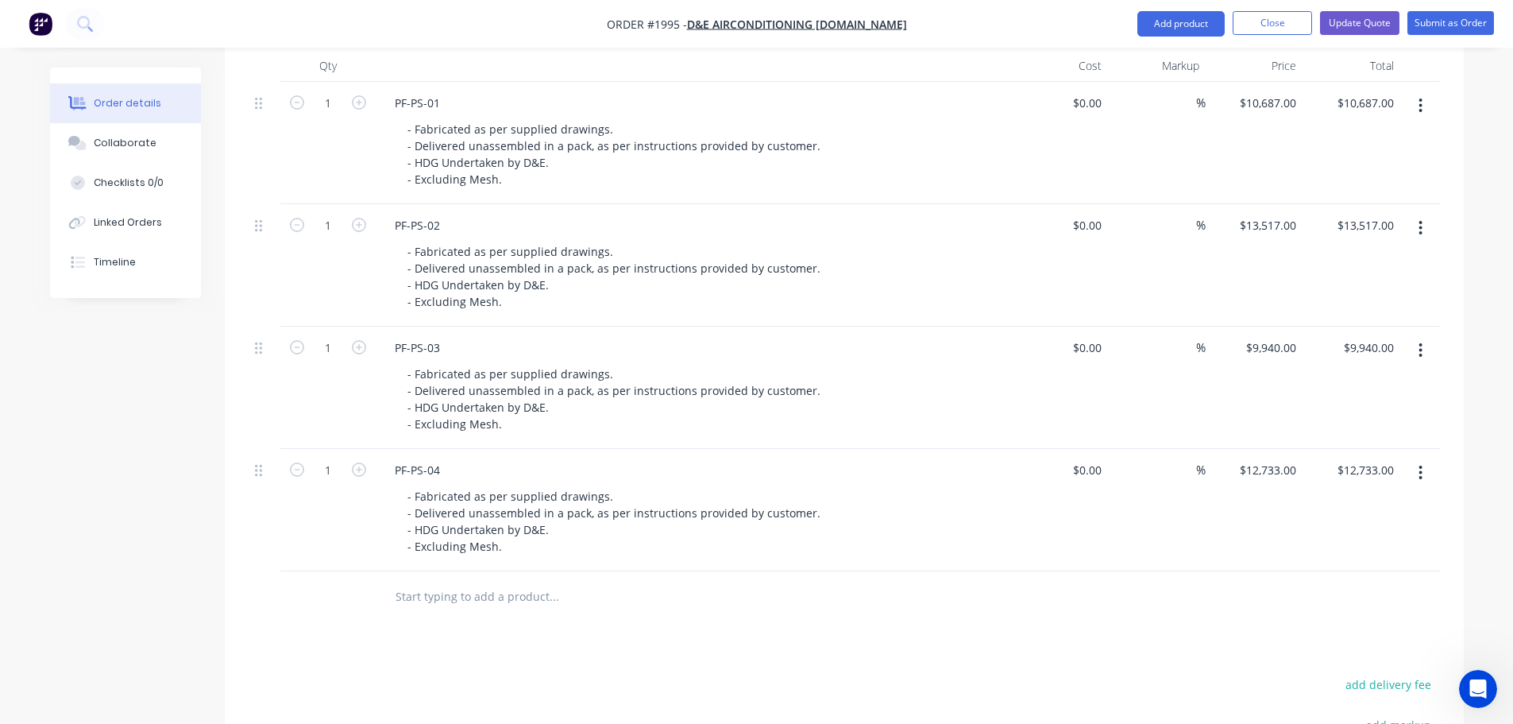
scroll to position [159, 0]
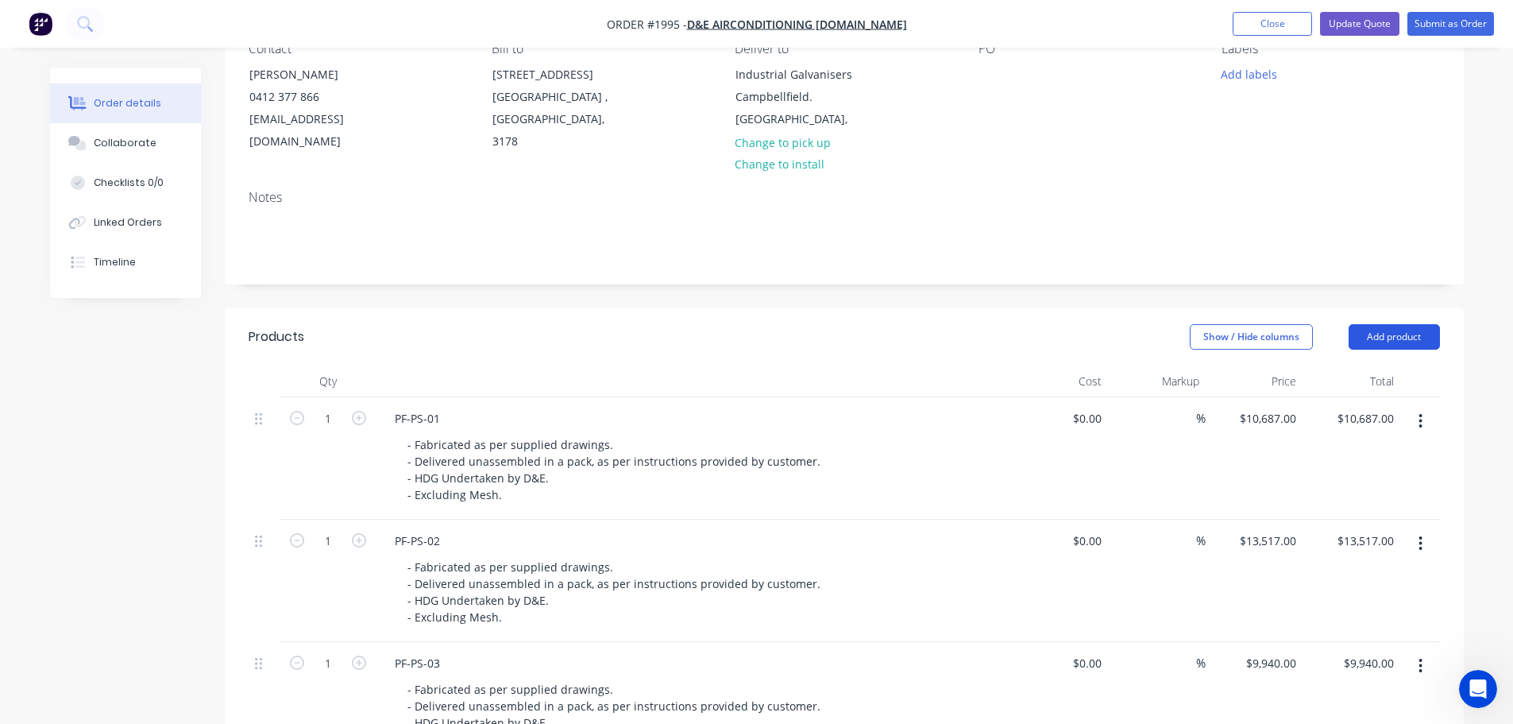
click at [1372, 345] on button "Add product" at bounding box center [1394, 336] width 91 height 25
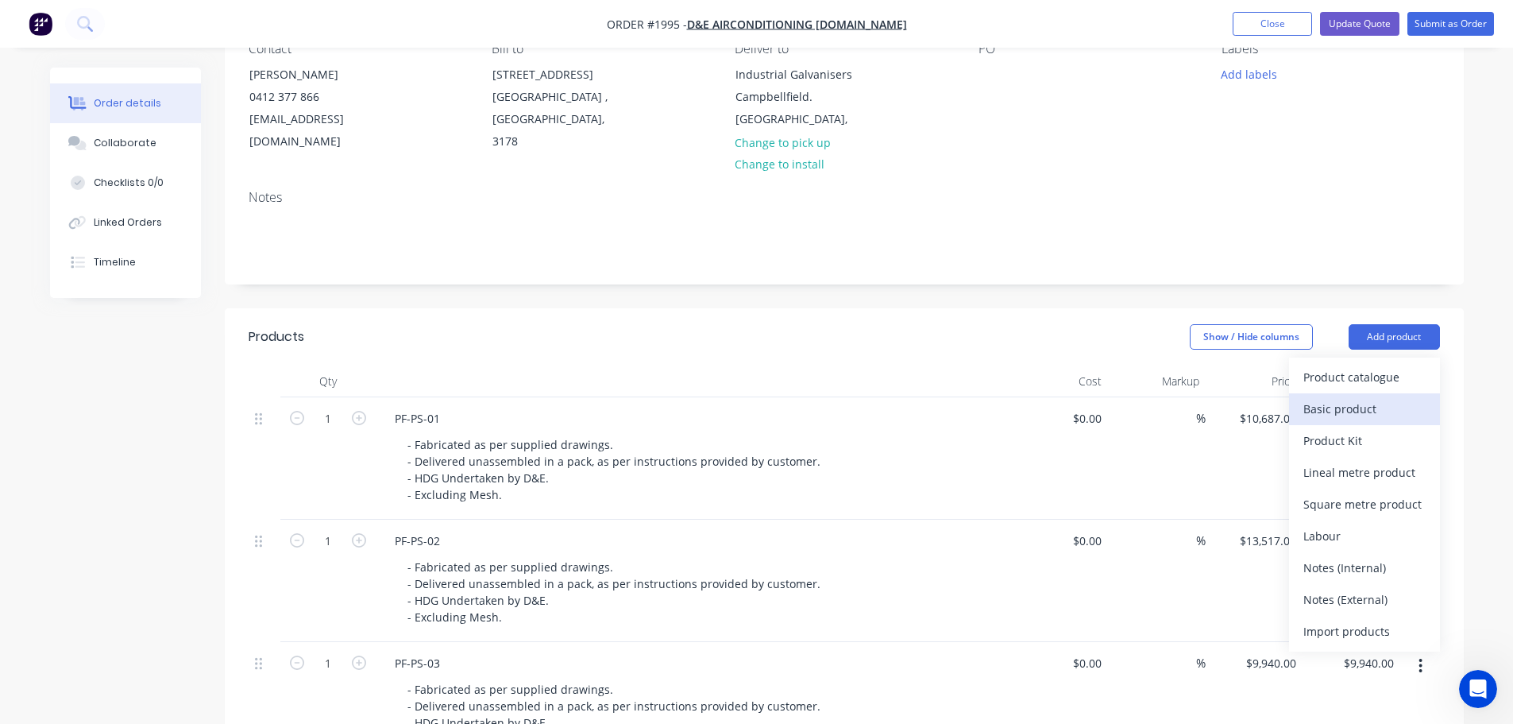
click at [1353, 409] on div "Basic product" at bounding box center [1364, 408] width 122 height 23
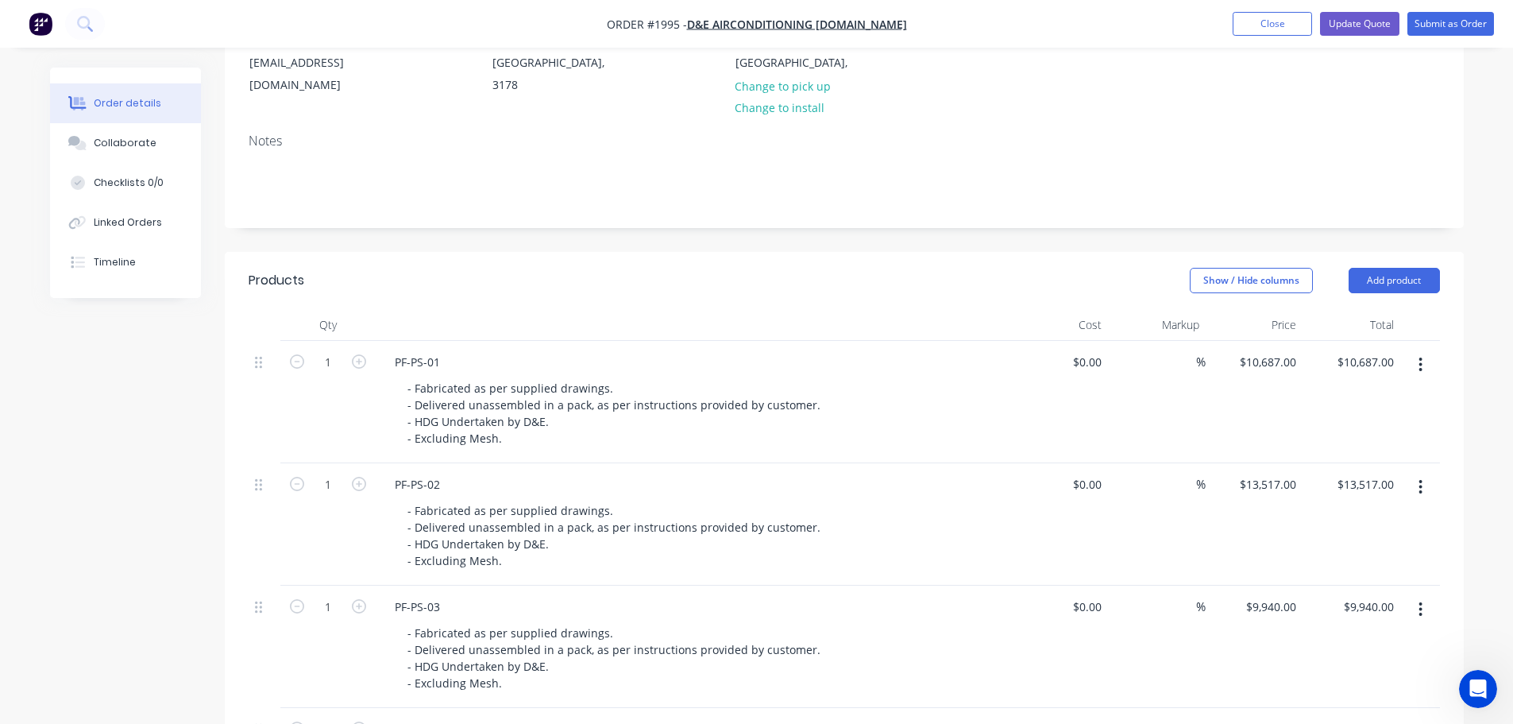
scroll to position [556, 0]
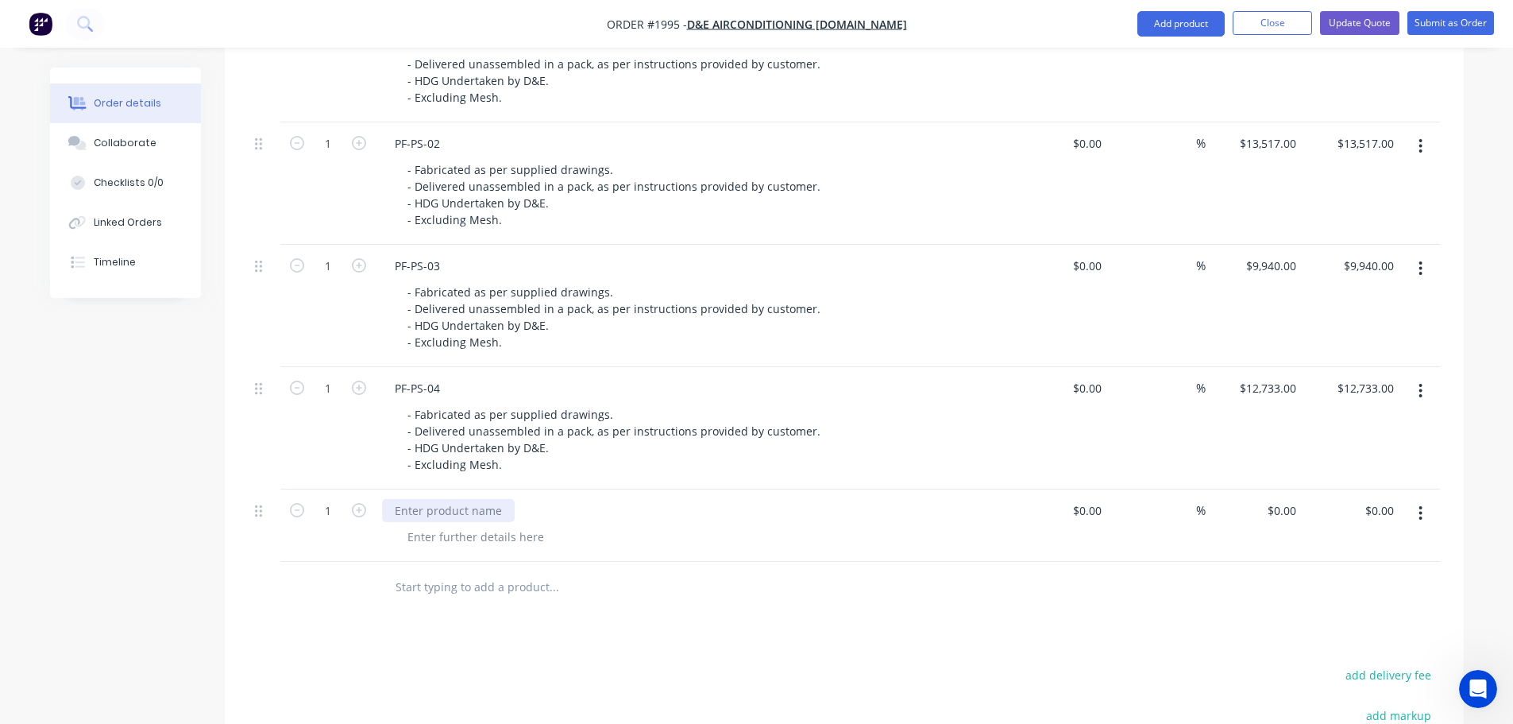
click at [488, 512] on div at bounding box center [448, 510] width 133 height 23
click at [497, 532] on div at bounding box center [476, 536] width 162 height 23
click at [354, 516] on icon "button" at bounding box center [359, 510] width 14 height 14
type input "2"
click at [1280, 507] on div "0 $0.00" at bounding box center [1281, 510] width 43 height 23
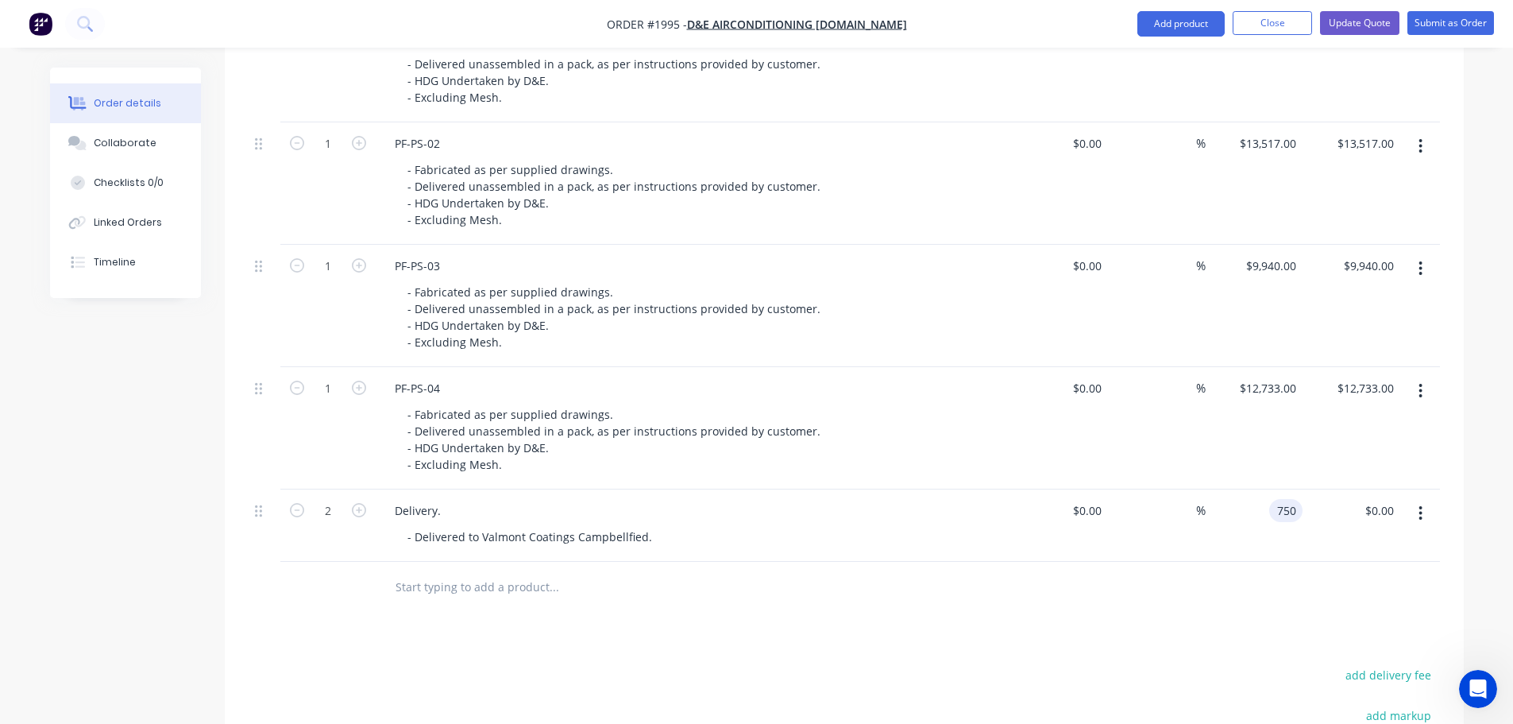
type input "$750.00"
type input "$1,500.00"
click at [1066, 602] on div at bounding box center [844, 588] width 1191 height 52
click at [647, 539] on div "- Delivered to Valmont Coatings Campbellfied." at bounding box center [530, 536] width 270 height 23
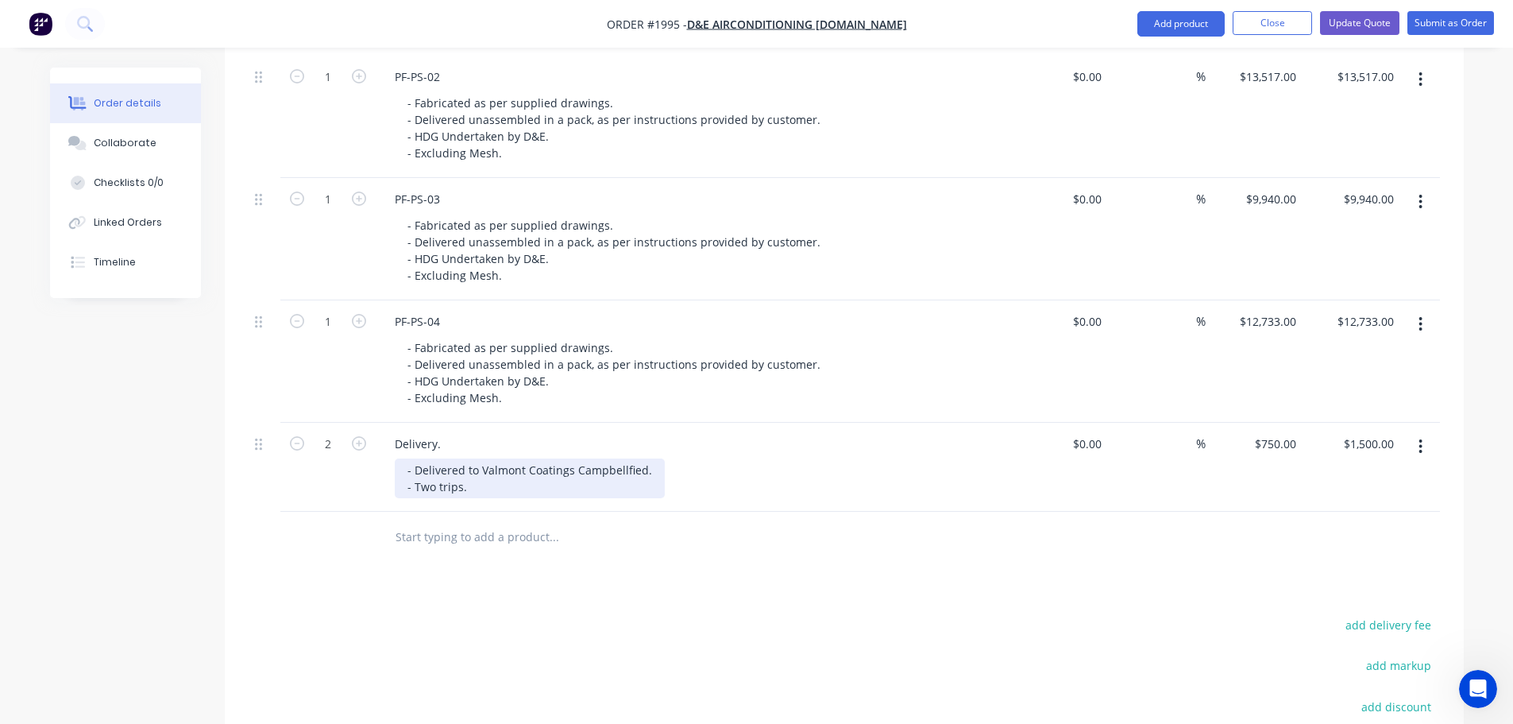
scroll to position [708, 0]
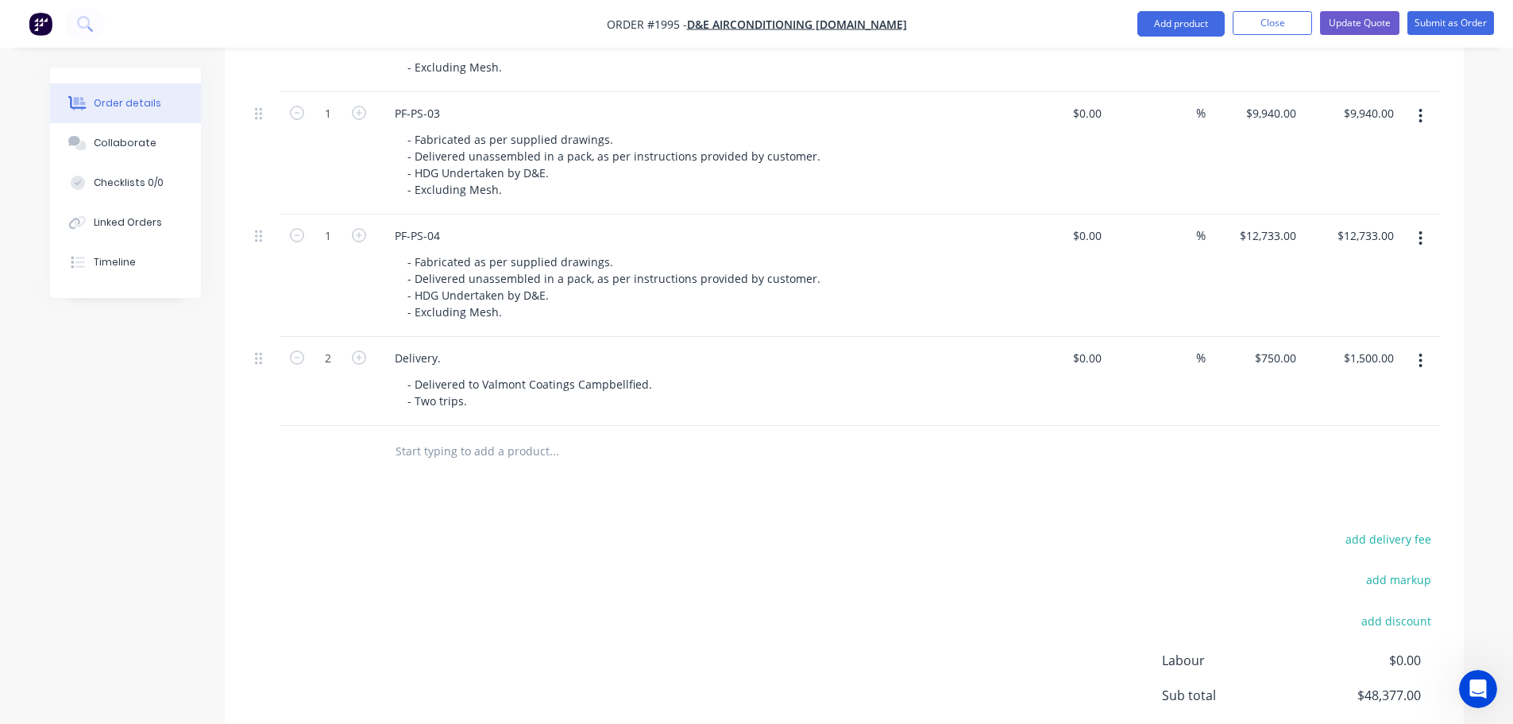
click at [824, 493] on div "Products Show / Hide columns Add product Qty Cost Markup Price Total 1 PF-PS-01…" at bounding box center [844, 309] width 1239 height 1100
click at [924, 520] on div "Products Show / Hide columns Add product Qty Cost Markup Price Total 1 PF-PS-01…" at bounding box center [844, 309] width 1239 height 1100
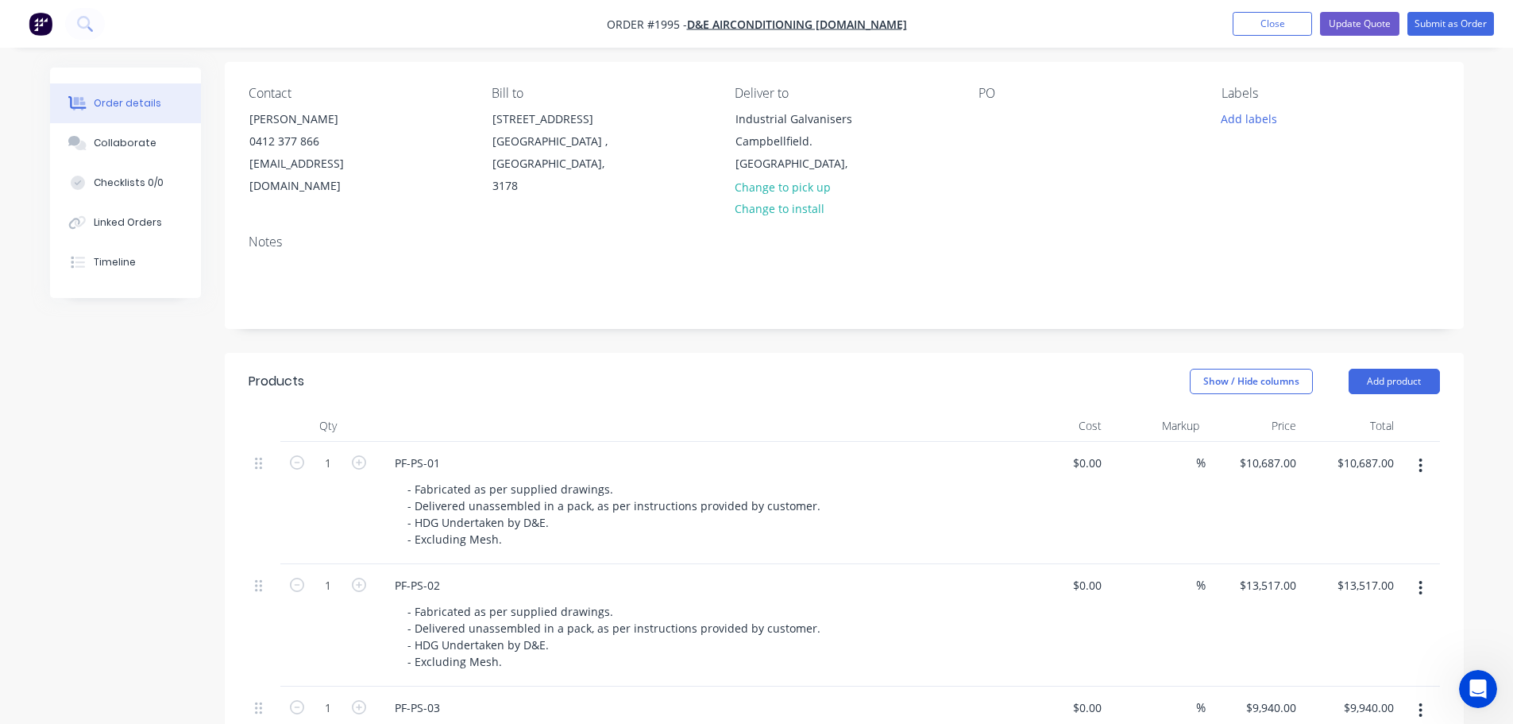
scroll to position [73, 0]
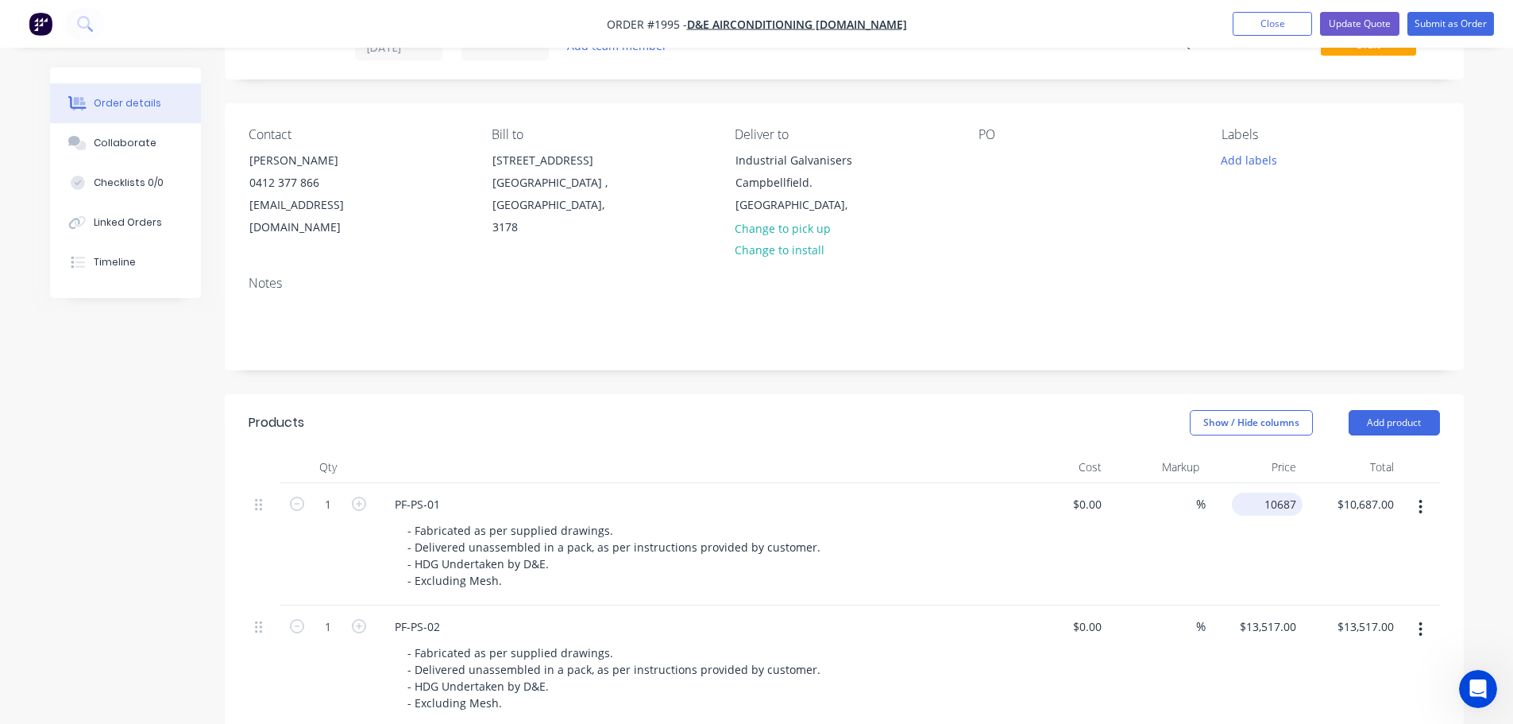
click at [1260, 505] on div "10687 $10,687.00" at bounding box center [1267, 503] width 71 height 23
type input "$10,456.00"
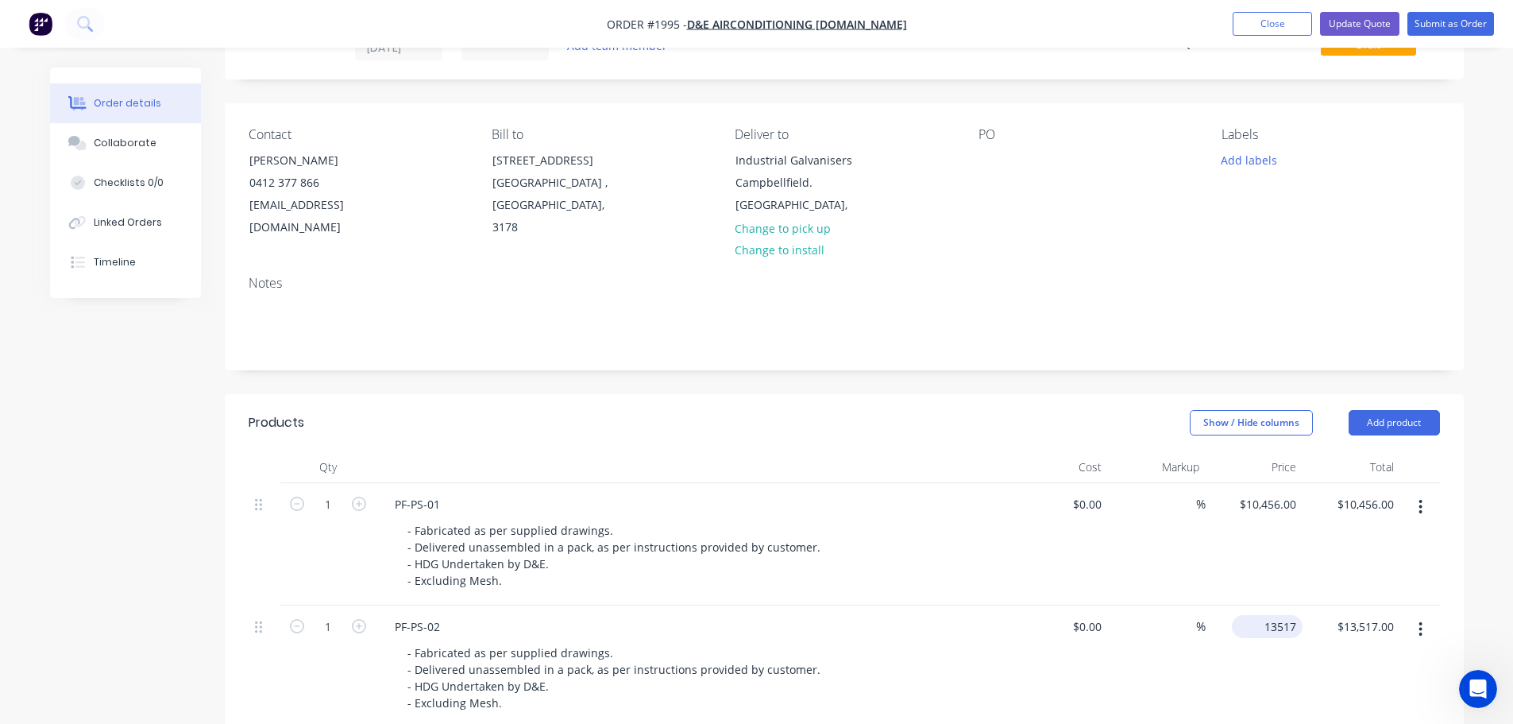
click at [1291, 622] on input "13517" at bounding box center [1270, 626] width 64 height 23
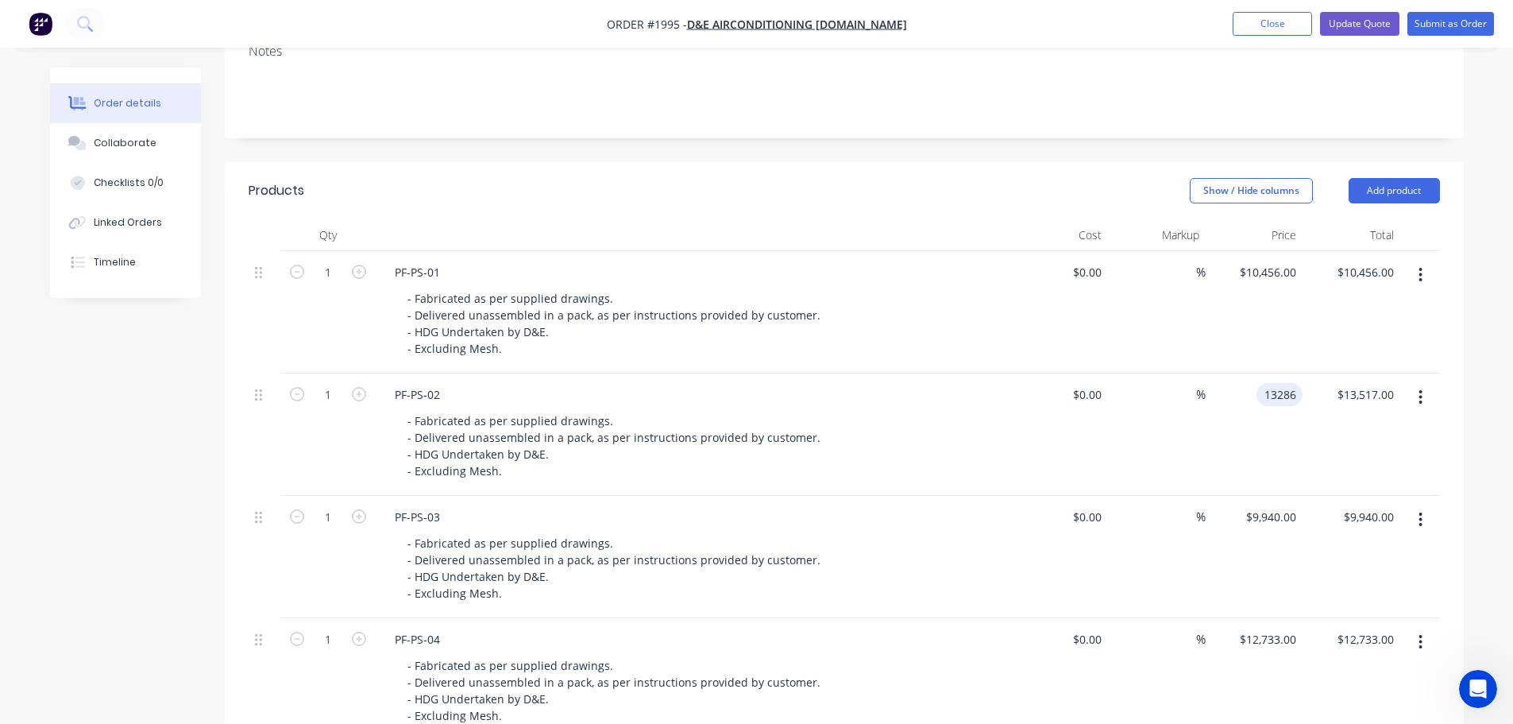
scroll to position [311, 0]
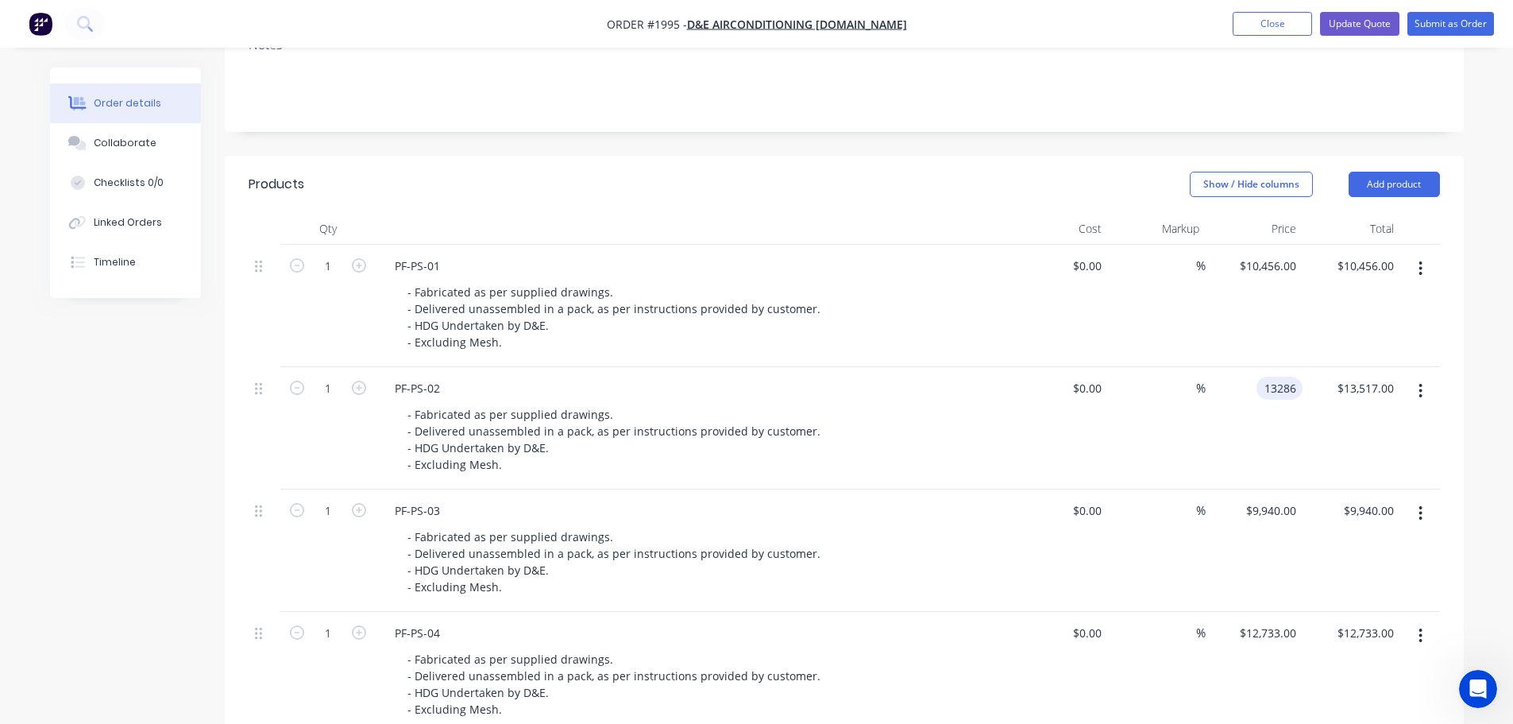
type input "$13,286.00"
click at [1287, 505] on input "9940" at bounding box center [1274, 510] width 58 height 23
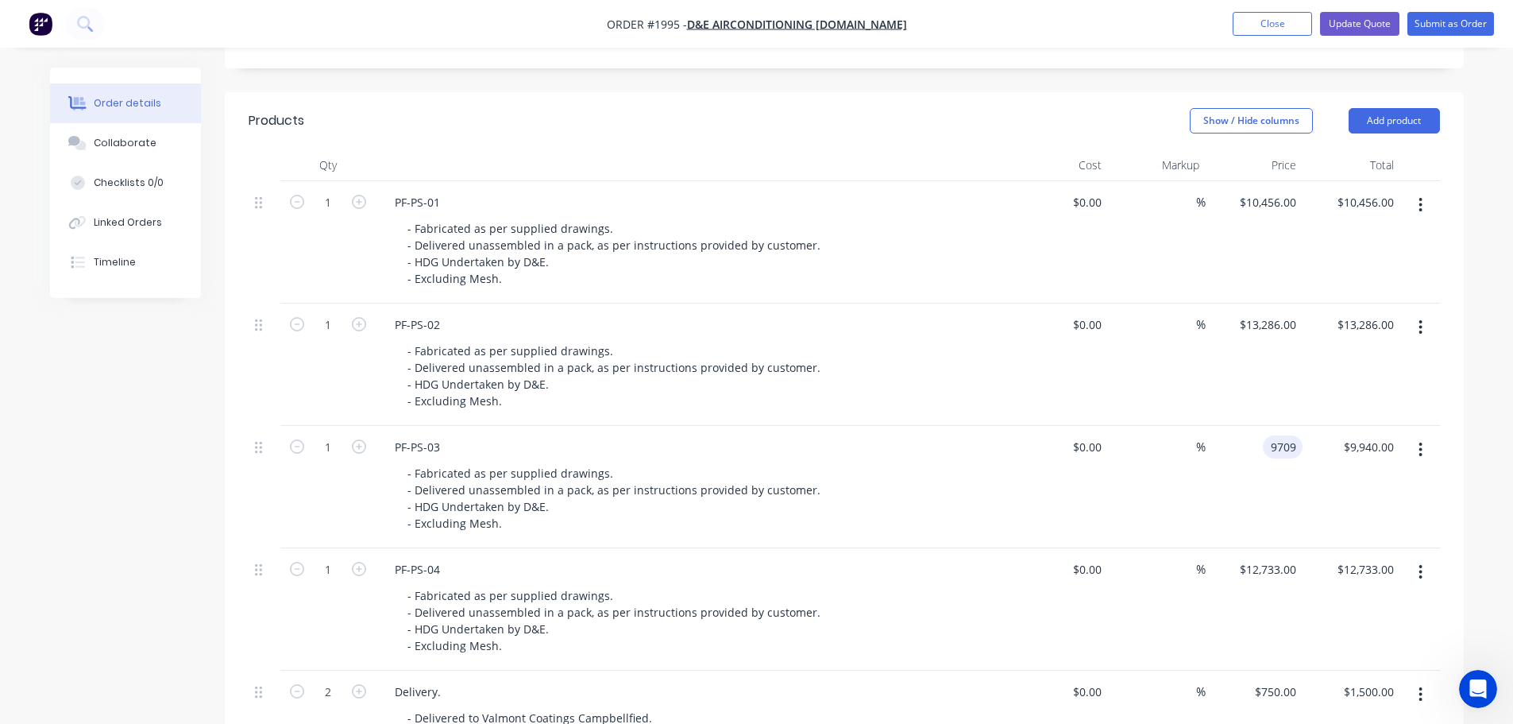
scroll to position [470, 0]
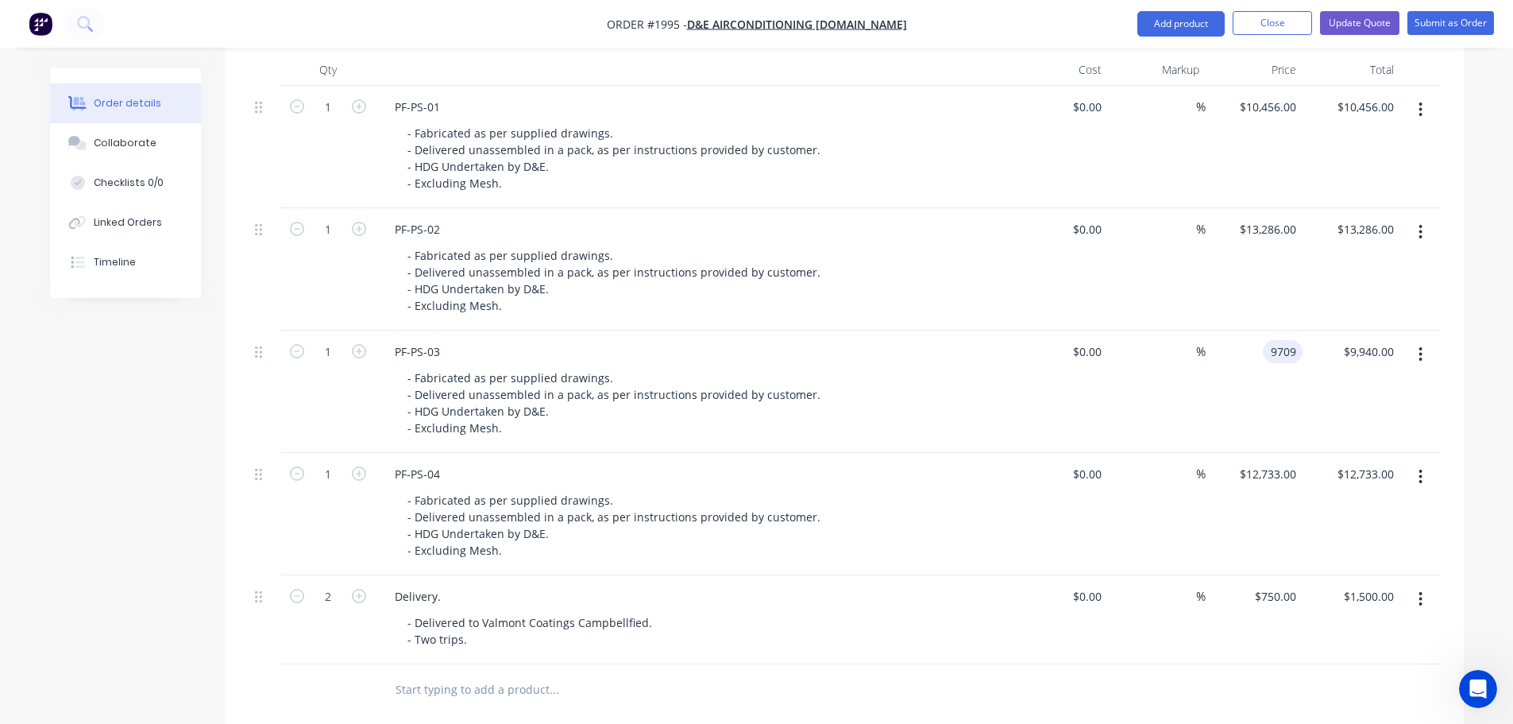
type input "$9,709.00"
click at [1264, 481] on input "12733" at bounding box center [1270, 473] width 64 height 23
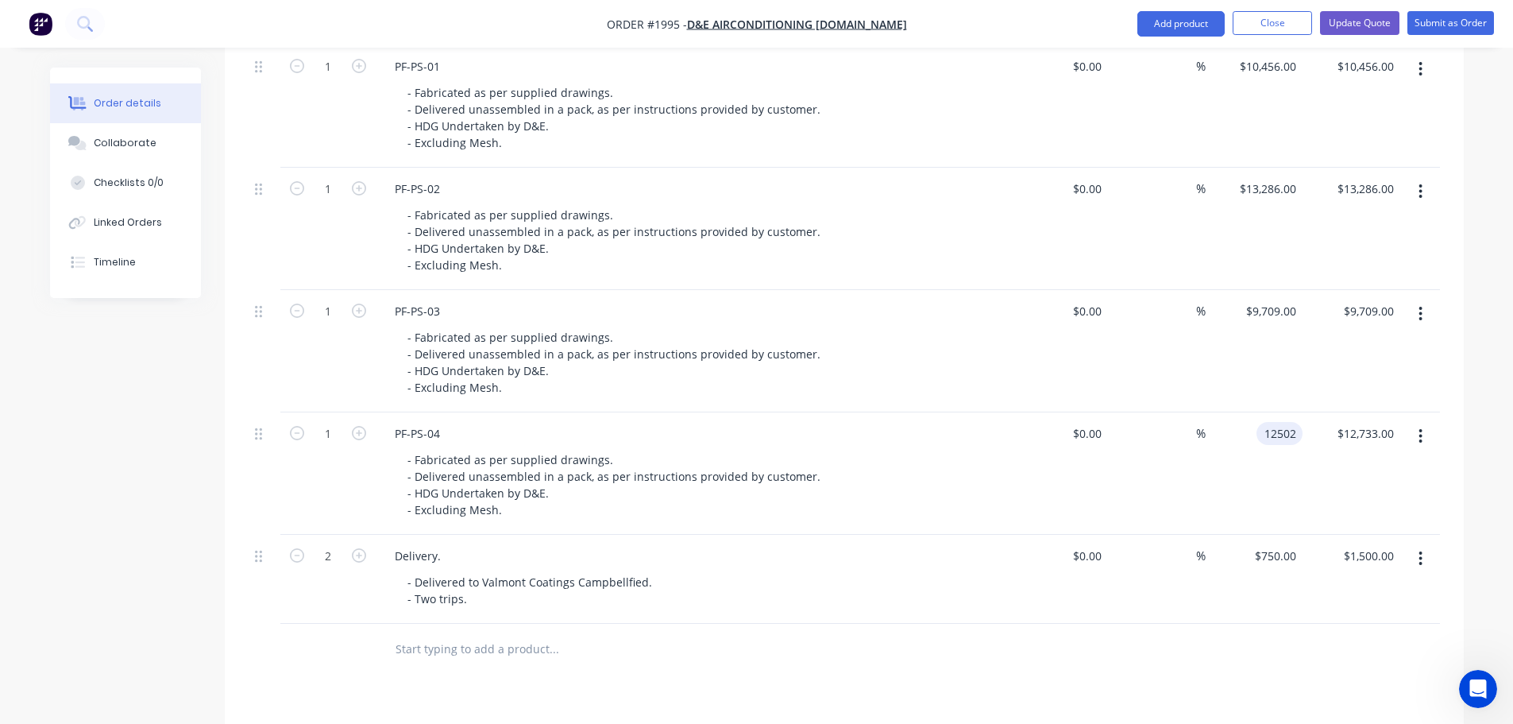
scroll to position [550, 0]
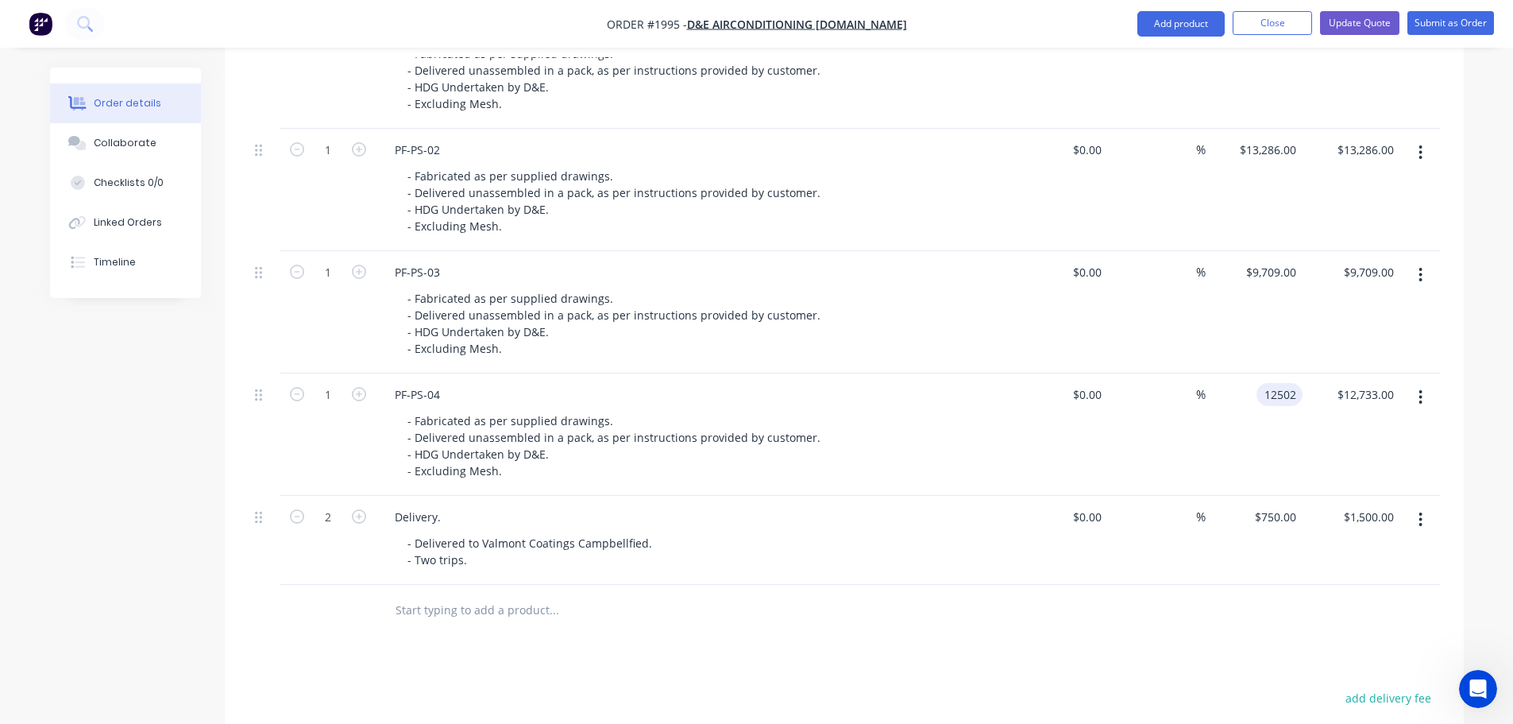
type input "$12,502.00"
click at [1229, 619] on div at bounding box center [844, 611] width 1191 height 52
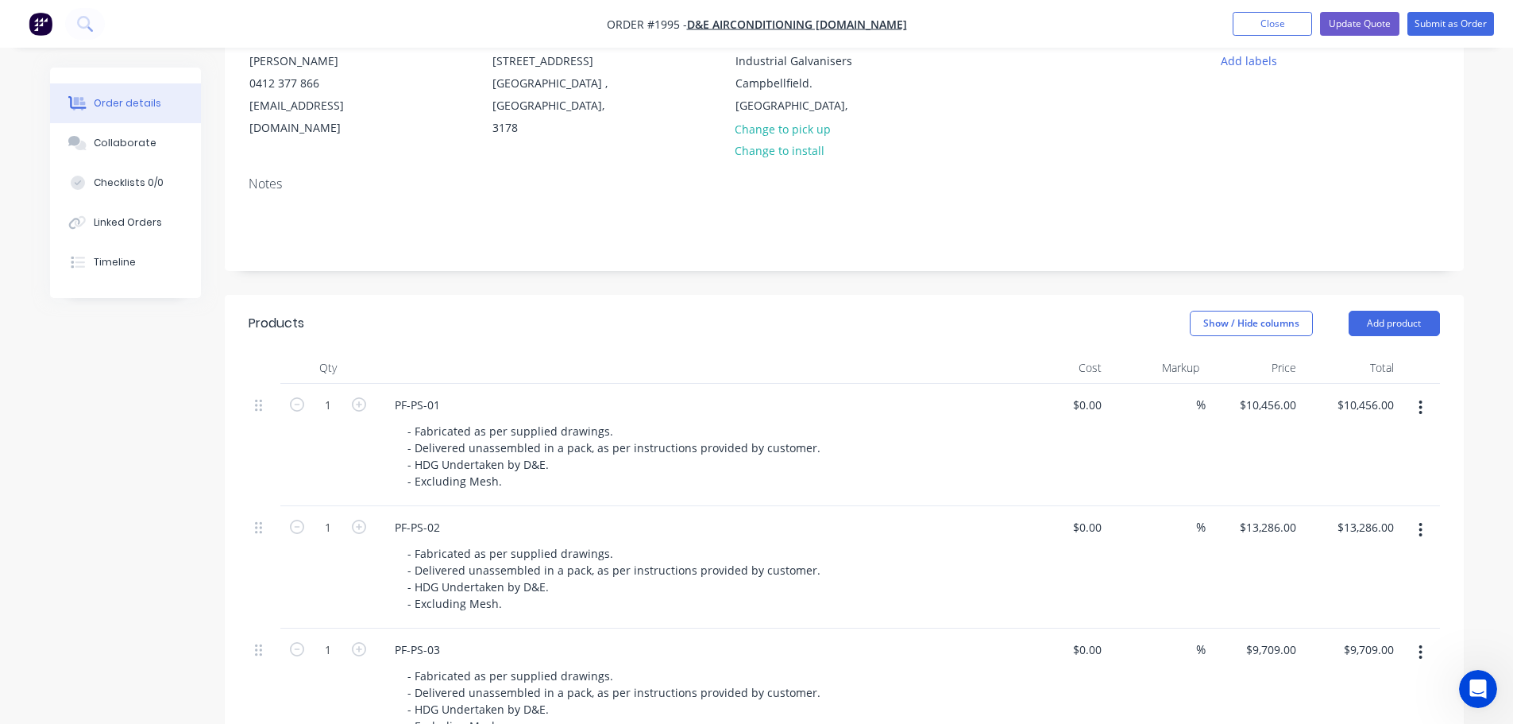
scroll to position [152, 0]
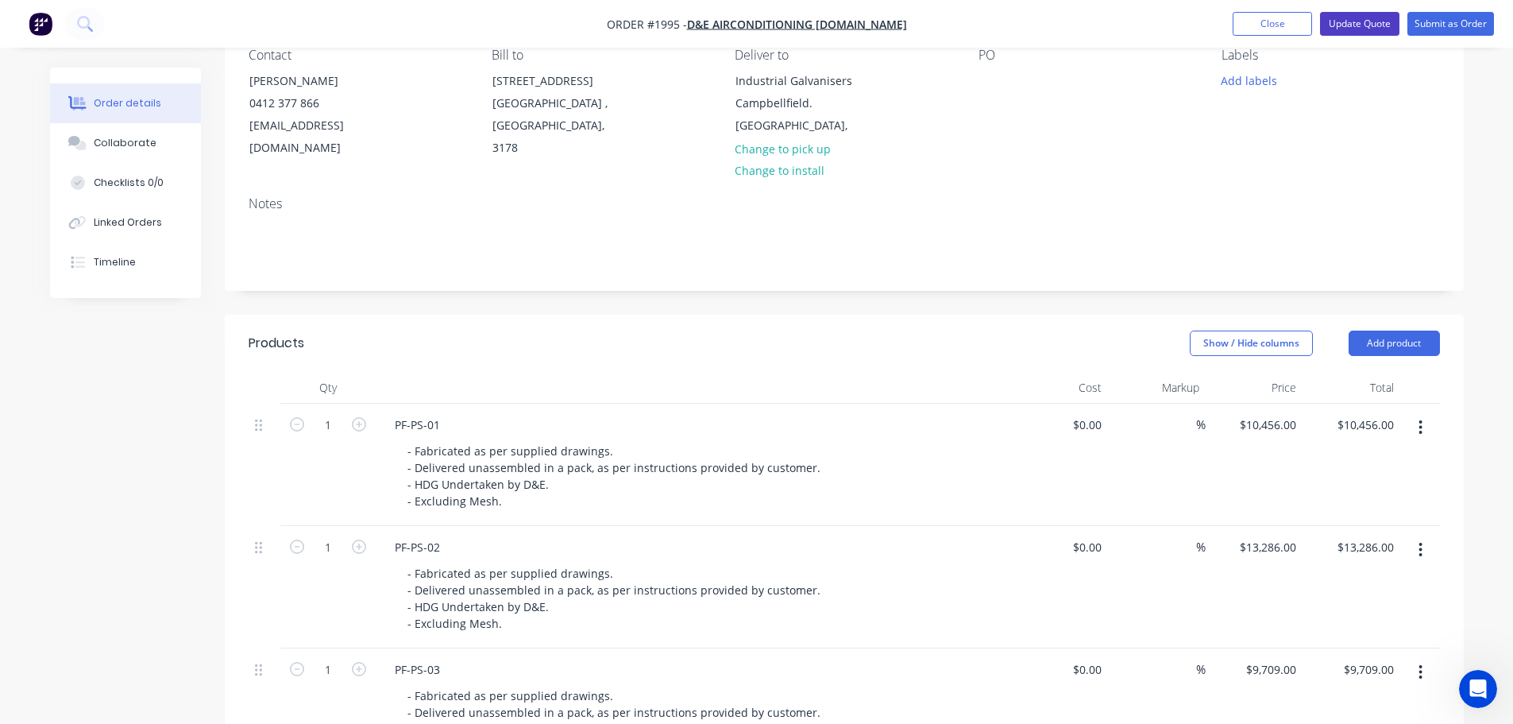
click at [1341, 20] on button "Update Quote" at bounding box center [1359, 24] width 79 height 24
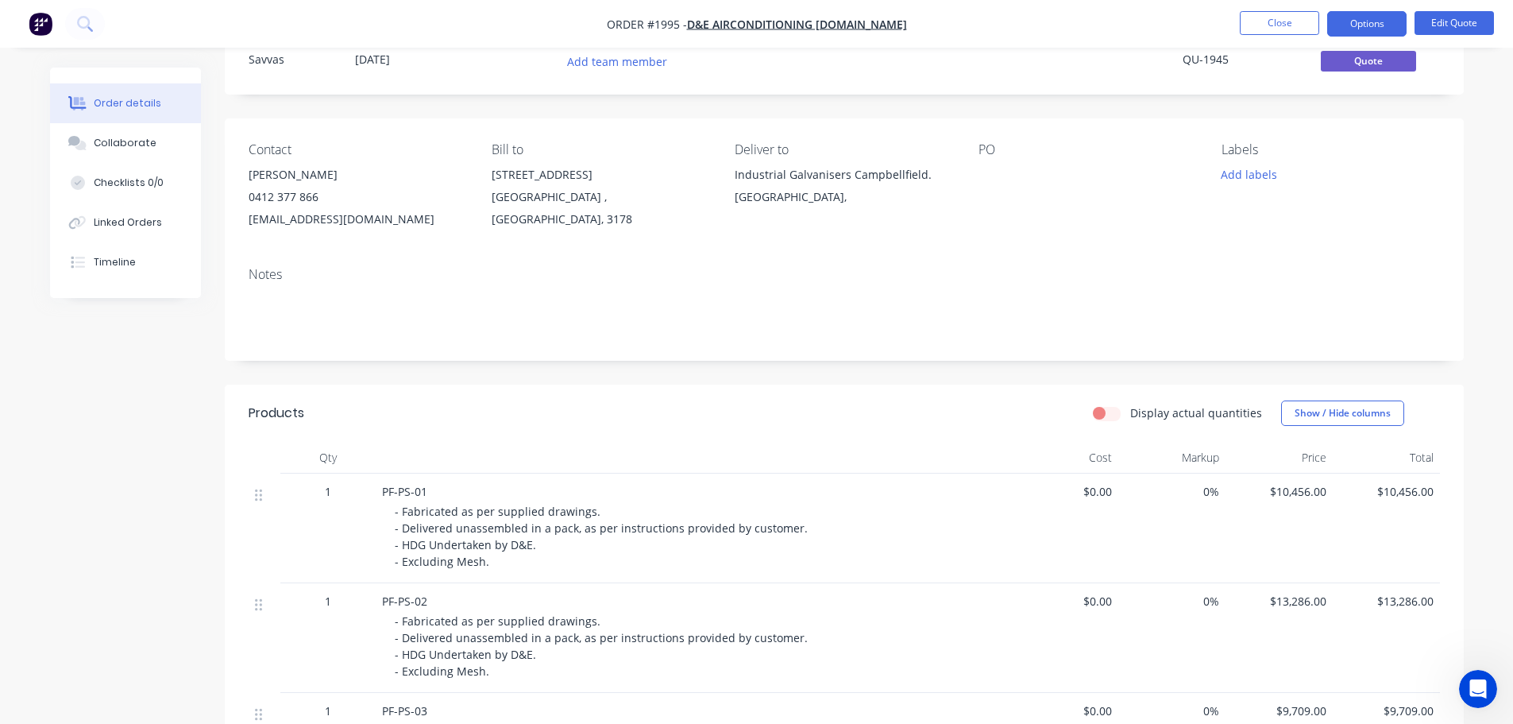
scroll to position [48, 0]
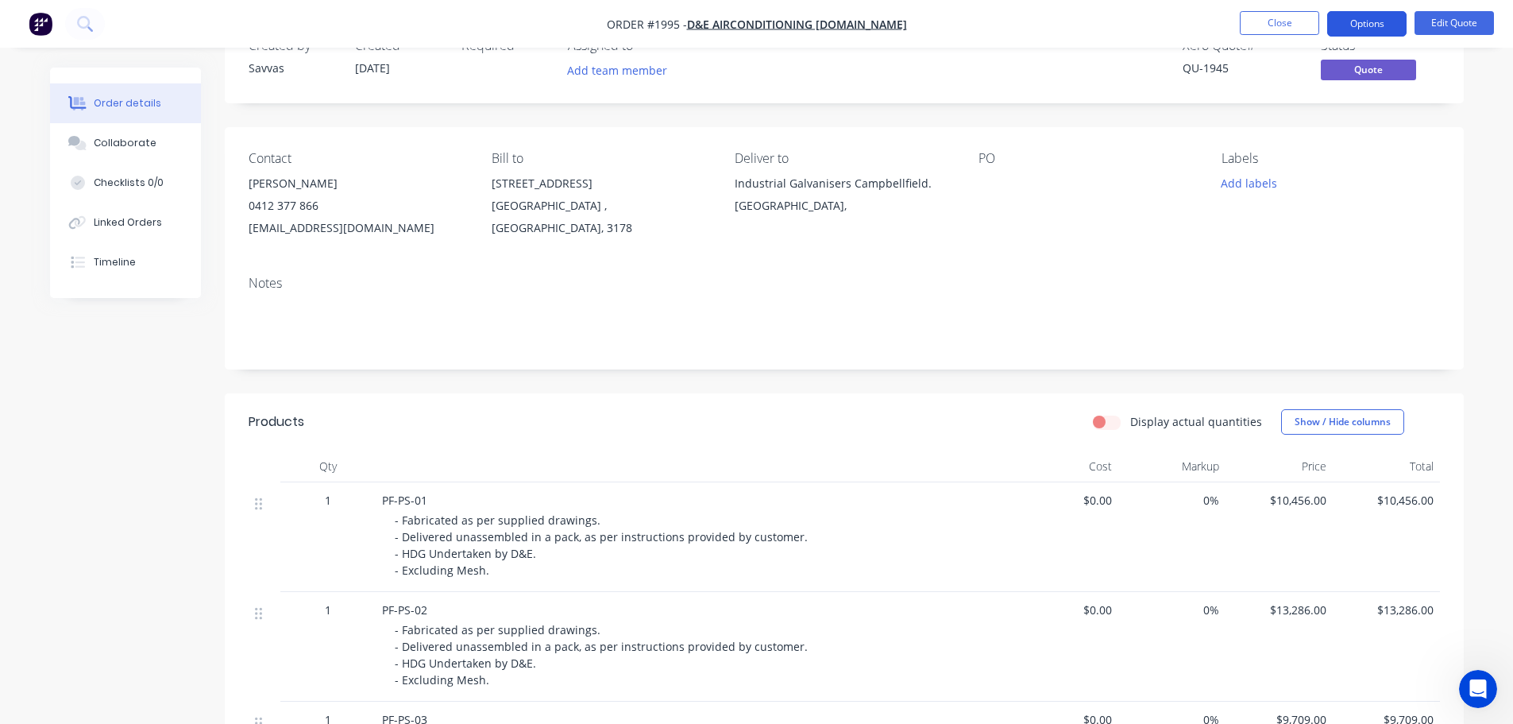
click at [1378, 11] on button "Options" at bounding box center [1366, 23] width 79 height 25
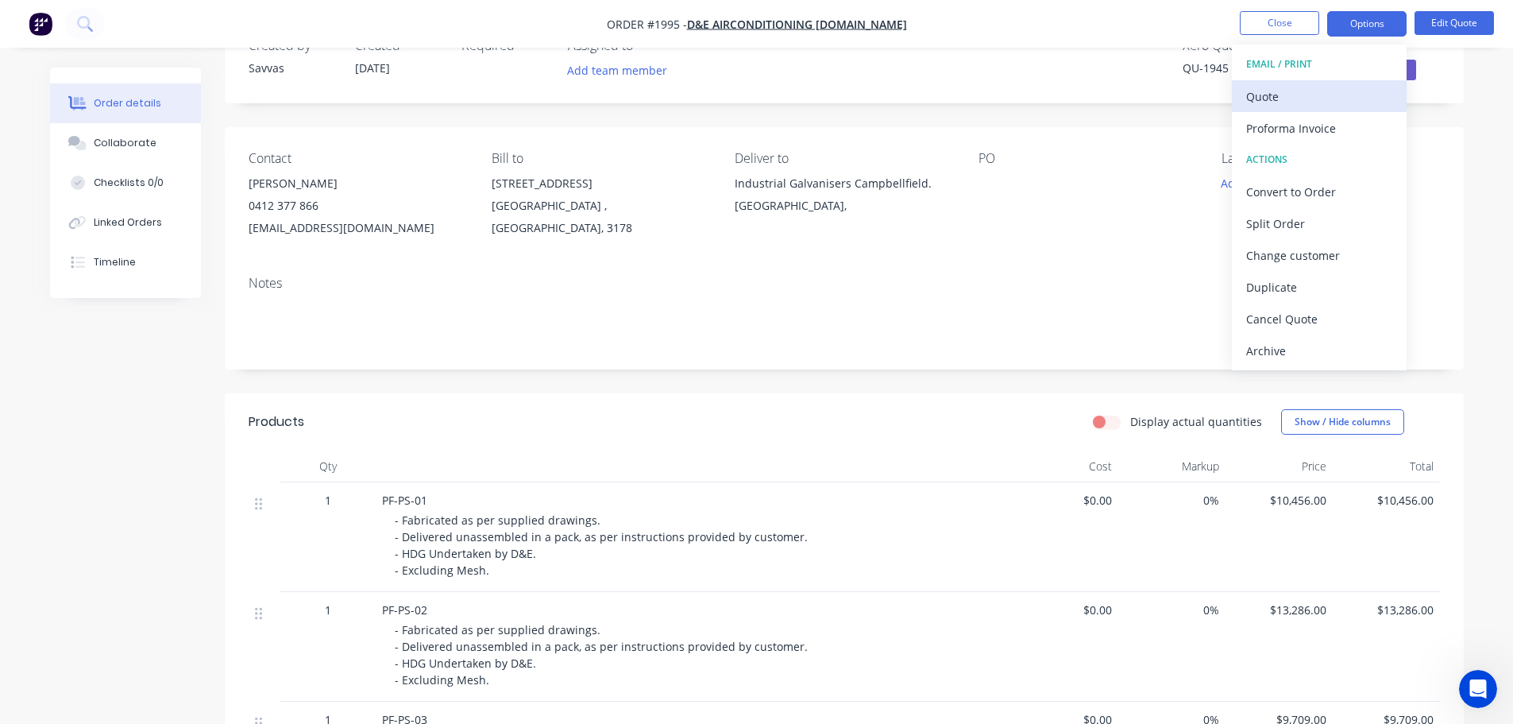
click at [1341, 94] on div "Quote" at bounding box center [1319, 96] width 146 height 23
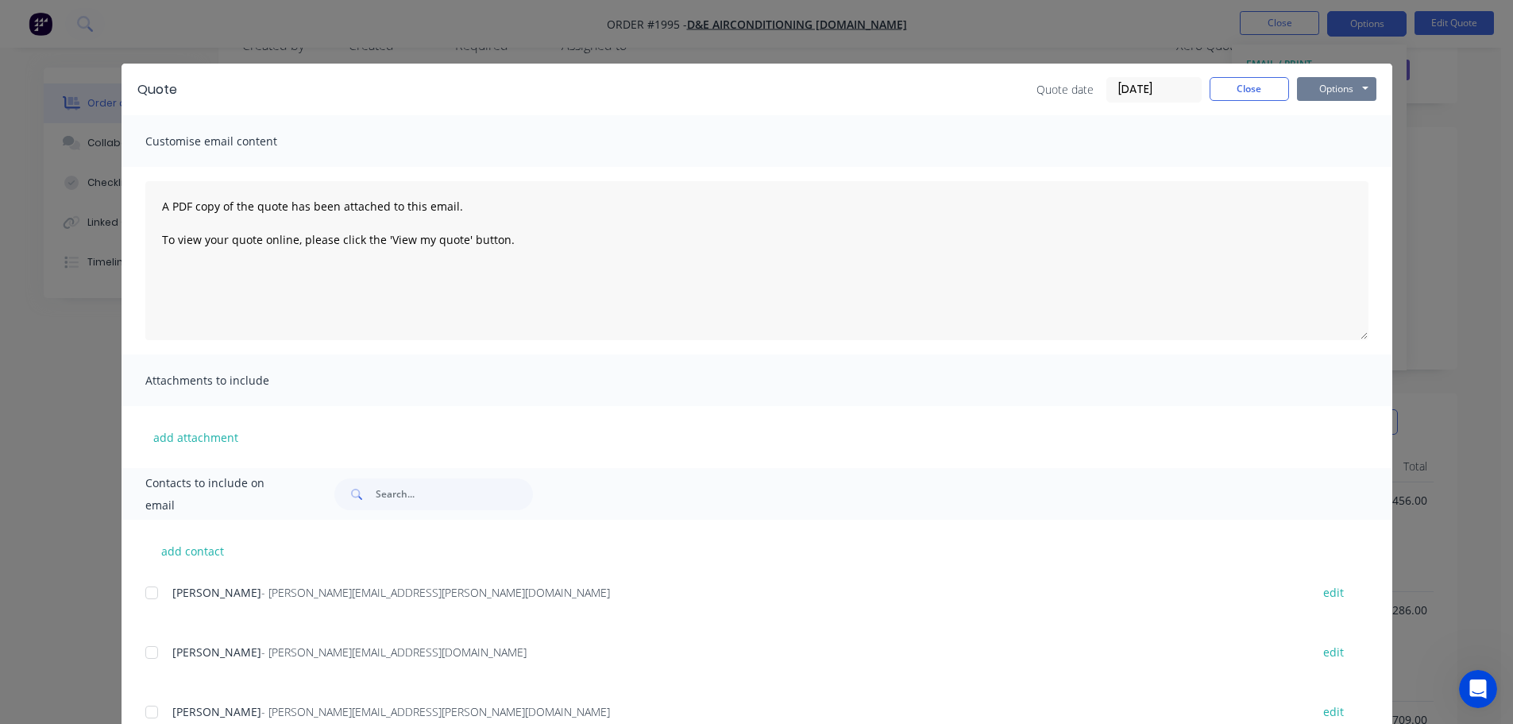
click at [1365, 85] on button "Options" at bounding box center [1336, 89] width 79 height 24
click at [1335, 135] on button "Print" at bounding box center [1348, 143] width 102 height 26
click at [1257, 79] on button "Close" at bounding box center [1249, 89] width 79 height 24
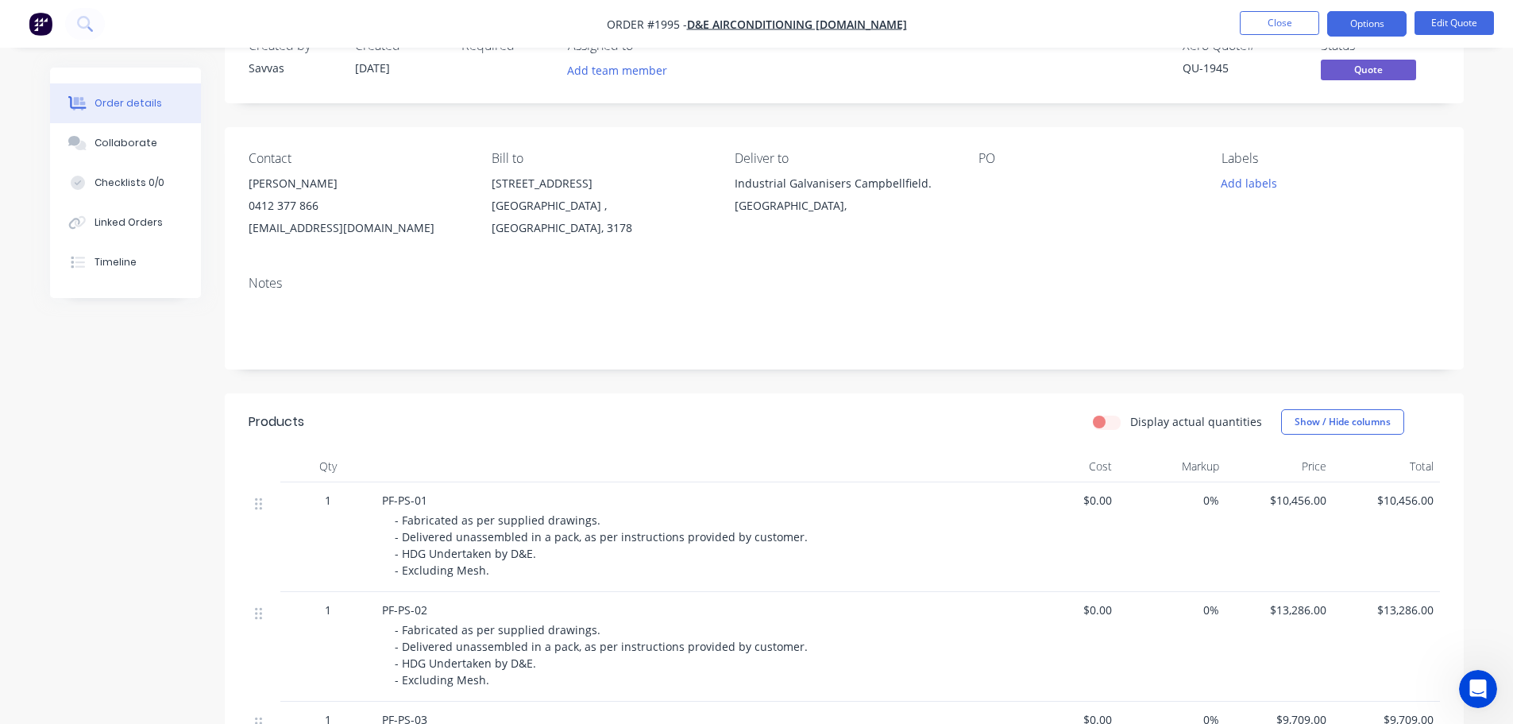
click at [1456, 35] on li "Edit Quote" at bounding box center [1454, 23] width 79 height 25
click at [1449, 34] on button "Edit Quote" at bounding box center [1454, 23] width 79 height 24
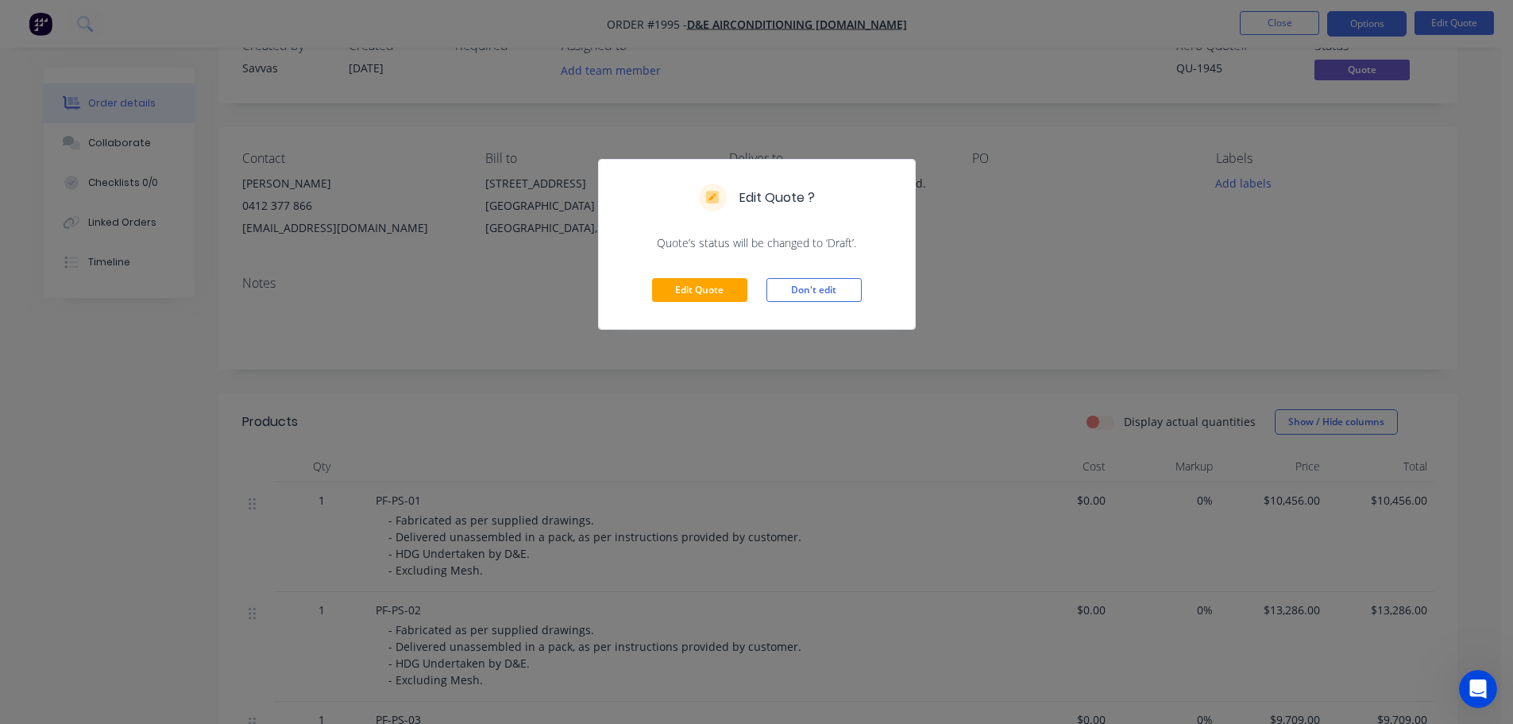
click at [715, 277] on div "Edit Quote Don't edit" at bounding box center [757, 290] width 316 height 78
click at [714, 278] on button "Edit Quote" at bounding box center [699, 290] width 95 height 24
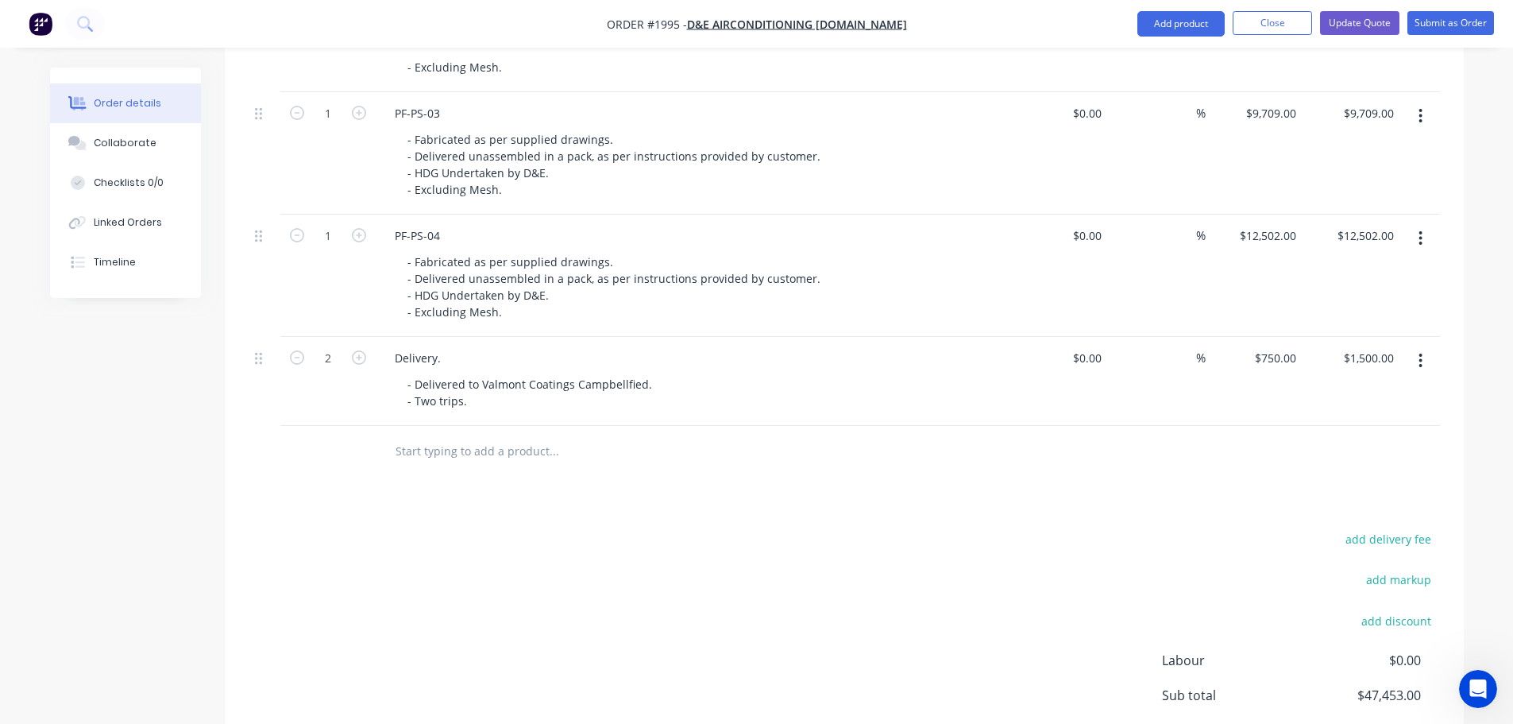
scroll to position [715, 0]
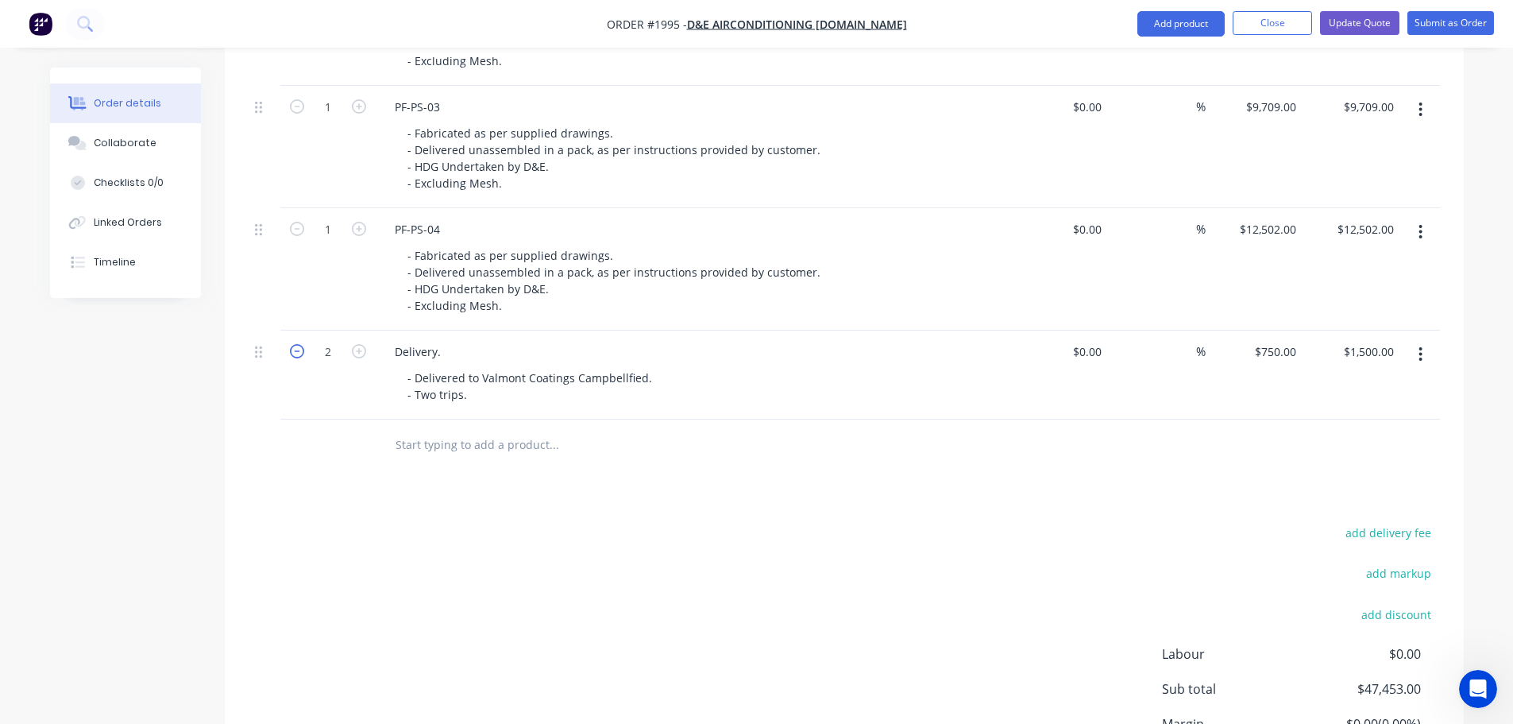
click at [294, 354] on icon "button" at bounding box center [297, 351] width 14 height 14
type input "1"
type input "$750.00"
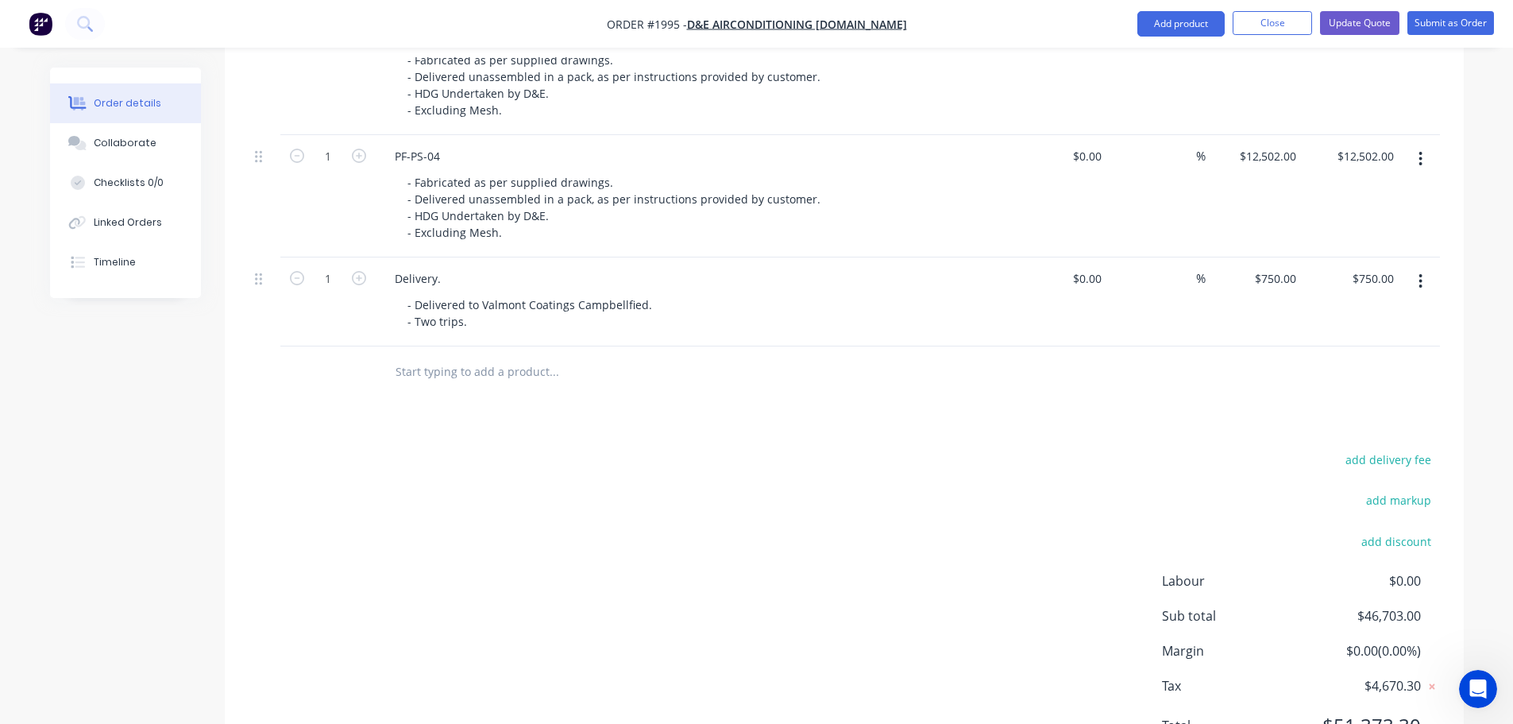
scroll to position [550, 0]
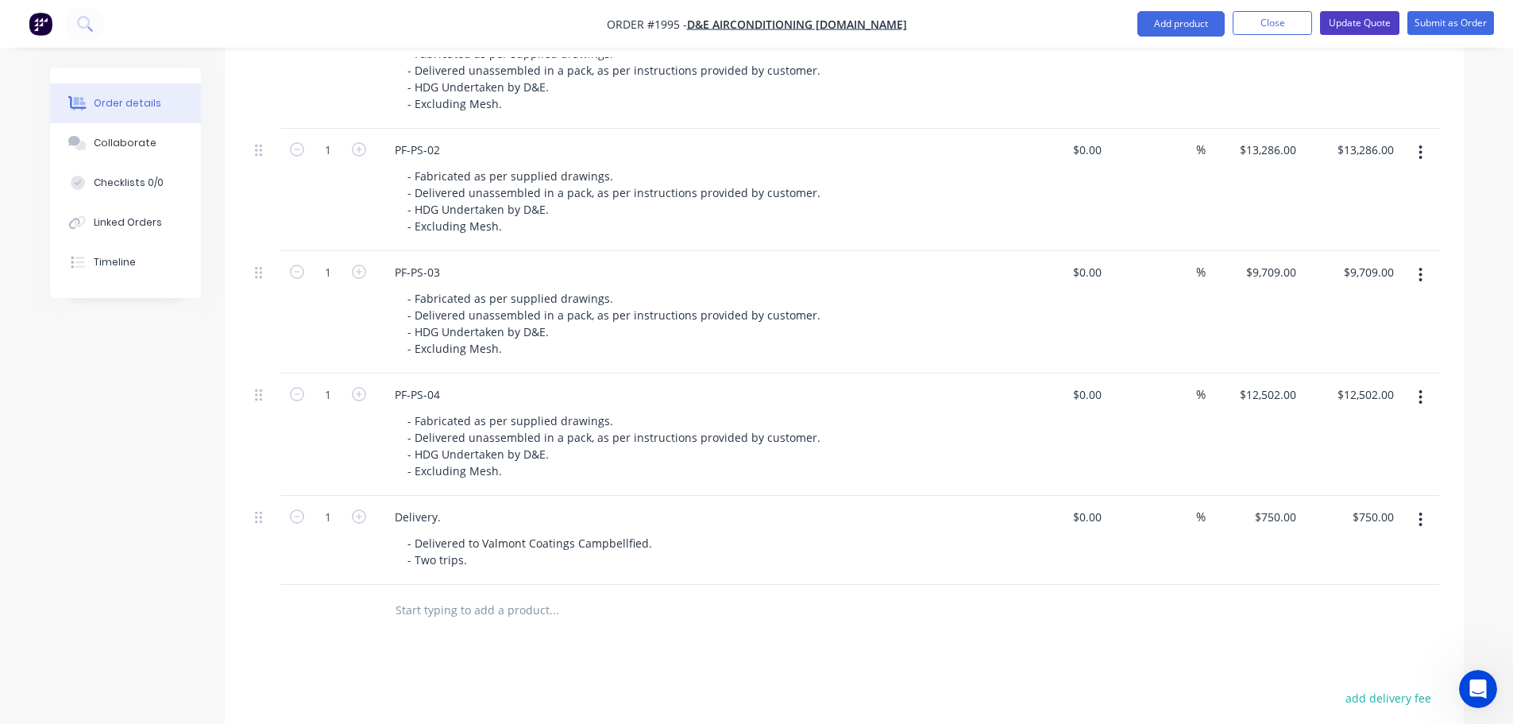
click at [1372, 27] on button "Update Quote" at bounding box center [1359, 23] width 79 height 24
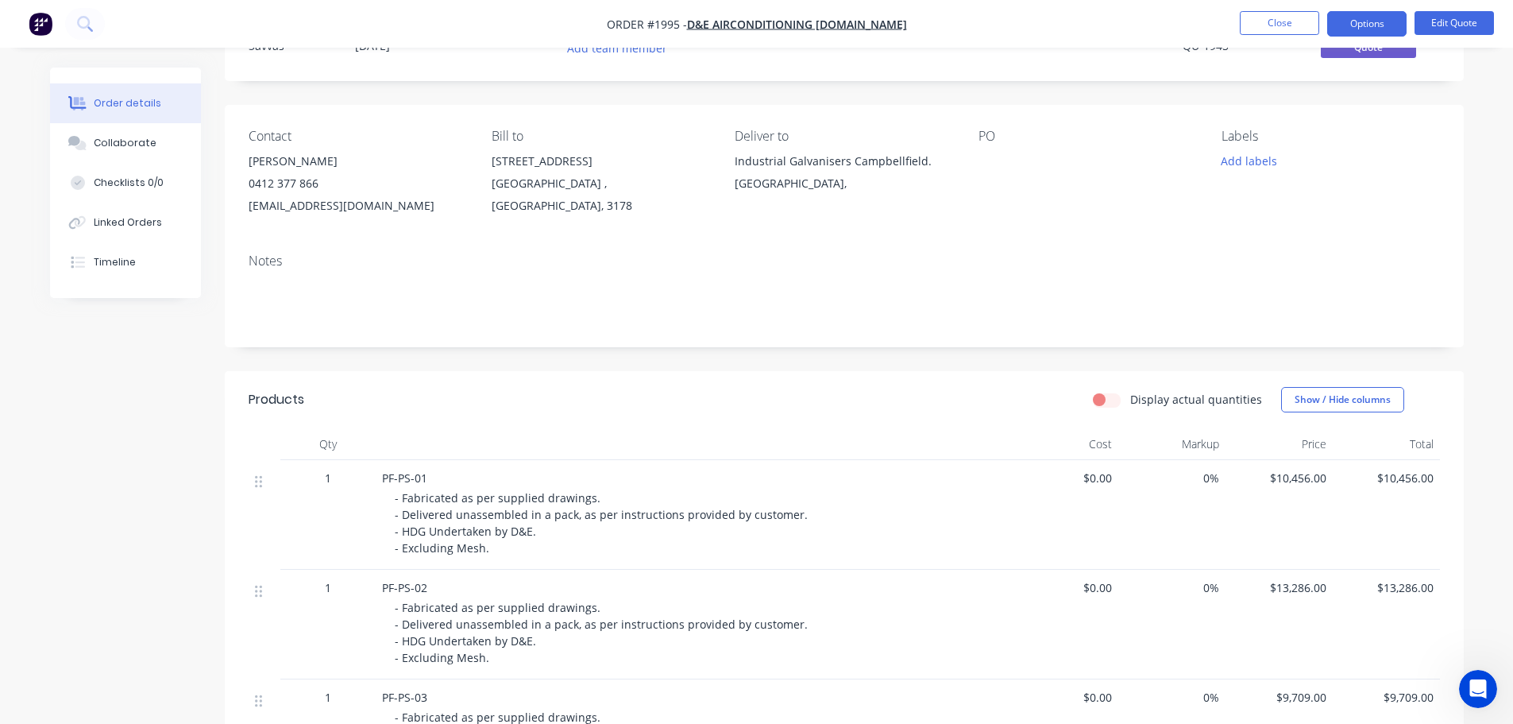
scroll to position [0, 0]
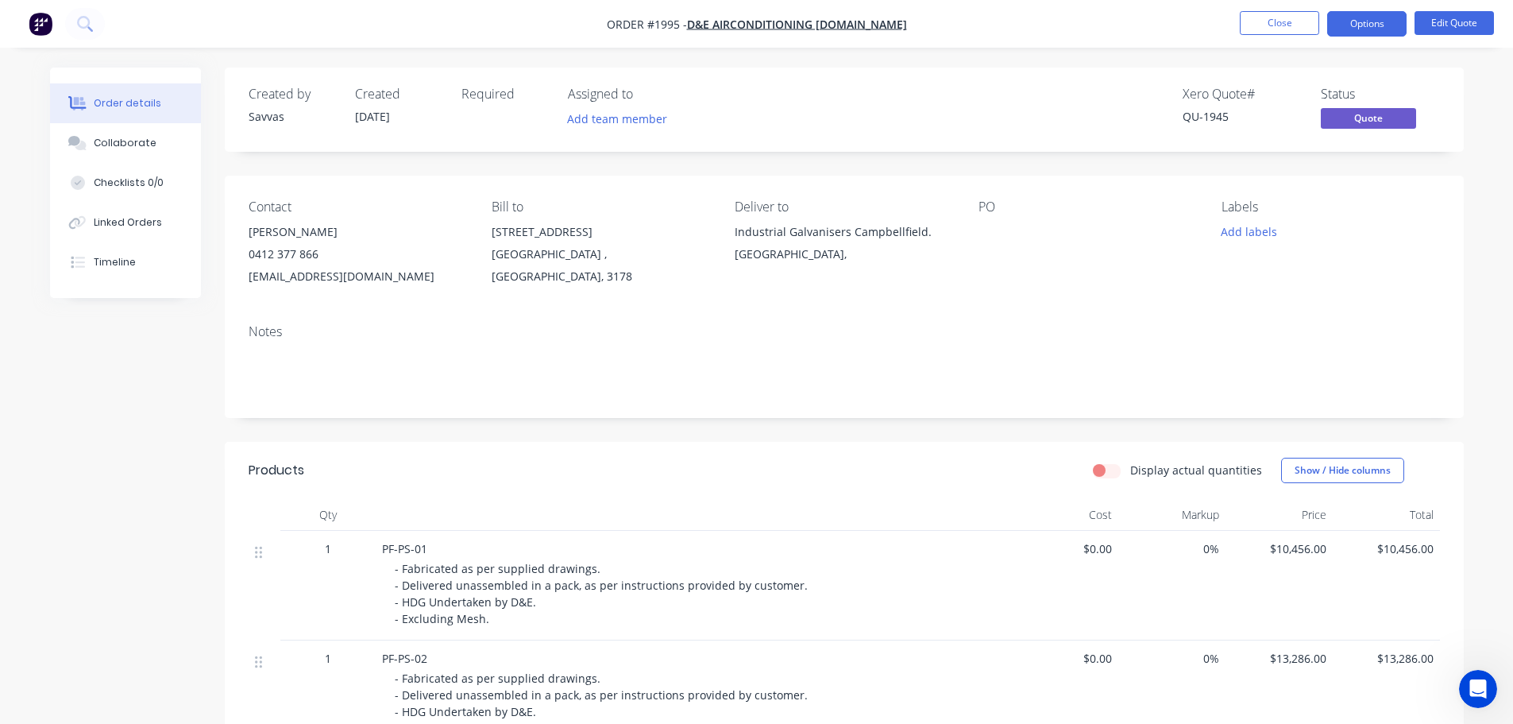
click at [1407, 28] on ul "Close Options Edit Quote" at bounding box center [1367, 23] width 292 height 25
click at [1399, 25] on button "Options" at bounding box center [1366, 23] width 79 height 25
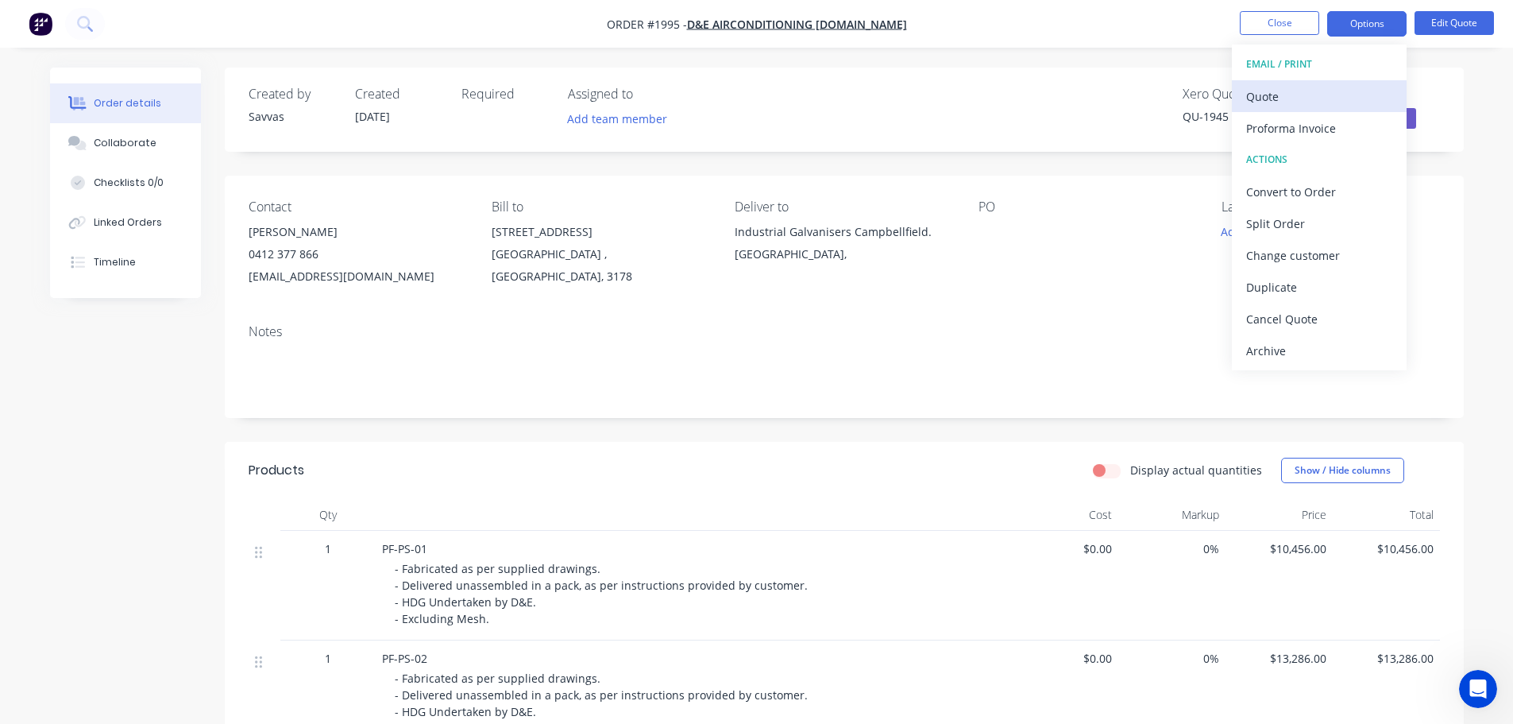
click at [1338, 99] on div "Quote" at bounding box center [1319, 96] width 146 height 23
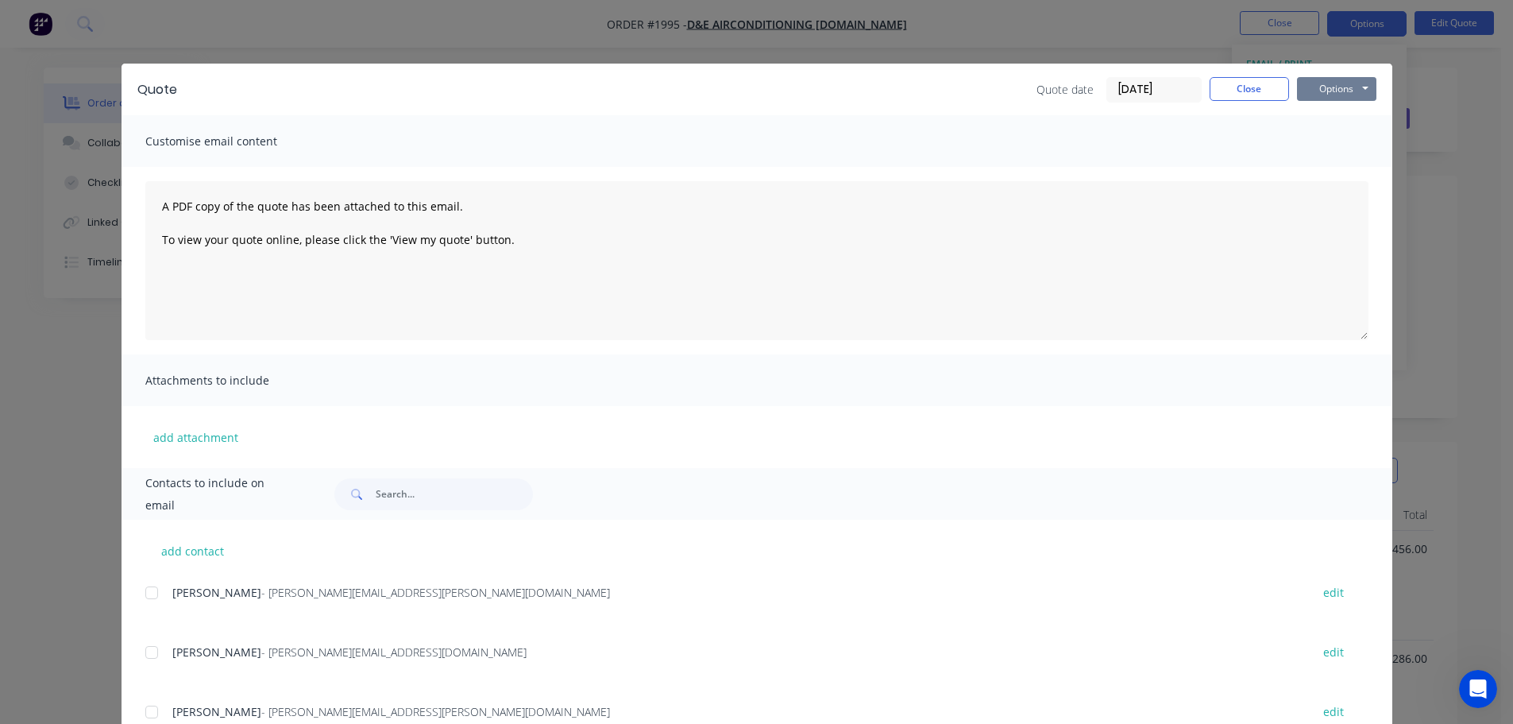
click at [1363, 85] on button "Options" at bounding box center [1336, 89] width 79 height 24
click at [1338, 147] on button "Print" at bounding box center [1348, 143] width 102 height 26
click at [1226, 95] on button "Close" at bounding box center [1249, 89] width 79 height 24
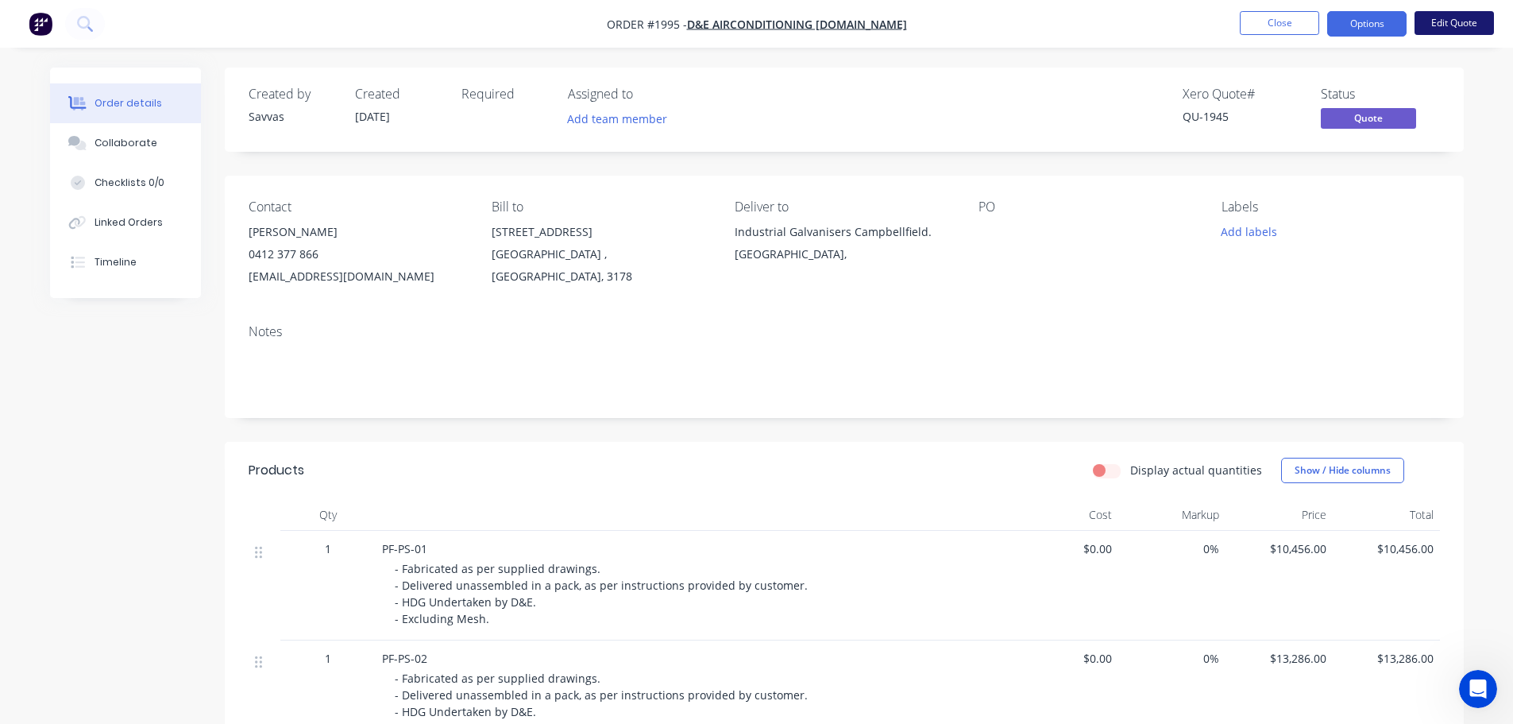
click at [1434, 31] on button "Edit Quote" at bounding box center [1454, 23] width 79 height 24
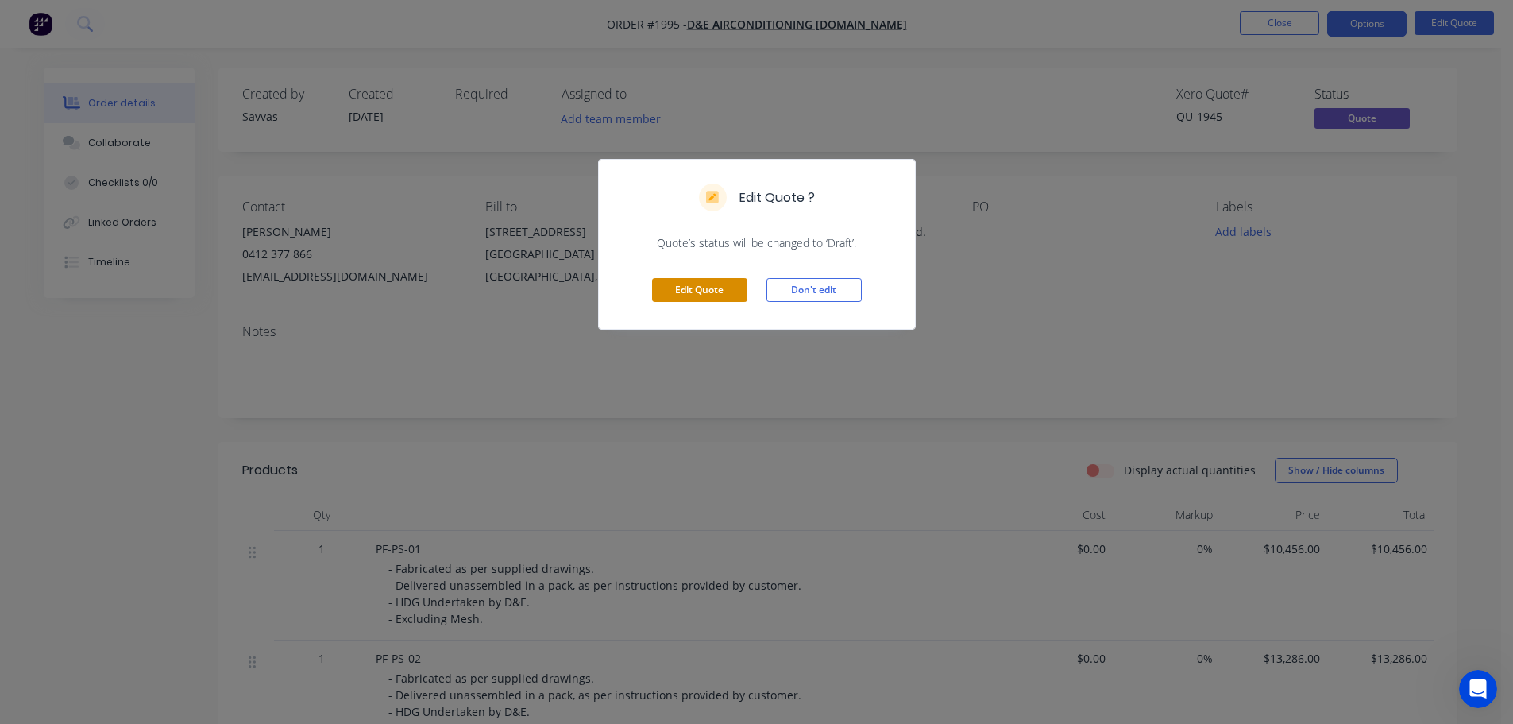
click at [735, 280] on button "Edit Quote" at bounding box center [699, 290] width 95 height 24
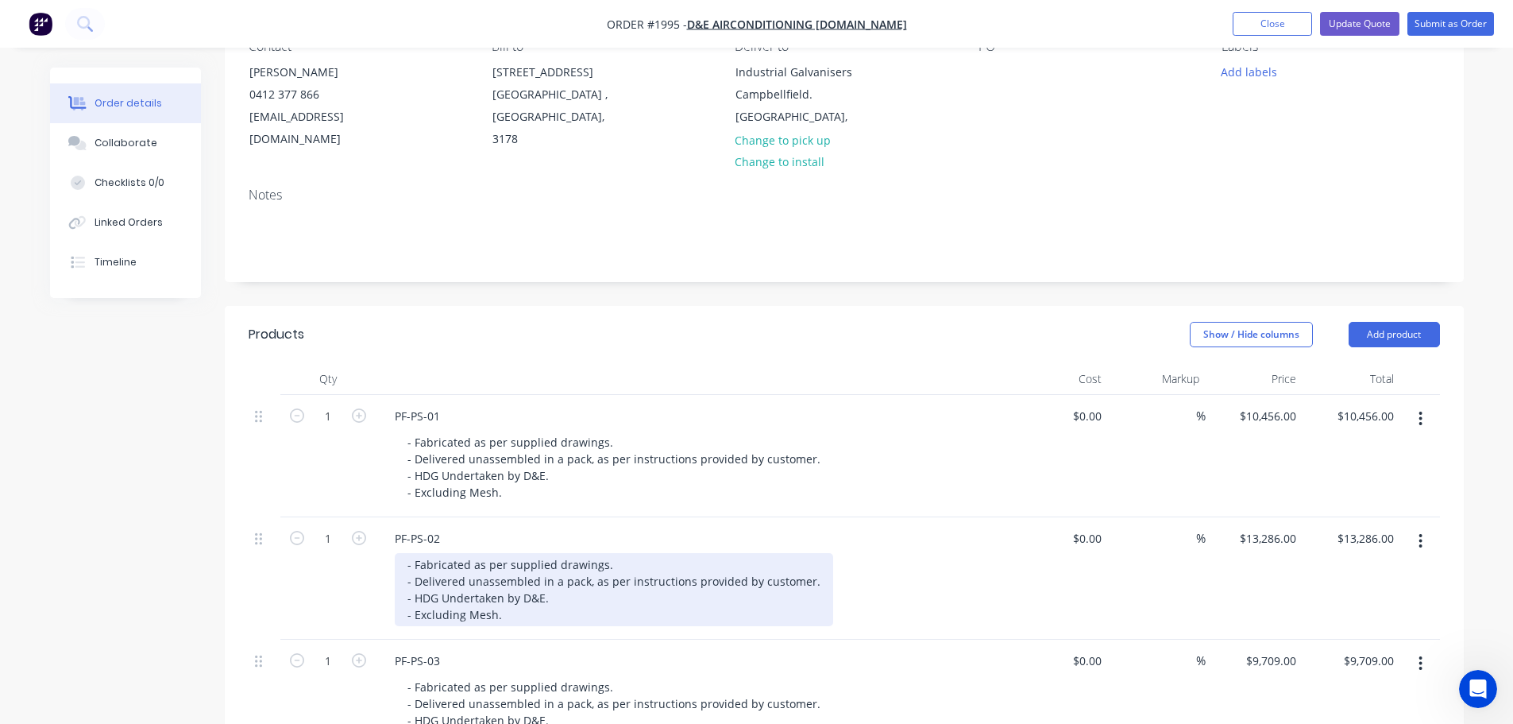
scroll to position [397, 0]
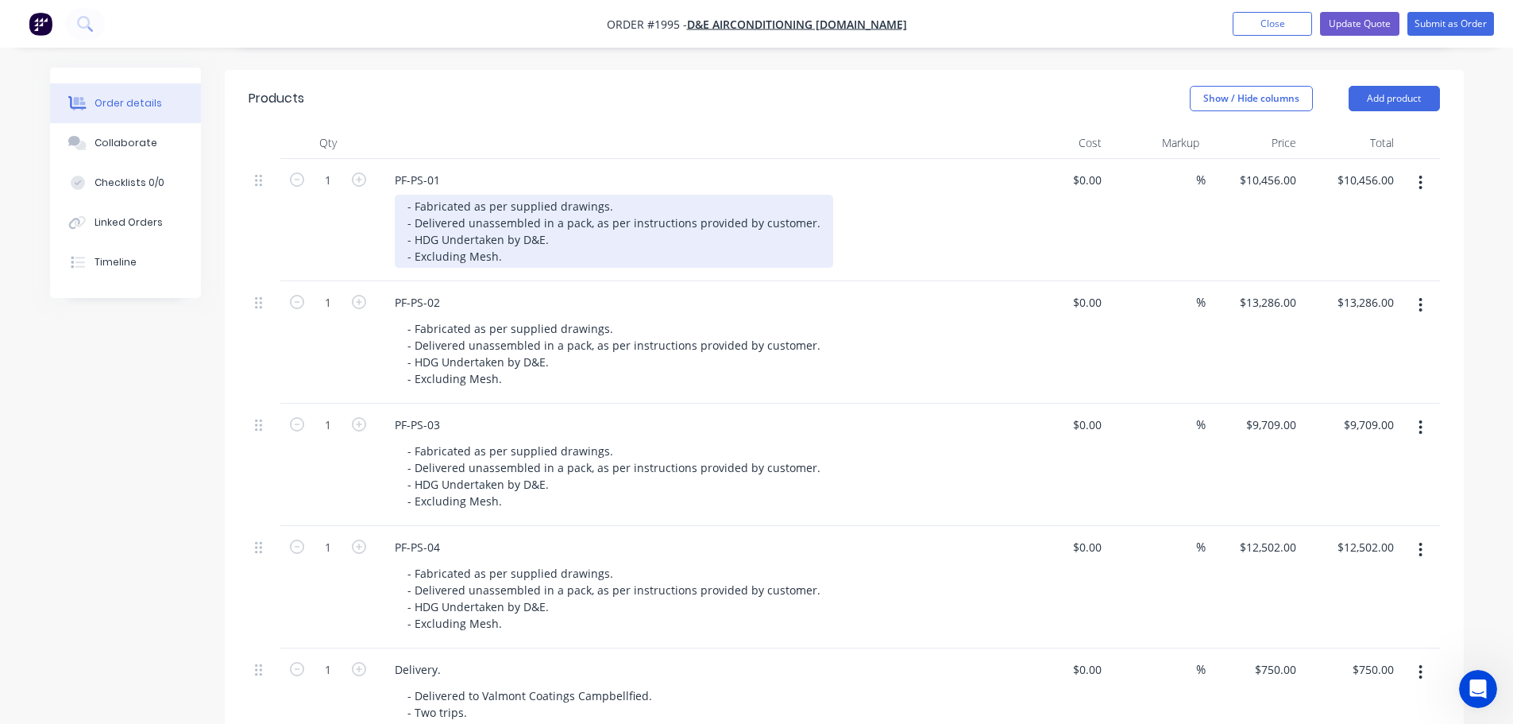
click at [519, 262] on div "- Fabricated as per supplied drawings. - Delivered unassembled in a pack, as pe…" at bounding box center [614, 231] width 438 height 73
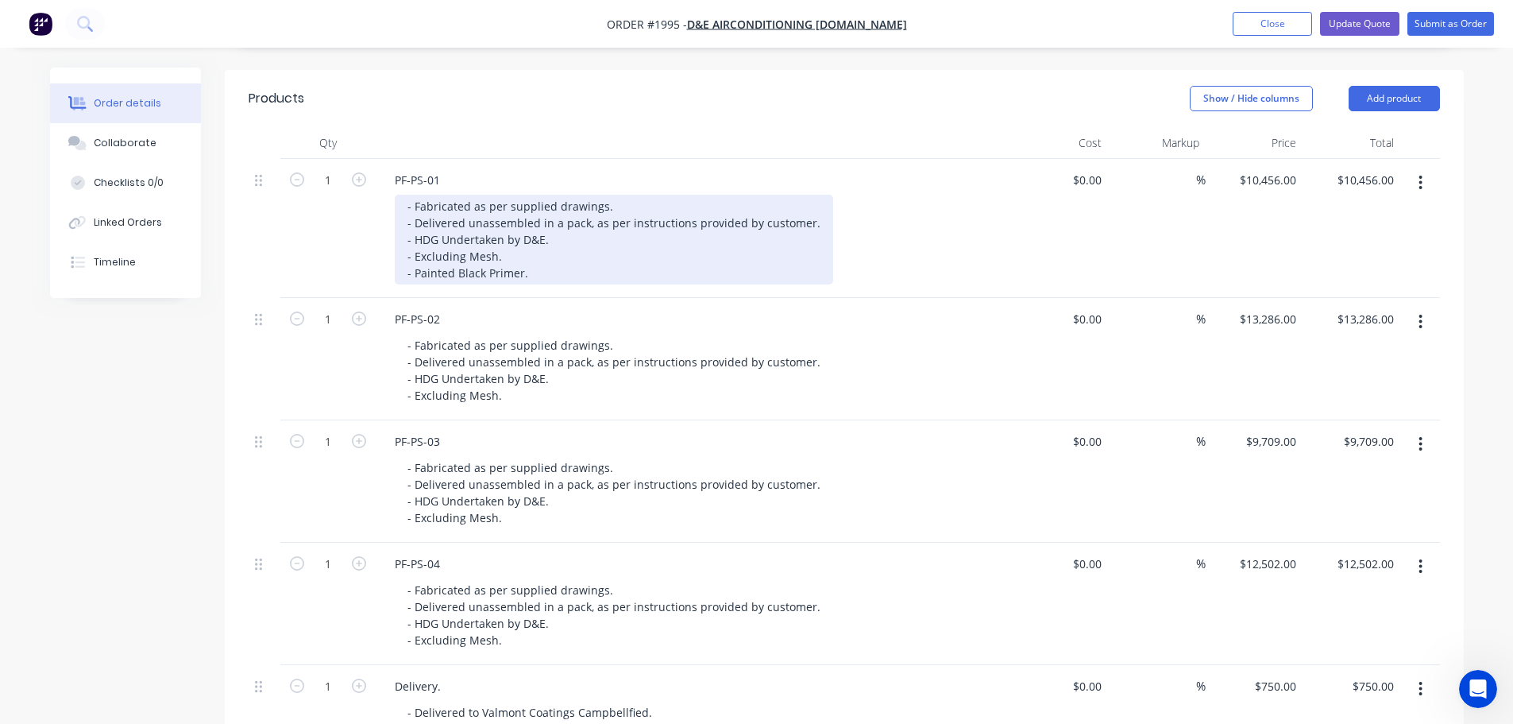
drag, startPoint x: 547, startPoint y: 268, endPoint x: 396, endPoint y: 271, distance: 150.9
click at [396, 271] on div "- Fabricated as per supplied drawings. - Delivered unassembled in a pack, as pe…" at bounding box center [614, 240] width 438 height 90
copy div "- Painted Black Primer."
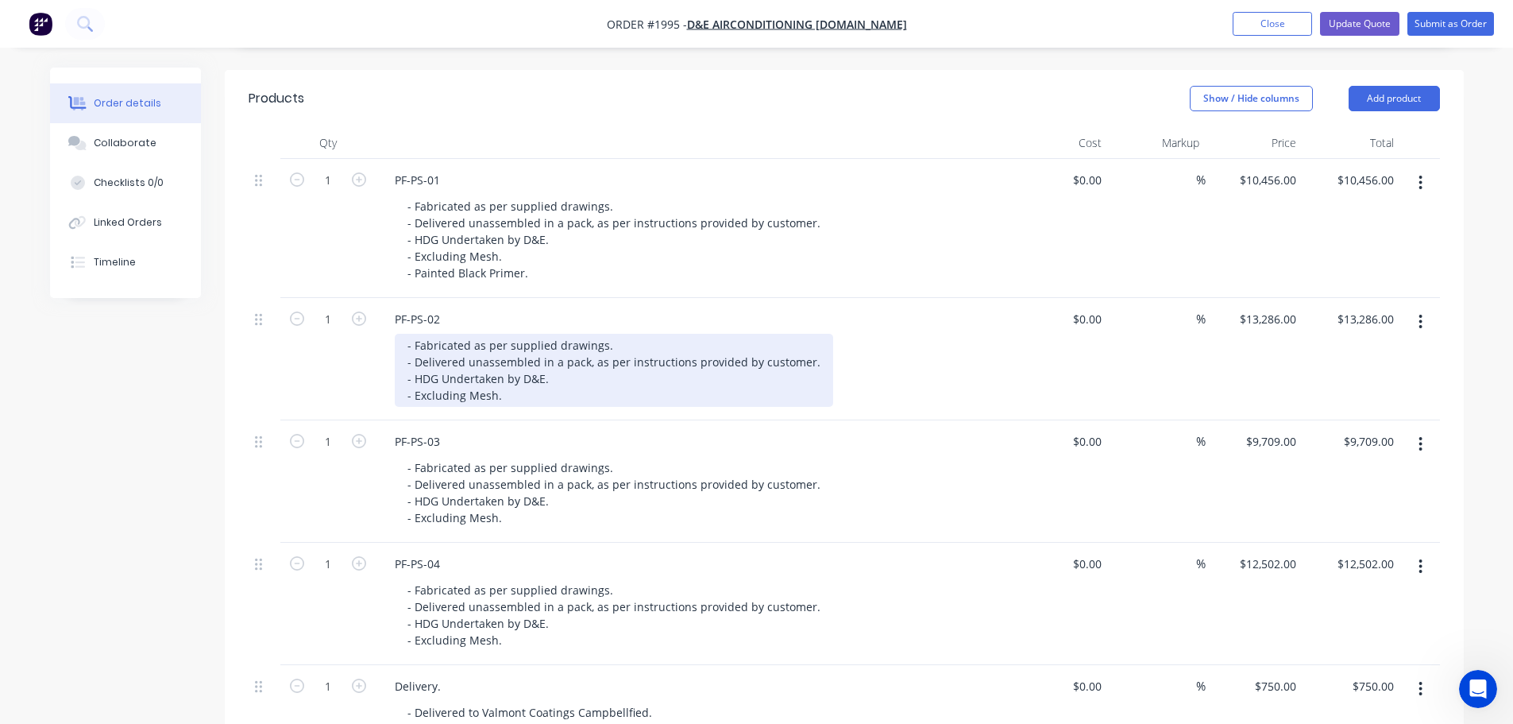
click at [531, 391] on div "- Fabricated as per supplied drawings. - Delivered unassembled in a pack, as pe…" at bounding box center [614, 370] width 438 height 73
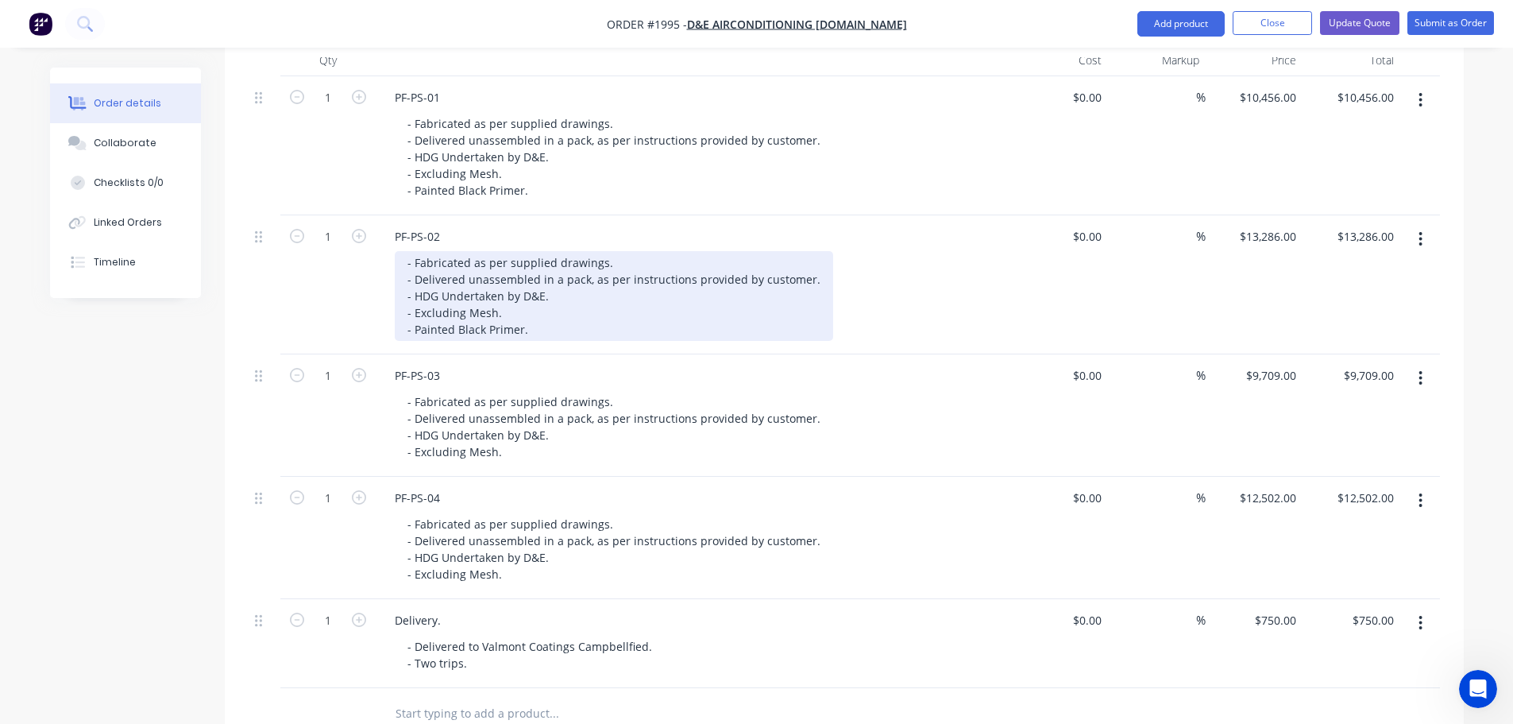
scroll to position [556, 0]
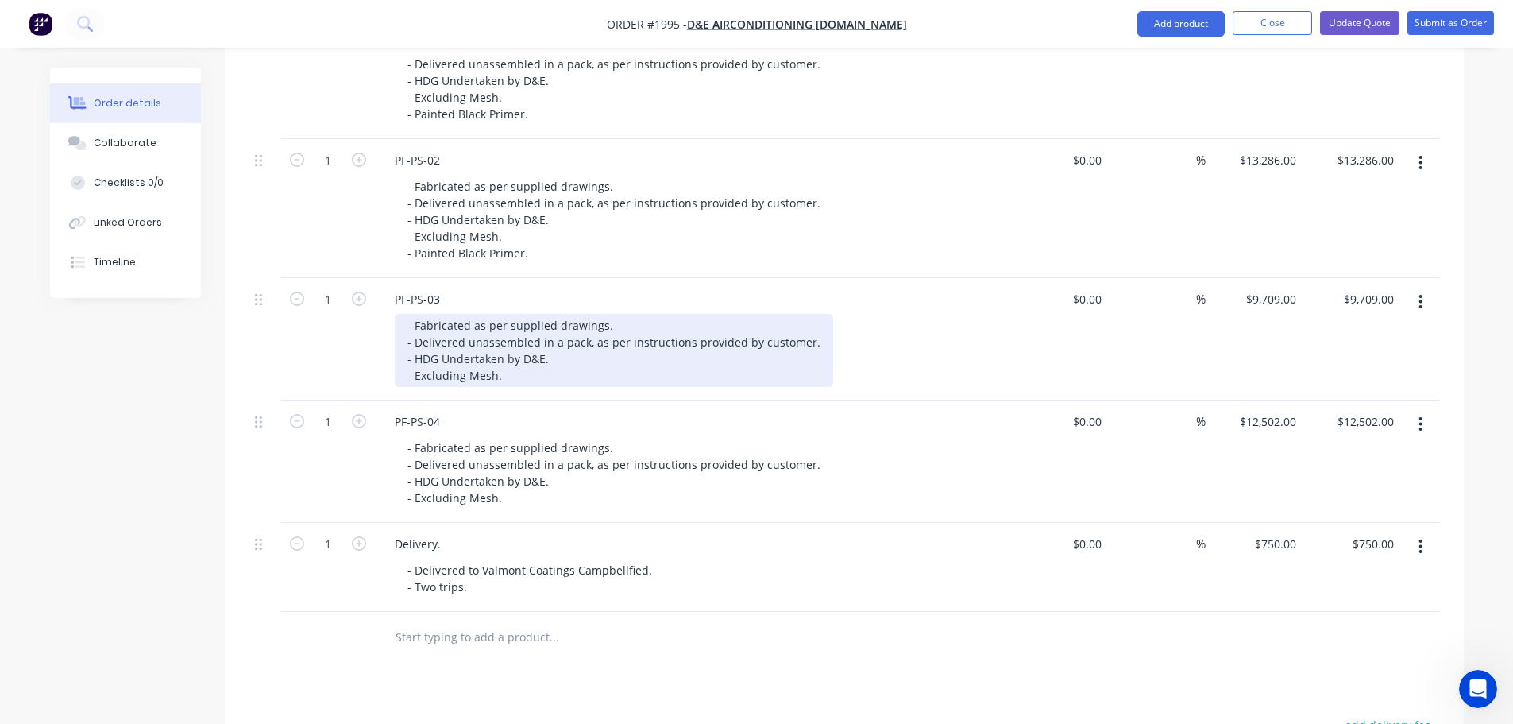
click at [532, 370] on div "- Fabricated as per supplied drawings. - Delivered unassembled in a pack, as pe…" at bounding box center [614, 350] width 438 height 73
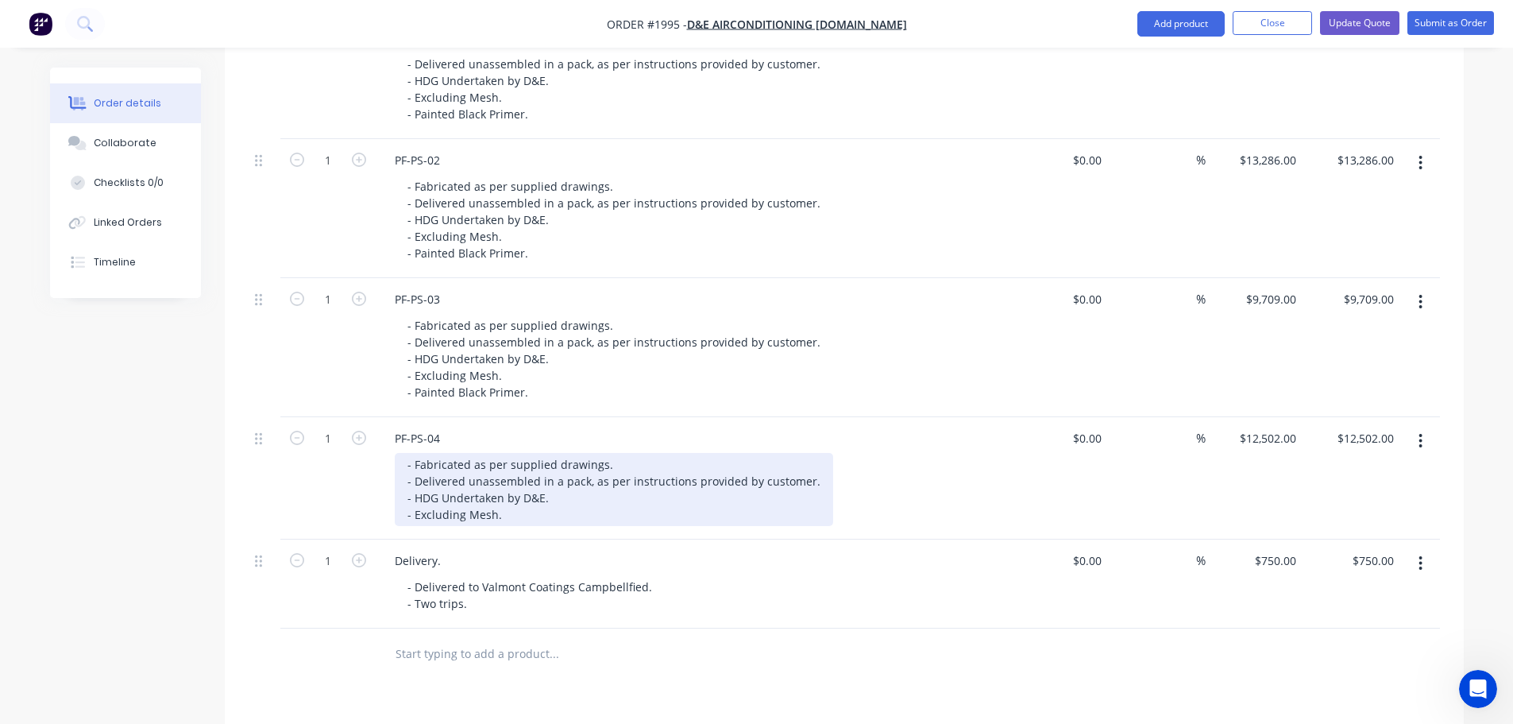
click at [566, 510] on div "- Fabricated as per supplied drawings. - Delivered unassembled in a pack, as pe…" at bounding box center [614, 489] width 438 height 73
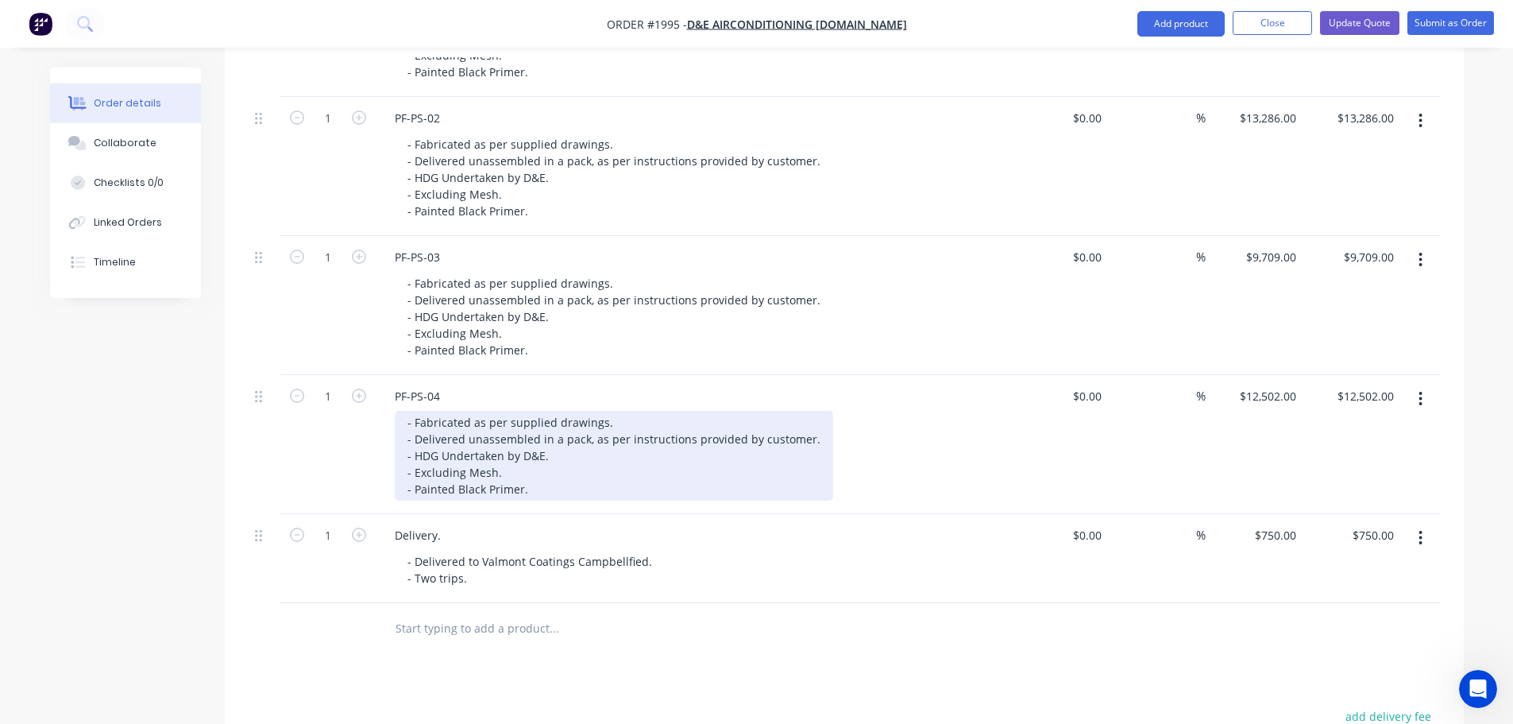
scroll to position [635, 0]
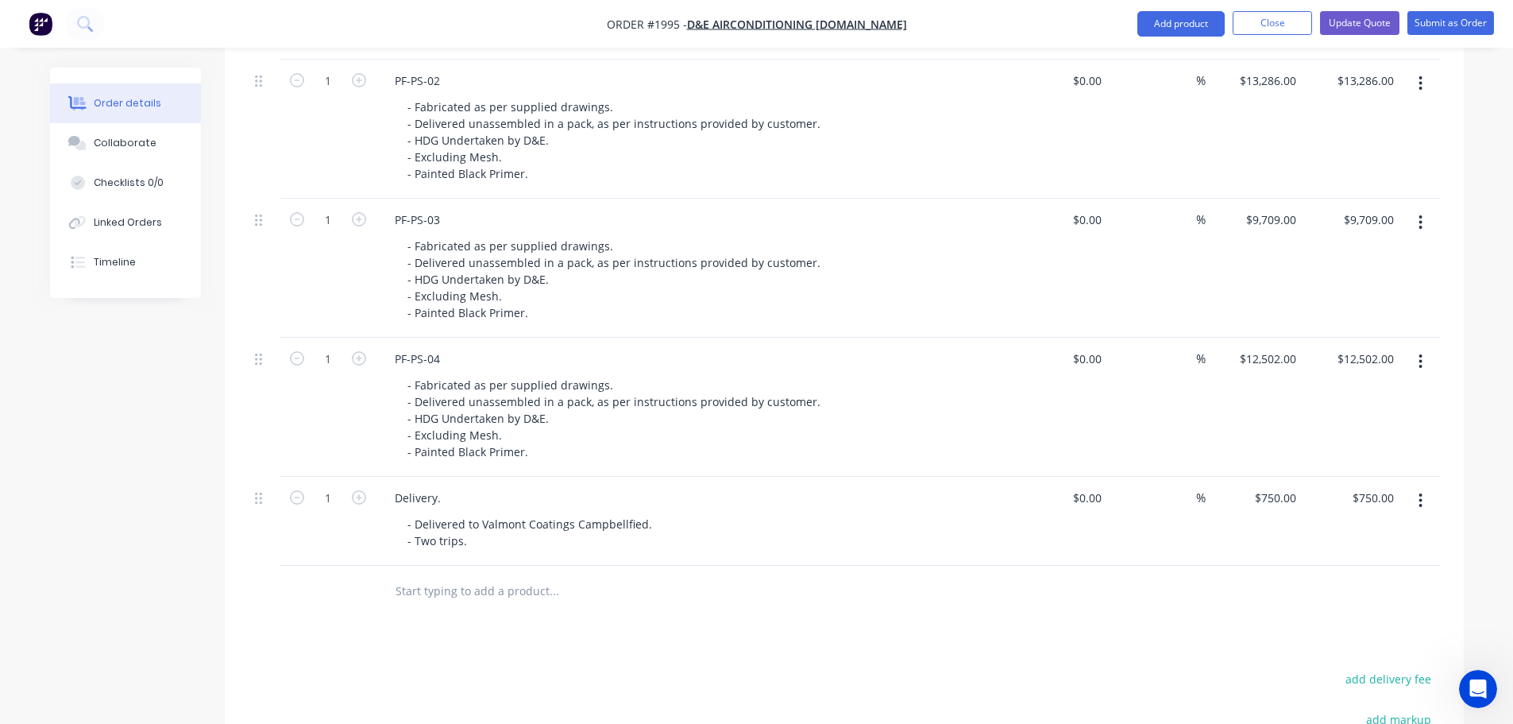
click at [1414, 492] on button "button" at bounding box center [1420, 500] width 37 height 29
click at [1333, 628] on div "Delete" at bounding box center [1364, 637] width 122 height 23
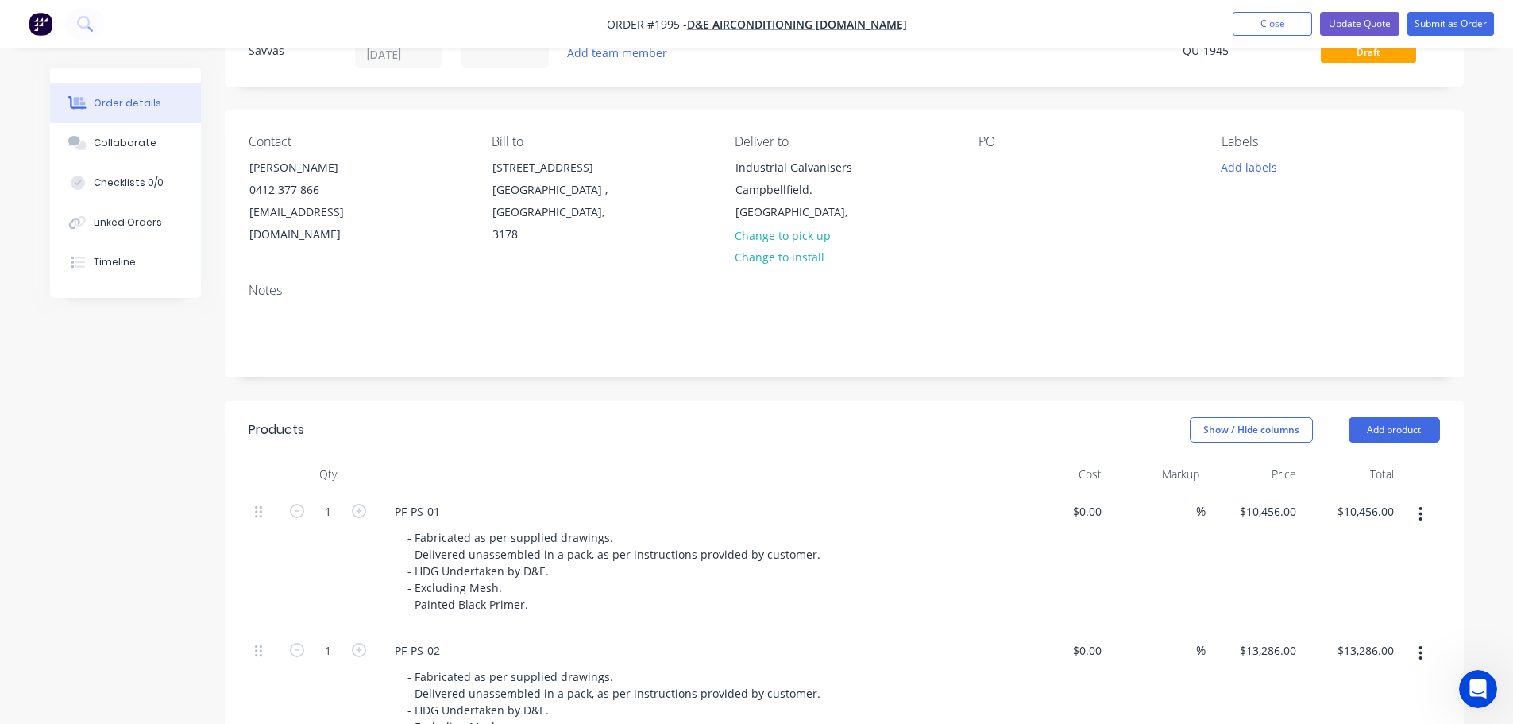
scroll to position [0, 0]
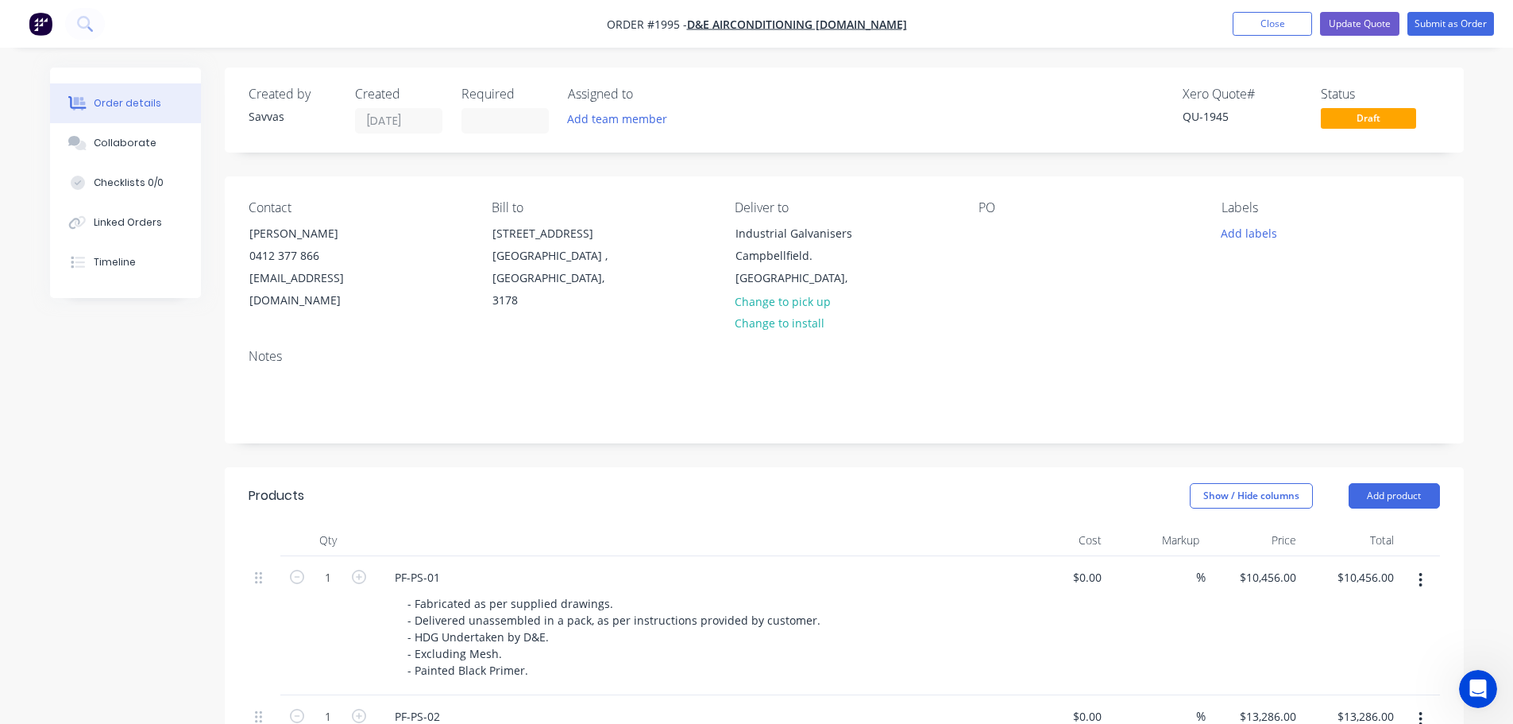
click at [817, 307] on button "Change to pick up" at bounding box center [782, 300] width 113 height 21
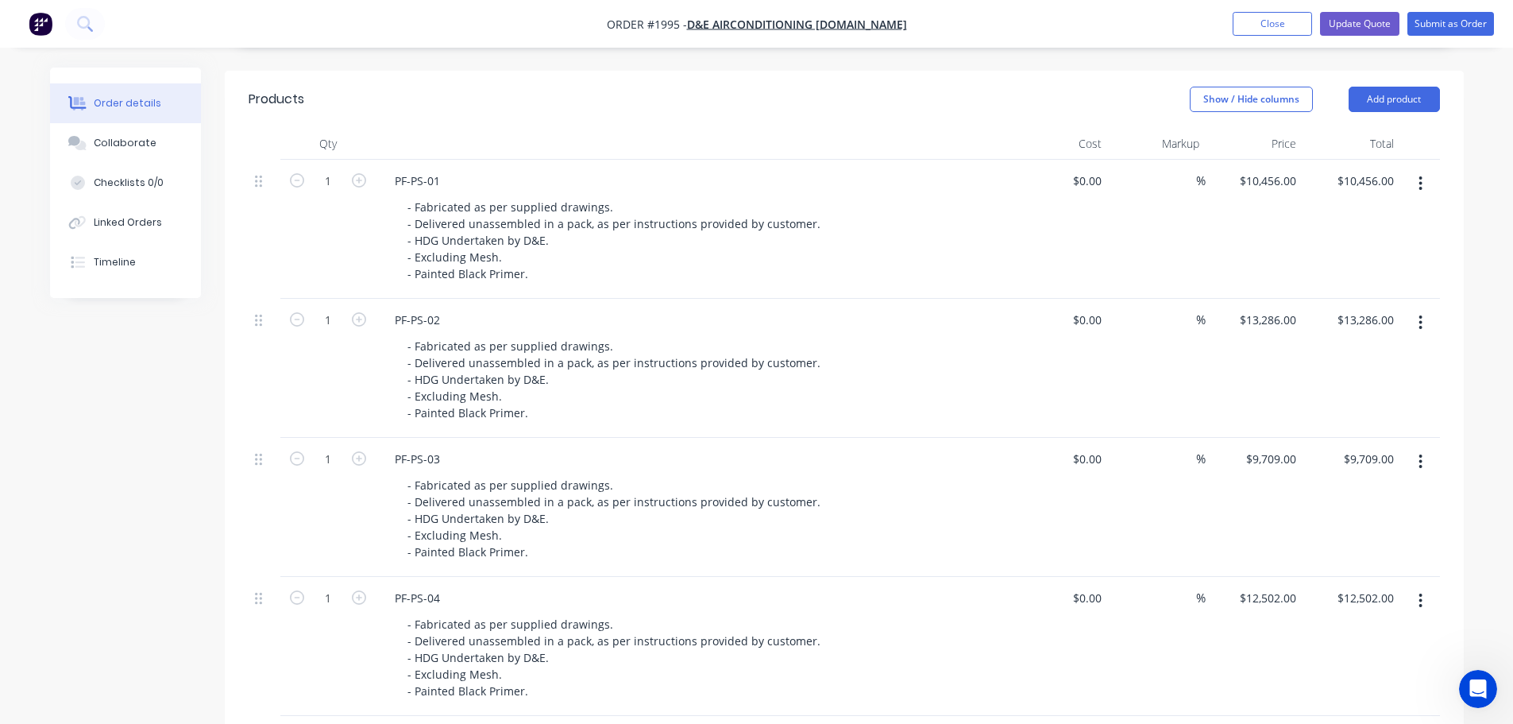
scroll to position [318, 0]
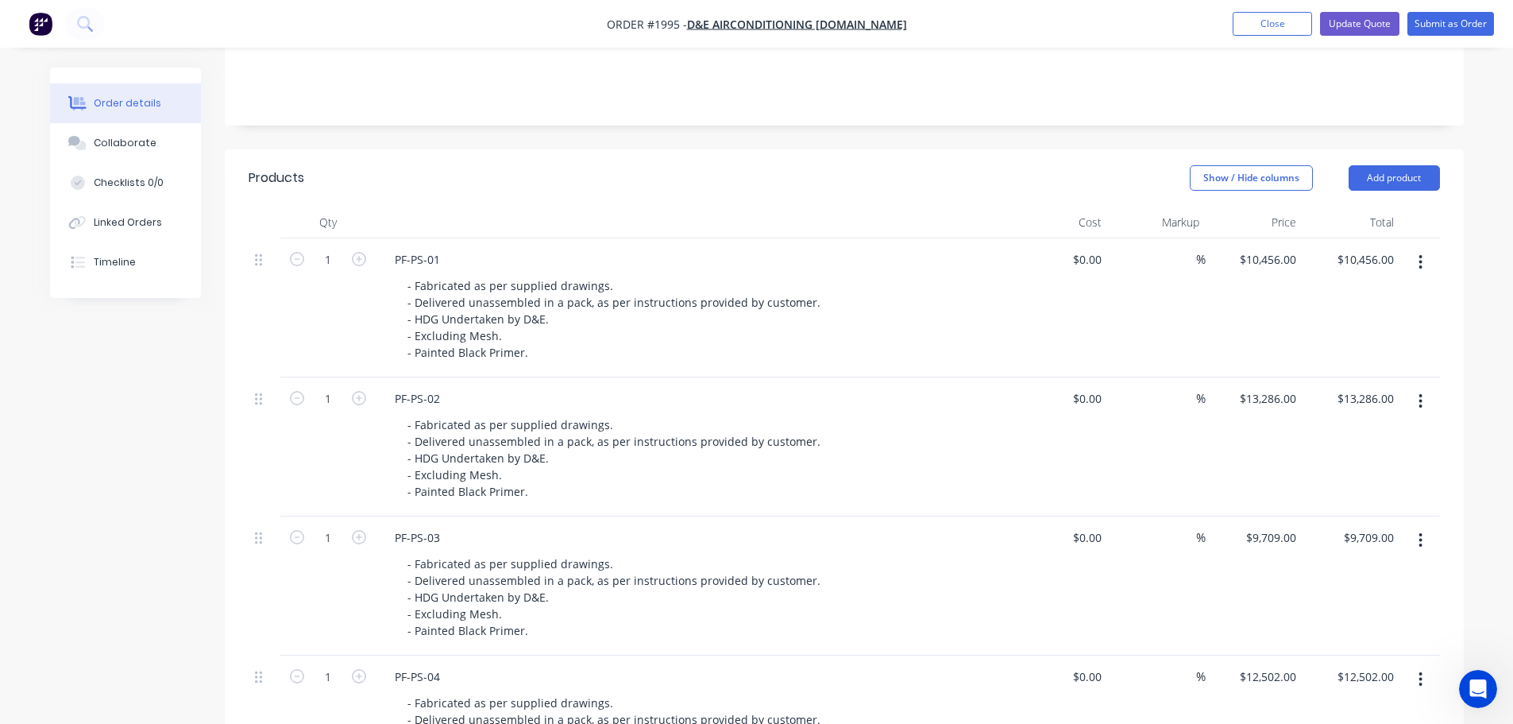
drag, startPoint x: 1098, startPoint y: 169, endPoint x: 1184, endPoint y: 208, distance: 94.2
click at [1098, 169] on div "Show / Hide columns Add product" at bounding box center [970, 177] width 938 height 25
click at [1291, 261] on input "10456" at bounding box center [1270, 259] width 64 height 23
click at [1285, 258] on input "10456" at bounding box center [1270, 259] width 64 height 23
type input "$10,256.00"
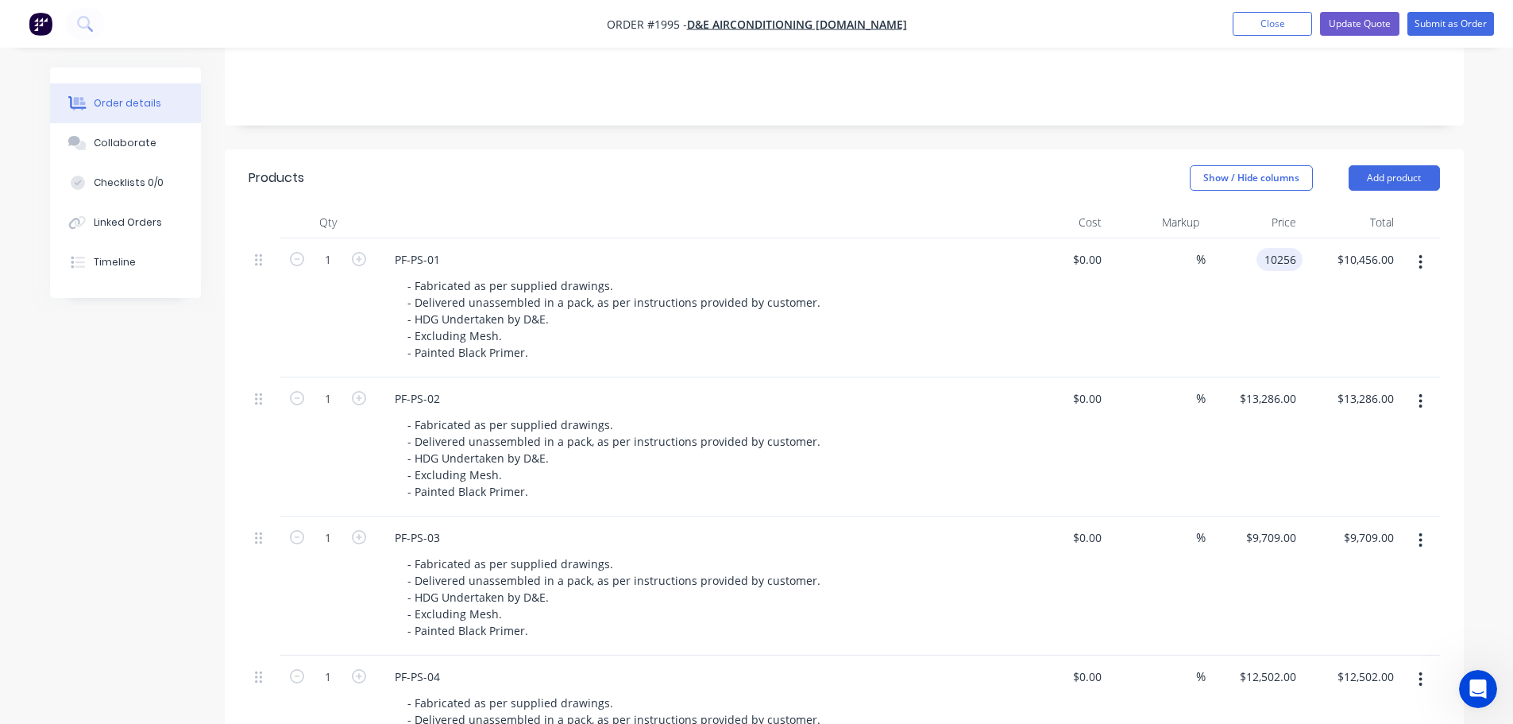
type input "$10,256.00"
click at [996, 197] on header "Products Show / Hide columns Add product" at bounding box center [844, 177] width 1239 height 57
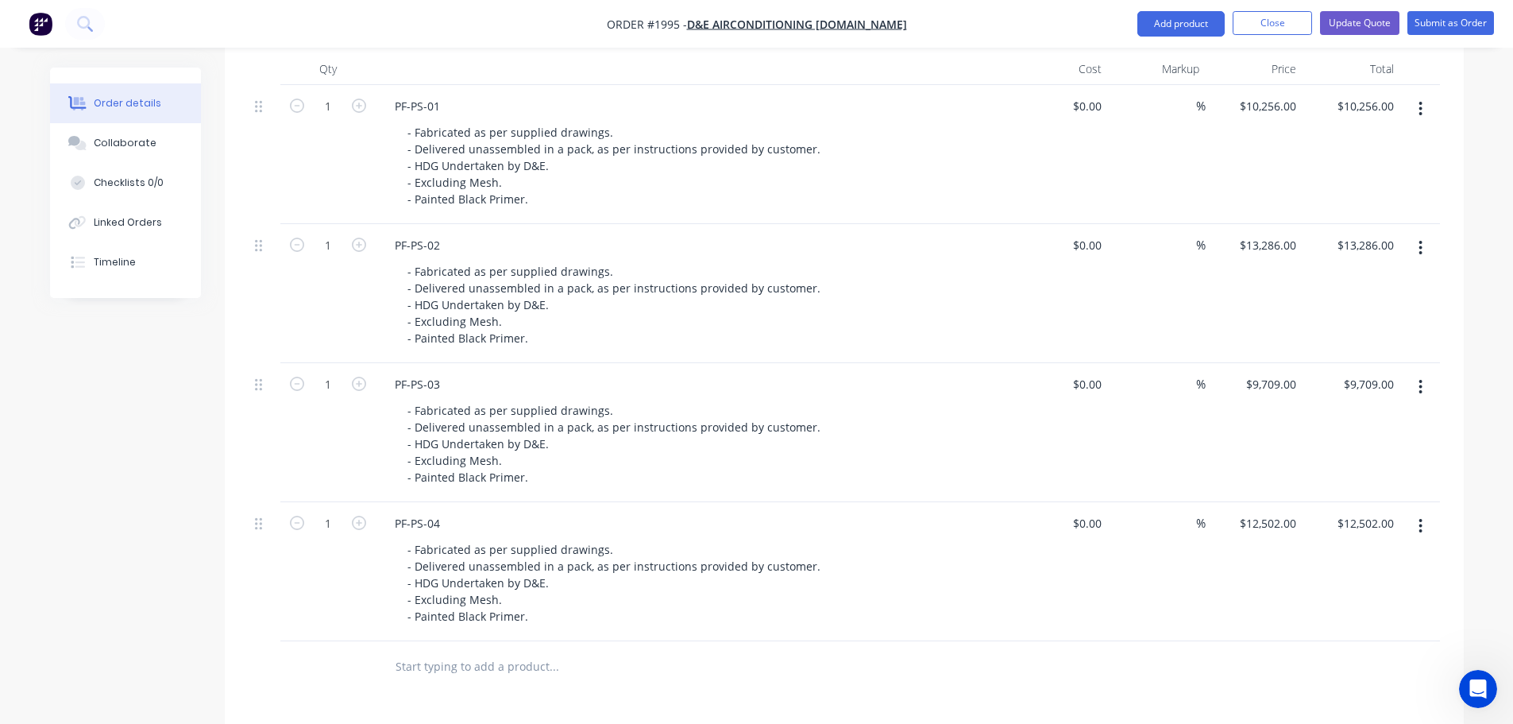
scroll to position [477, 0]
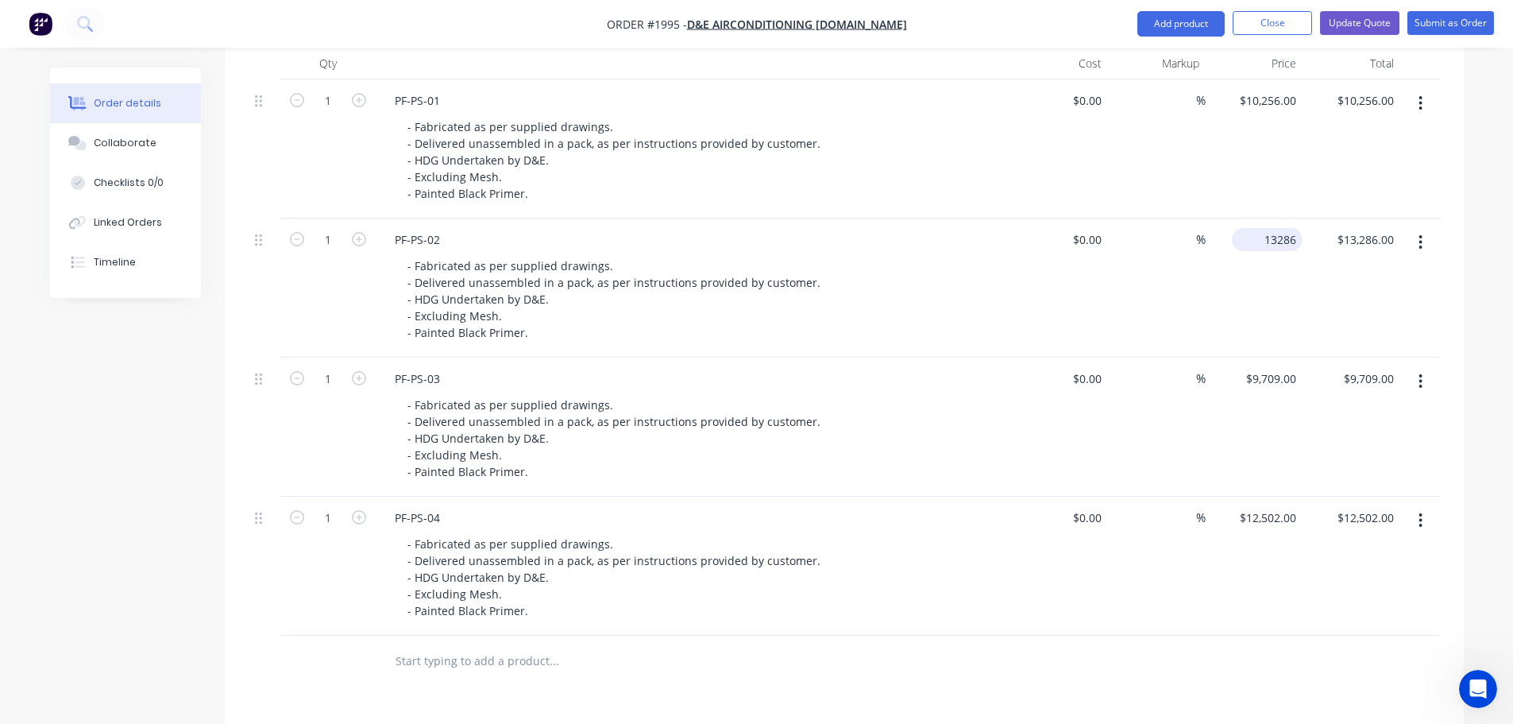
click at [1281, 247] on input "13286" at bounding box center [1270, 239] width 64 height 23
click at [1280, 247] on input "13286" at bounding box center [1283, 239] width 40 height 23
type input "$13,036.00"
click at [1029, 170] on div "$0.00 $0.00" at bounding box center [1060, 148] width 98 height 139
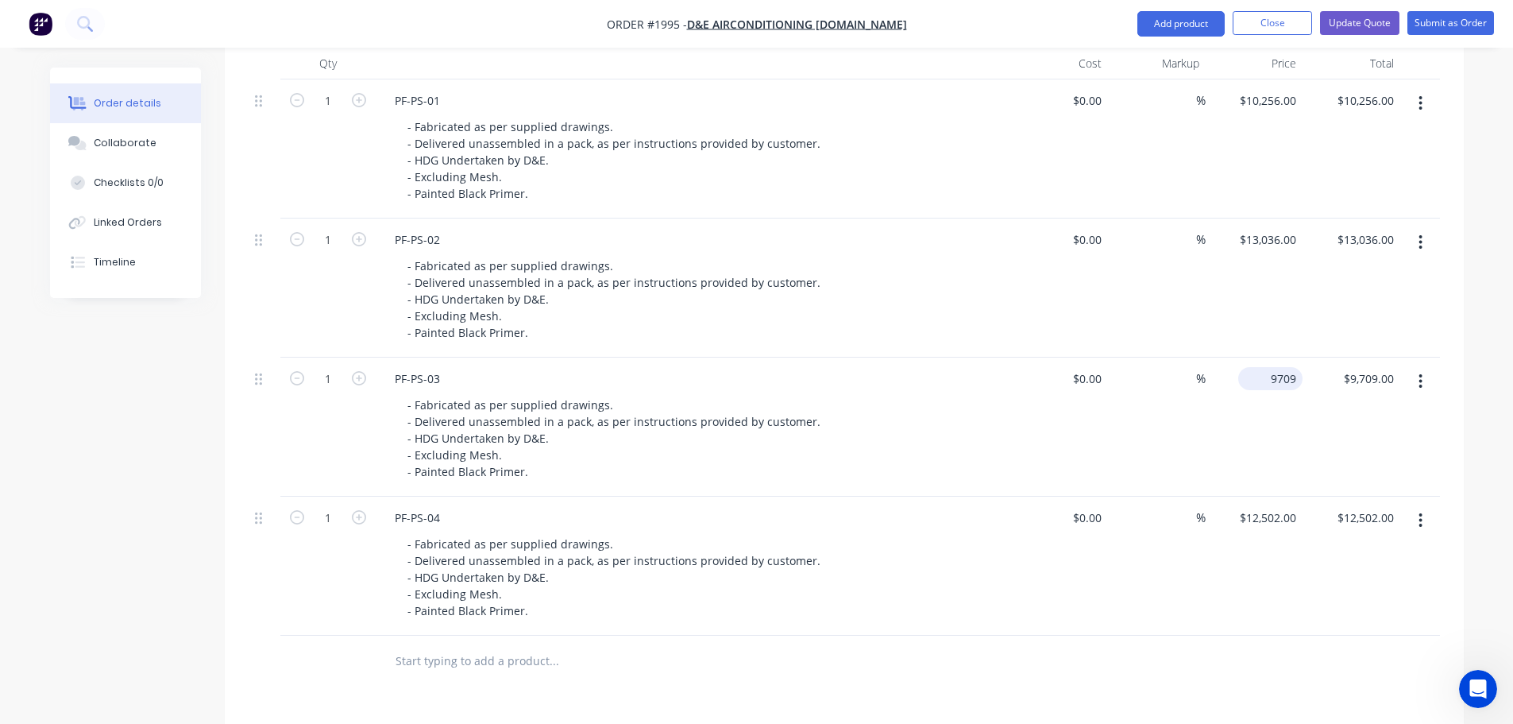
click at [1280, 384] on input "9709" at bounding box center [1274, 378] width 58 height 23
type input "$9,509.00"
click at [1272, 524] on input "12502" at bounding box center [1270, 517] width 64 height 23
type input "$12,302.00"
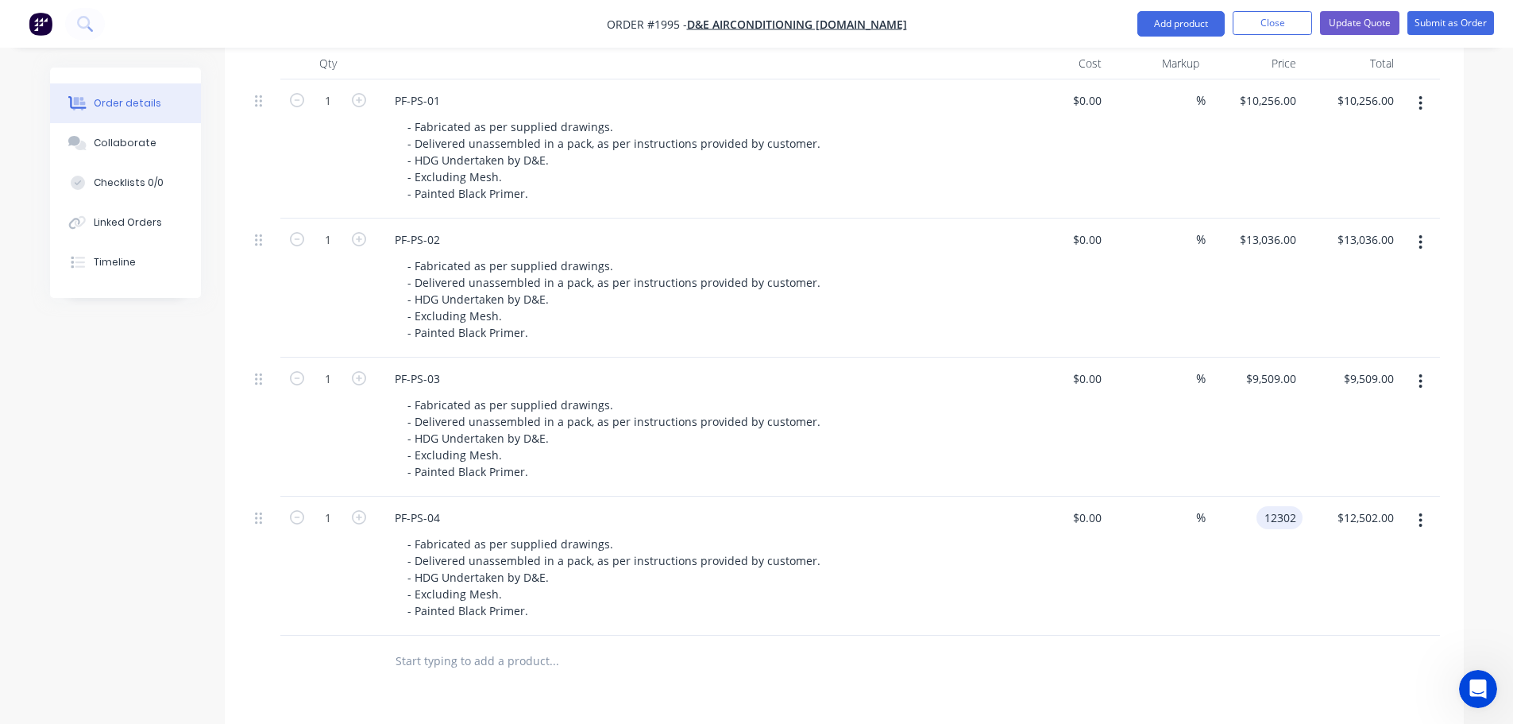
type input "$12,302.00"
click at [1206, 579] on div "$12,302.00 12302" at bounding box center [1255, 565] width 98 height 139
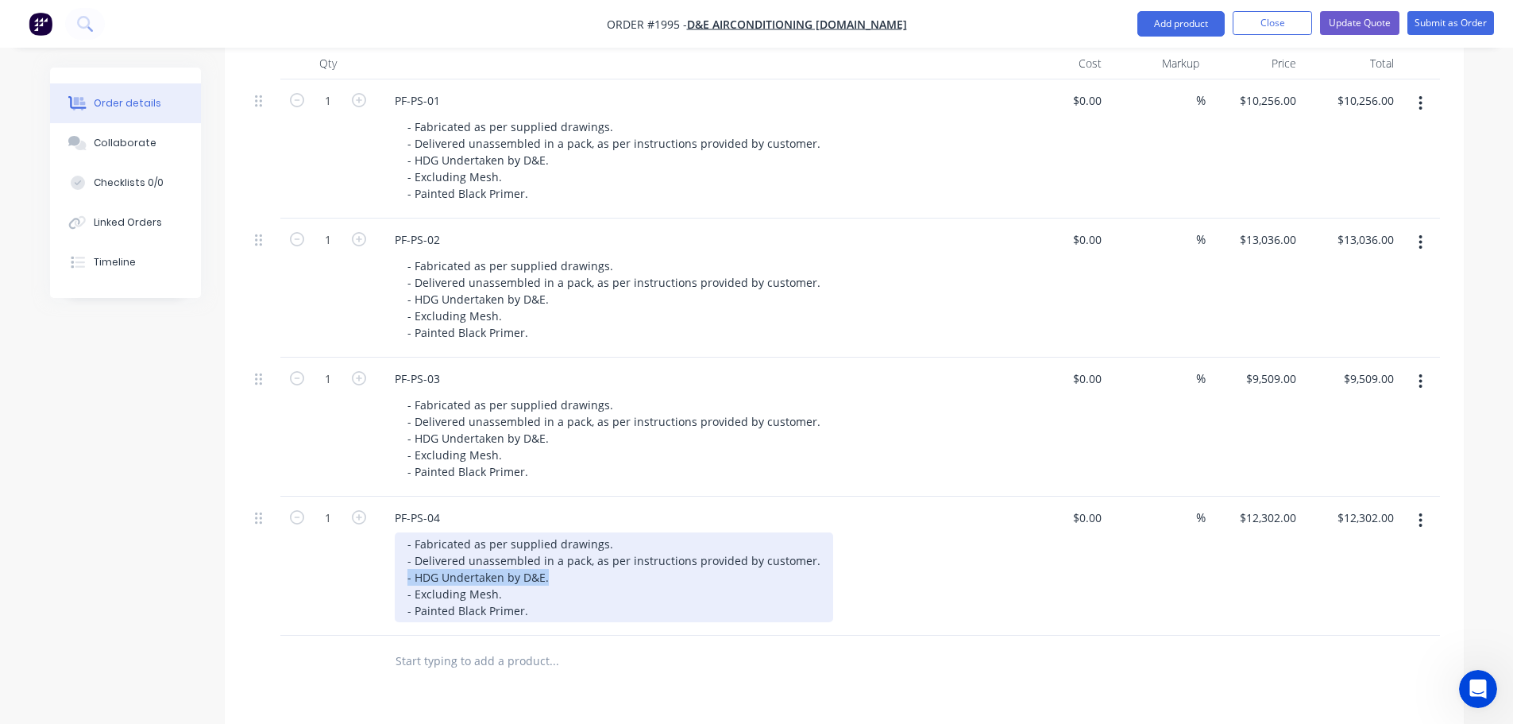
drag, startPoint x: 558, startPoint y: 573, endPoint x: 401, endPoint y: 585, distance: 156.9
click at [401, 585] on div "- Fabricated as per supplied drawings. - Delivered unassembled in a pack, as pe…" at bounding box center [614, 577] width 438 height 90
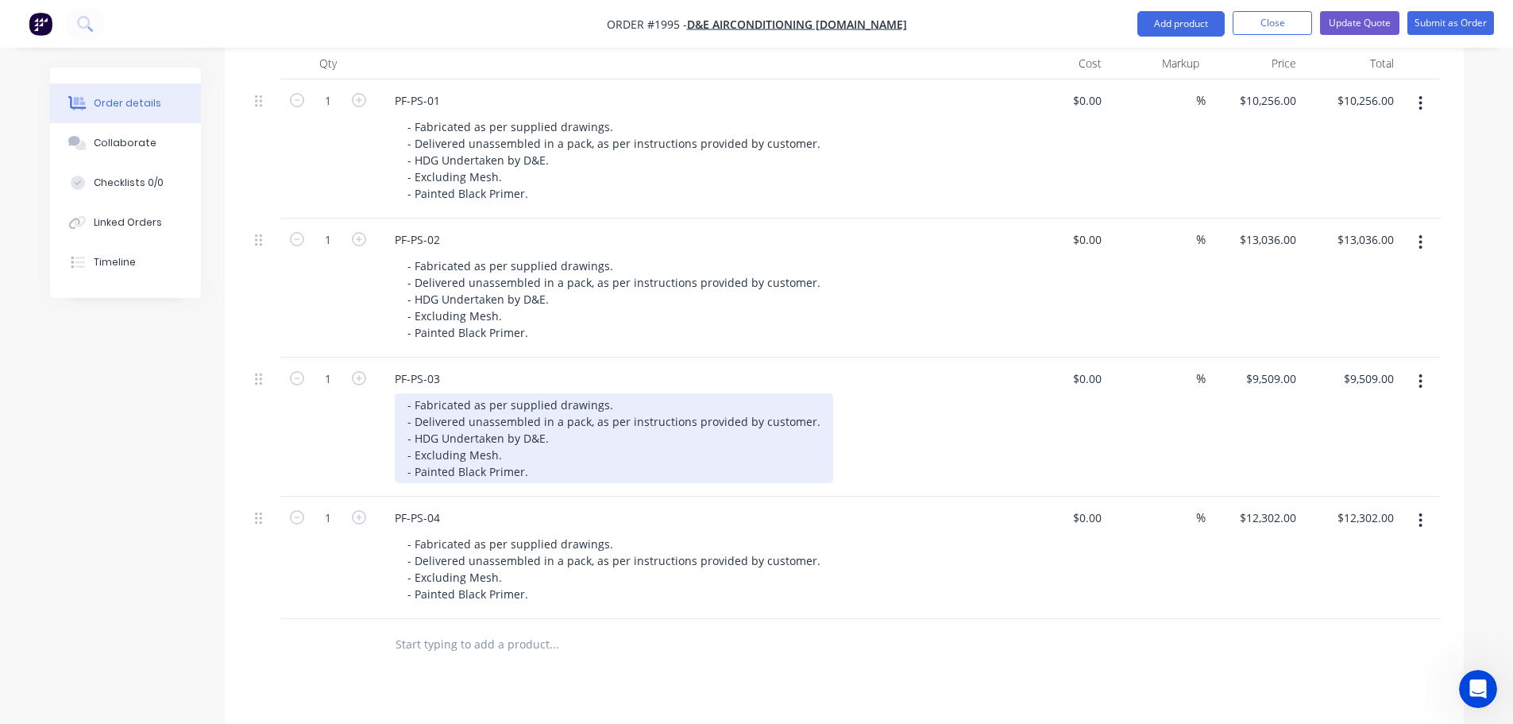
click at [573, 437] on div "- Fabricated as per supplied drawings. - Delivered unassembled in a pack, as pe…" at bounding box center [614, 438] width 438 height 90
drag, startPoint x: 573, startPoint y: 437, endPoint x: 407, endPoint y: 434, distance: 165.2
click at [407, 434] on div "- Fabricated as per supplied drawings. - Delivered unassembled in a pack, as pe…" at bounding box center [614, 438] width 438 height 90
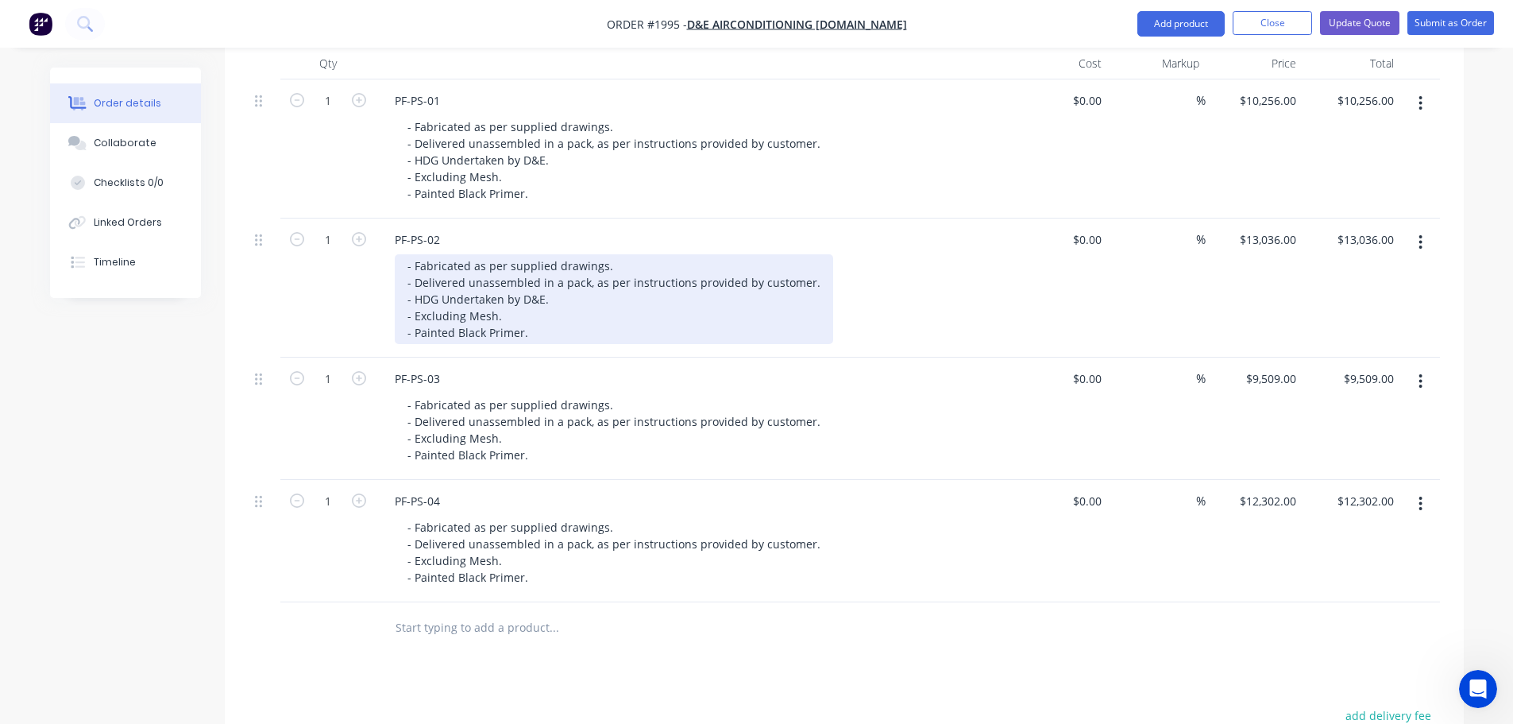
click at [530, 295] on div "- Fabricated as per supplied drawings. - Delivered unassembled in a pack, as pe…" at bounding box center [614, 299] width 438 height 90
drag, startPoint x: 555, startPoint y: 299, endPoint x: 404, endPoint y: 294, distance: 151.0
click at [404, 294] on div "- Fabricated as per supplied drawings. - Delivered unassembled in a pack, as pe…" at bounding box center [614, 299] width 438 height 90
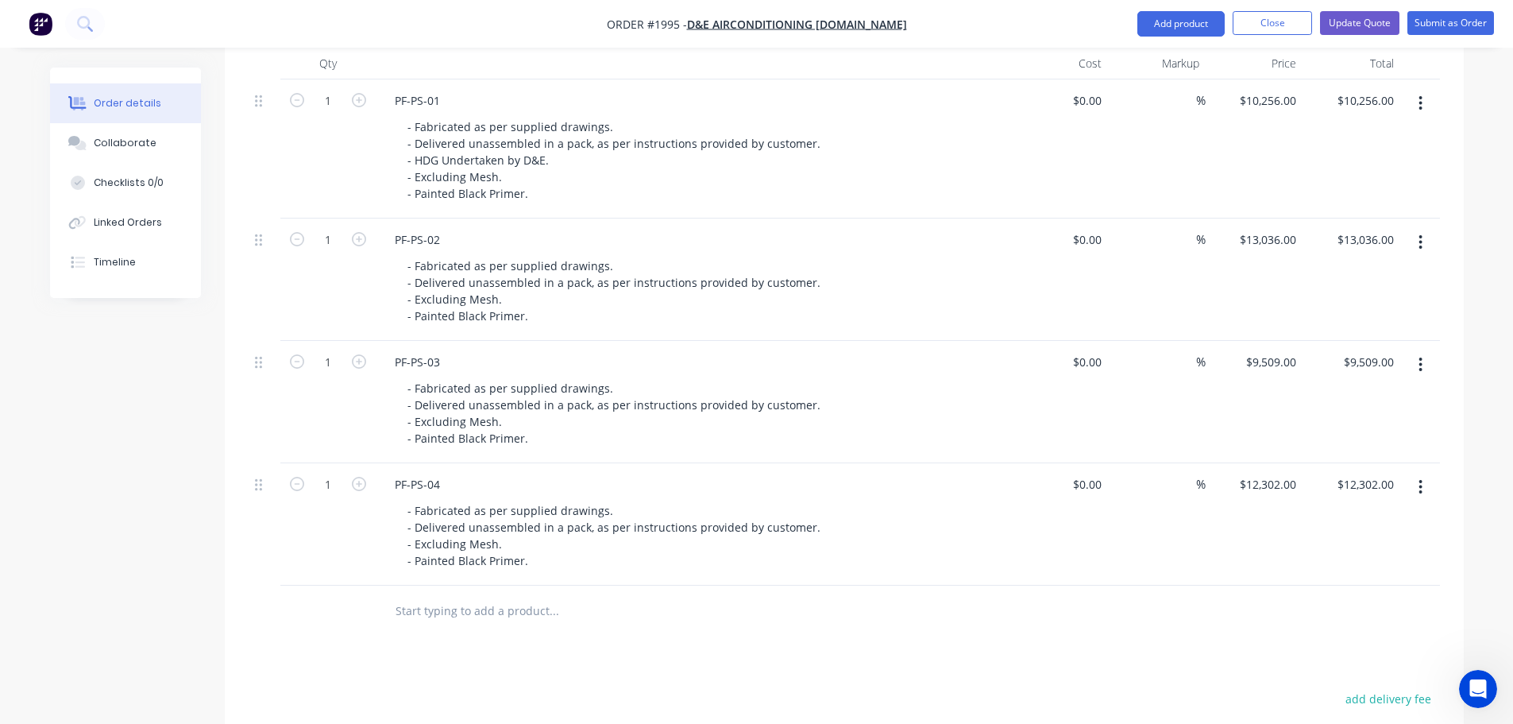
click at [1269, 607] on div at bounding box center [844, 611] width 1191 height 52
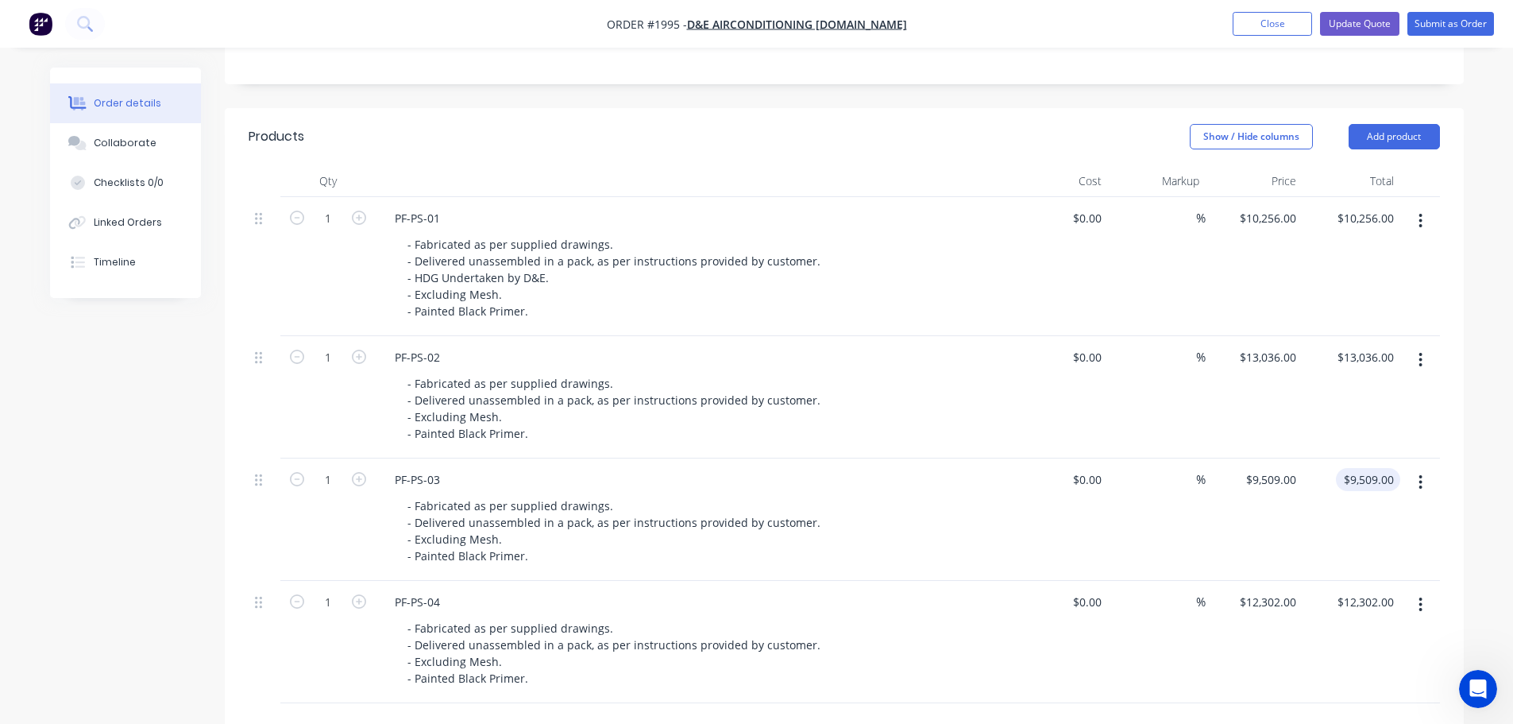
scroll to position [397, 0]
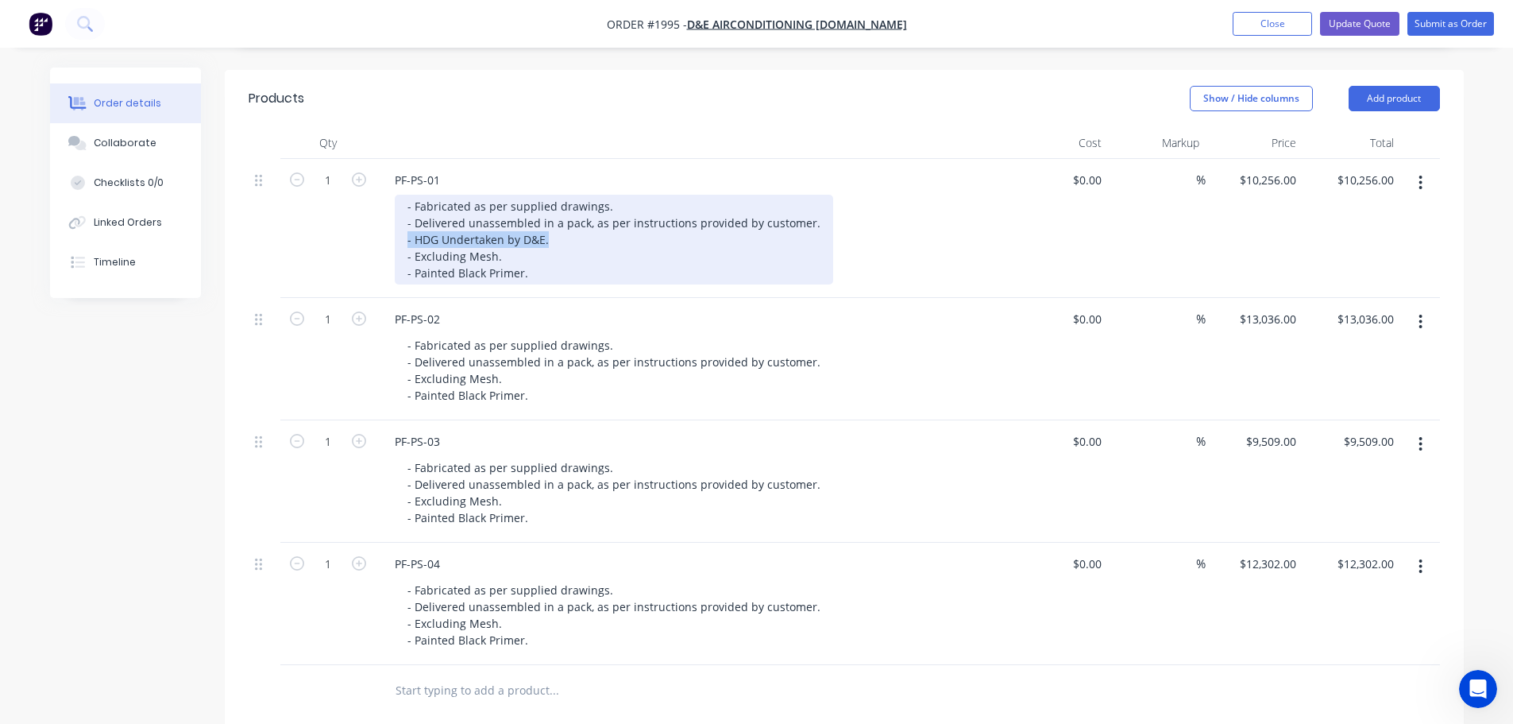
drag, startPoint x: 556, startPoint y: 239, endPoint x: 375, endPoint y: 237, distance: 181.1
click at [376, 237] on div "PF-PS-01 - Fabricated as per supplied drawings. - Delivered unassembled in a pa…" at bounding box center [693, 228] width 635 height 139
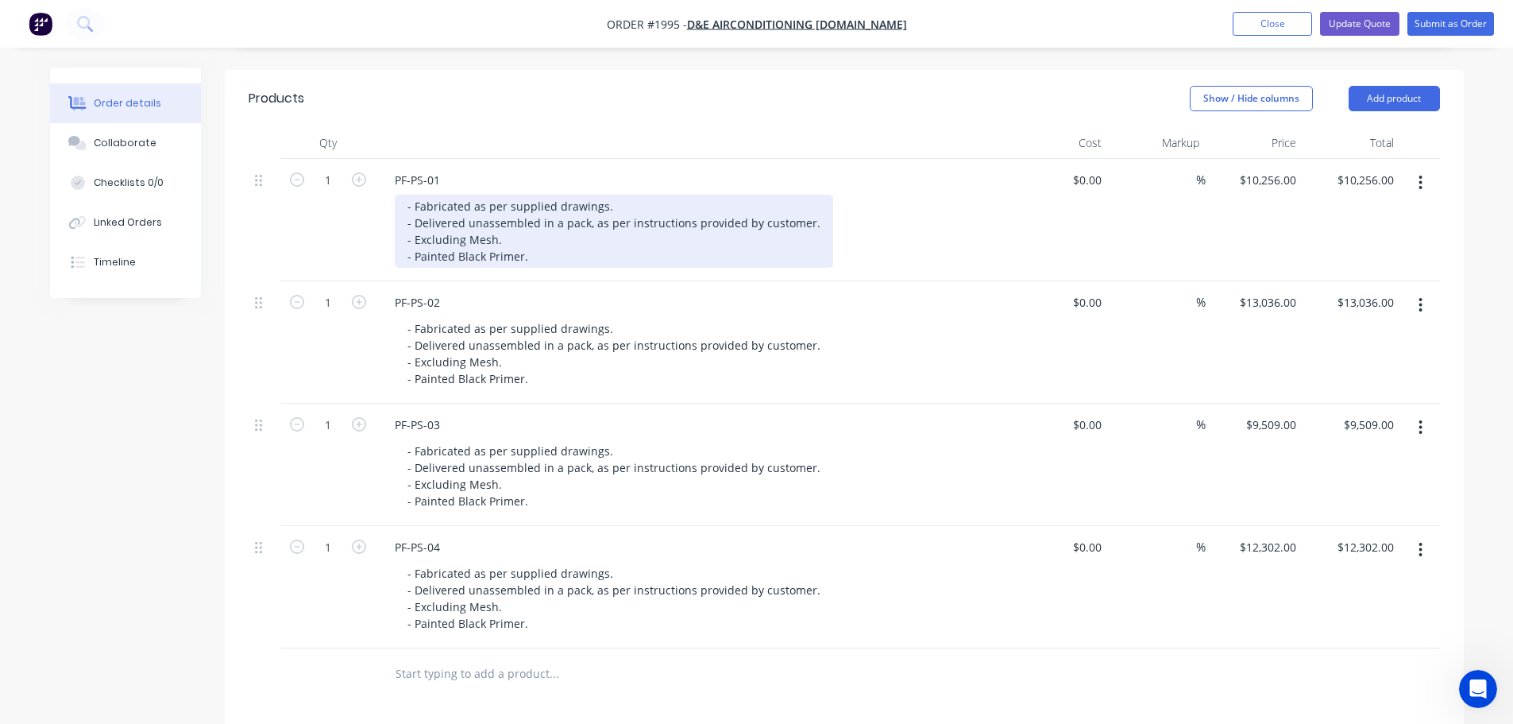
click at [529, 252] on div "- Fabricated as per supplied drawings. - Delivered unassembled in a pack, as pe…" at bounding box center [614, 231] width 438 height 73
drag, startPoint x: 576, startPoint y: 257, endPoint x: 403, endPoint y: 253, distance: 172.4
click at [403, 253] on div "- Fabricated as per supplied drawings. - Delivered unassembled in a pack, as pe…" at bounding box center [614, 231] width 438 height 73
copy div "- Painted Black Primer x2 coats."
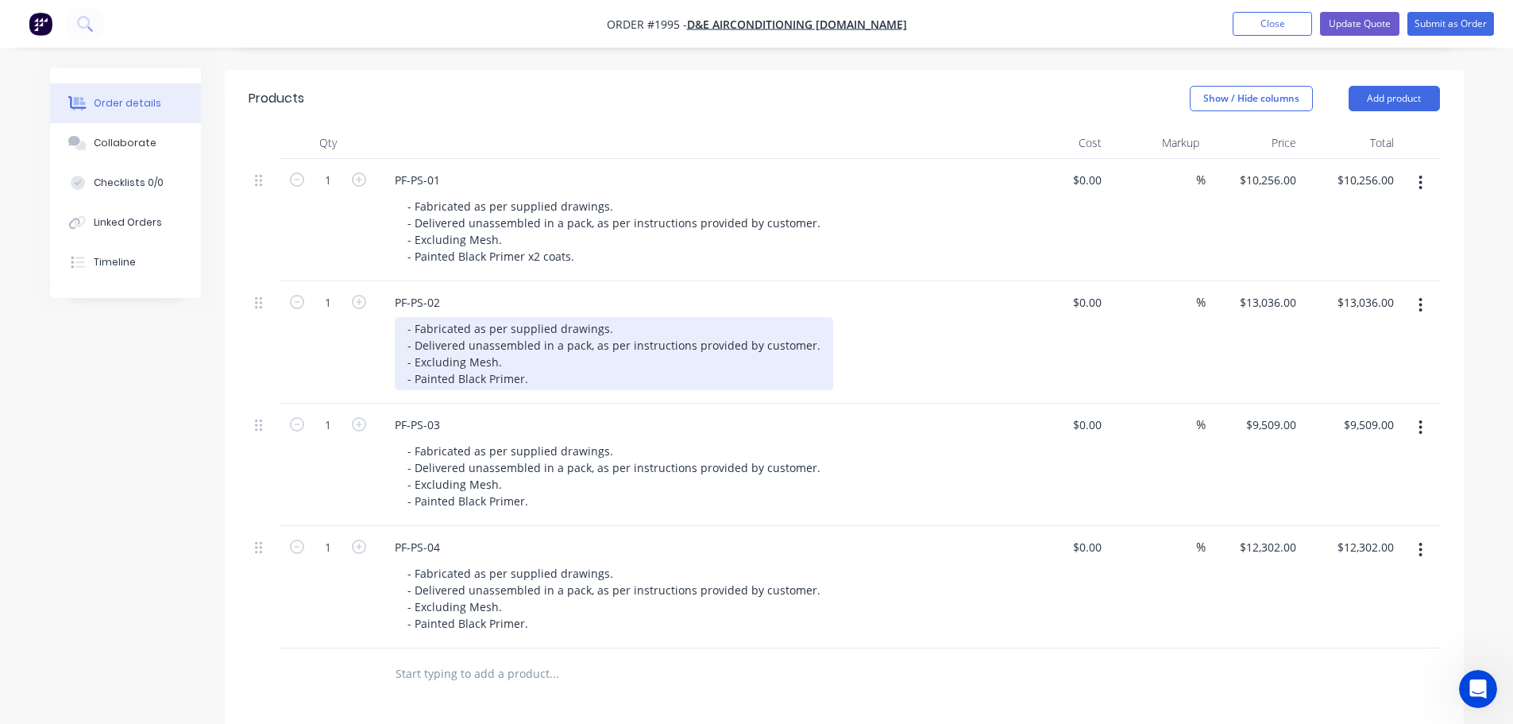
click at [539, 379] on div "- Fabricated as per supplied drawings. - Delivered unassembled in a pack, as pe…" at bounding box center [614, 353] width 438 height 73
drag, startPoint x: 448, startPoint y: 376, endPoint x: 396, endPoint y: 374, distance: 52.5
click at [396, 374] on div "- Fabricated as per supplied drawings. - Delivered unassembled in a pack, as pe…" at bounding box center [614, 353] width 438 height 73
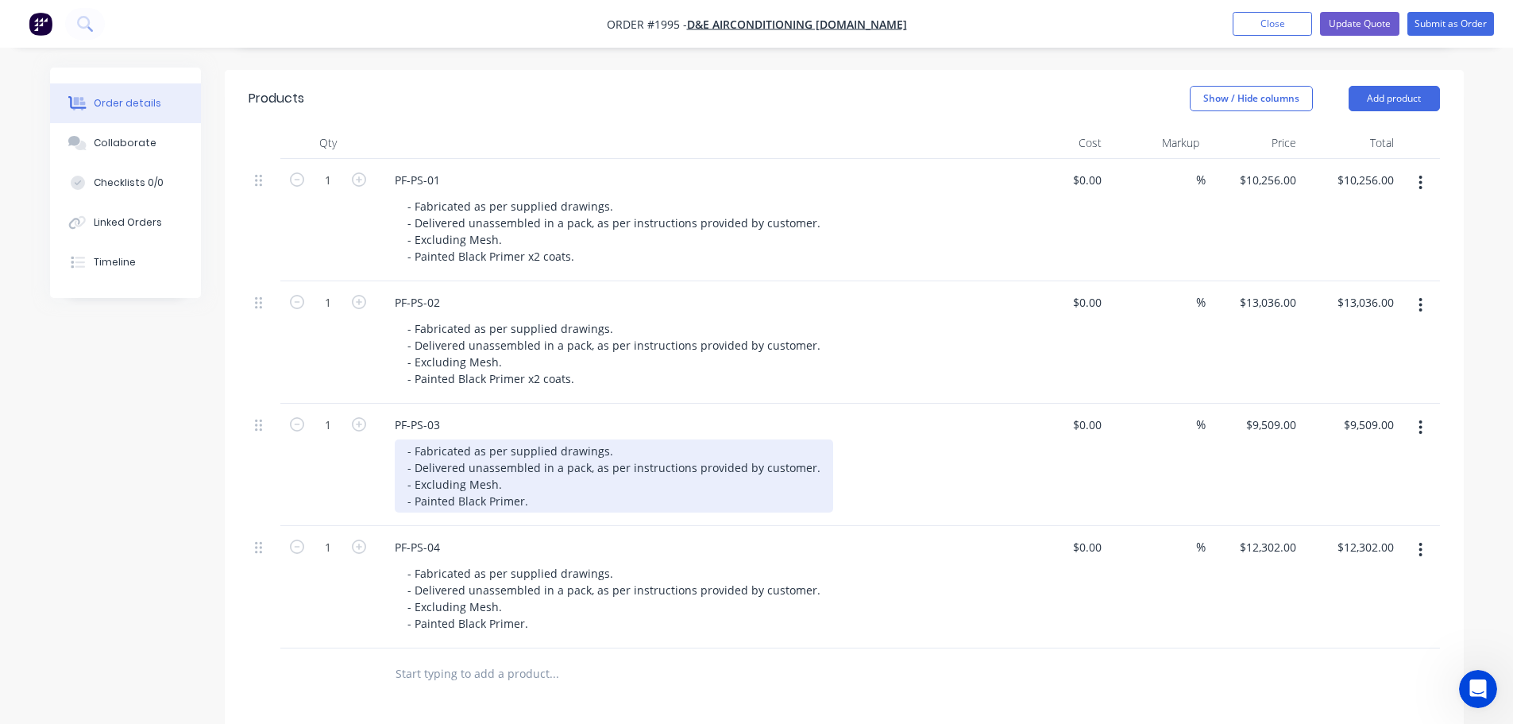
click at [547, 507] on div "- Fabricated as per supplied drawings. - Delivered unassembled in a pack, as pe…" at bounding box center [614, 475] width 438 height 73
drag, startPoint x: 439, startPoint y: 489, endPoint x: 392, endPoint y: 500, distance: 48.9
click at [392, 500] on div "PF-PS-03 - Fabricated as per supplied drawings. - Delivered unassembled in a pa…" at bounding box center [693, 464] width 635 height 122
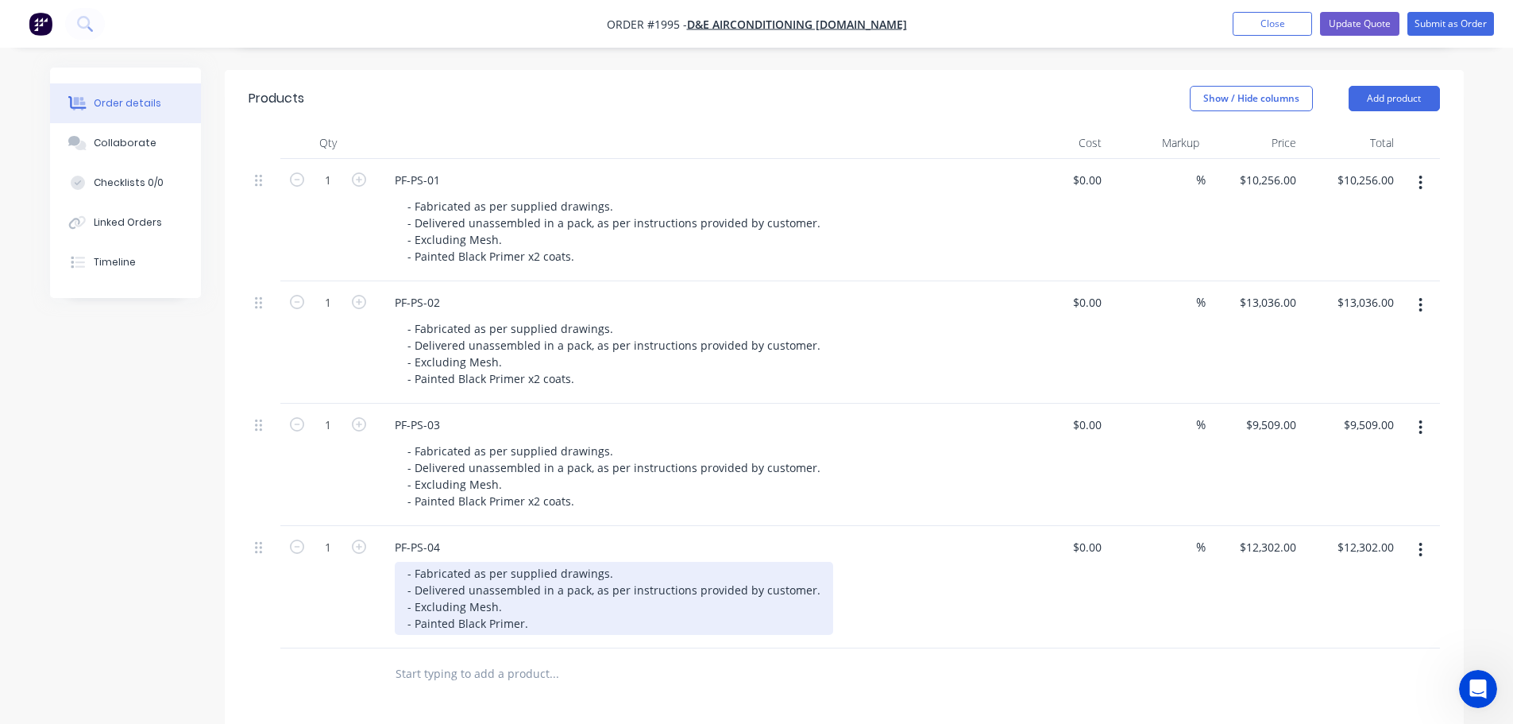
click at [530, 618] on div "- Fabricated as per supplied drawings. - Delivered unassembled in a pack, as pe…" at bounding box center [614, 598] width 438 height 73
drag, startPoint x: 477, startPoint y: 622, endPoint x: 405, endPoint y: 620, distance: 72.3
click at [405, 620] on div "- Fabricated as per supplied drawings. - Delivered unassembled in a pack, as pe…" at bounding box center [614, 598] width 438 height 73
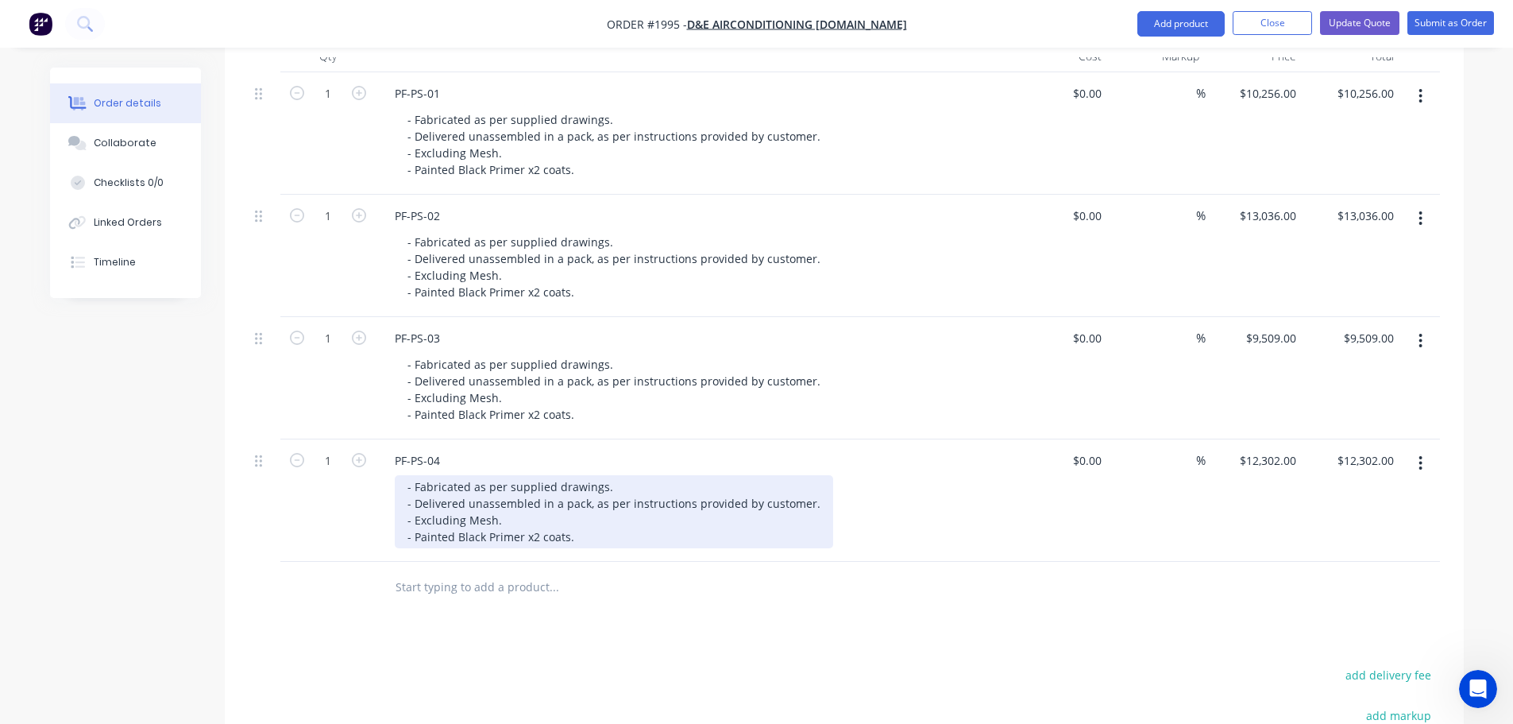
scroll to position [556, 0]
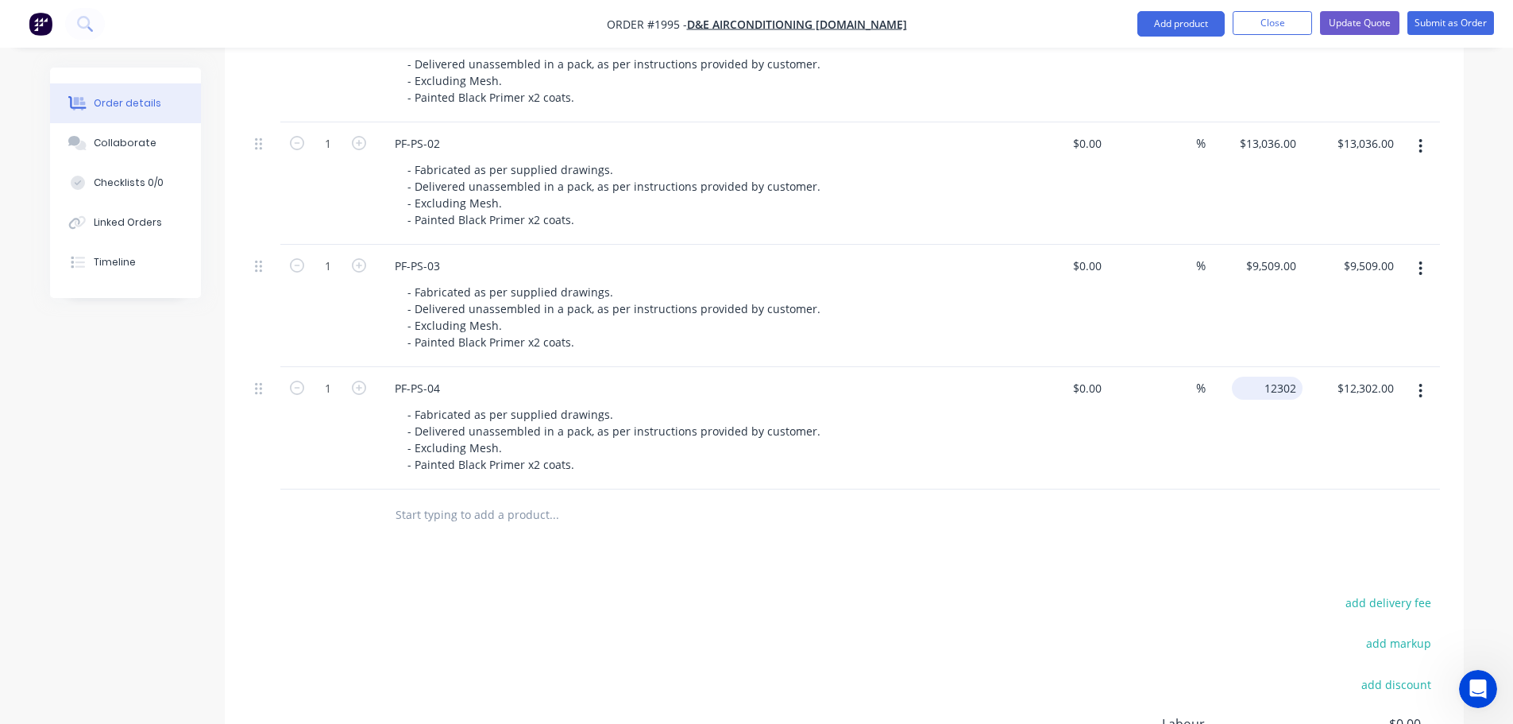
click at [1268, 388] on input "12302" at bounding box center [1270, 387] width 64 height 23
click at [1279, 392] on input "12302" at bounding box center [1283, 387] width 40 height 23
click at [1280, 392] on input "12302" at bounding box center [1283, 387] width 40 height 23
type input "$12,802.00"
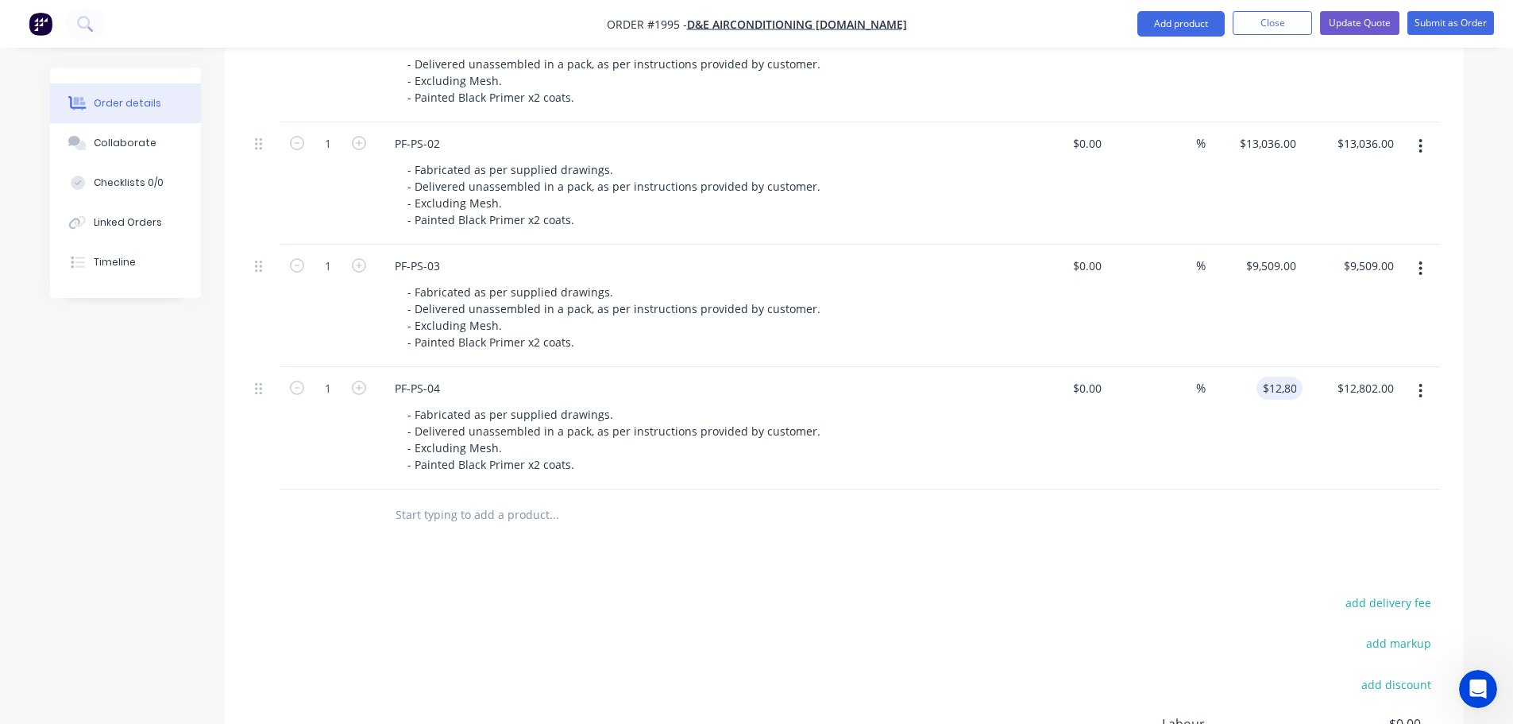
click at [1262, 592] on div "add delivery fee" at bounding box center [1340, 612] width 199 height 41
click at [1273, 265] on input "9509" at bounding box center [1274, 265] width 58 height 23
type input "$10,009.00"
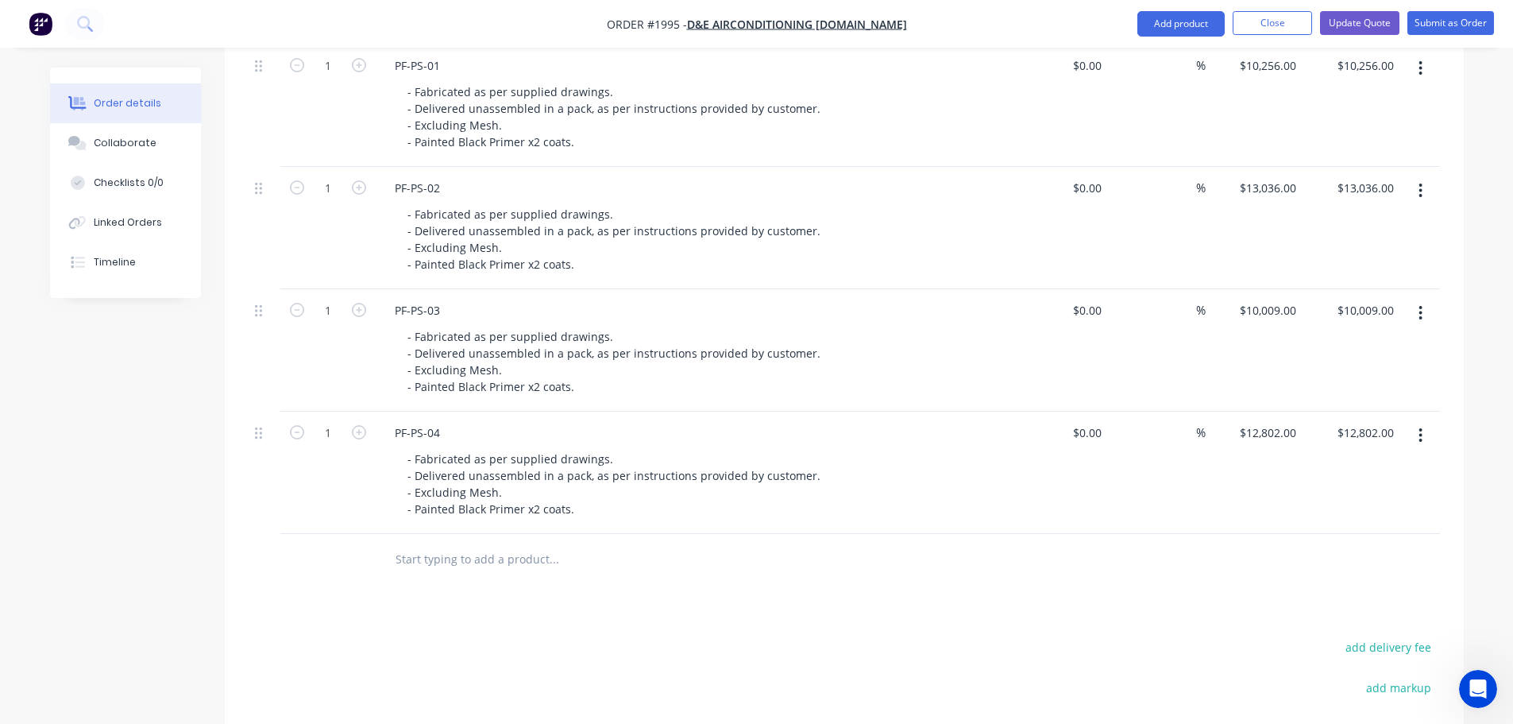
scroll to position [477, 0]
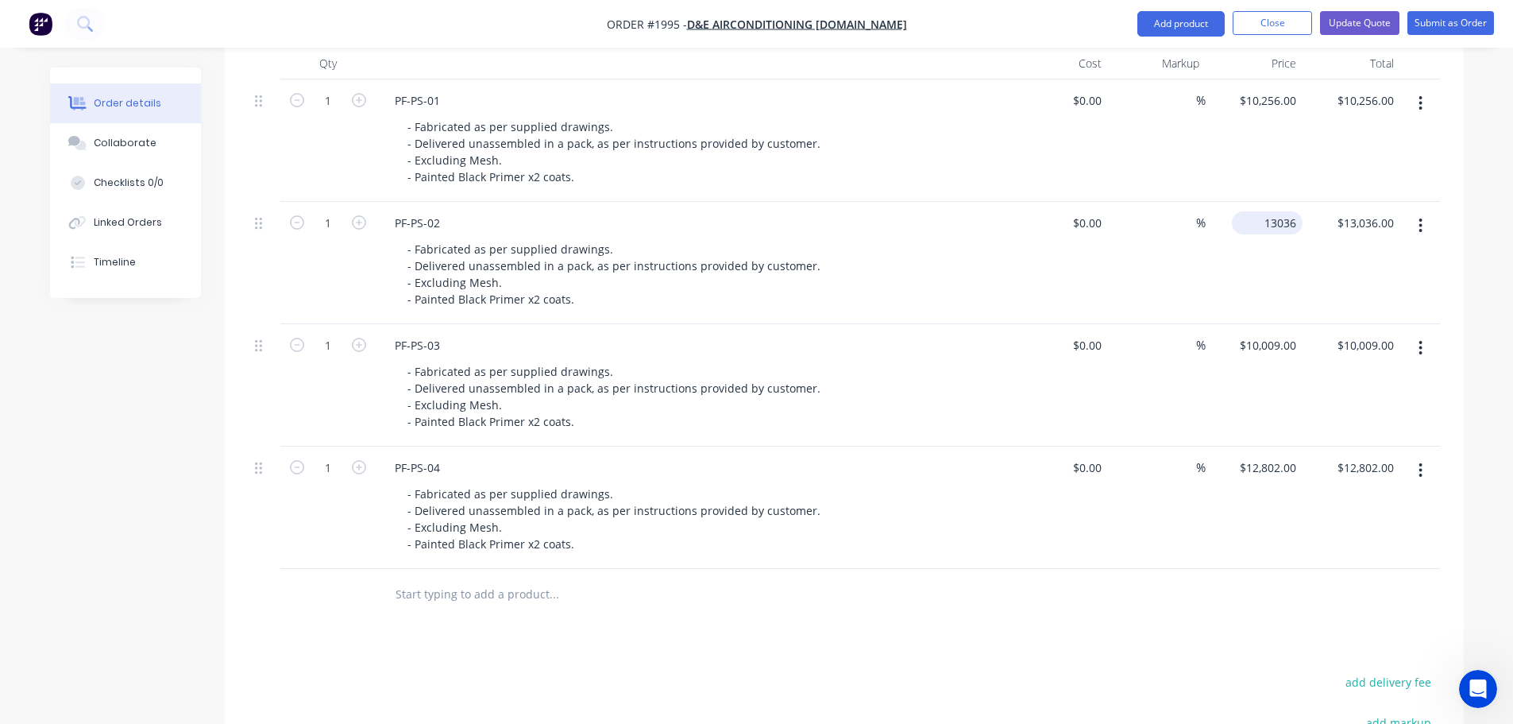
click at [1270, 233] on input "13036" at bounding box center [1270, 222] width 64 height 23
type input "$13,536.00"
click at [1039, 351] on div "$0.00 $0.00" at bounding box center [1060, 385] width 98 height 122
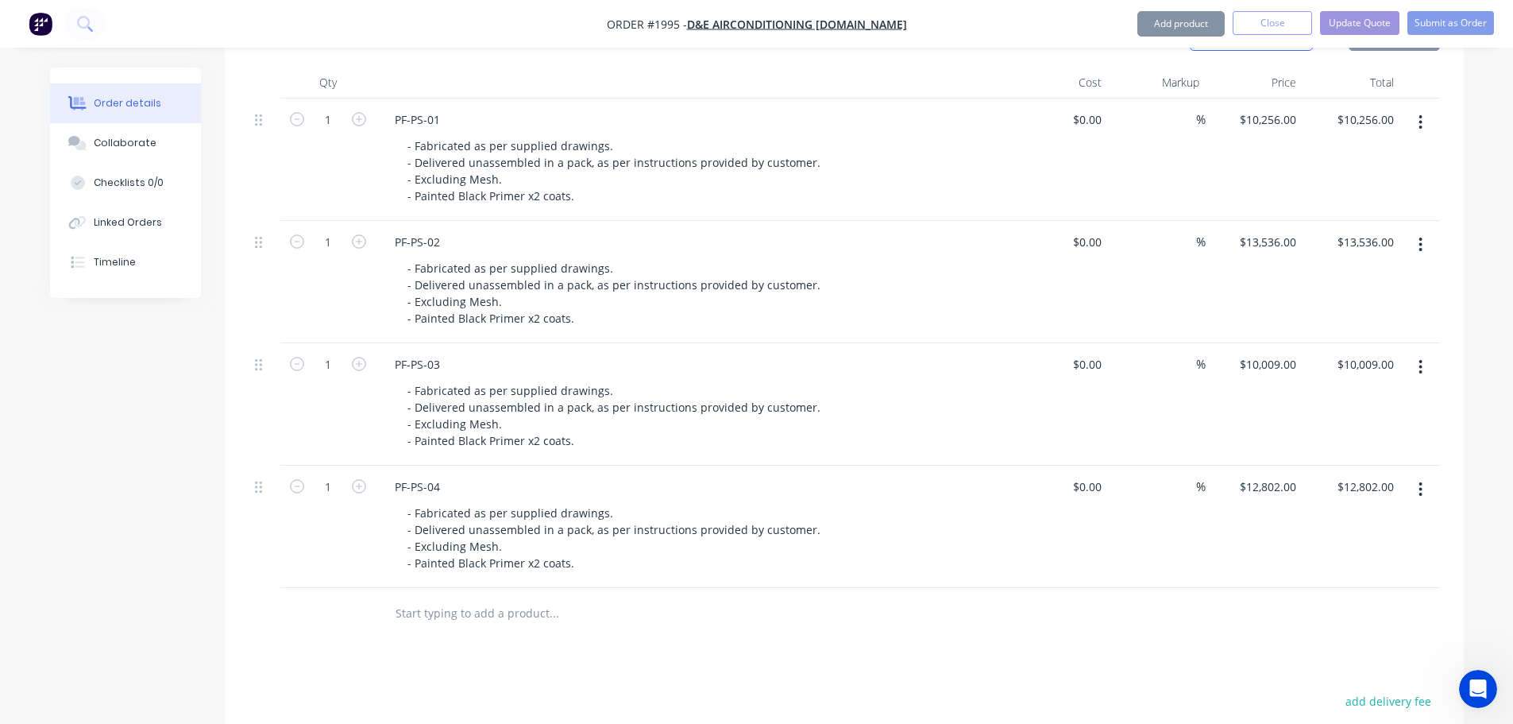
scroll to position [318, 0]
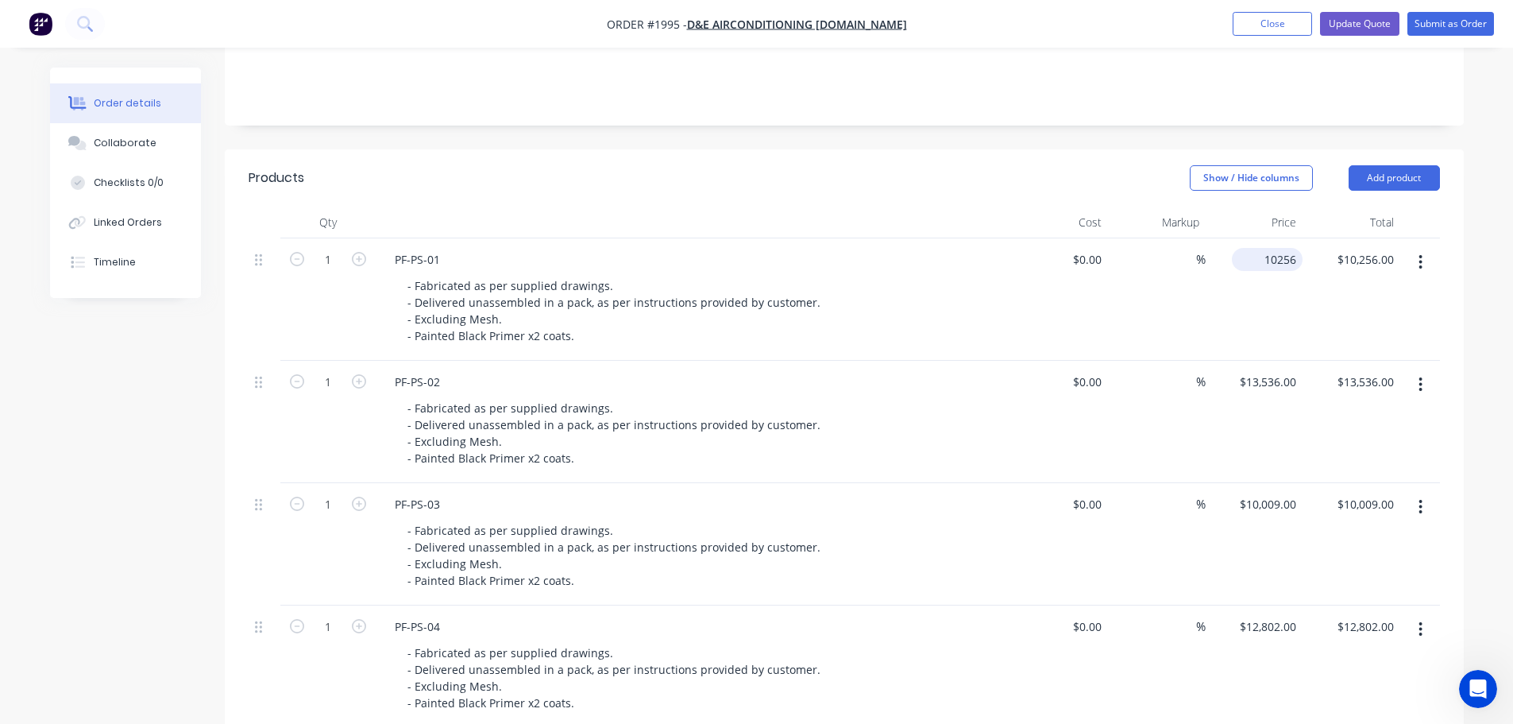
click at [1277, 264] on input "10256" at bounding box center [1270, 259] width 64 height 23
type input "$10,756.00"
click at [1319, 438] on div "$13,536.00 $13,536.00" at bounding box center [1352, 422] width 98 height 122
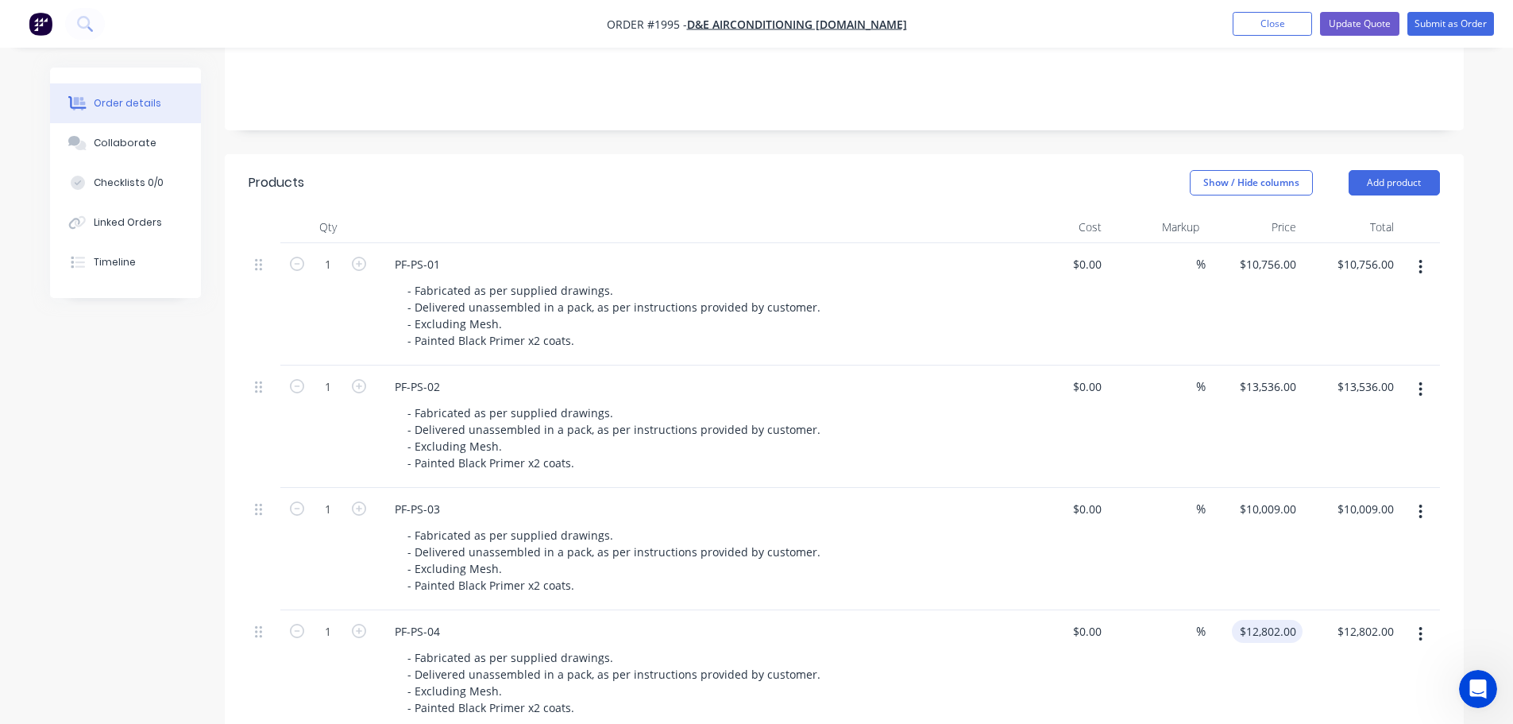
scroll to position [222, 0]
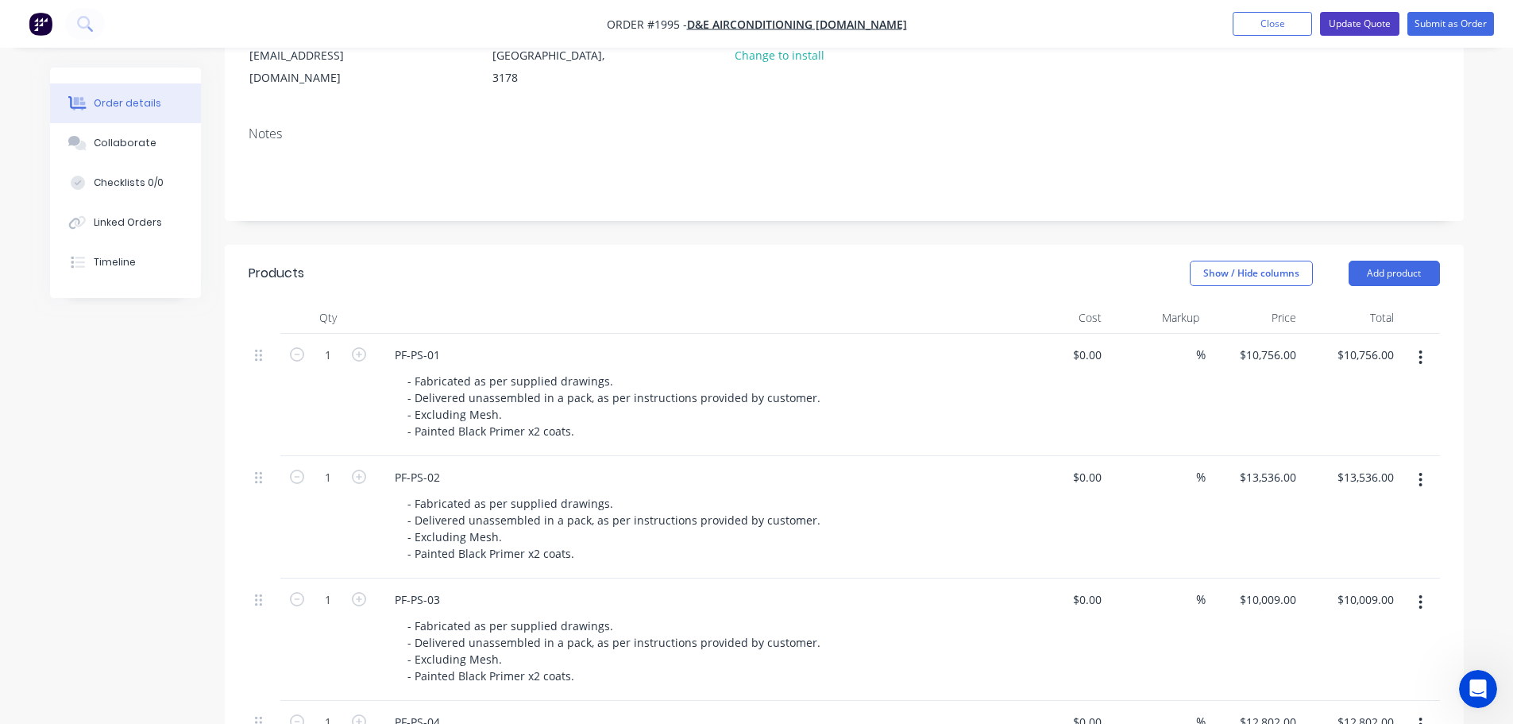
click at [1368, 34] on button "Update Quote" at bounding box center [1359, 24] width 79 height 24
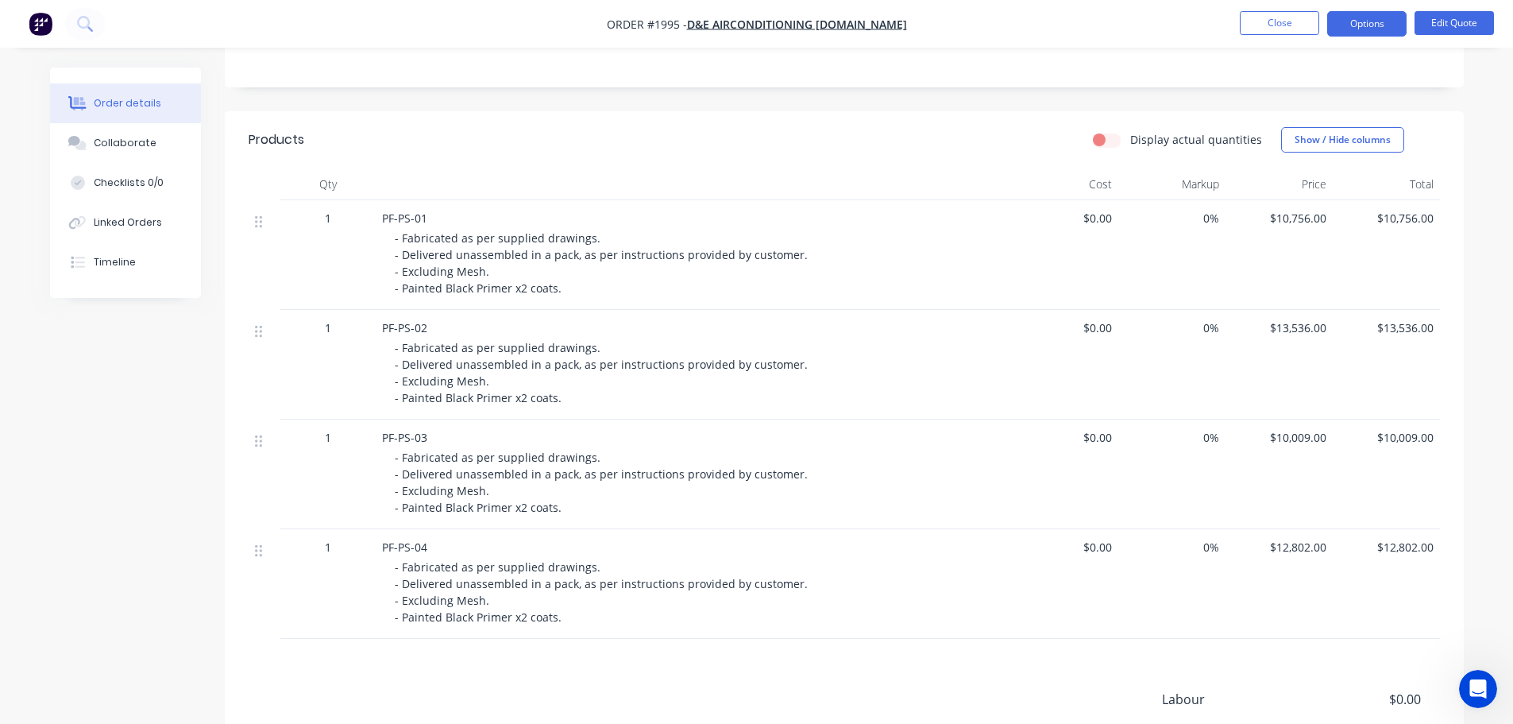
scroll to position [238, 0]
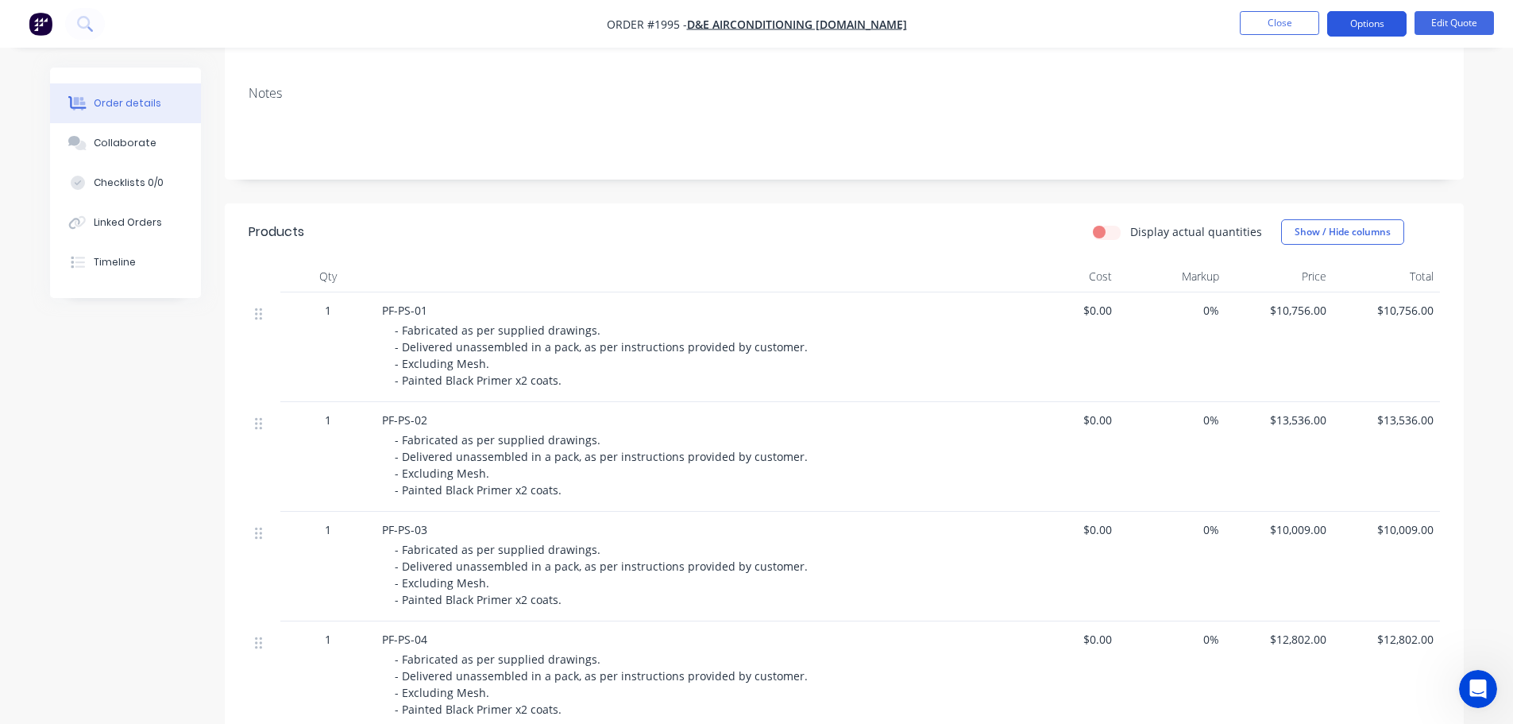
click at [1348, 35] on button "Options" at bounding box center [1366, 23] width 79 height 25
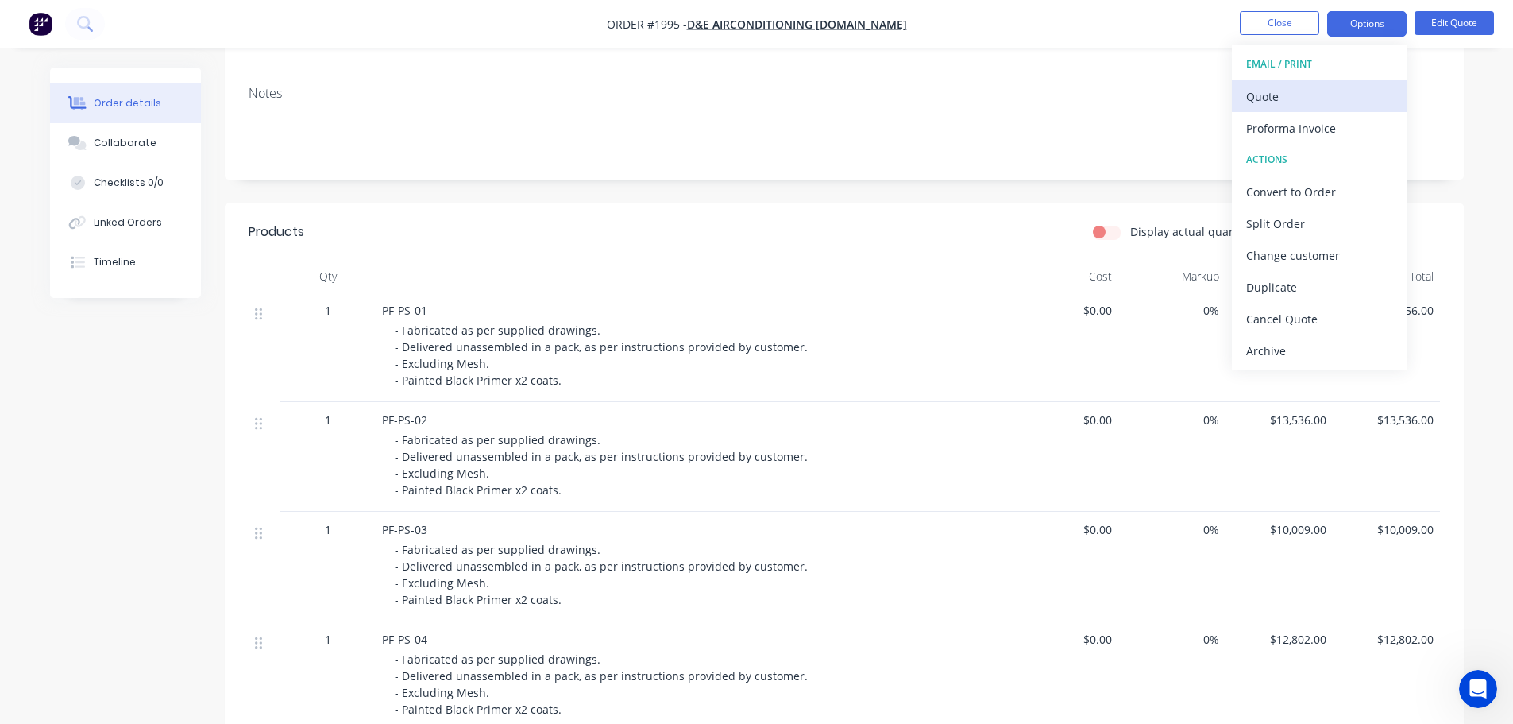
click at [1327, 83] on button "Quote" at bounding box center [1319, 96] width 175 height 32
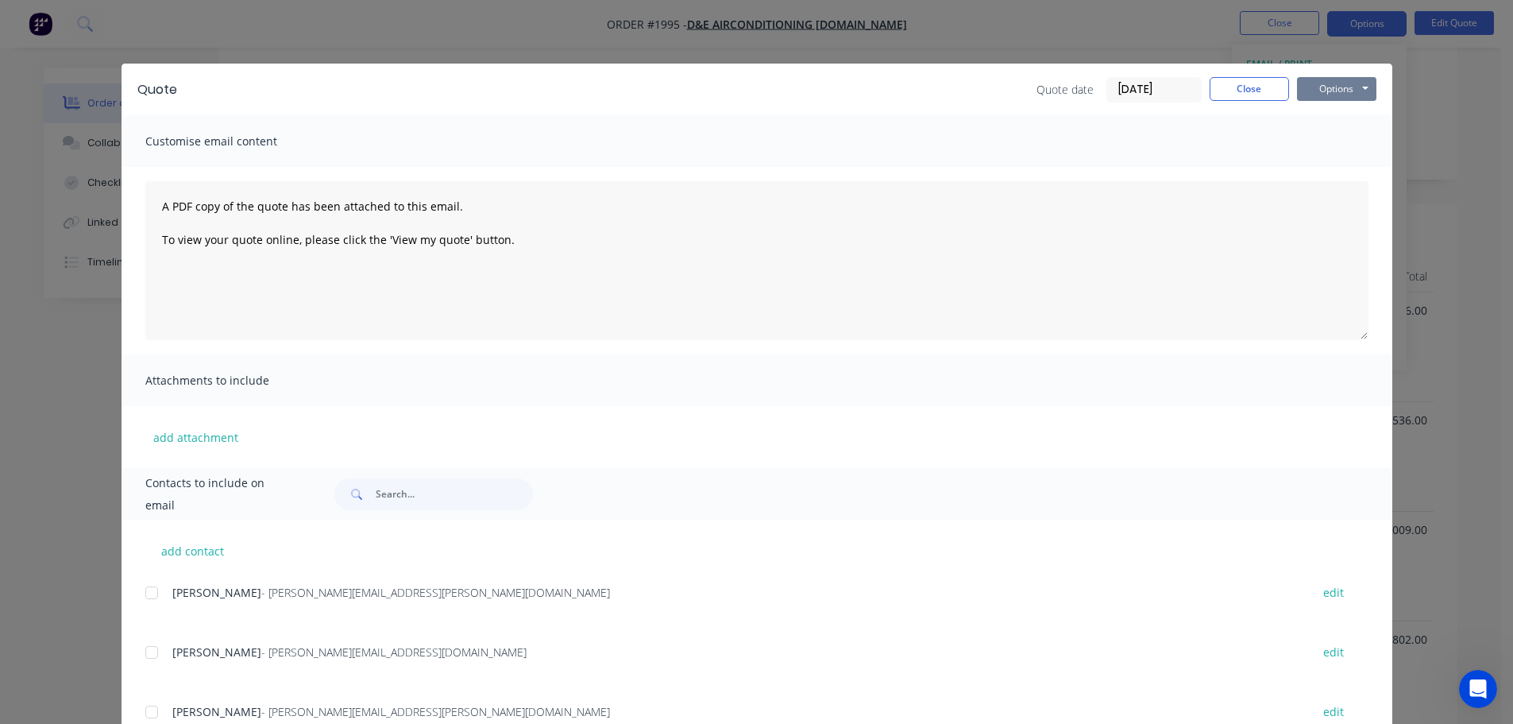
click at [1357, 87] on button "Options" at bounding box center [1336, 89] width 79 height 24
click at [1360, 141] on button "Print" at bounding box center [1348, 143] width 102 height 26
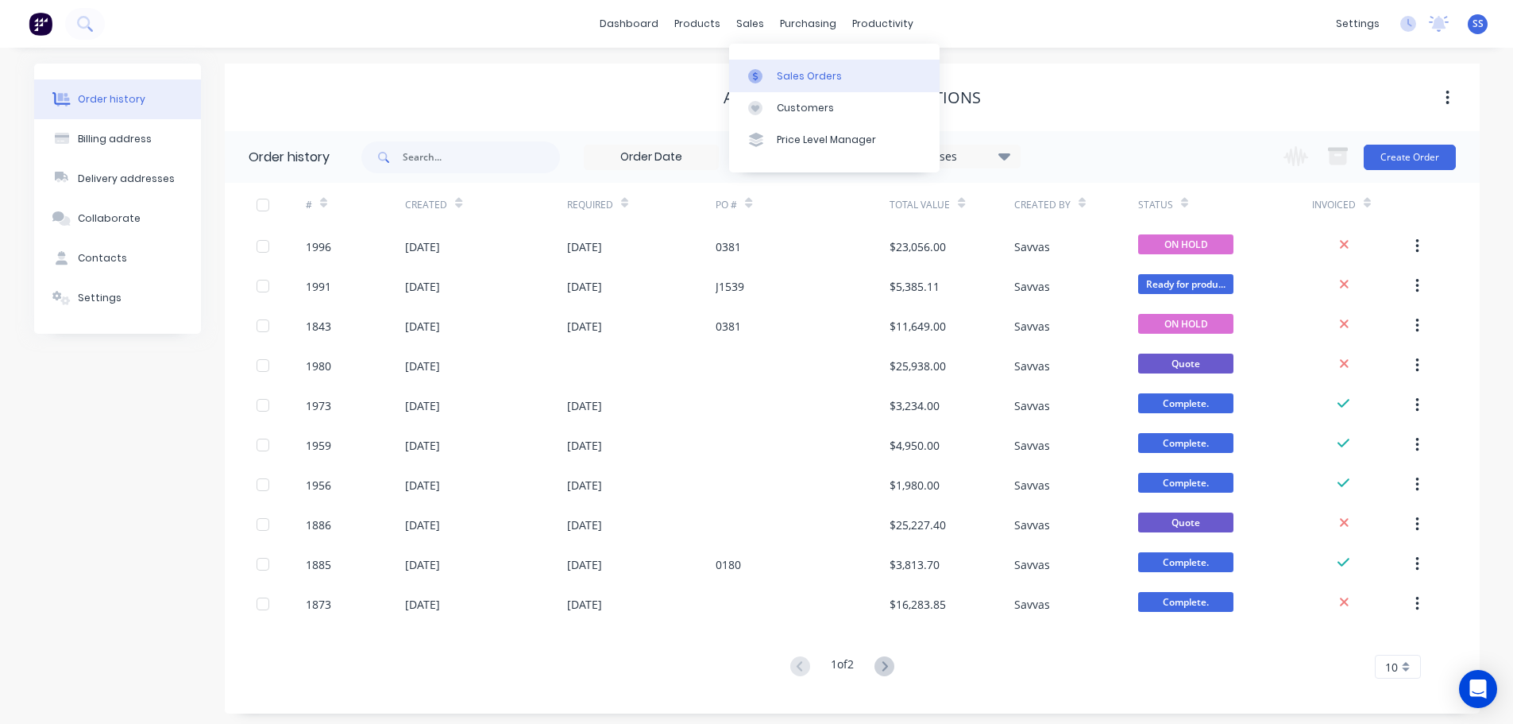
click at [773, 71] on link "Sales Orders" at bounding box center [834, 76] width 210 height 32
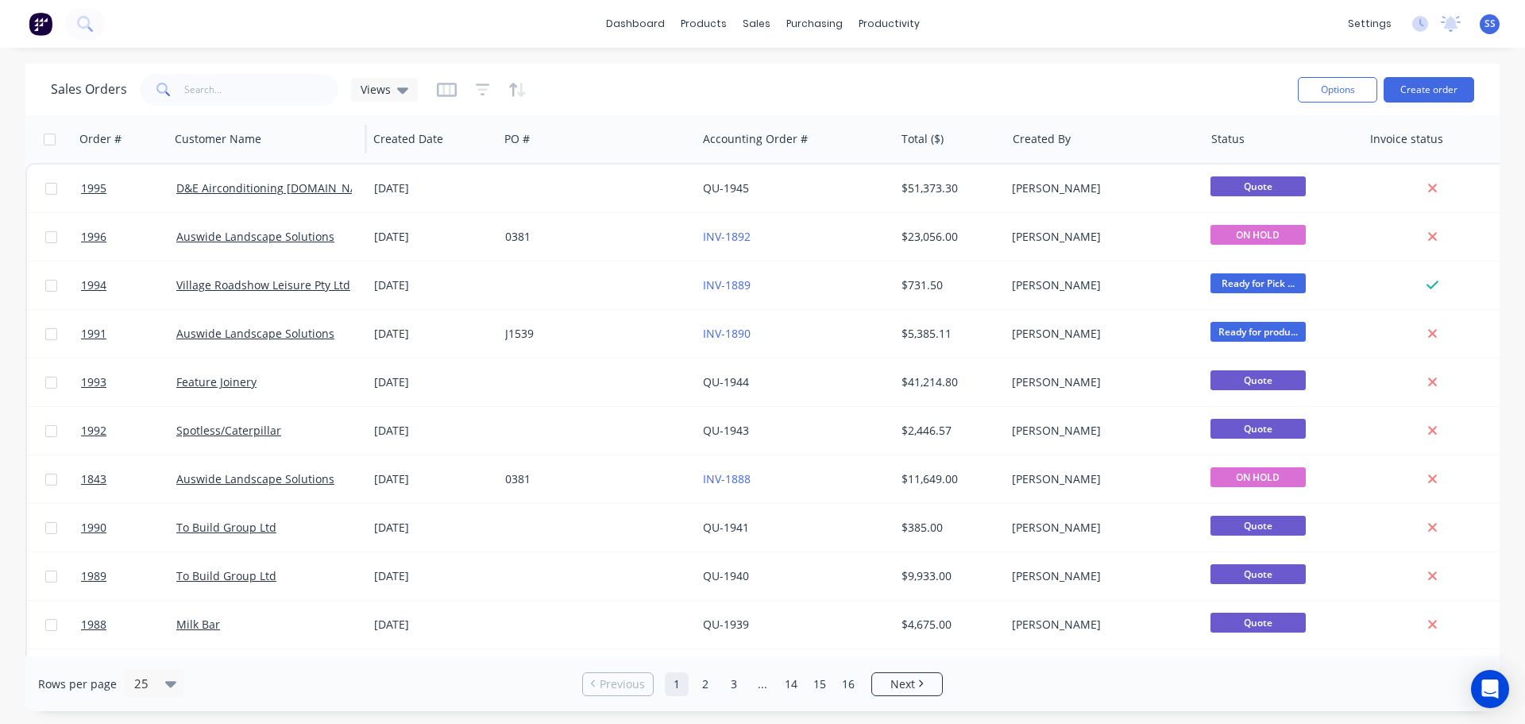
click at [252, 118] on div "Customer Name" at bounding box center [267, 139] width 199 height 48
click at [251, 103] on input "text" at bounding box center [261, 90] width 155 height 32
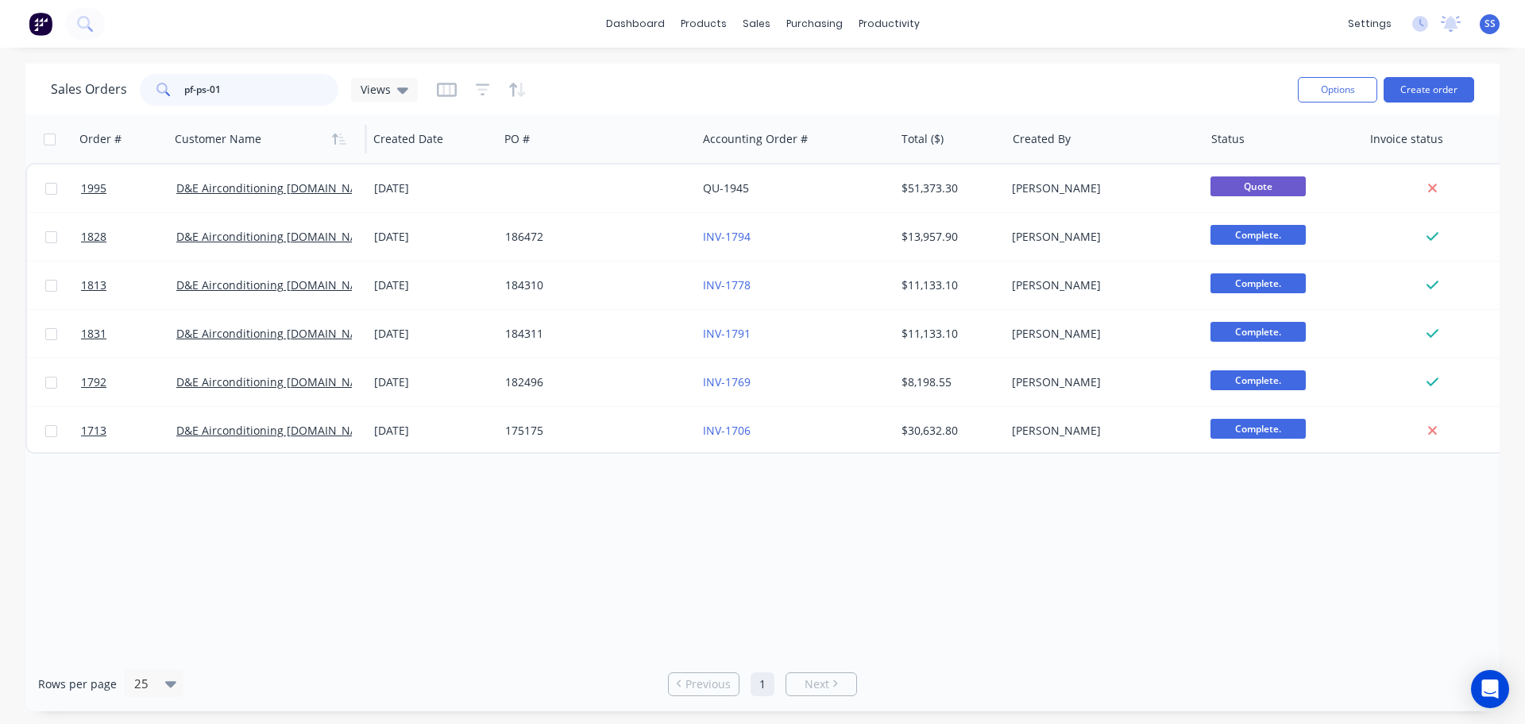
type input "pf-ps-01"
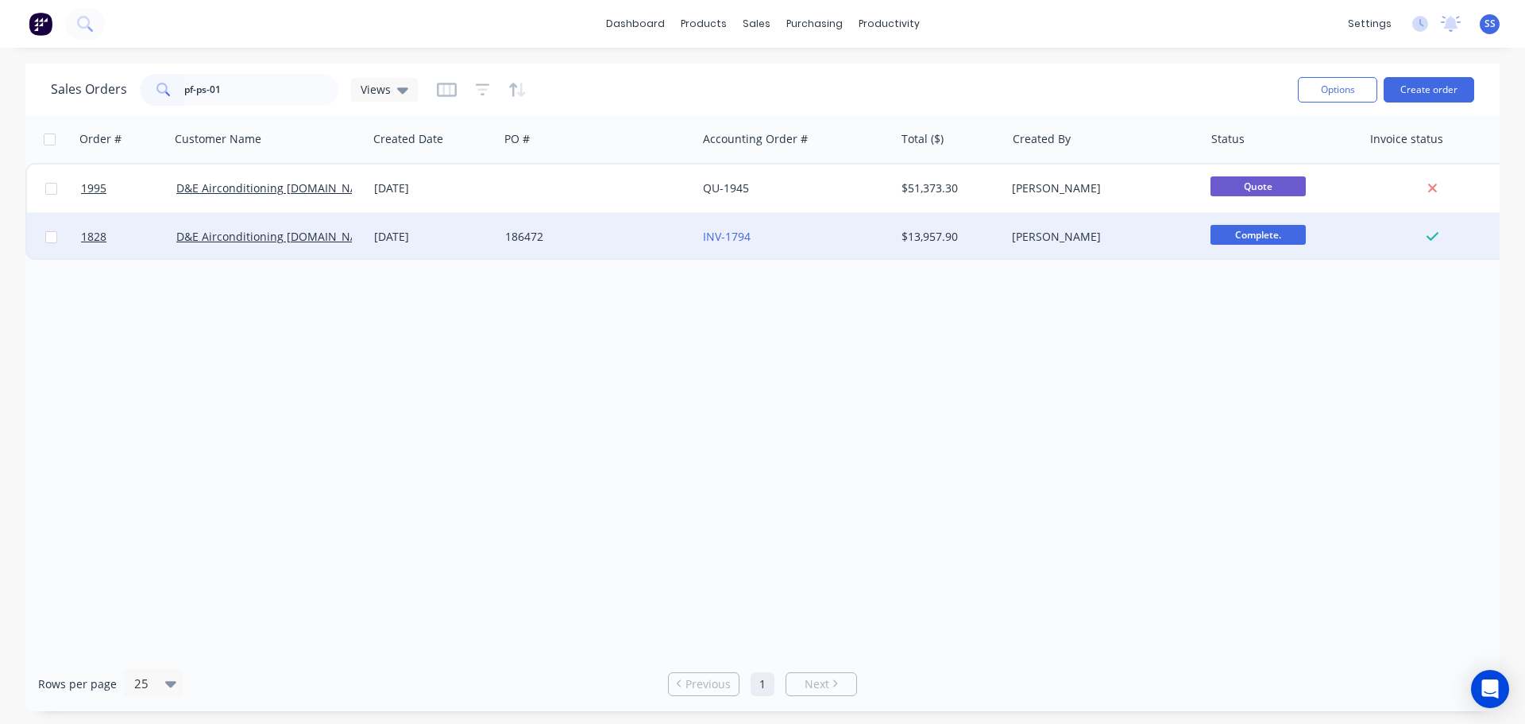
click at [660, 234] on div "186472" at bounding box center [593, 237] width 176 height 16
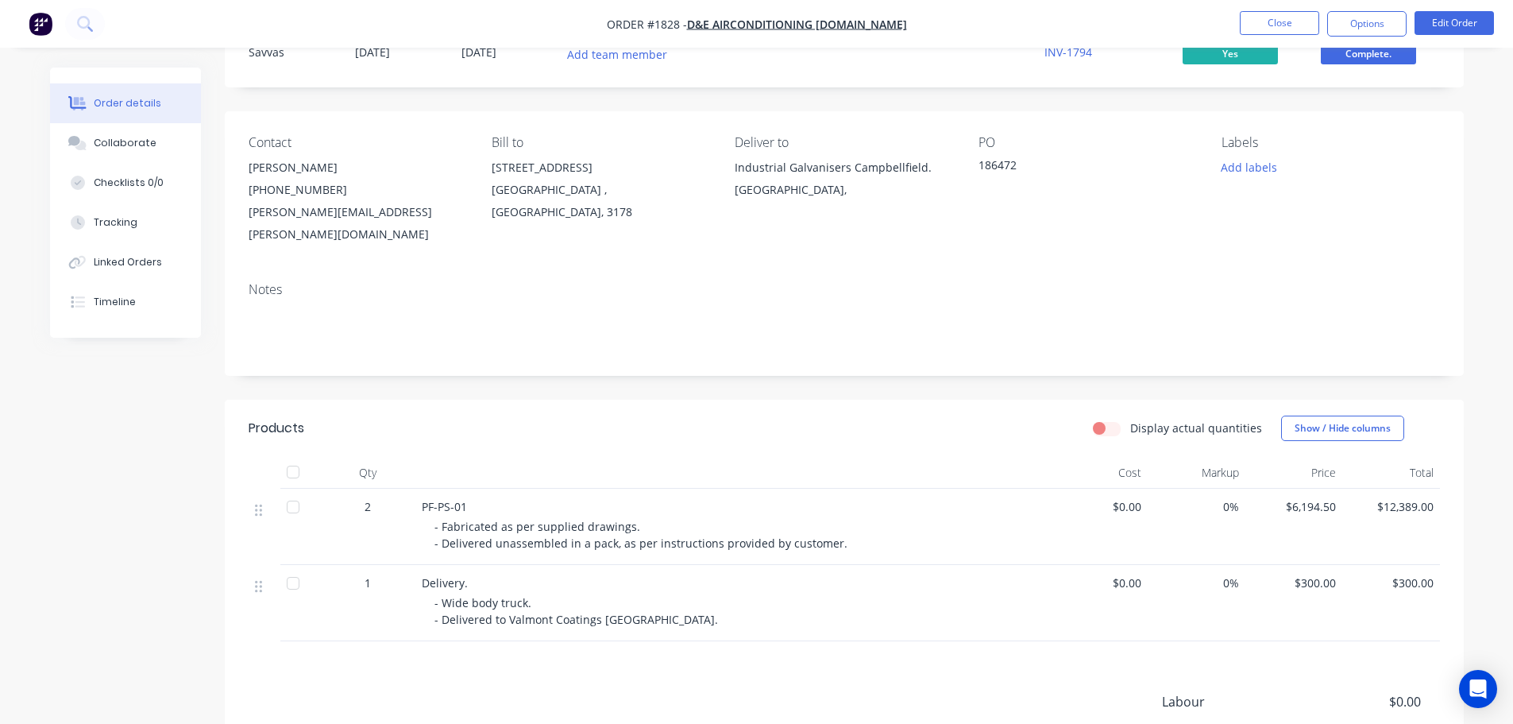
scroll to position [159, 0]
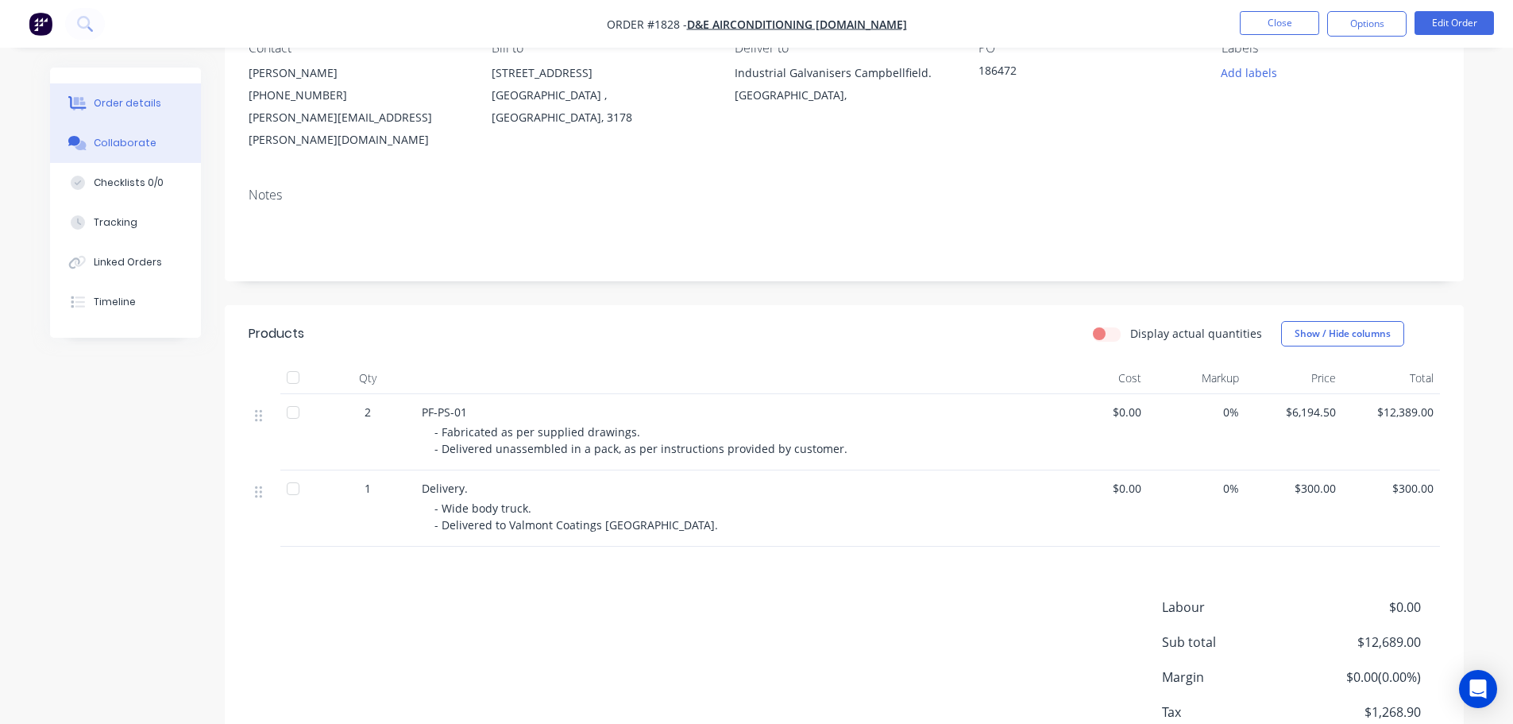
click at [111, 132] on button "Collaborate" at bounding box center [125, 143] width 151 height 40
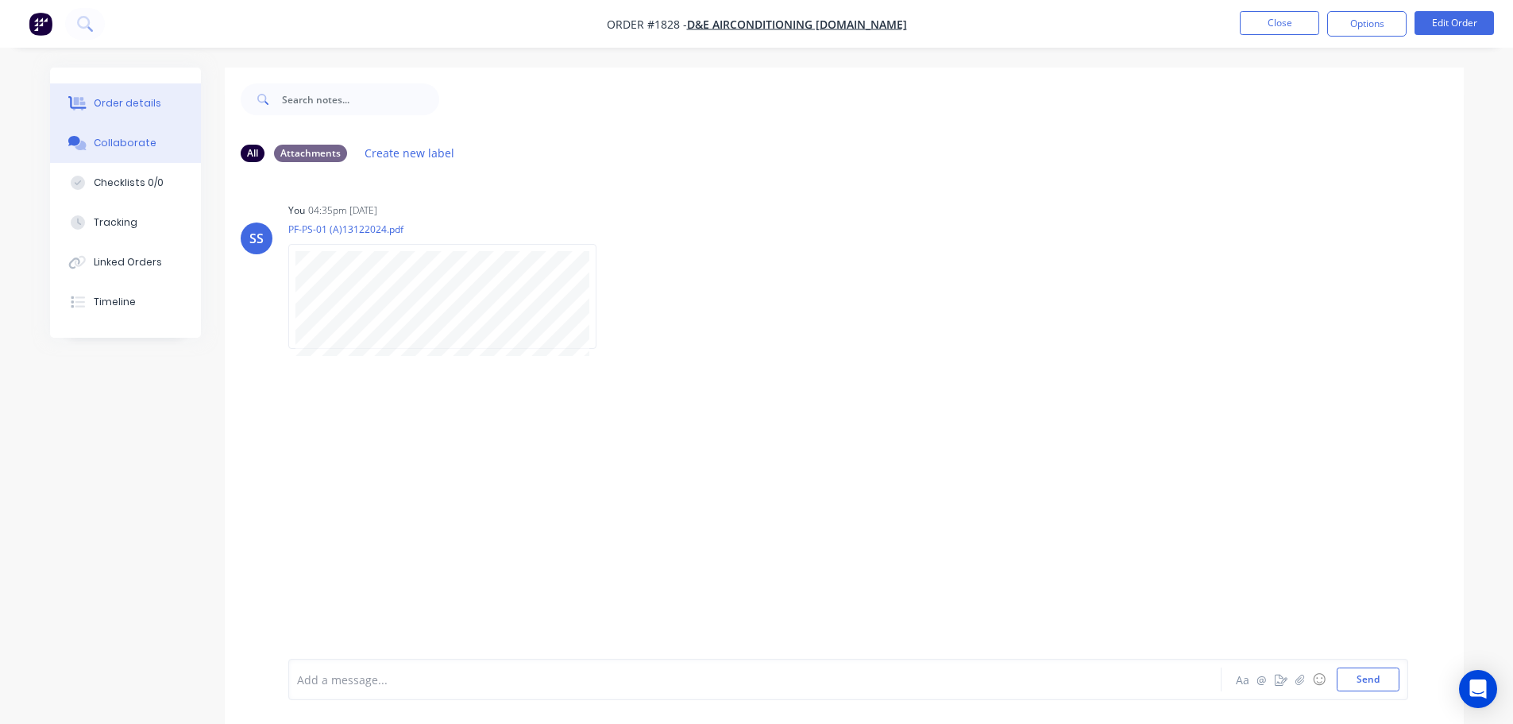
click at [121, 110] on button "Order details" at bounding box center [125, 103] width 151 height 40
